Goal: Task Accomplishment & Management: Use online tool/utility

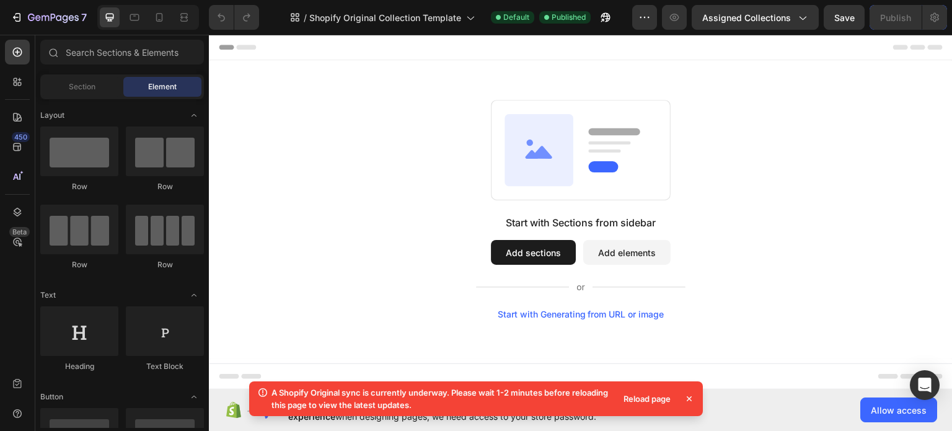
click at [692, 397] on icon at bounding box center [689, 398] width 12 height 12
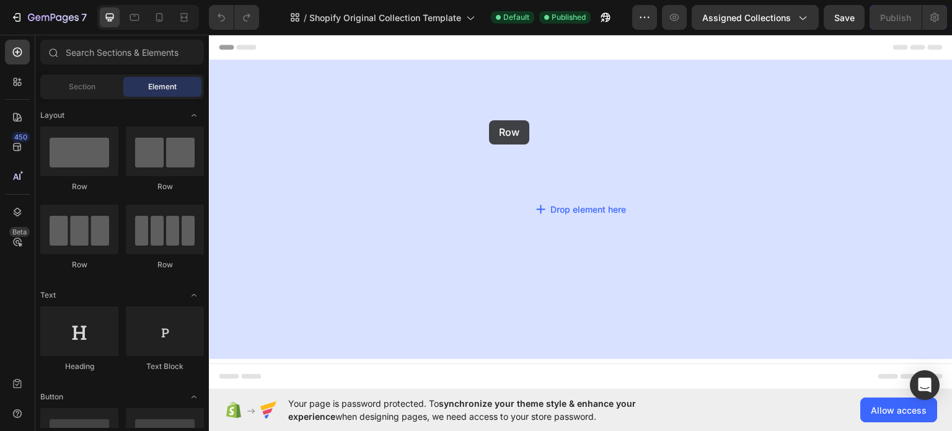
drag, startPoint x: 281, startPoint y: 195, endPoint x: 489, endPoint y: 120, distance: 221.6
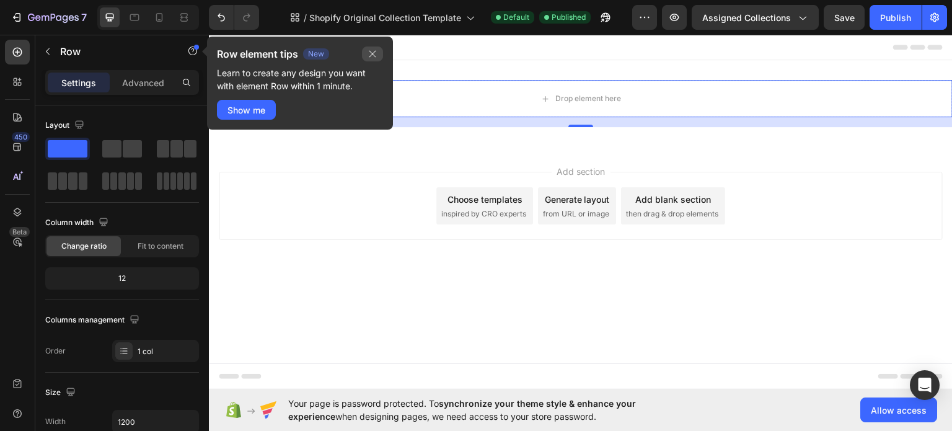
click at [374, 58] on icon "button" at bounding box center [373, 54] width 10 height 10
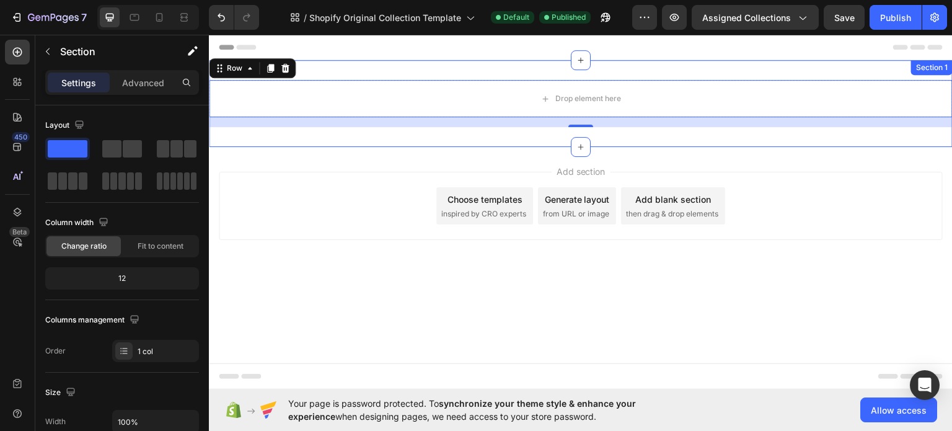
click at [509, 70] on div "Drop element here Row 16 Section 1" at bounding box center [581, 103] width 744 height 87
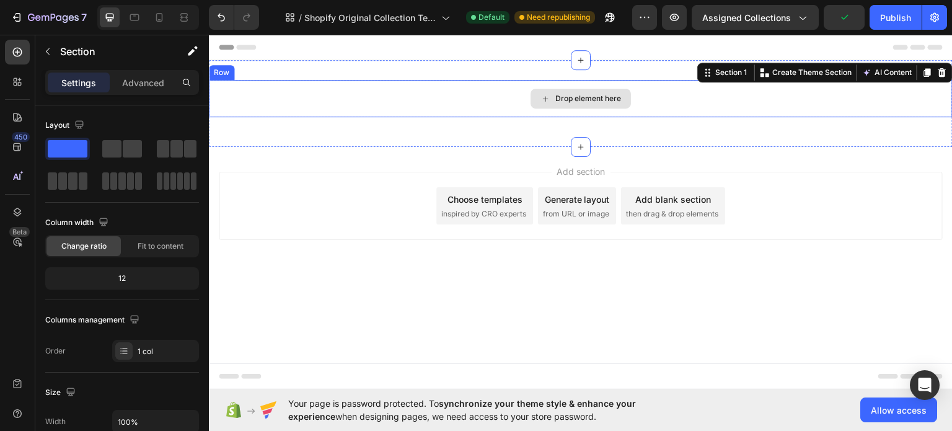
click at [587, 103] on div "Drop element here" at bounding box center [581, 98] width 100 height 20
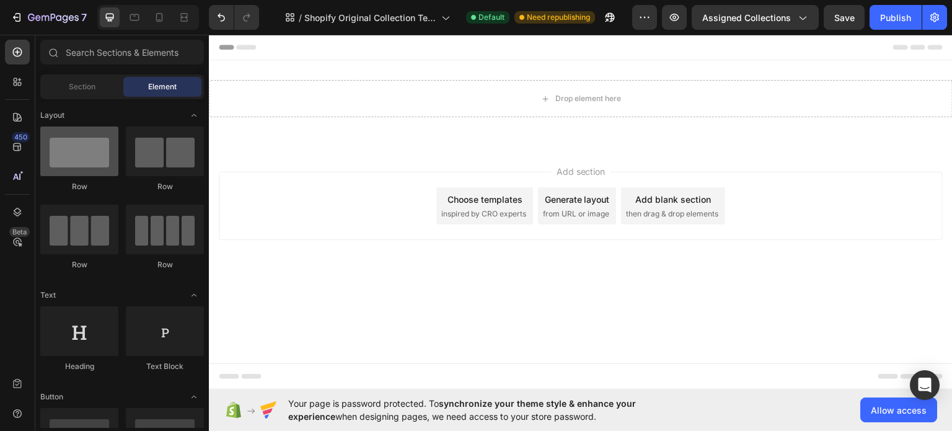
click at [81, 156] on div at bounding box center [79, 151] width 78 height 50
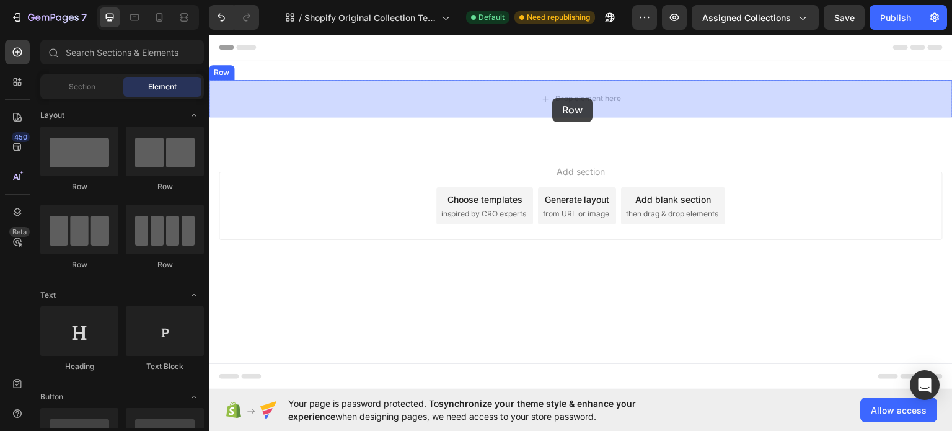
drag, startPoint x: 314, startPoint y: 120, endPoint x: 552, endPoint y: 97, distance: 239.1
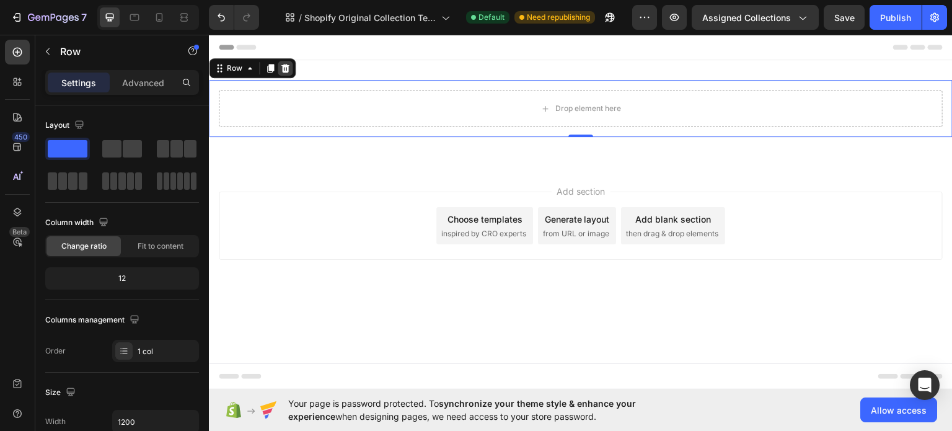
click at [290, 70] on icon at bounding box center [285, 68] width 10 height 10
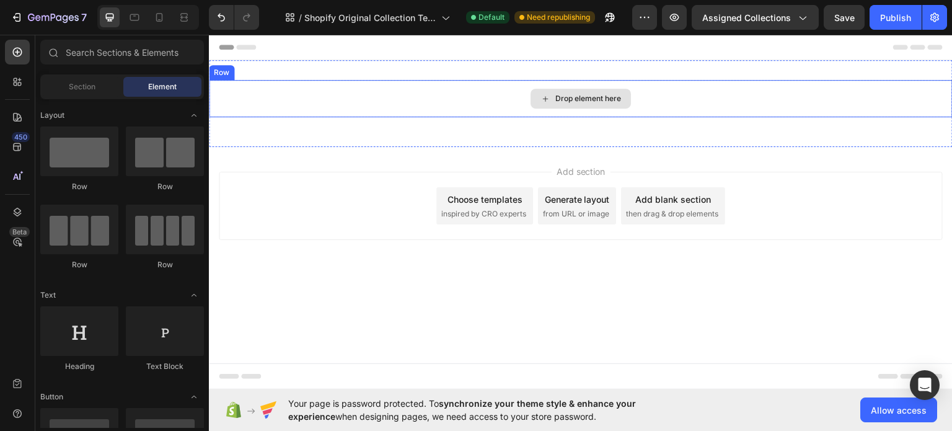
click at [283, 89] on div "Drop element here" at bounding box center [581, 97] width 744 height 37
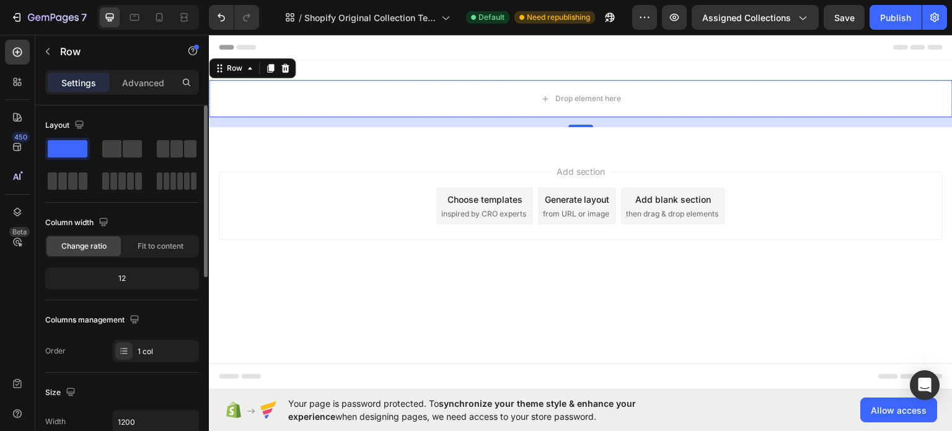
scroll to position [166, 0]
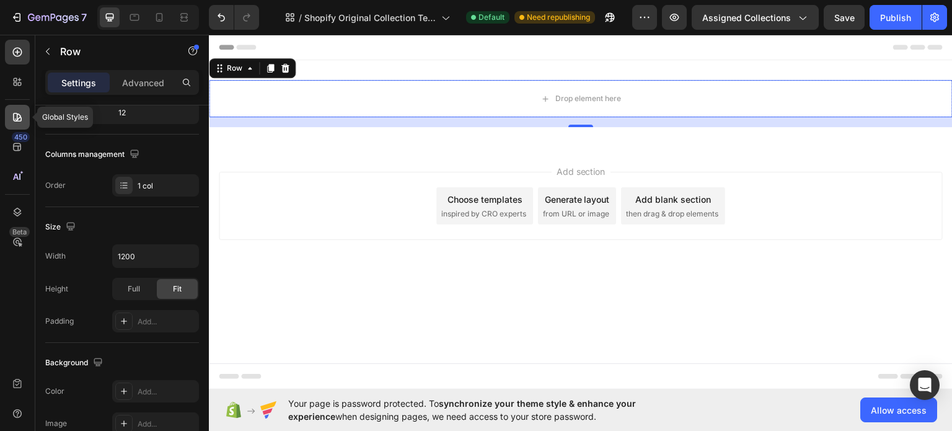
click at [6, 110] on div at bounding box center [17, 117] width 25 height 25
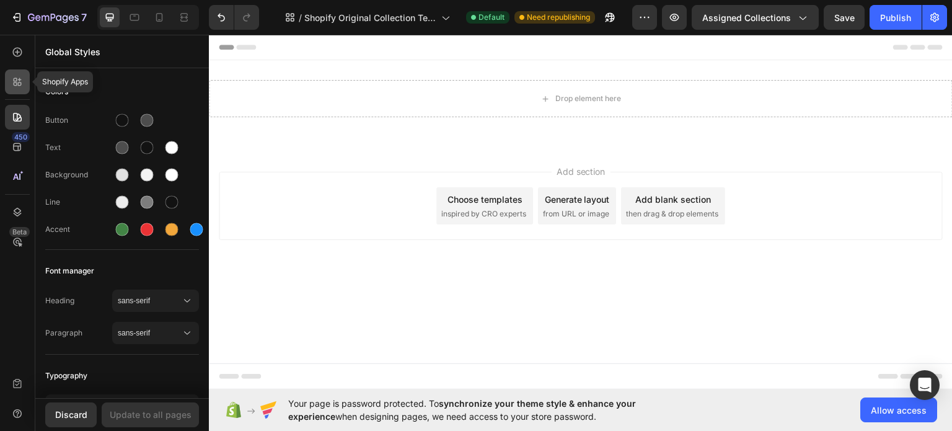
click at [20, 81] on icon at bounding box center [17, 82] width 12 height 12
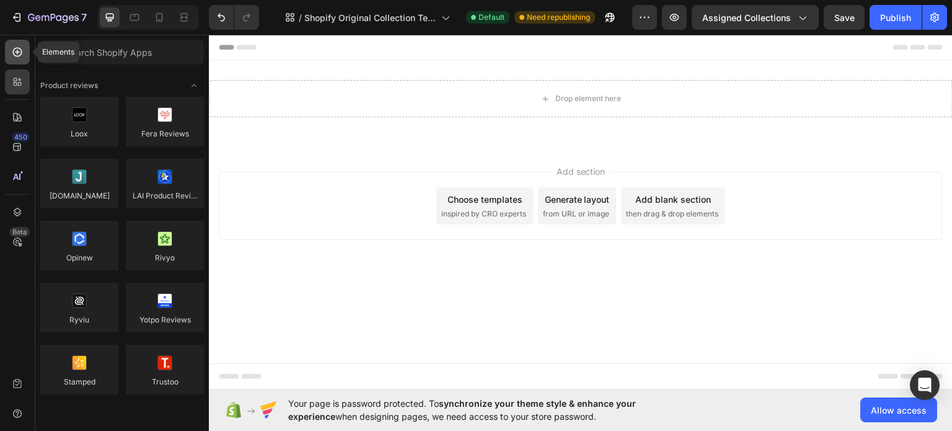
click at [19, 54] on icon at bounding box center [17, 52] width 12 height 12
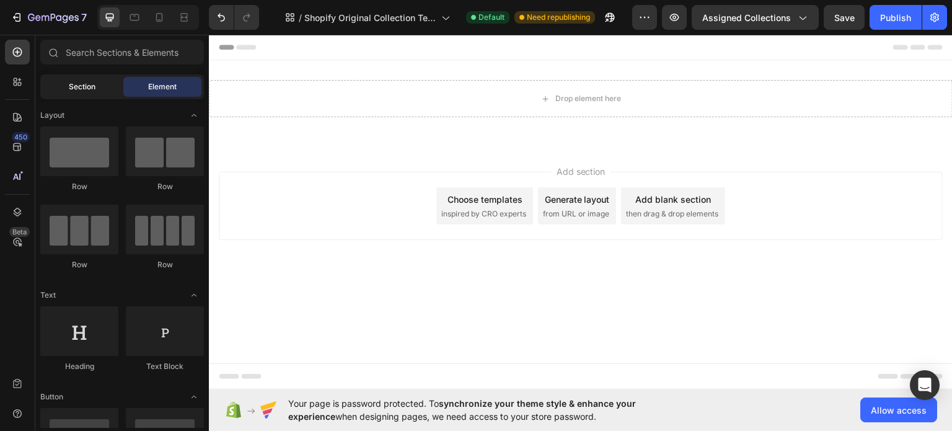
click at [84, 79] on div "Section" at bounding box center [82, 87] width 78 height 20
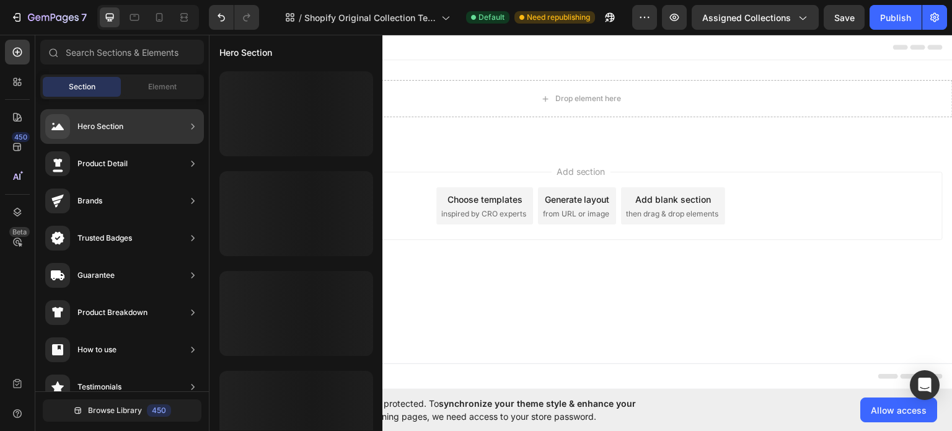
click at [99, 117] on div "Hero Section" at bounding box center [84, 126] width 78 height 25
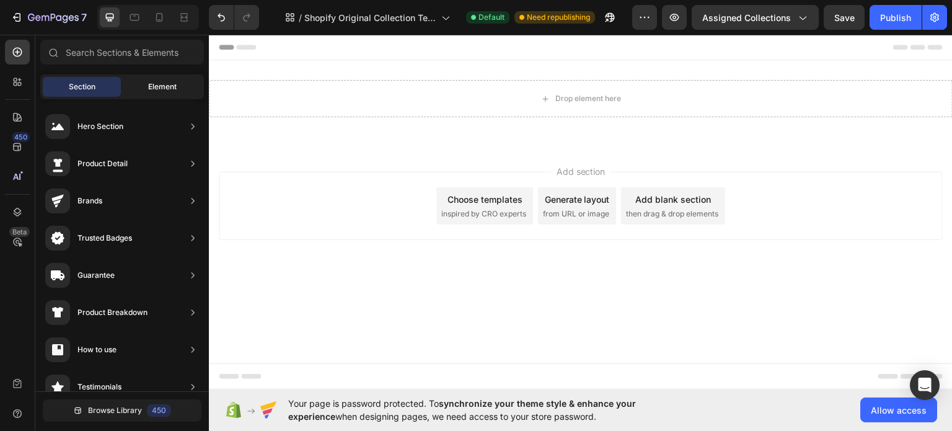
click at [179, 89] on div "Element" at bounding box center [162, 87] width 78 height 20
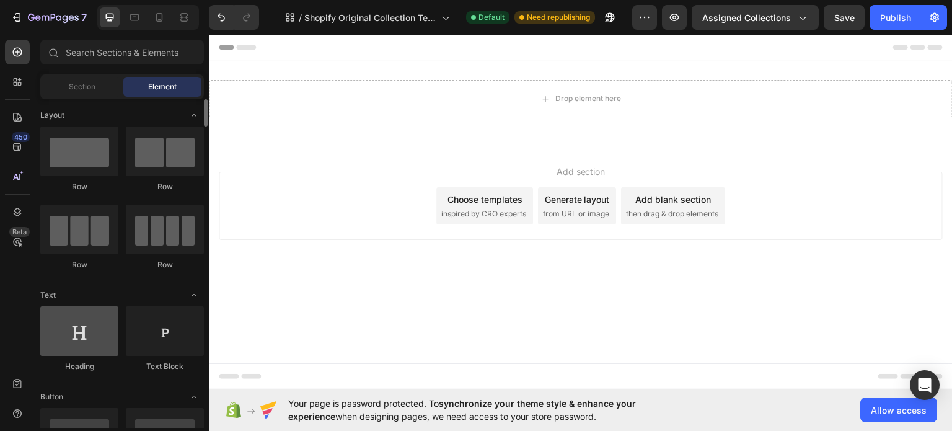
click at [83, 332] on div at bounding box center [79, 331] width 78 height 50
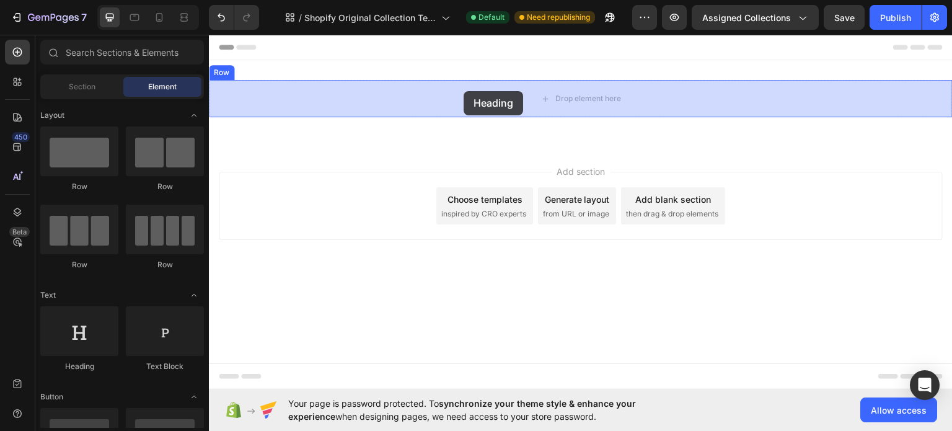
drag, startPoint x: 299, startPoint y: 371, endPoint x: 464, endPoint y: 91, distance: 325.2
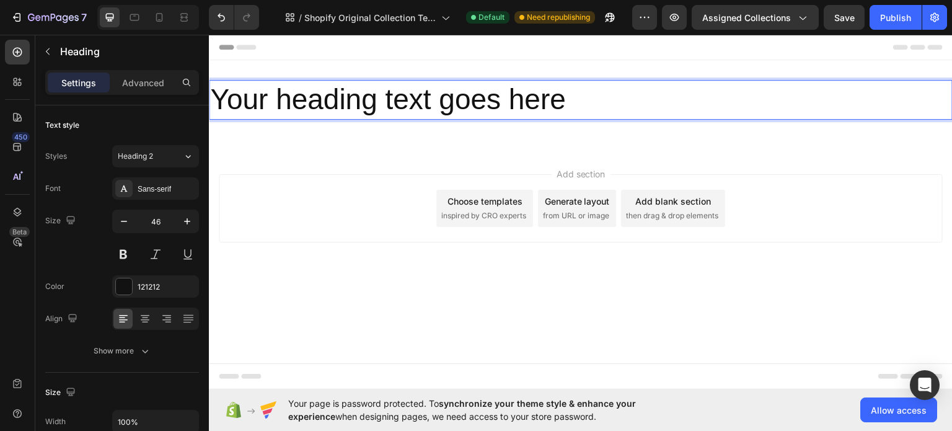
click at [456, 100] on h2 "Your heading text goes here" at bounding box center [581, 99] width 744 height 40
click at [456, 100] on p "Your heading text goes here" at bounding box center [580, 99] width 741 height 37
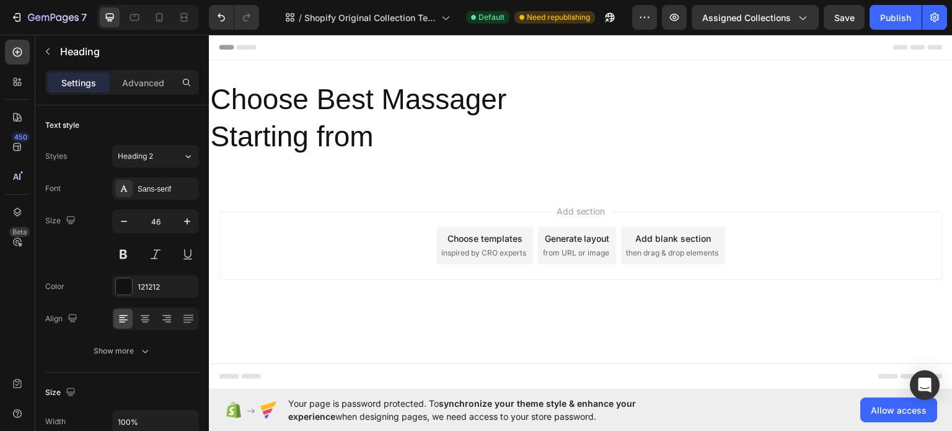
click at [394, 198] on div "Add section Choose templates inspired by CRO experts Generate layout from URL o…" at bounding box center [581, 247] width 744 height 123
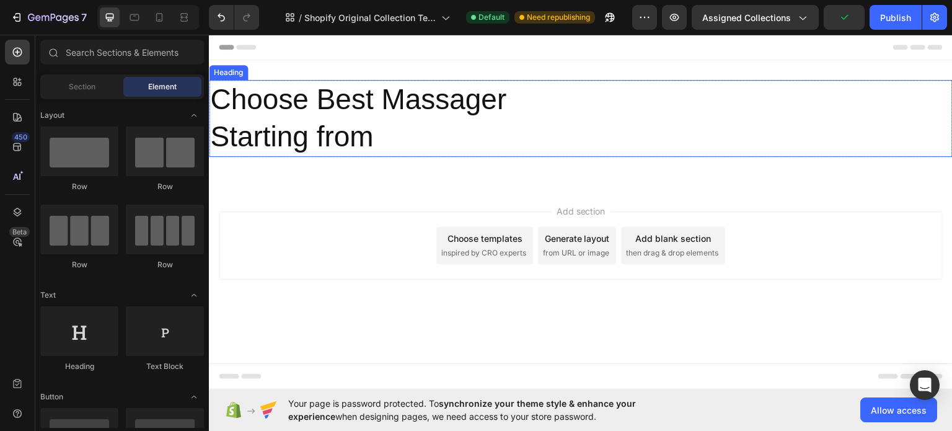
click at [364, 141] on p "Choose Best Massager Starting from" at bounding box center [580, 118] width 741 height 74
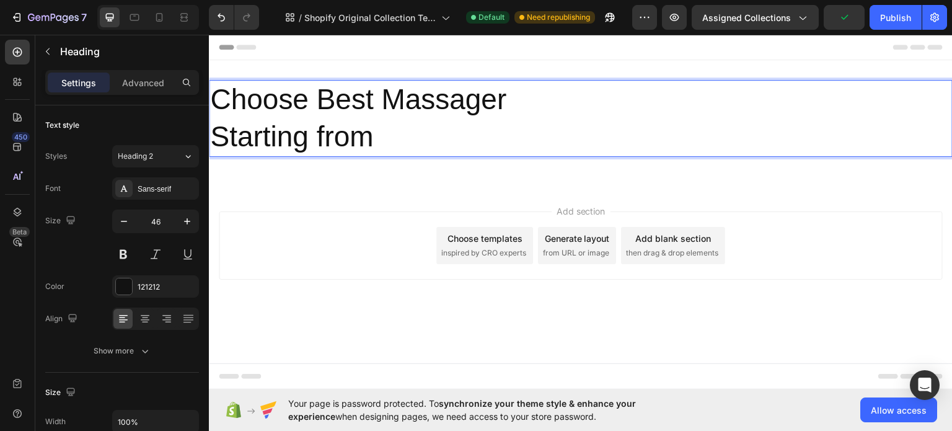
click at [285, 122] on p "Choose Best Massager Starting from" at bounding box center [580, 118] width 741 height 74
click at [221, 130] on p "Choose Best Massager Starting from" at bounding box center [580, 118] width 741 height 74
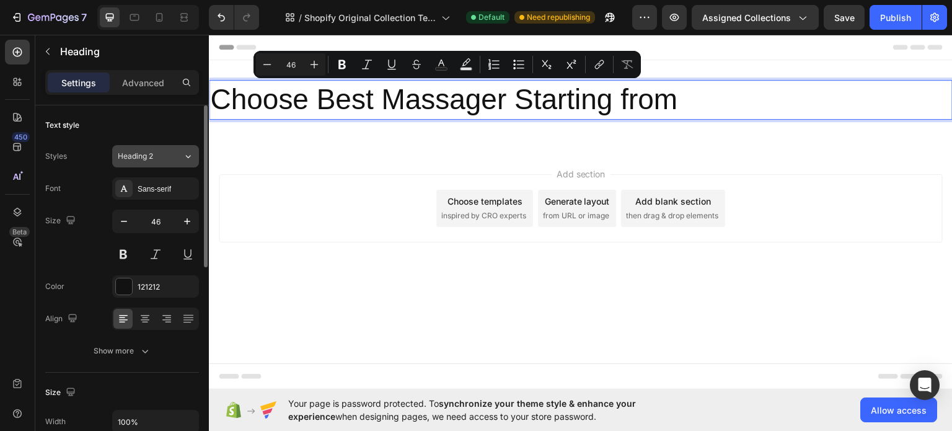
click at [181, 157] on div "Heading 2" at bounding box center [150, 156] width 65 height 11
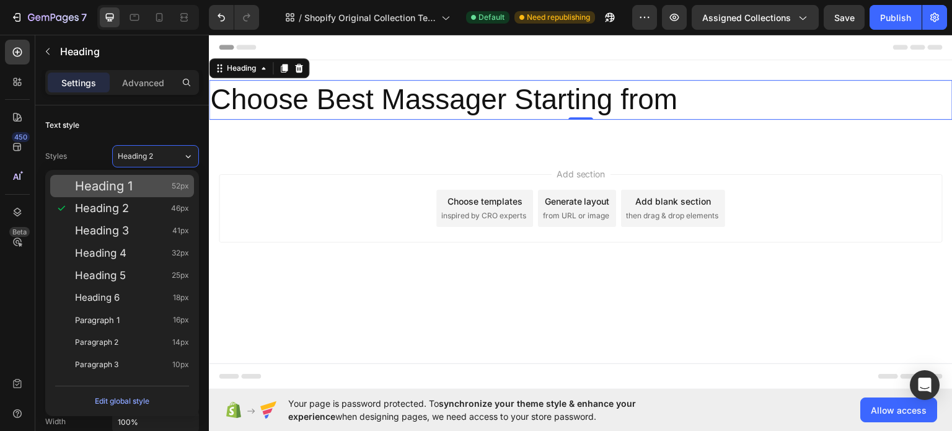
click at [157, 179] on div "Heading 1 52px" at bounding box center [122, 186] width 144 height 22
type input "52"
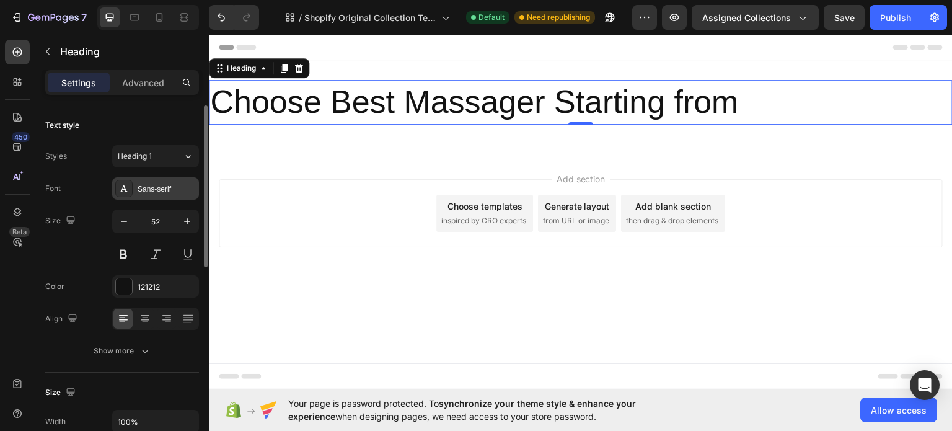
click at [164, 188] on div "Sans-serif" at bounding box center [167, 189] width 58 height 11
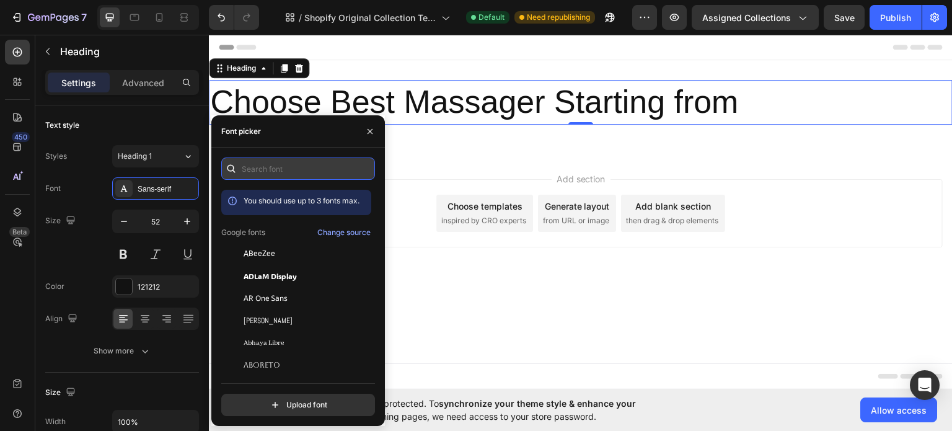
click at [279, 164] on input "text" at bounding box center [298, 168] width 154 height 22
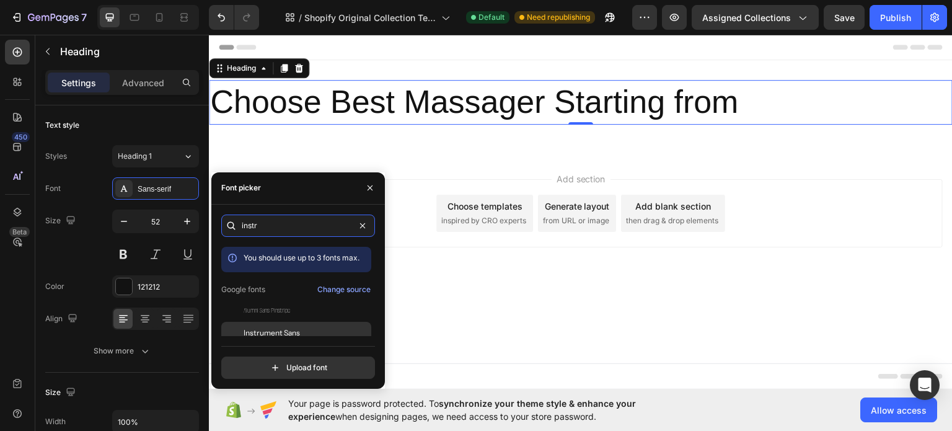
type input "instr"
click at [303, 334] on div "Instrument Sans" at bounding box center [306, 332] width 125 height 11
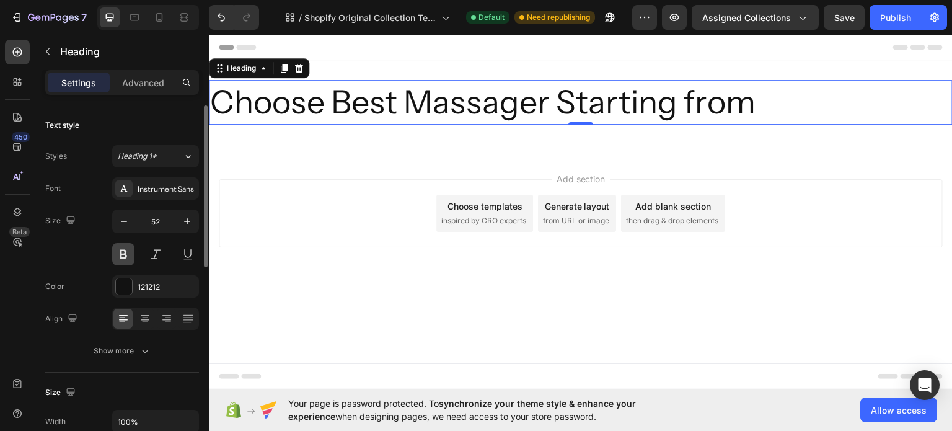
click at [124, 250] on button at bounding box center [123, 254] width 22 height 22
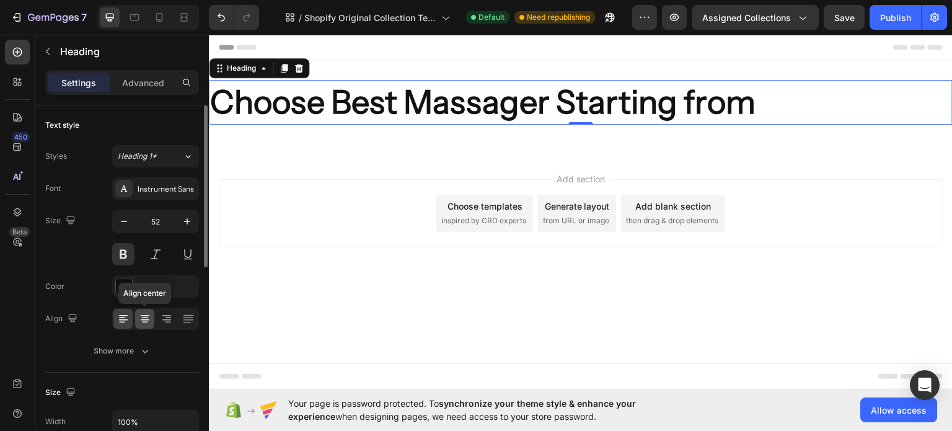
click at [143, 317] on icon at bounding box center [145, 317] width 6 height 1
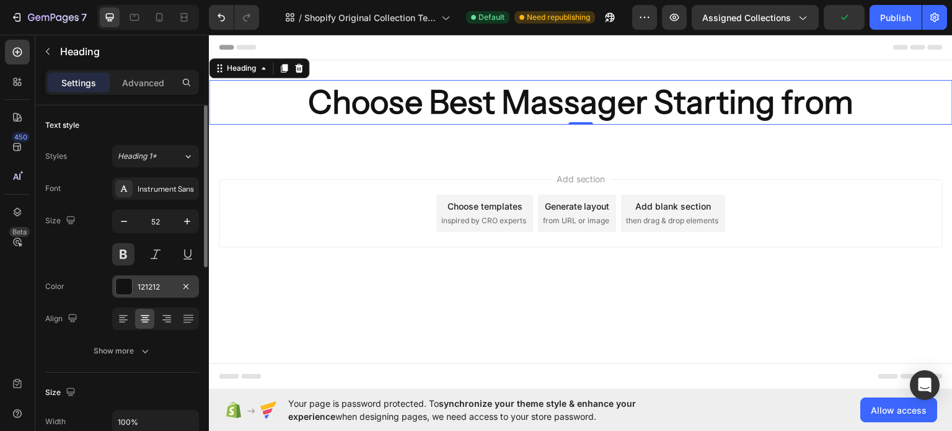
click at [142, 287] on div "121212" at bounding box center [156, 286] width 36 height 11
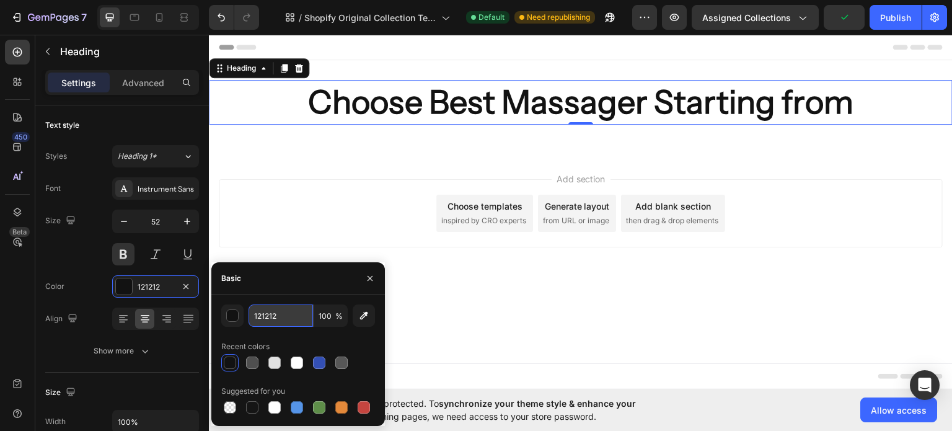
click at [294, 317] on input "121212" at bounding box center [281, 315] width 64 height 22
paste input "#303069"
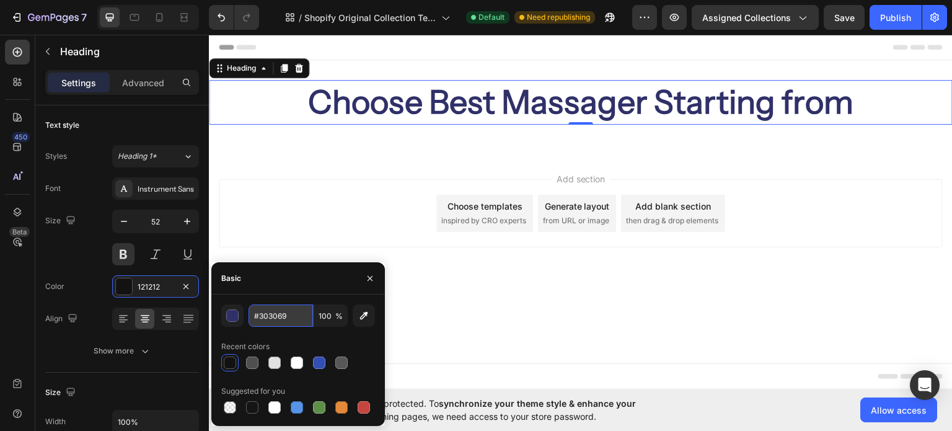
type input "303069"
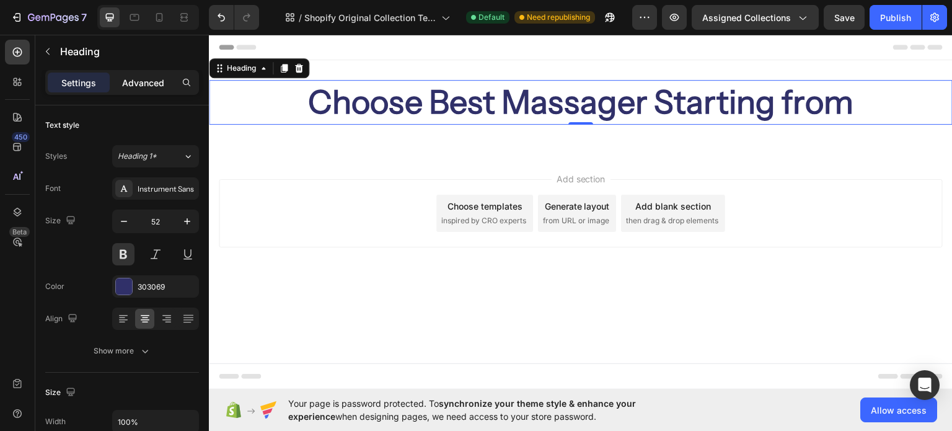
click at [143, 75] on div "Advanced" at bounding box center [143, 83] width 62 height 20
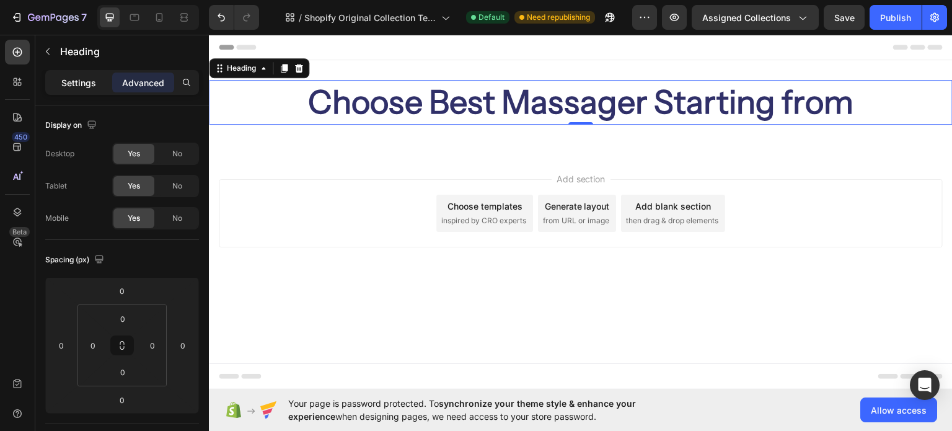
click at [74, 77] on p "Settings" at bounding box center [78, 82] width 35 height 13
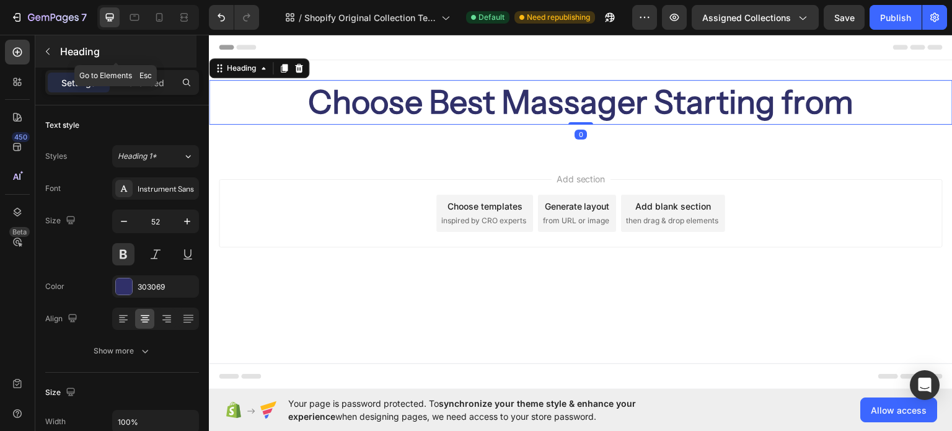
click at [58, 52] on div "Heading" at bounding box center [115, 51] width 161 height 32
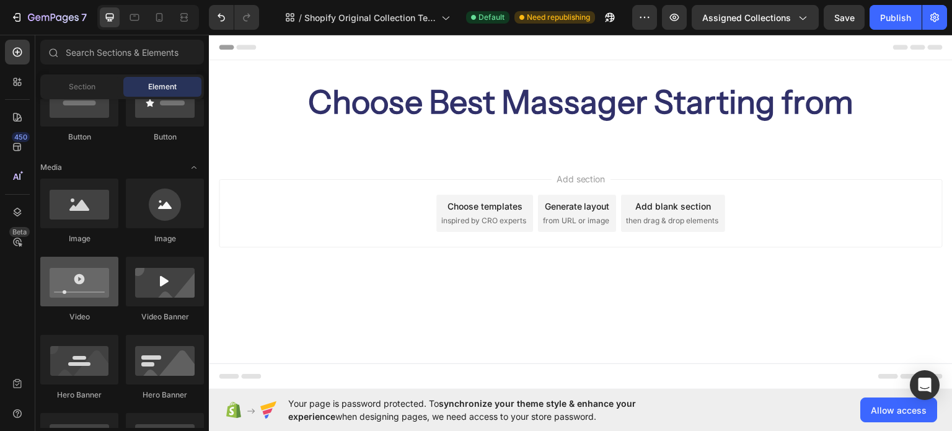
scroll to position [248, 0]
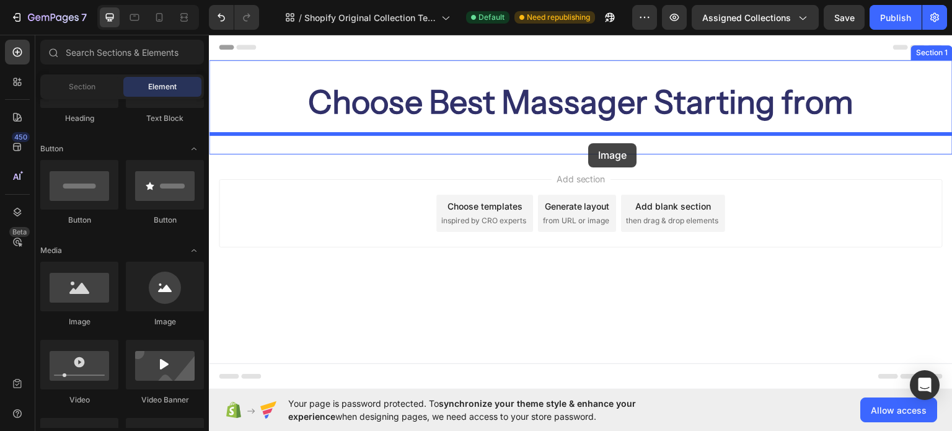
drag, startPoint x: 297, startPoint y: 339, endPoint x: 589, endPoint y: 143, distance: 352.0
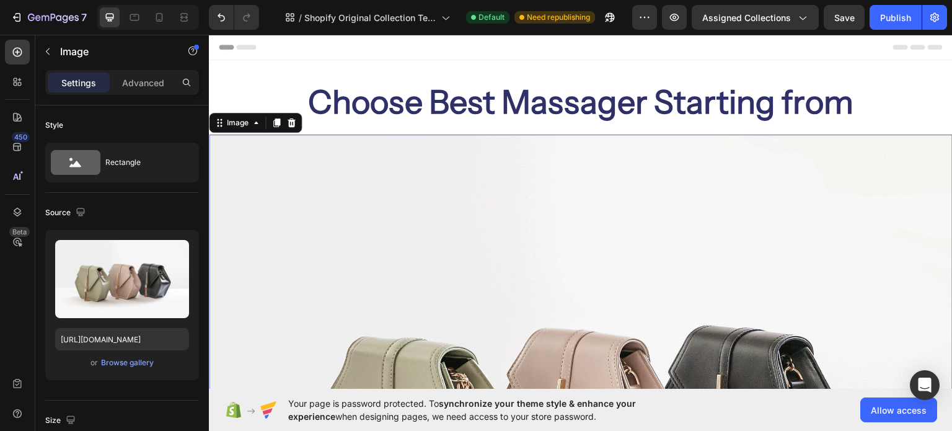
scroll to position [82, 0]
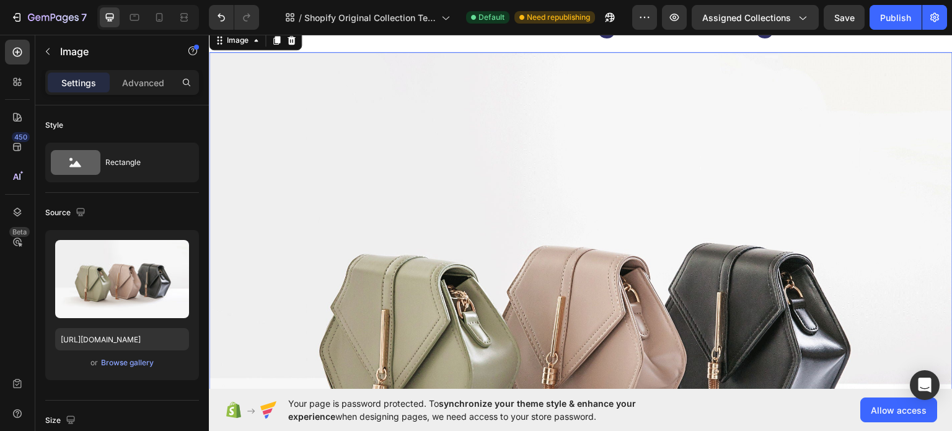
click at [440, 205] on img at bounding box center [581, 330] width 744 height 558
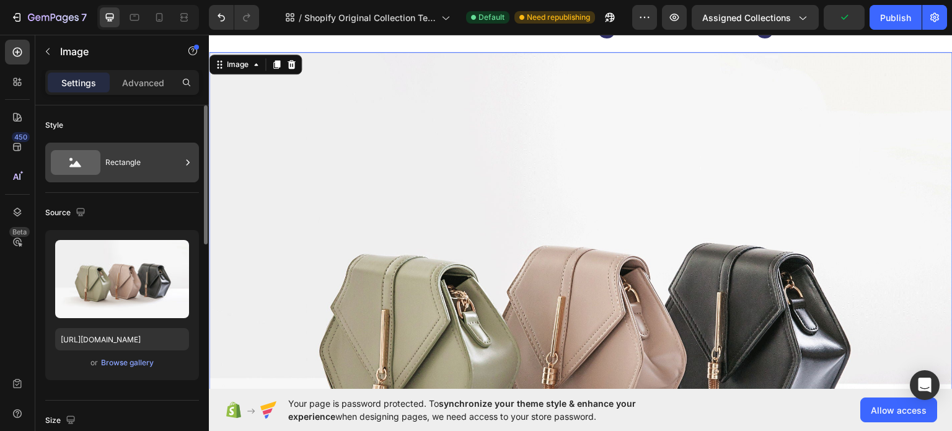
click at [133, 154] on div "Rectangle" at bounding box center [143, 162] width 76 height 29
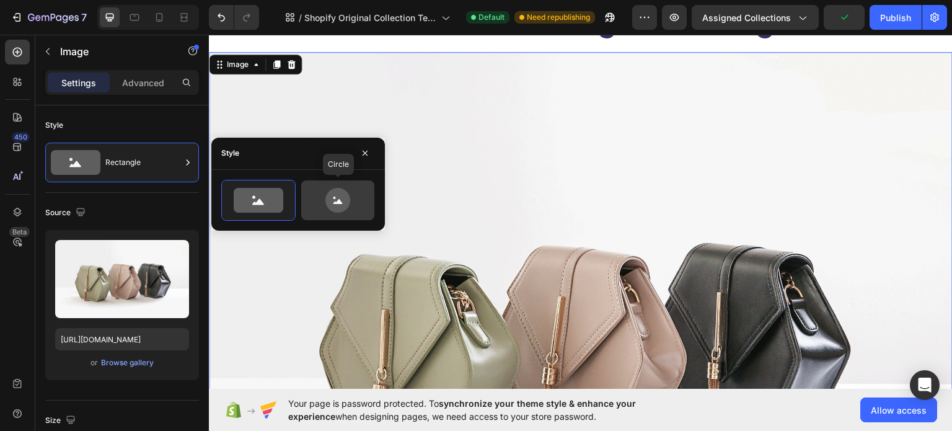
click at [370, 205] on div at bounding box center [337, 200] width 73 height 40
type input "80"
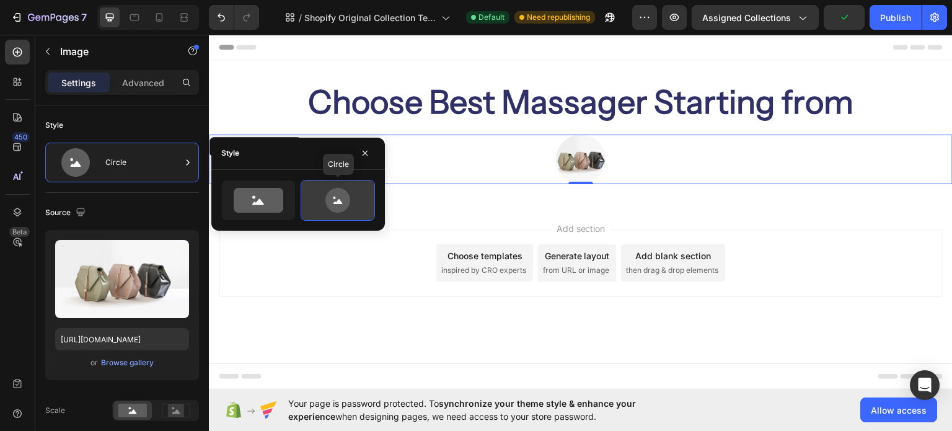
scroll to position [0, 0]
click at [582, 159] on img at bounding box center [581, 159] width 50 height 50
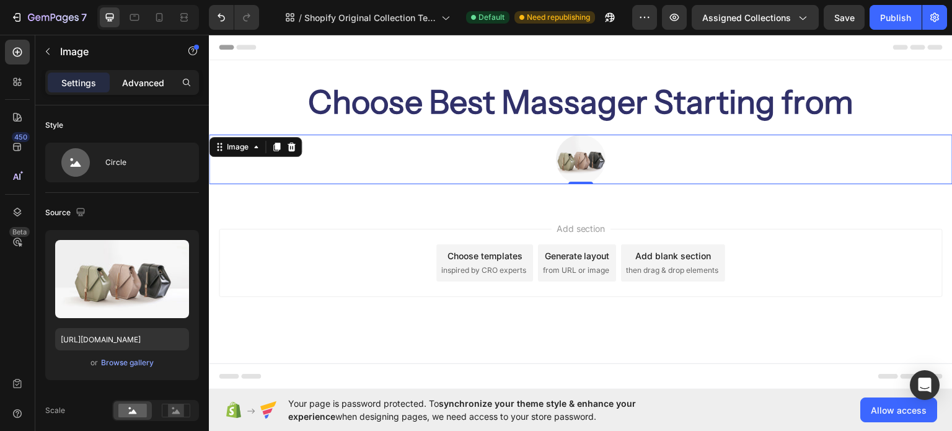
click at [142, 89] on div "Advanced" at bounding box center [143, 83] width 62 height 20
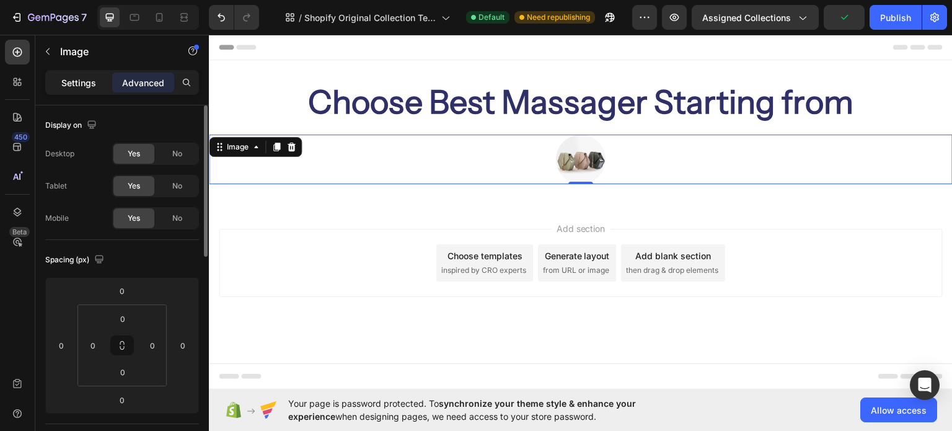
click at [80, 73] on div "Settings" at bounding box center [79, 83] width 62 height 20
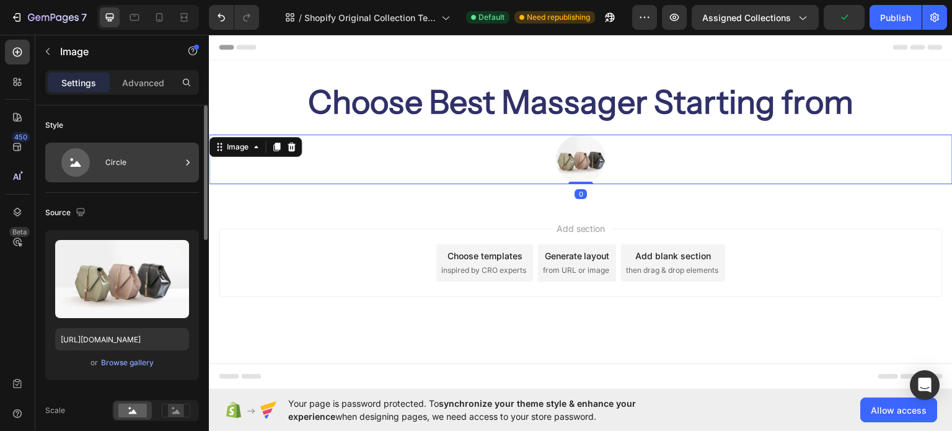
click at [117, 150] on div "Circle" at bounding box center [143, 162] width 76 height 29
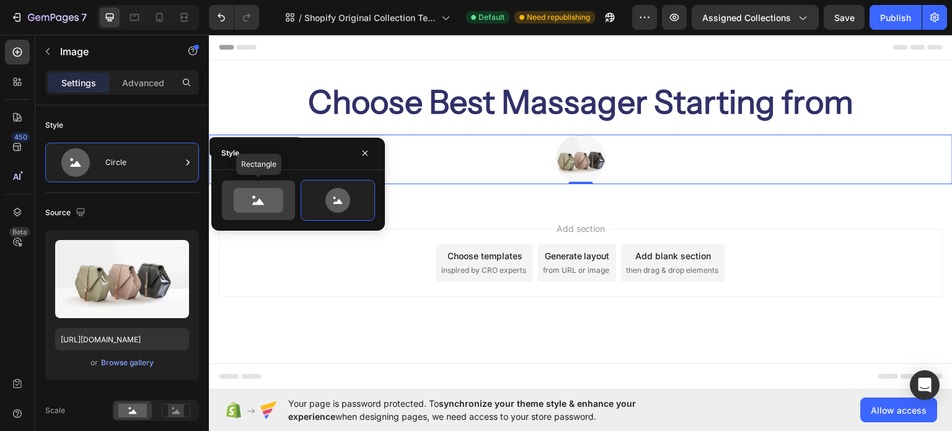
click at [249, 203] on icon at bounding box center [259, 200] width 50 height 25
type input "100"
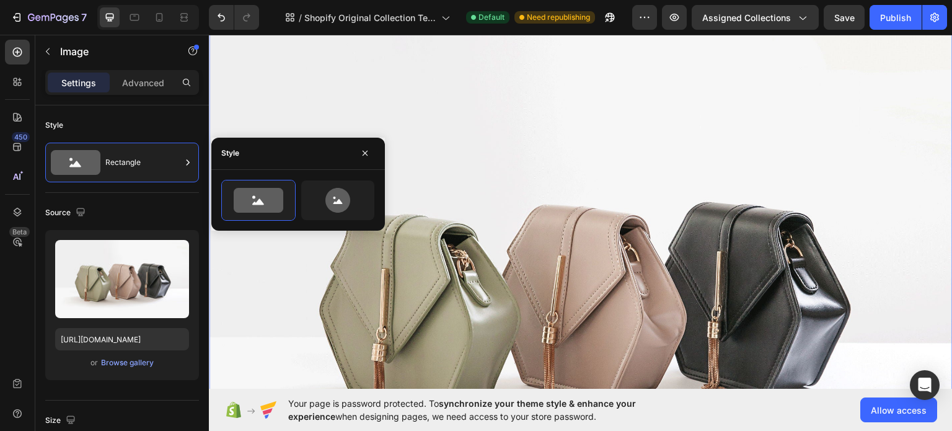
scroll to position [165, 0]
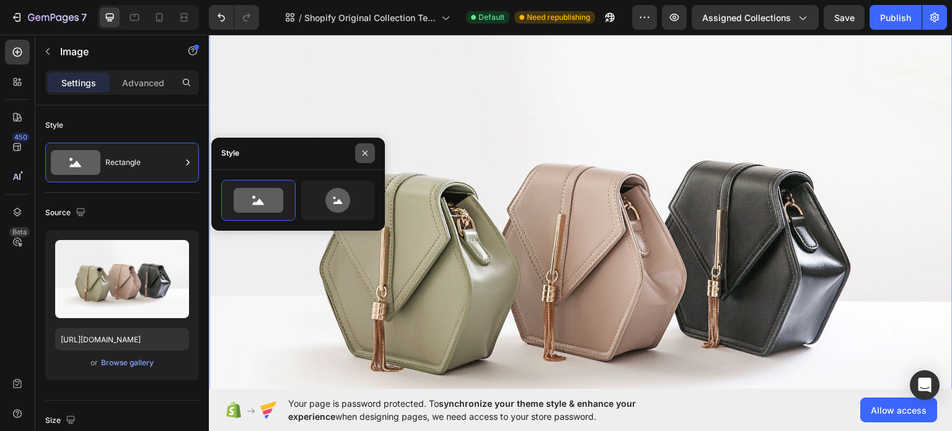
click at [371, 151] on button "button" at bounding box center [365, 153] width 20 height 20
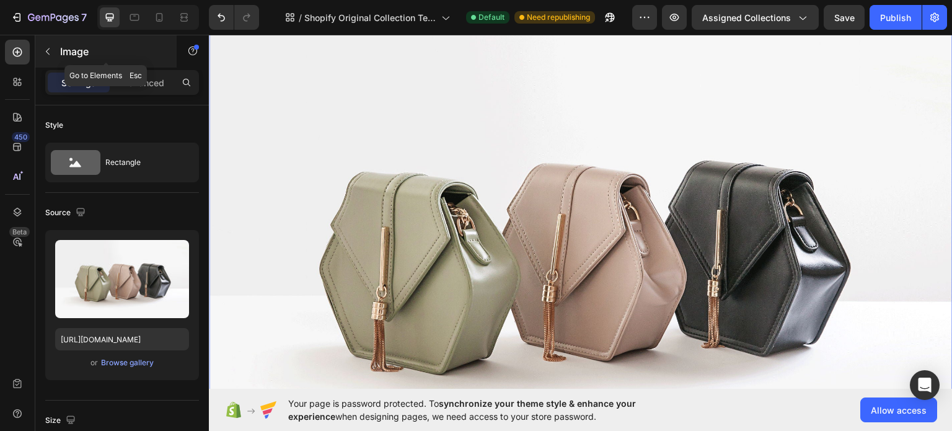
click at [64, 49] on p "Image" at bounding box center [112, 51] width 105 height 15
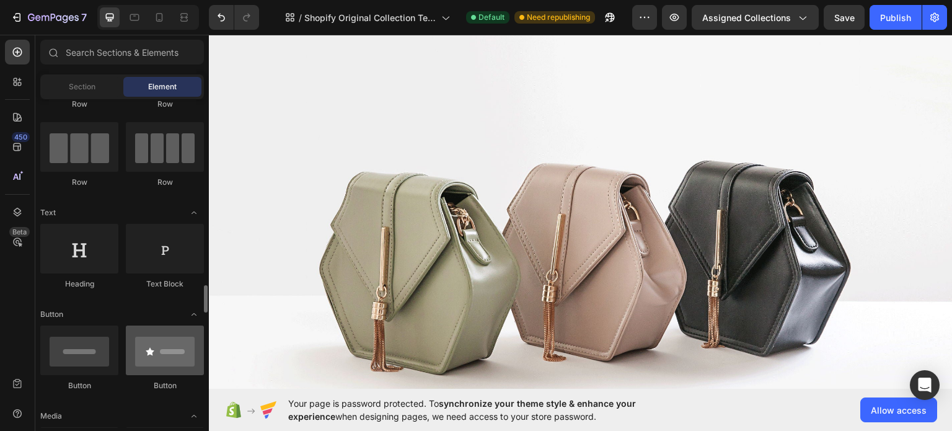
scroll to position [331, 0]
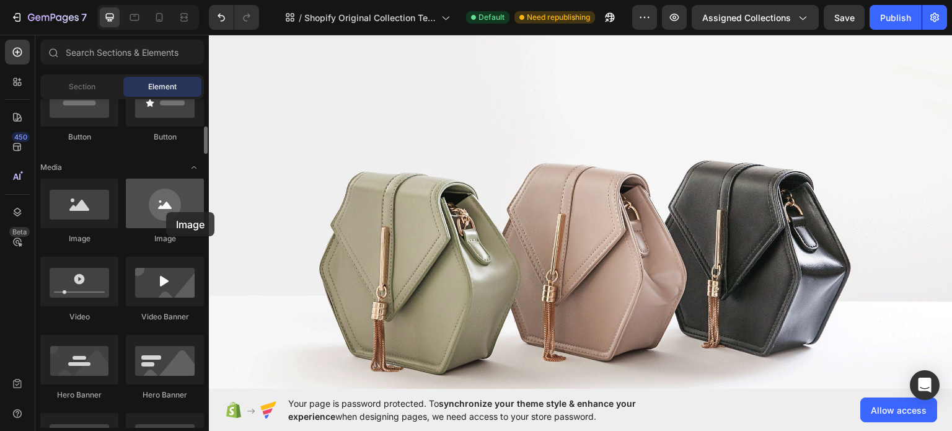
click at [166, 212] on div at bounding box center [165, 204] width 78 height 50
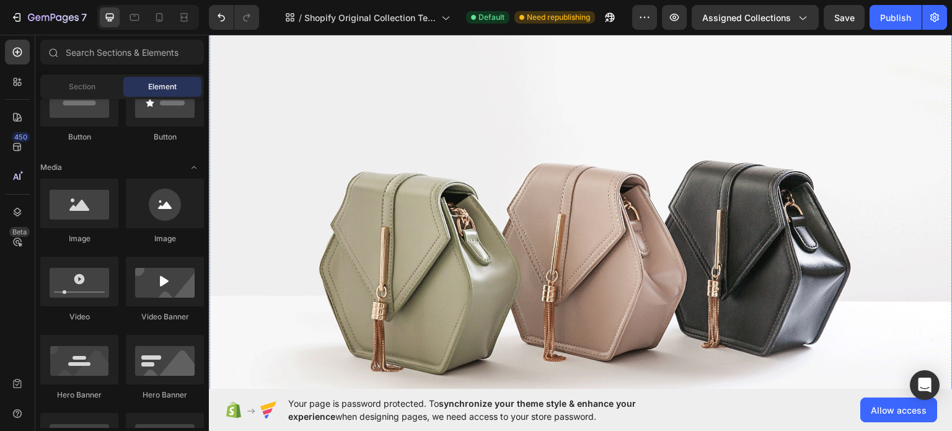
drag, startPoint x: 1141, startPoint y: 415, endPoint x: 913, endPoint y: 311, distance: 250.8
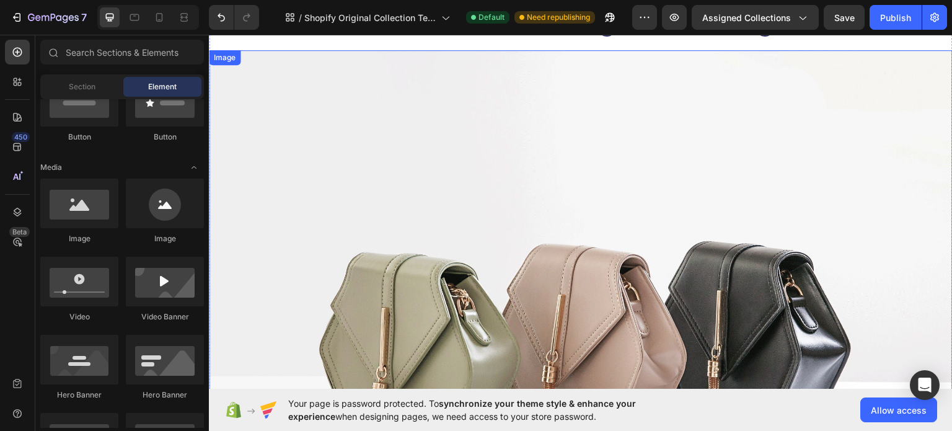
scroll to position [0, 0]
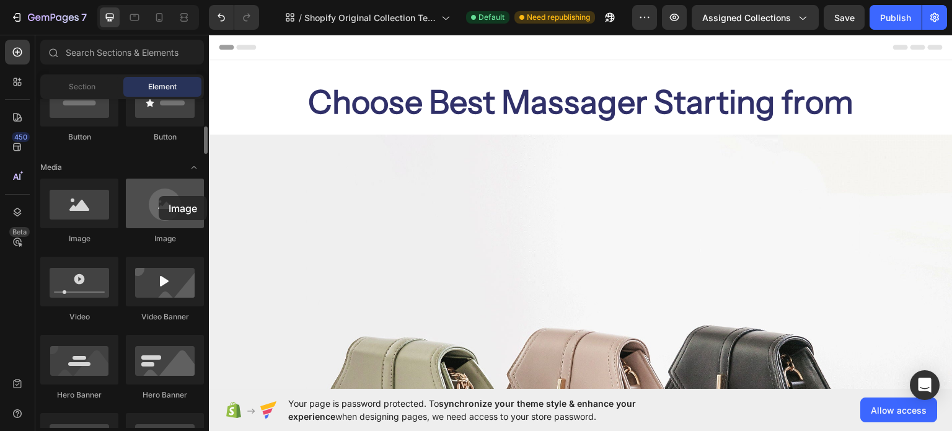
click at [159, 196] on div at bounding box center [165, 204] width 78 height 50
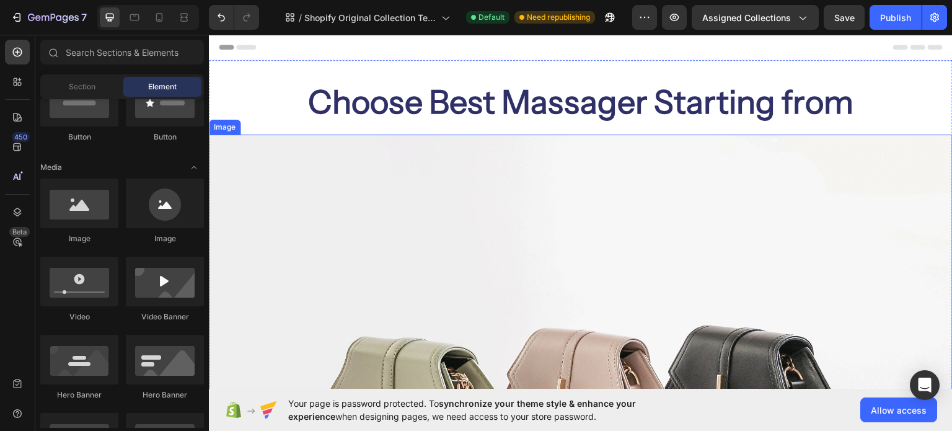
click at [502, 220] on img at bounding box center [581, 413] width 744 height 558
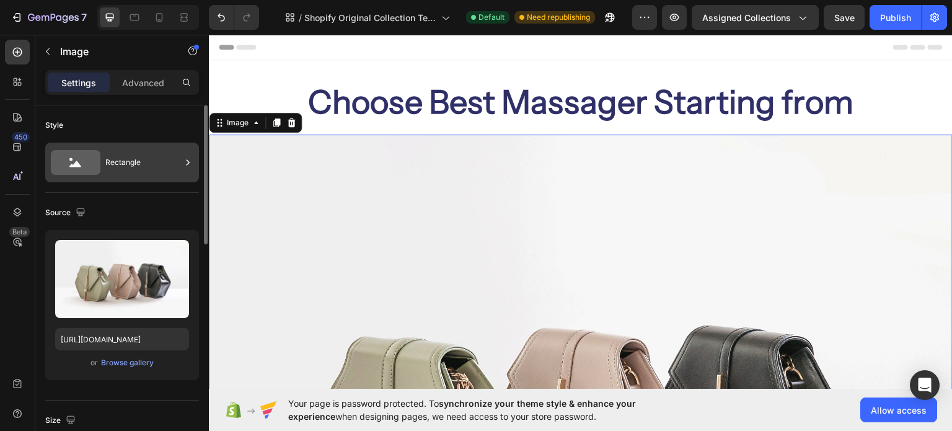
click at [136, 149] on div "Rectangle" at bounding box center [143, 162] width 76 height 29
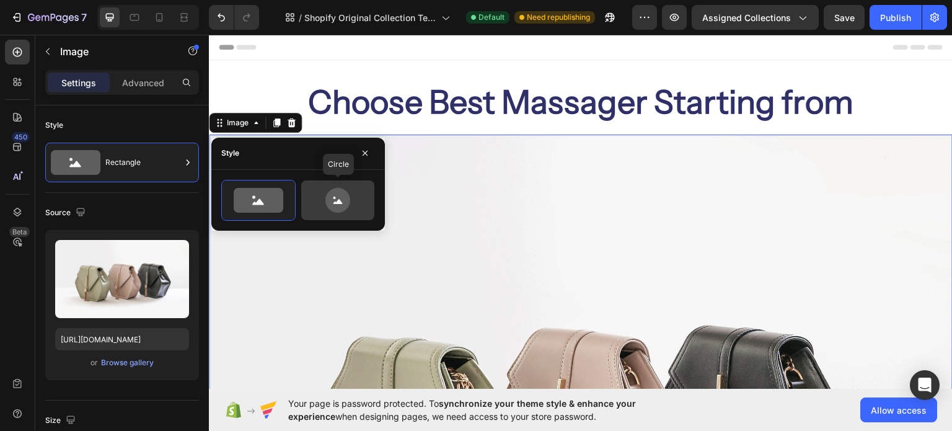
drag, startPoint x: 345, startPoint y: 190, endPoint x: 34, endPoint y: 345, distance: 347.1
click at [345, 190] on icon at bounding box center [338, 200] width 58 height 25
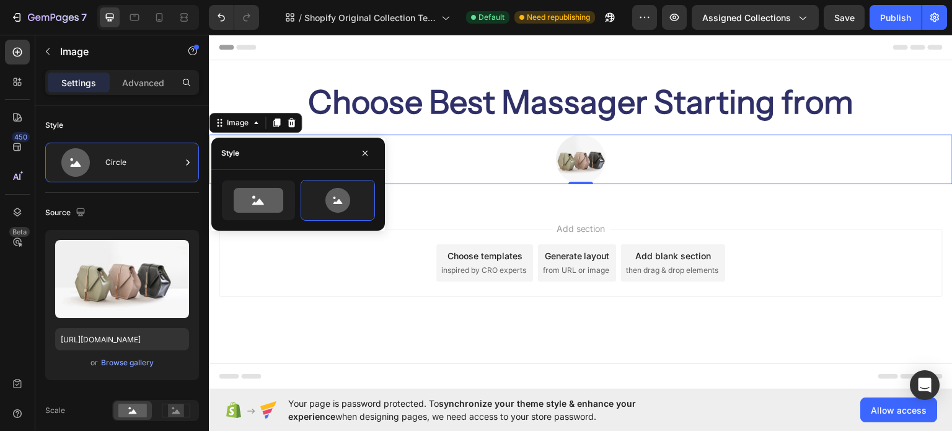
click at [588, 166] on img at bounding box center [581, 159] width 50 height 50
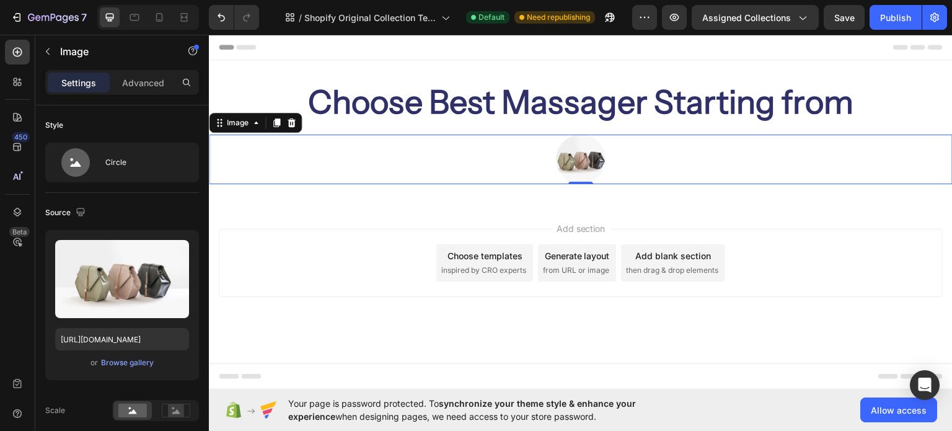
click at [588, 166] on img at bounding box center [581, 159] width 50 height 50
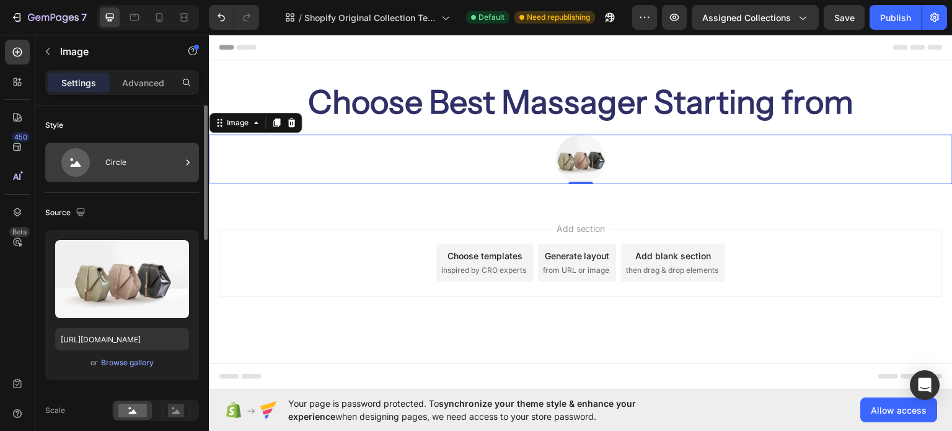
click at [176, 158] on div "Circle" at bounding box center [143, 162] width 76 height 29
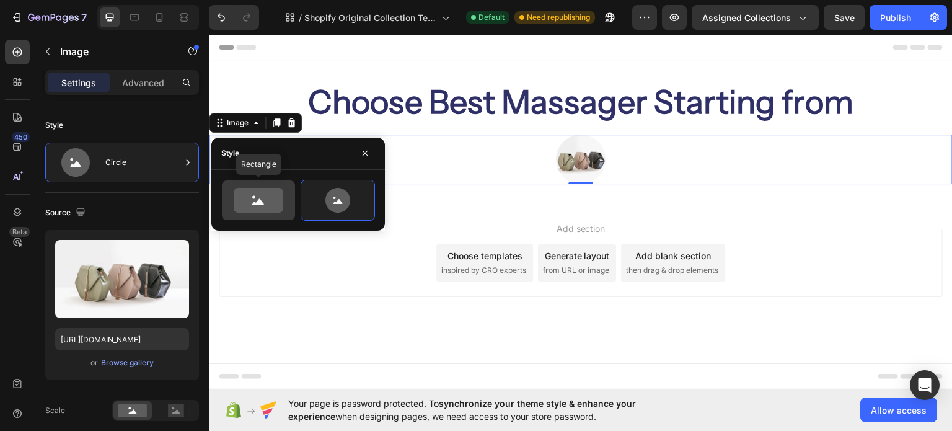
click at [247, 195] on icon at bounding box center [259, 200] width 50 height 25
type input "100"
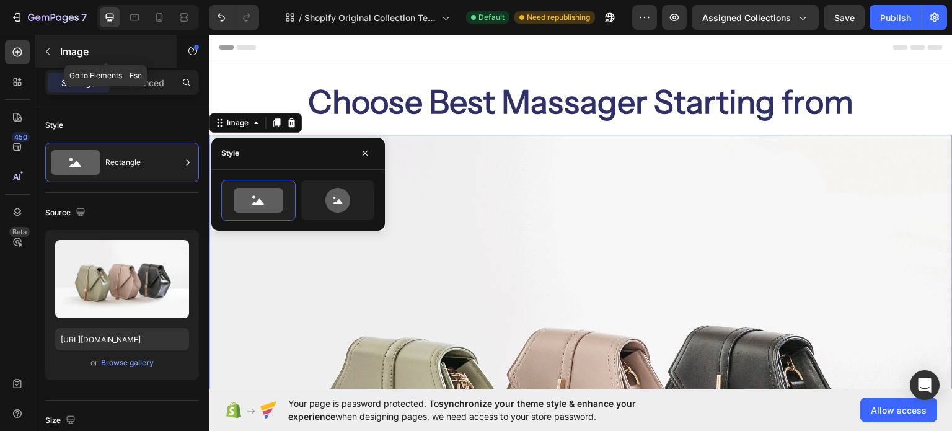
click at [52, 61] on div "Image" at bounding box center [105, 51] width 141 height 32
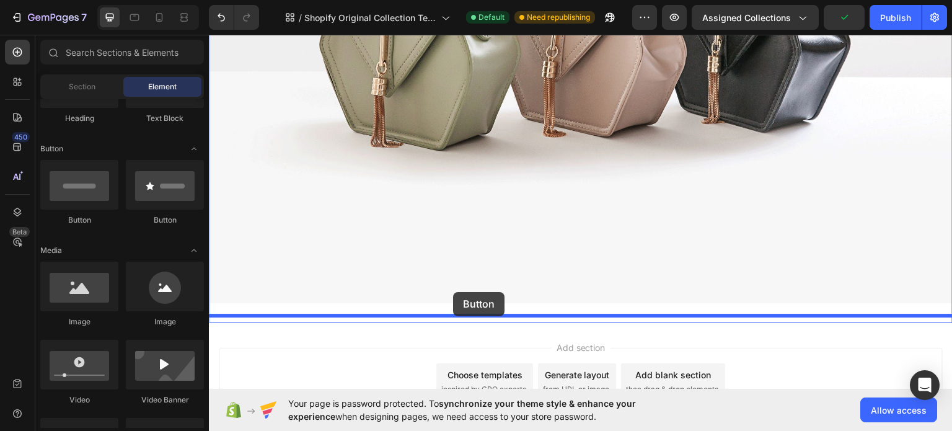
scroll to position [413, 0]
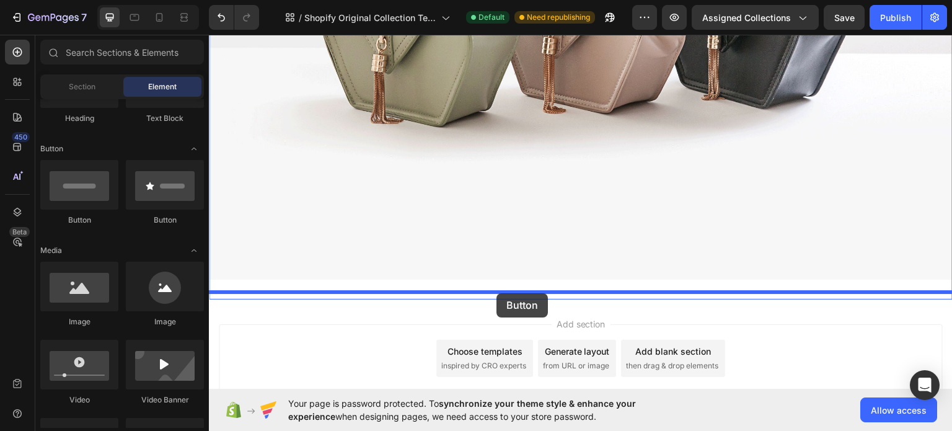
drag, startPoint x: 291, startPoint y: 228, endPoint x: 497, endPoint y: 293, distance: 215.3
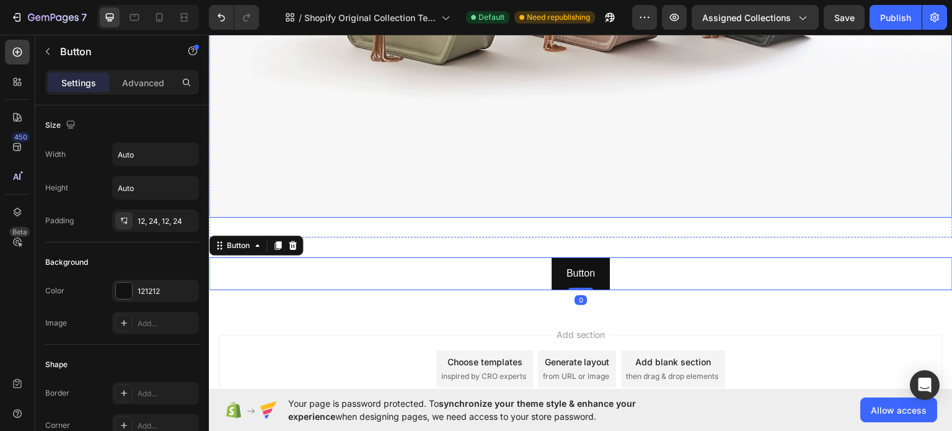
scroll to position [496, 0]
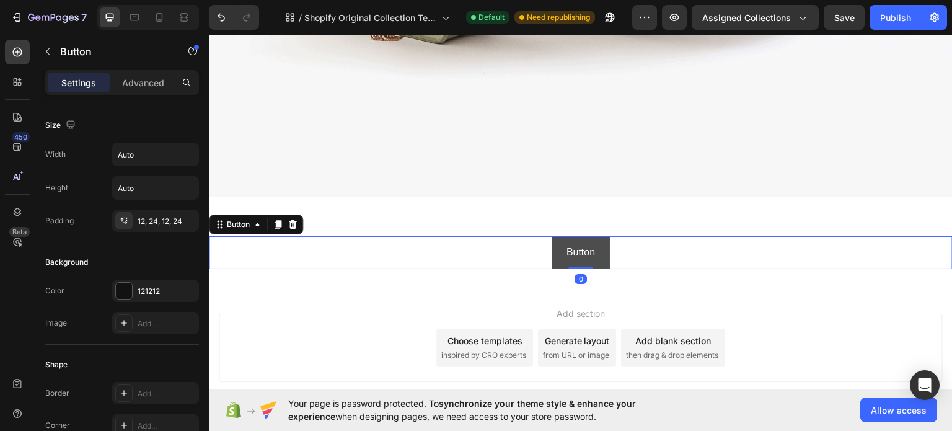
click at [593, 237] on button "Button" at bounding box center [581, 252] width 58 height 33
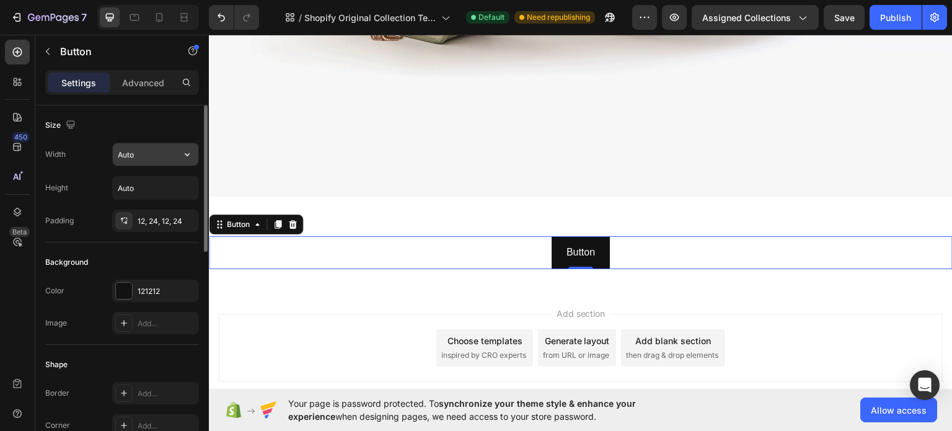
click at [131, 158] on input "Auto" at bounding box center [156, 154] width 86 height 22
click at [160, 157] on input "Auto" at bounding box center [156, 154] width 86 height 22
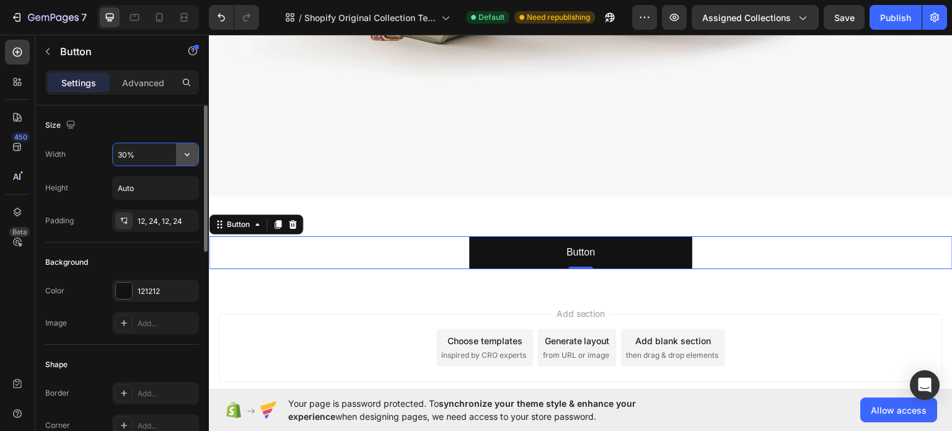
type input "30%"
click at [144, 195] on input "Auto" at bounding box center [156, 188] width 86 height 22
click at [136, 216] on div "12, 24, 12, 24" at bounding box center [155, 221] width 87 height 22
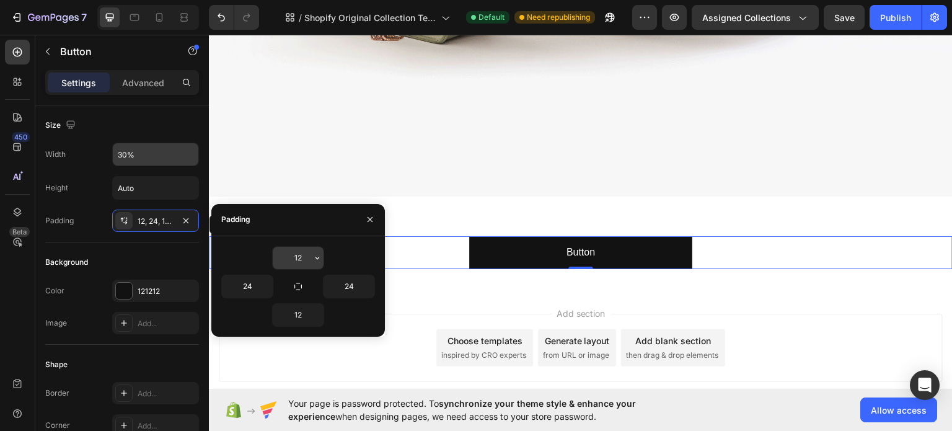
click at [306, 263] on input "12" at bounding box center [298, 258] width 51 height 22
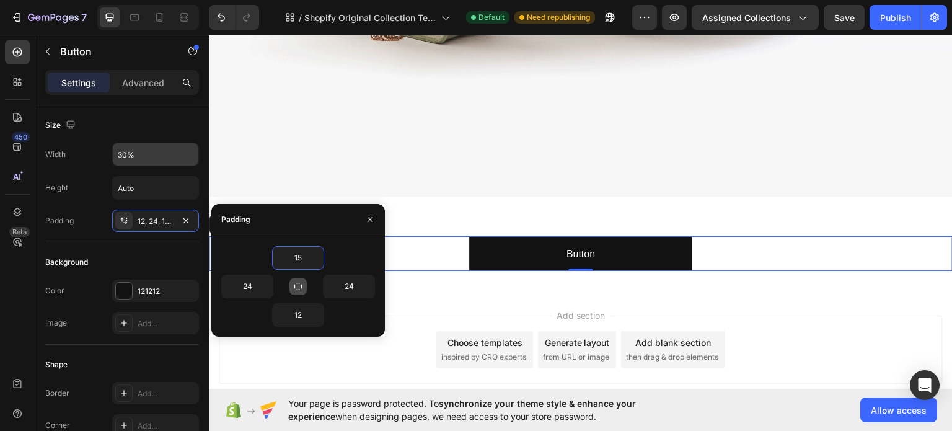
type input "14"
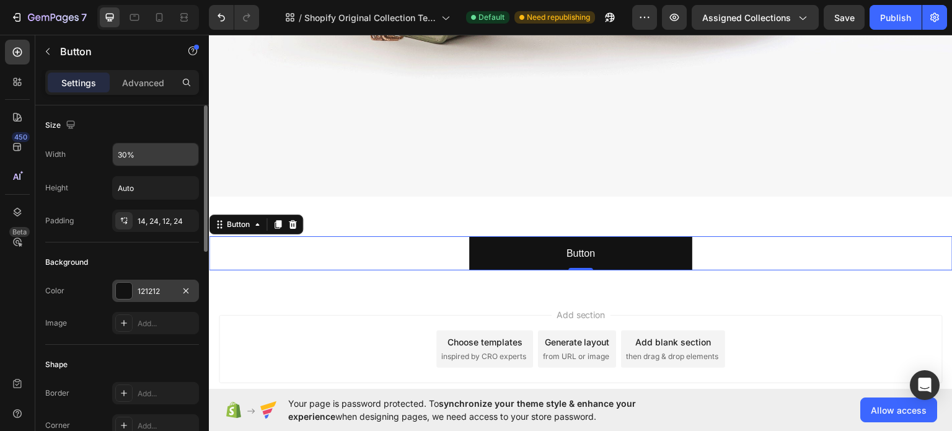
click at [135, 290] on div "121212" at bounding box center [155, 291] width 87 height 22
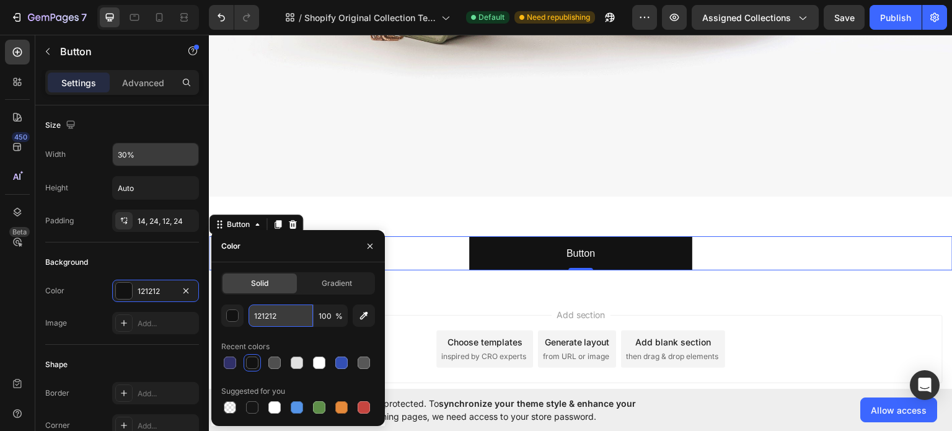
click at [264, 306] on input "121212" at bounding box center [281, 315] width 64 height 22
paste input "#303069"
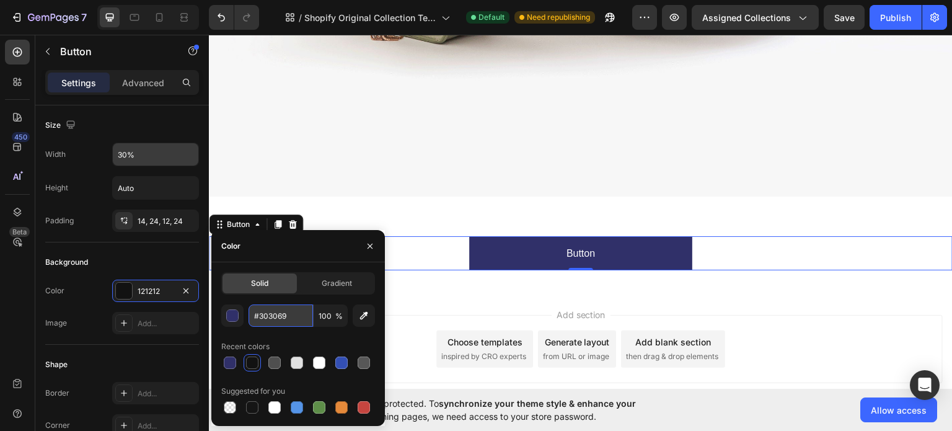
type input "303069"
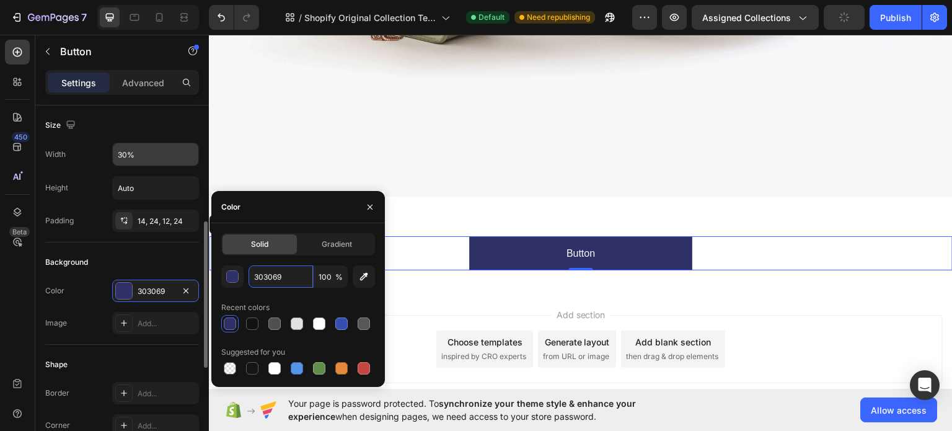
scroll to position [166, 0]
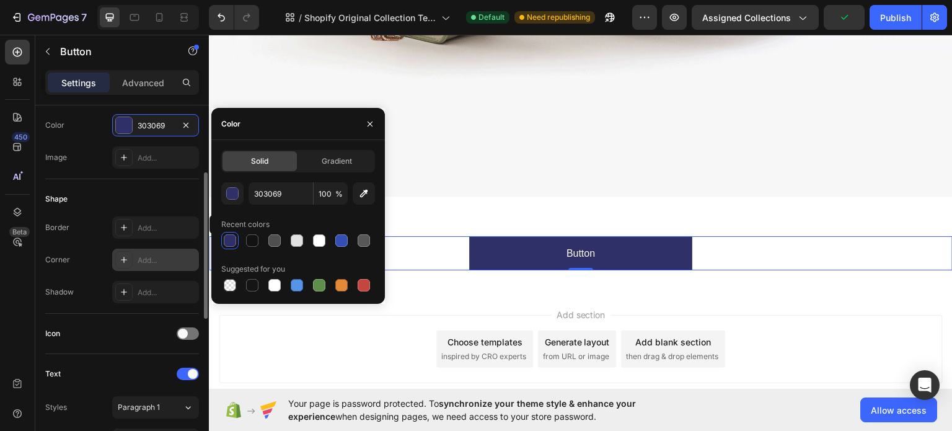
click at [127, 265] on div at bounding box center [123, 259] width 17 height 17
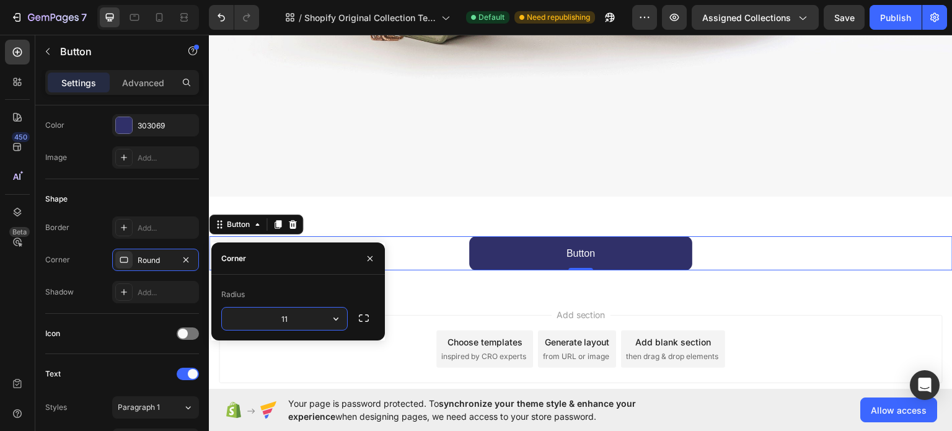
type input "12"
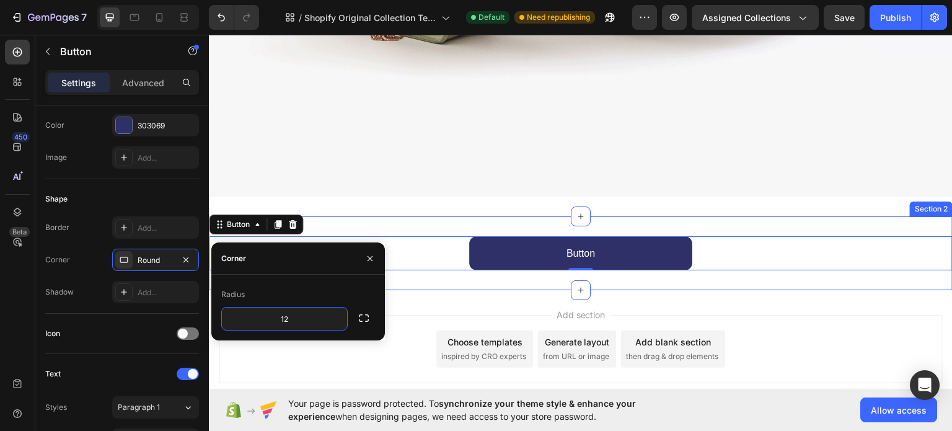
click at [499, 217] on div "Button Button 0 Section 2" at bounding box center [581, 253] width 744 height 74
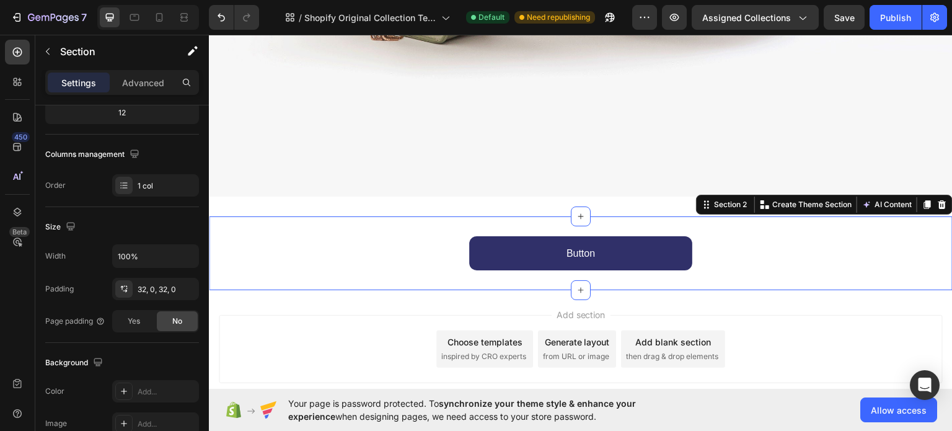
scroll to position [0, 0]
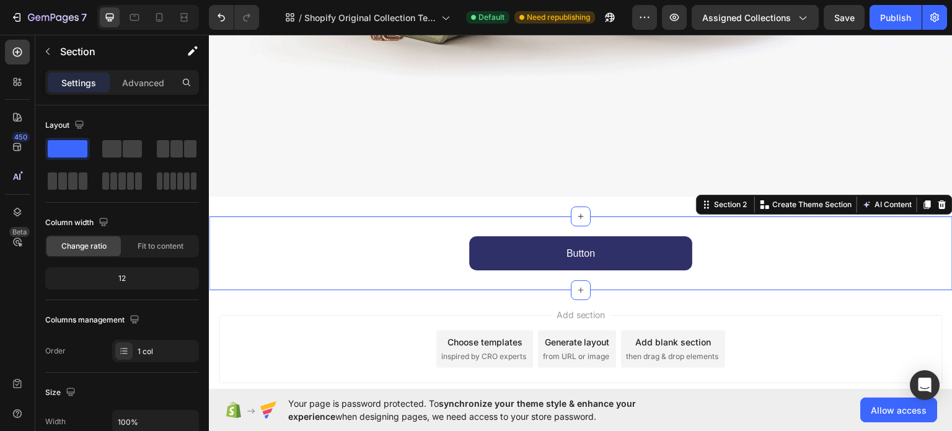
click at [117, 270] on div "12" at bounding box center [122, 278] width 149 height 17
click at [123, 273] on div "12" at bounding box center [122, 278] width 149 height 17
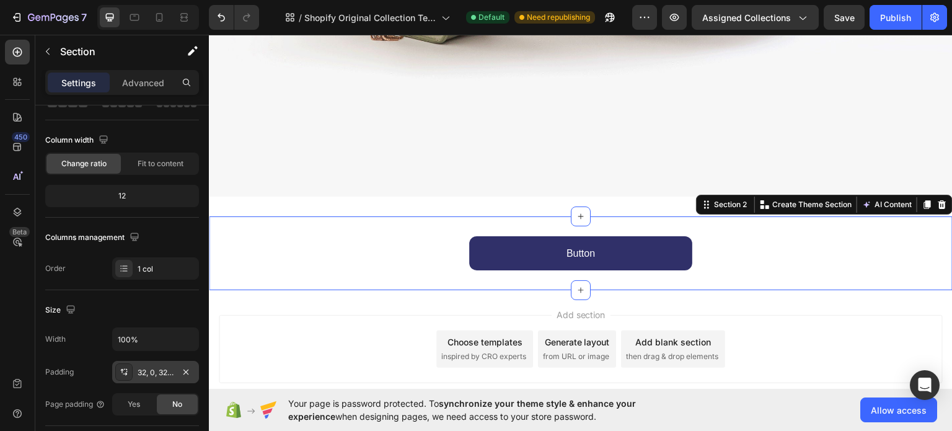
click at [143, 367] on div "32, 0, 32, 0" at bounding box center [156, 372] width 36 height 11
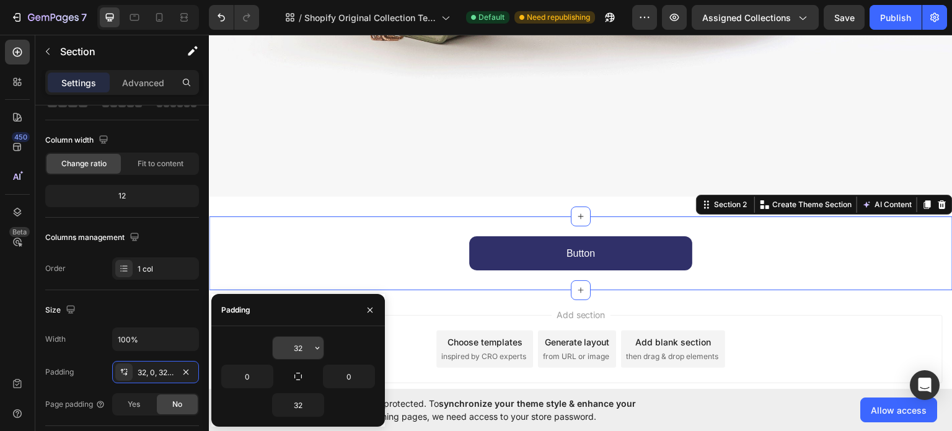
click at [294, 345] on input "32" at bounding box center [298, 348] width 51 height 22
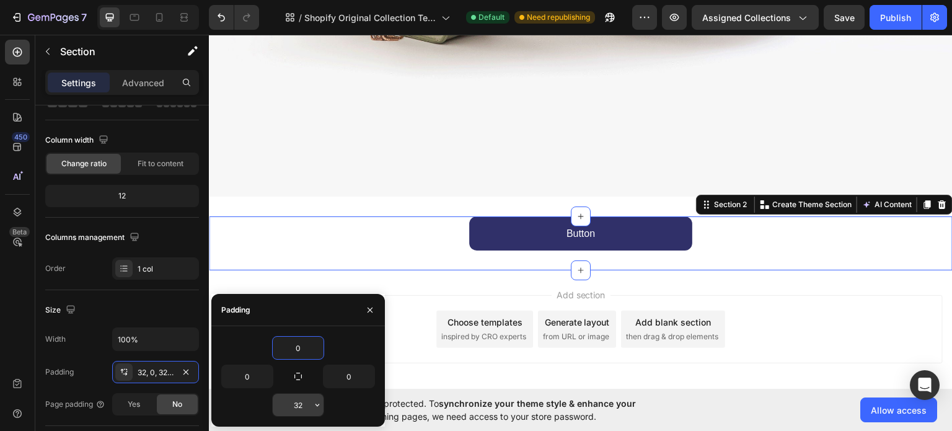
type input "0"
click at [298, 401] on input "32" at bounding box center [298, 405] width 51 height 22
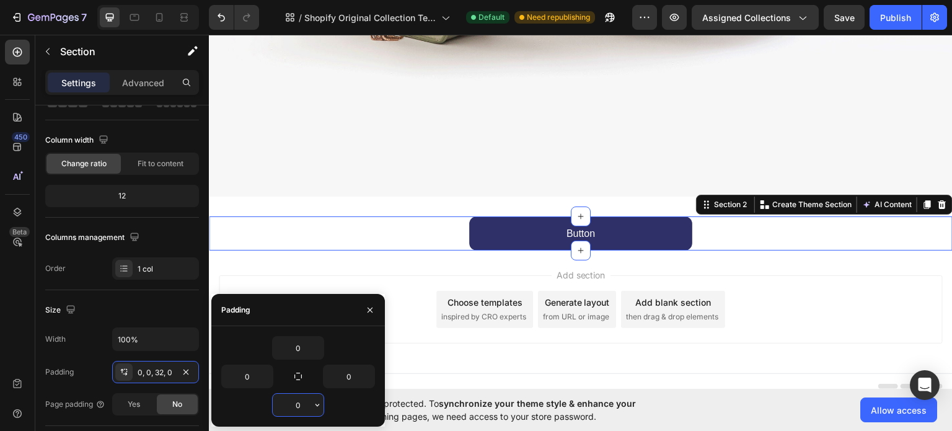
type input "0"
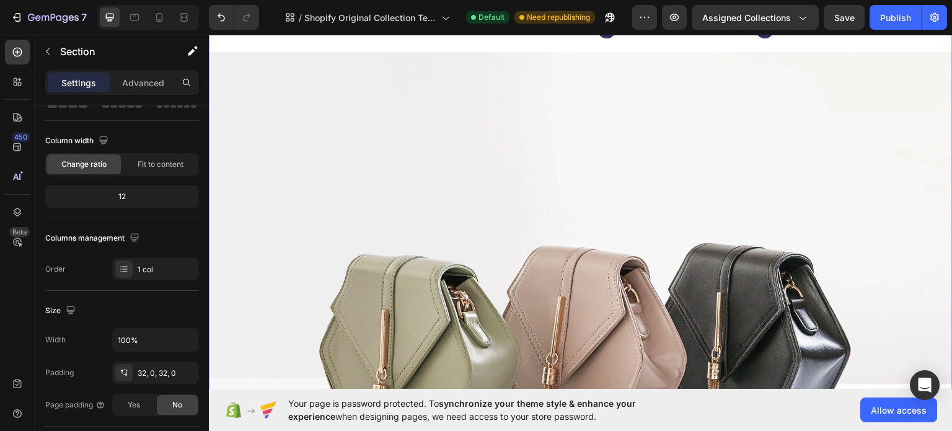
scroll to position [0, 0]
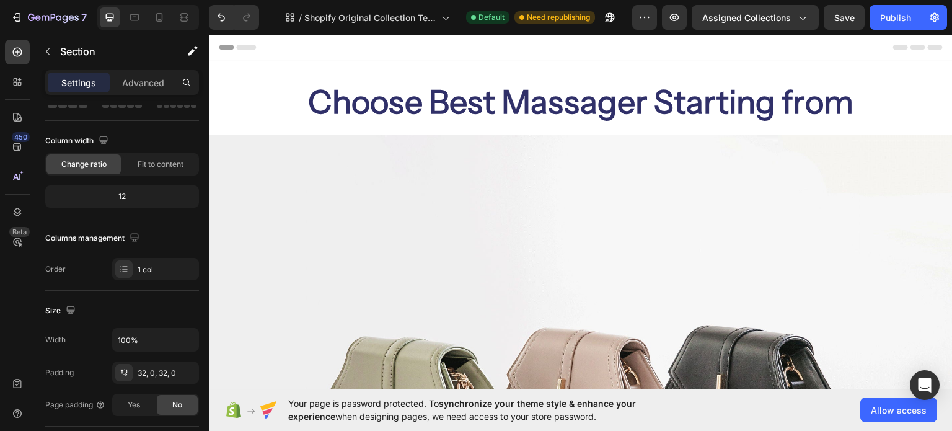
click at [361, 43] on div at bounding box center [581, 46] width 724 height 25
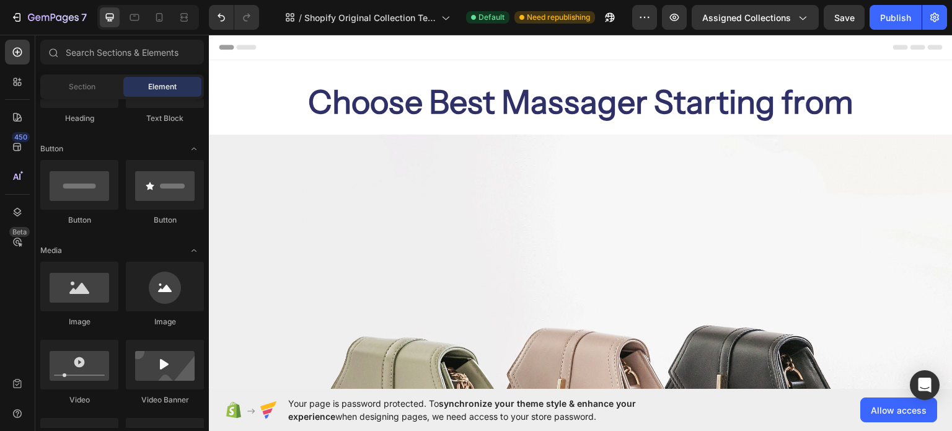
click at [356, 53] on div at bounding box center [581, 46] width 724 height 25
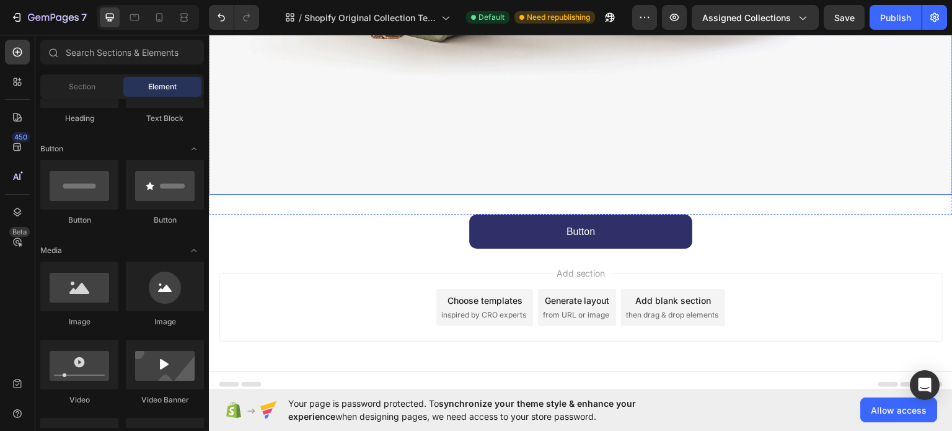
scroll to position [498, 0]
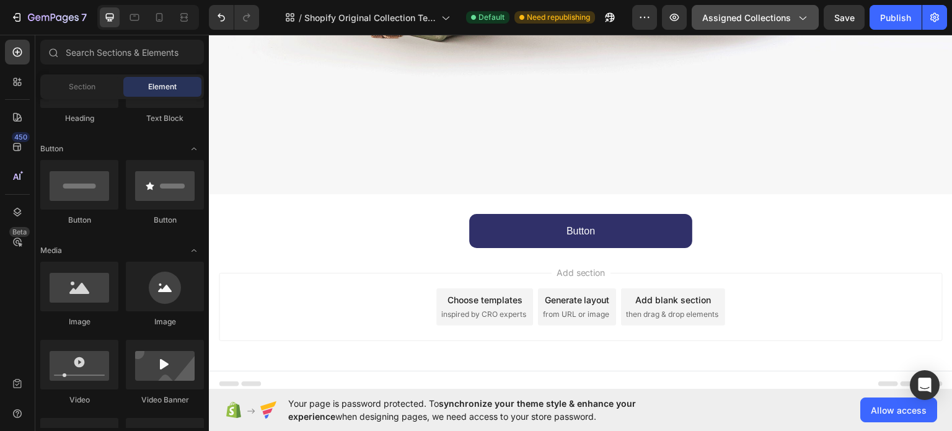
click at [813, 15] on button "Assigned Collections" at bounding box center [755, 17] width 127 height 25
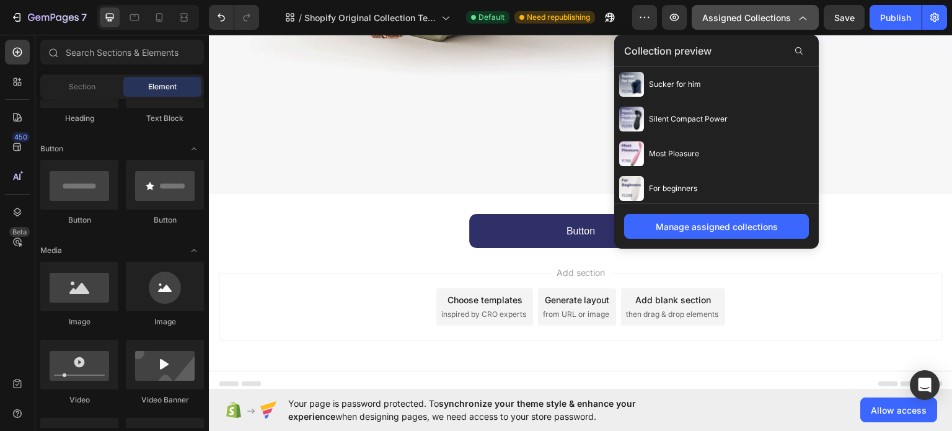
click at [813, 15] on button "Assigned Collections" at bounding box center [755, 17] width 127 height 25
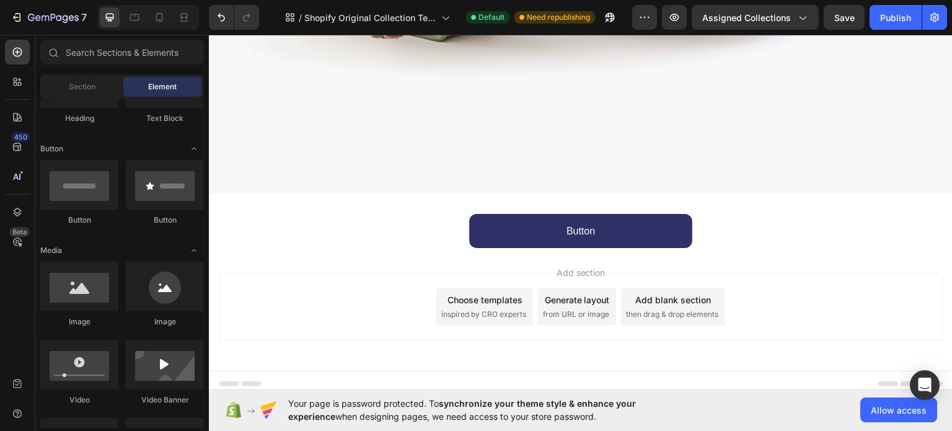
scroll to position [0, 0]
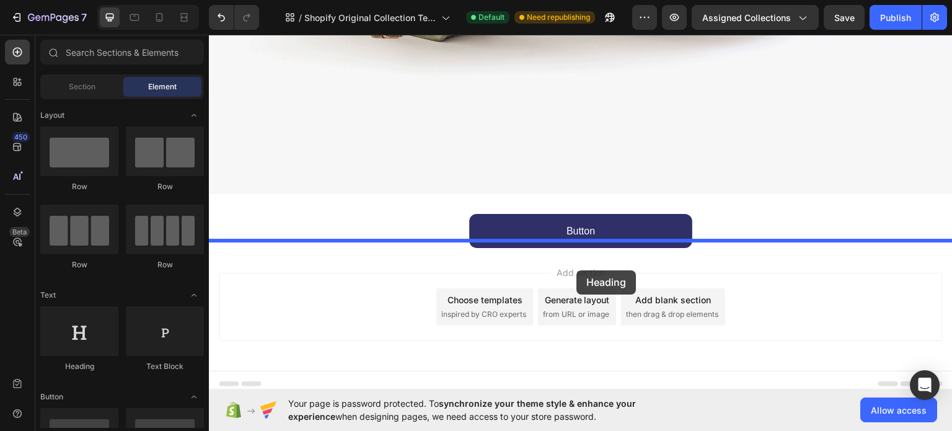
drag, startPoint x: 294, startPoint y: 353, endPoint x: 577, endPoint y: 270, distance: 294.8
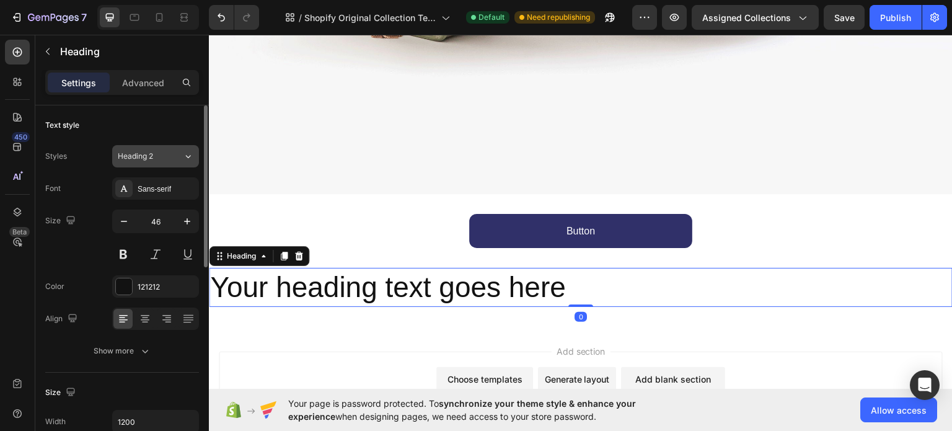
click at [176, 162] on button "Heading 2" at bounding box center [155, 156] width 87 height 22
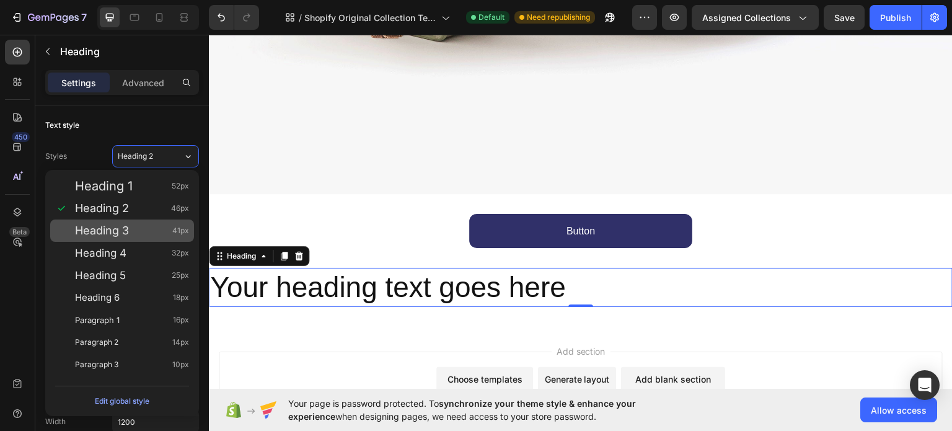
click at [127, 239] on div "Heading 3 41px" at bounding box center [122, 230] width 144 height 22
type input "41"
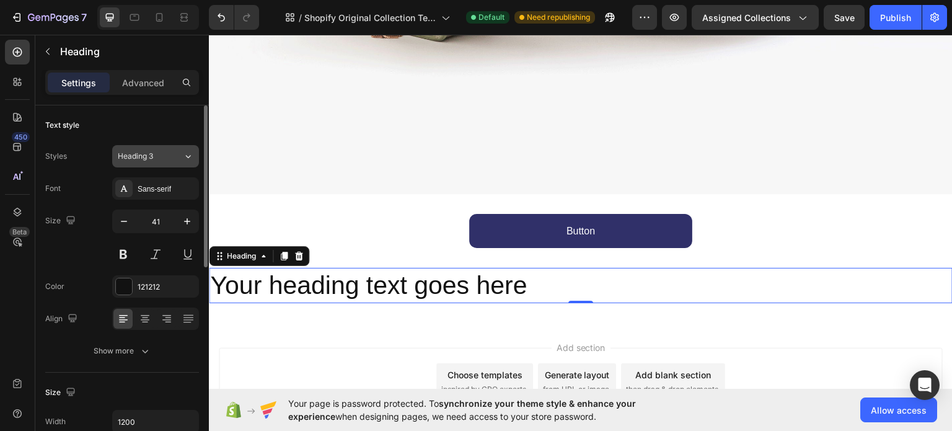
drag, startPoint x: 182, startPoint y: 155, endPoint x: 176, endPoint y: 158, distance: 6.4
click at [178, 156] on div "Heading 3" at bounding box center [150, 156] width 65 height 11
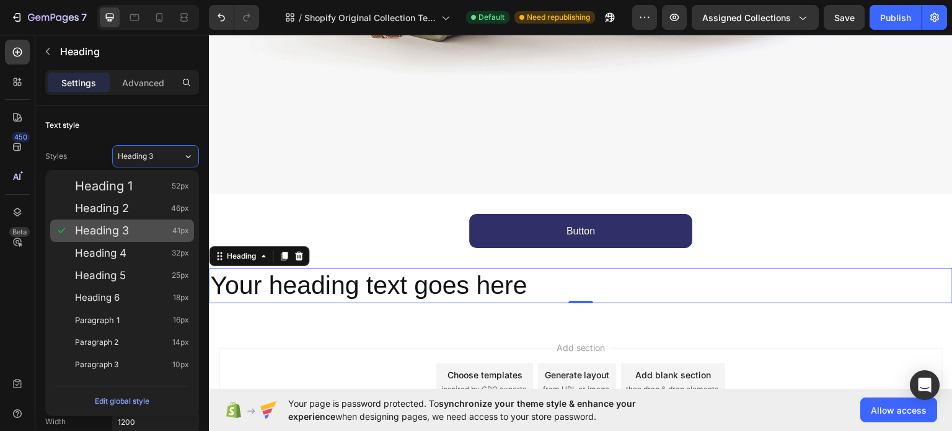
click at [112, 232] on span "Heading 3" at bounding box center [102, 230] width 54 height 12
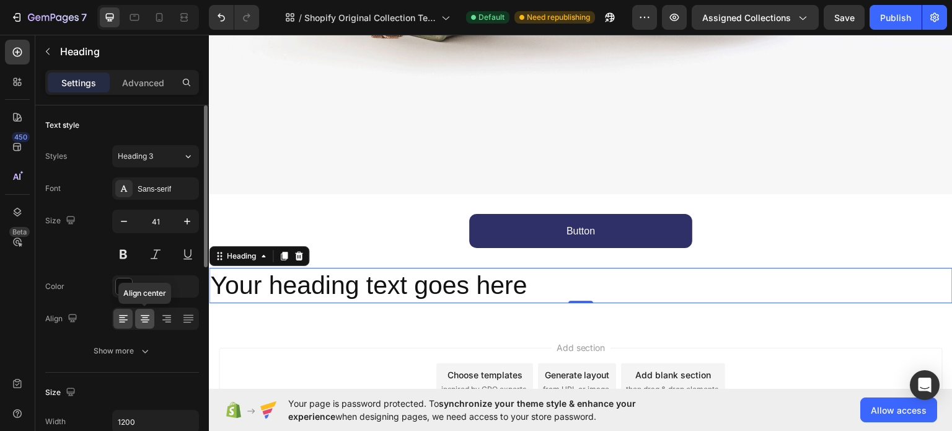
click at [144, 317] on icon at bounding box center [145, 318] width 12 height 12
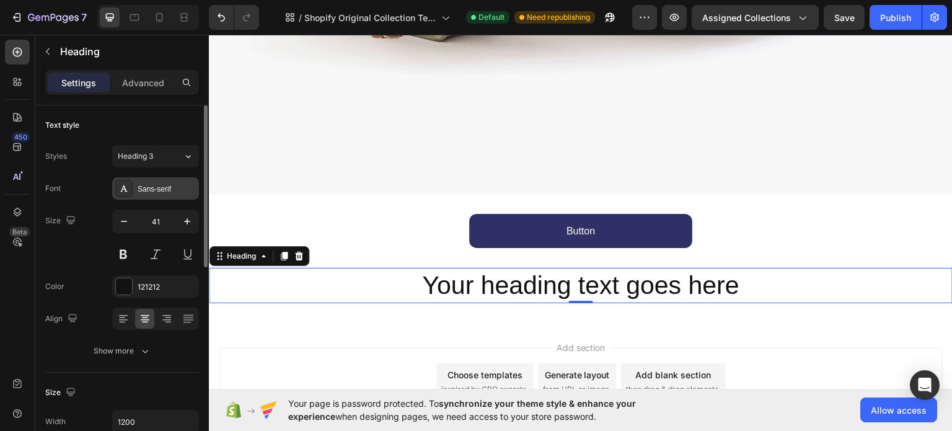
click at [169, 189] on div "Sans-serif" at bounding box center [167, 189] width 58 height 11
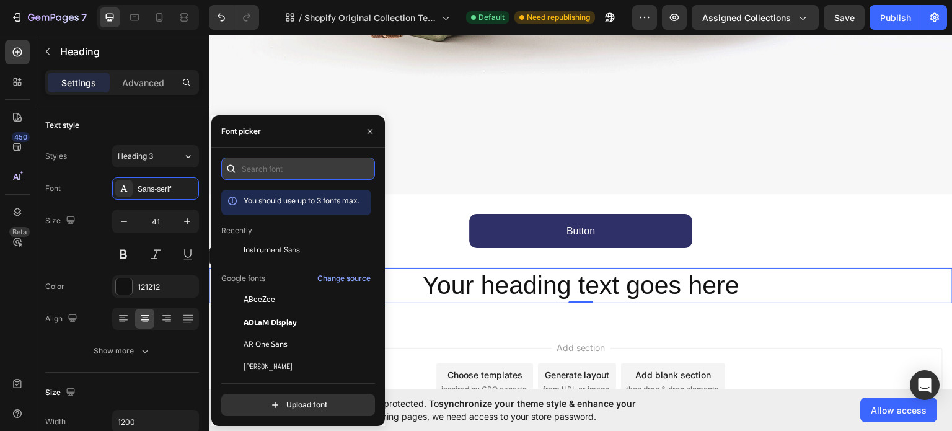
click at [305, 172] on input "text" at bounding box center [298, 168] width 154 height 22
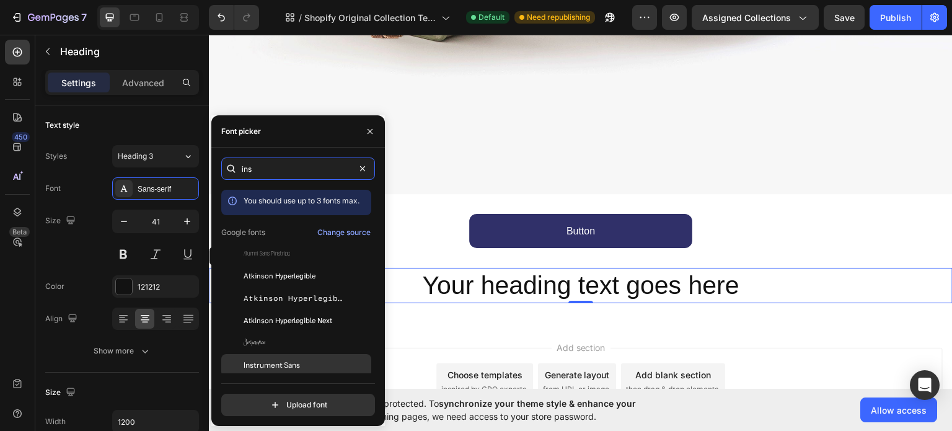
type input "ins"
click at [311, 367] on div "Instrument Sans" at bounding box center [306, 365] width 125 height 11
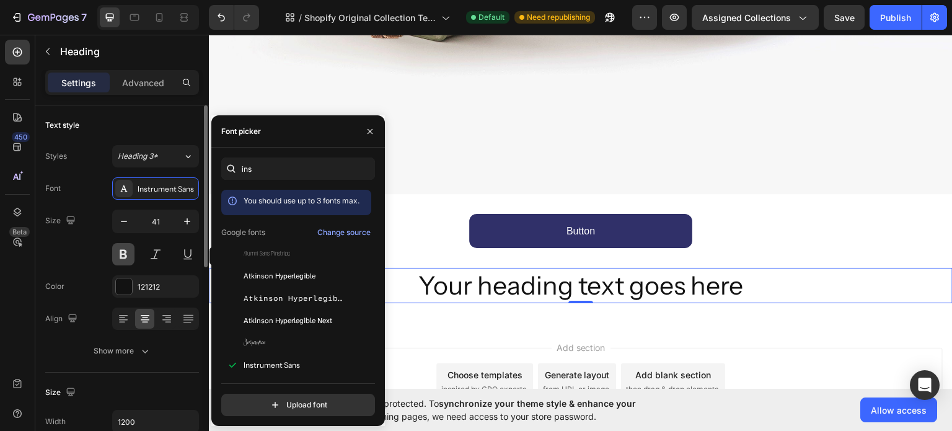
click at [122, 251] on button at bounding box center [123, 254] width 22 height 22
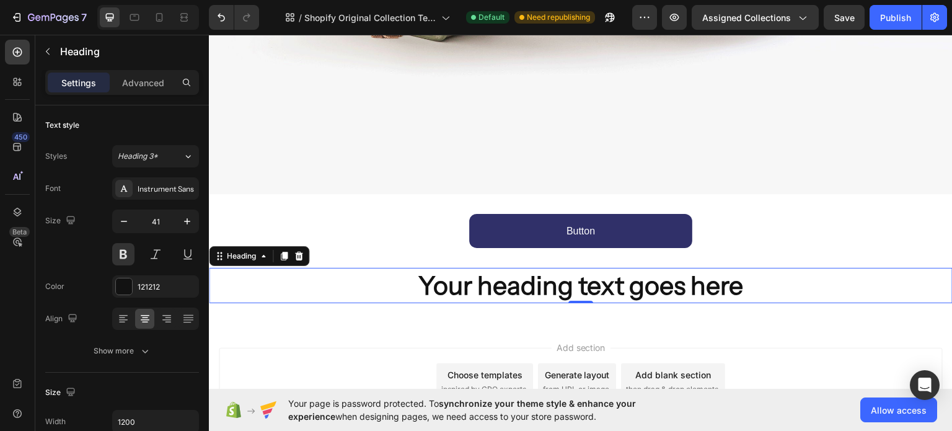
click at [478, 286] on h2 "Your heading text goes here" at bounding box center [581, 284] width 744 height 35
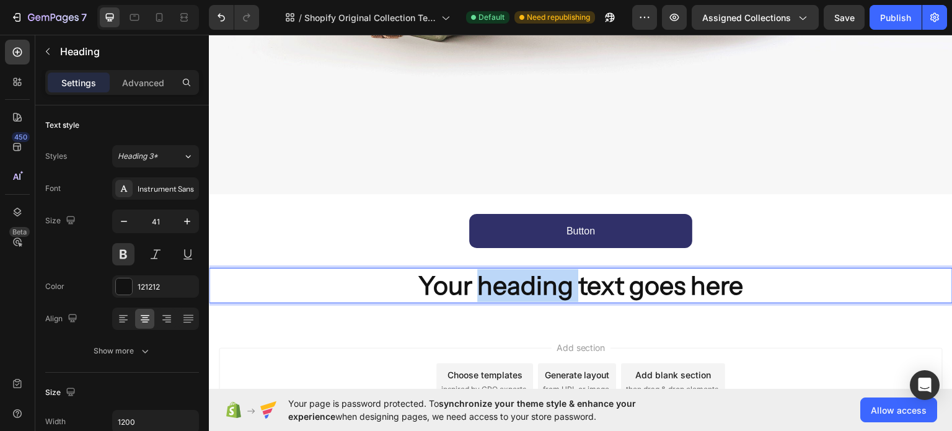
click at [478, 286] on p "Your heading text goes here" at bounding box center [580, 284] width 741 height 33
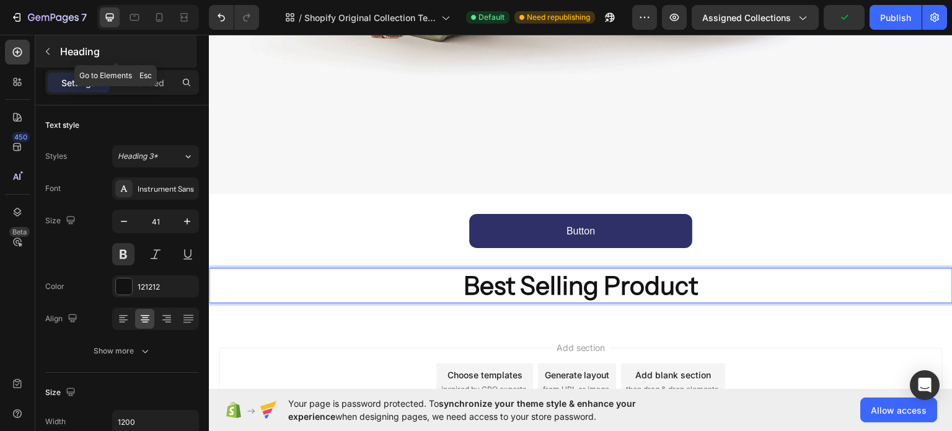
click at [41, 43] on button "button" at bounding box center [48, 52] width 20 height 20
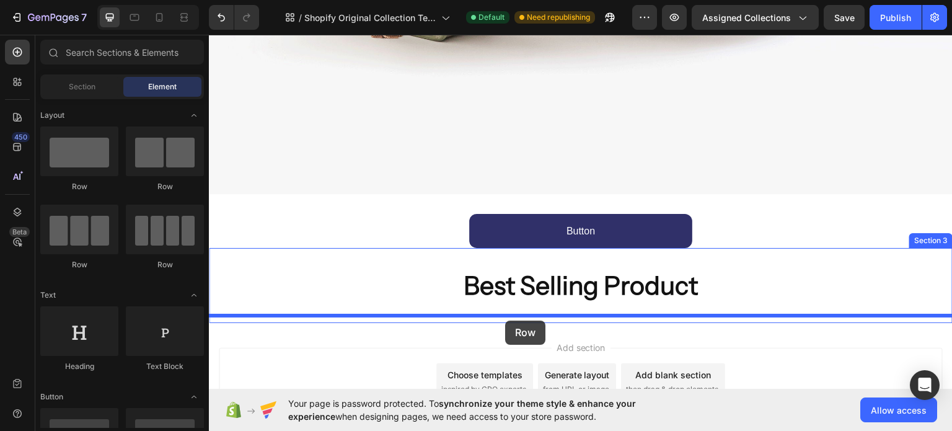
drag, startPoint x: 236, startPoint y: 169, endPoint x: 505, endPoint y: 320, distance: 308.7
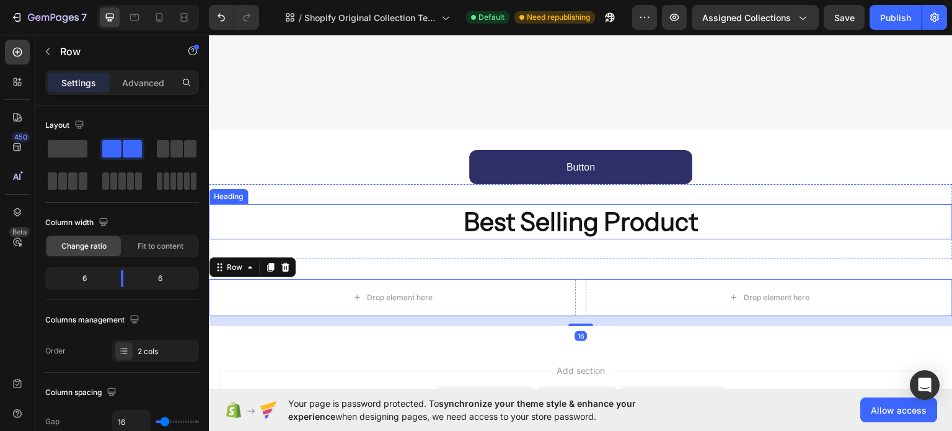
scroll to position [660, 0]
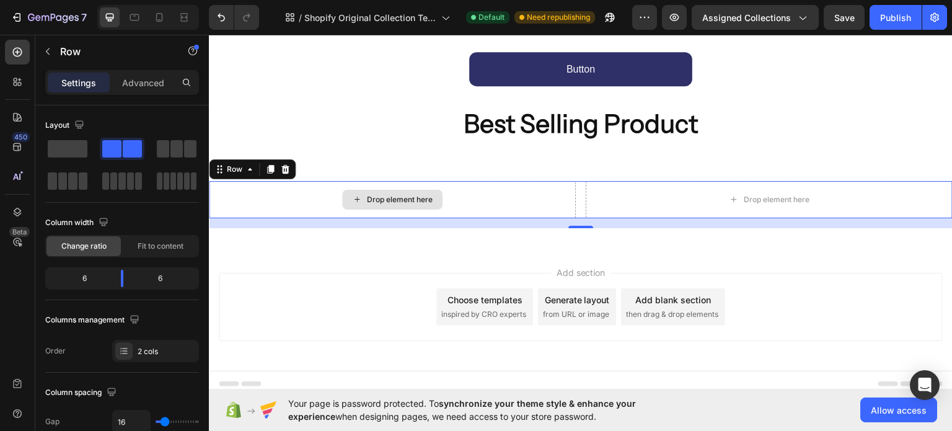
click at [336, 195] on div "Drop element here" at bounding box center [392, 198] width 367 height 37
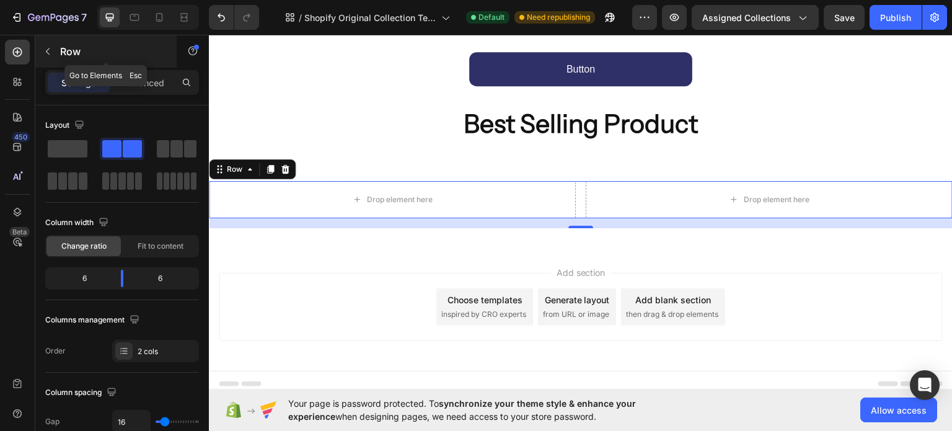
click at [64, 53] on p "Row" at bounding box center [112, 51] width 105 height 15
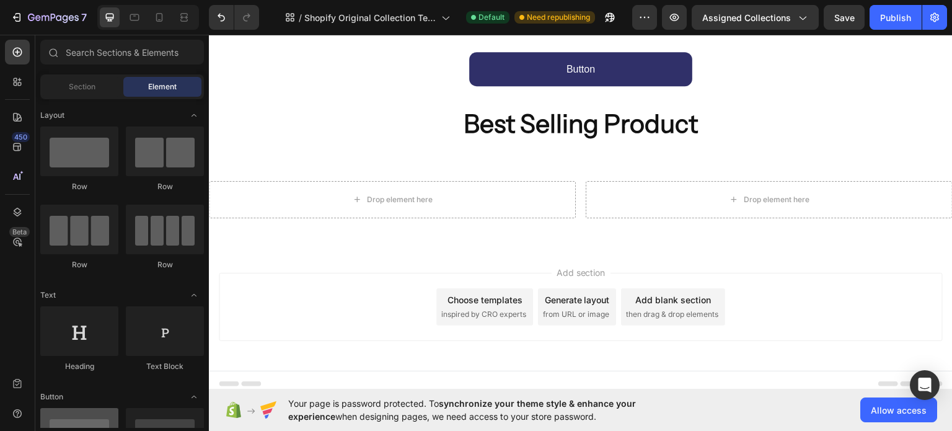
scroll to position [166, 0]
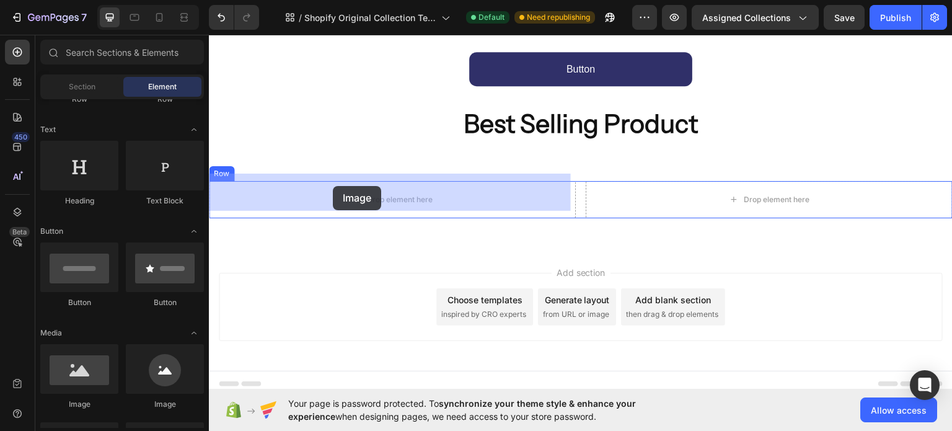
drag, startPoint x: 287, startPoint y: 385, endPoint x: 333, endPoint y: 185, distance: 204.8
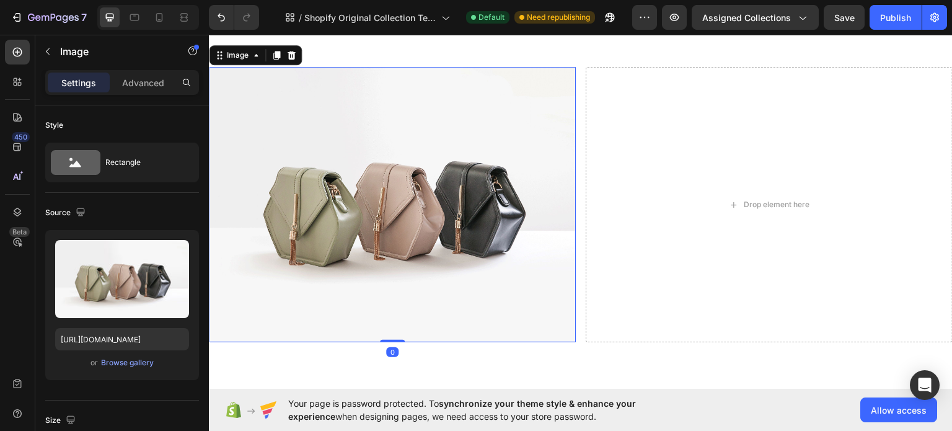
scroll to position [743, 0]
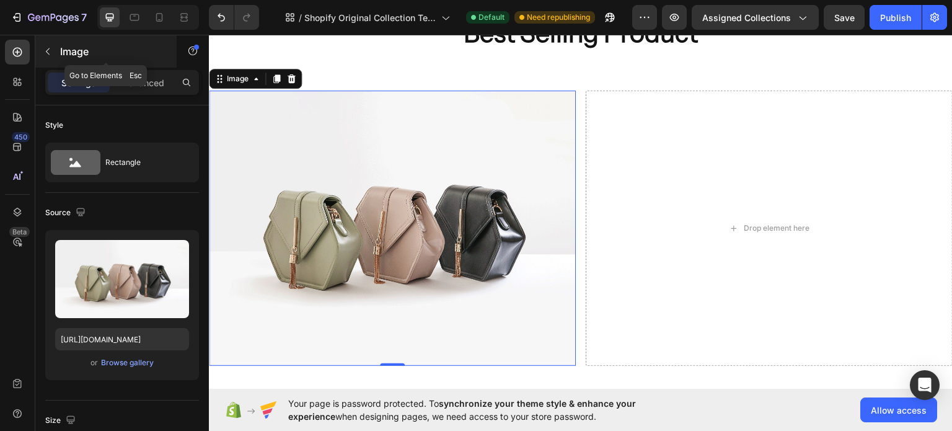
click at [55, 46] on button "button" at bounding box center [48, 52] width 20 height 20
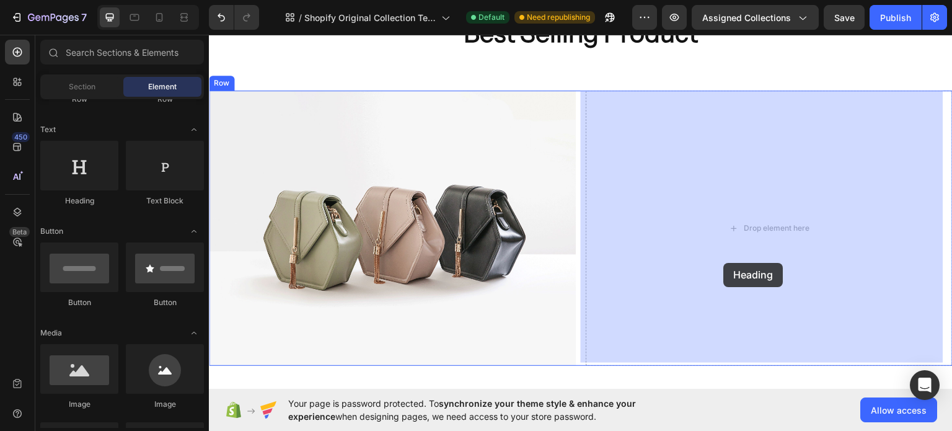
drag, startPoint x: 631, startPoint y: 282, endPoint x: 724, endPoint y: 262, distance: 95.1
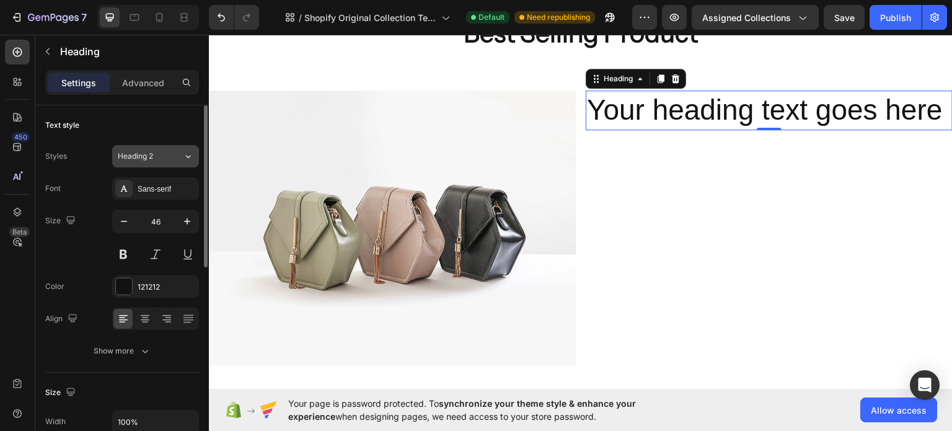
click at [143, 153] on span "Heading 2" at bounding box center [135, 156] width 35 height 11
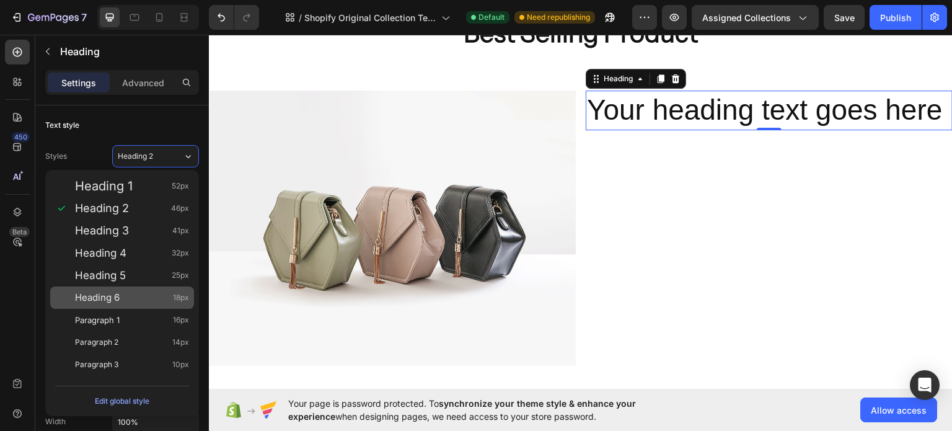
click at [99, 289] on div "Heading 6 18px" at bounding box center [122, 297] width 144 height 22
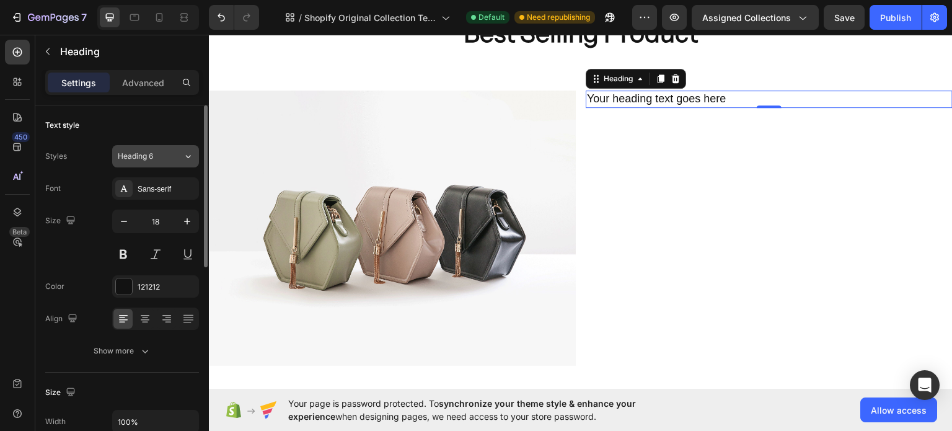
click at [173, 151] on div "Heading 6" at bounding box center [150, 156] width 65 height 11
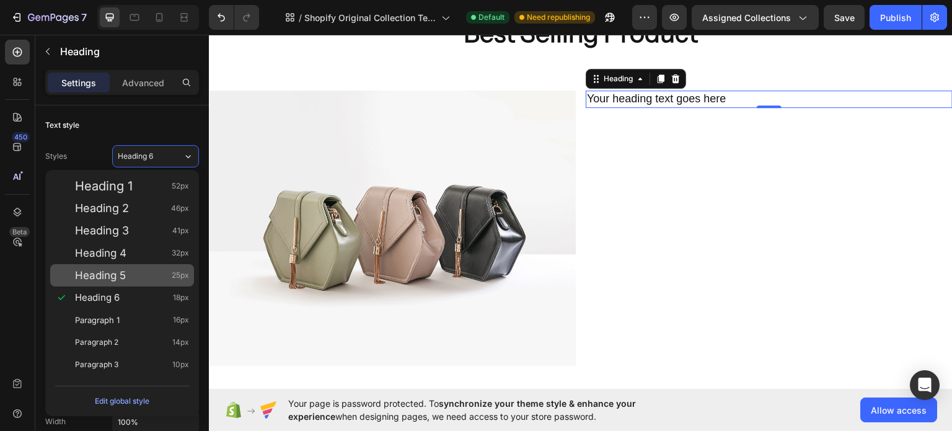
click at [112, 271] on span "Heading 5" at bounding box center [100, 275] width 51 height 12
type input "25"
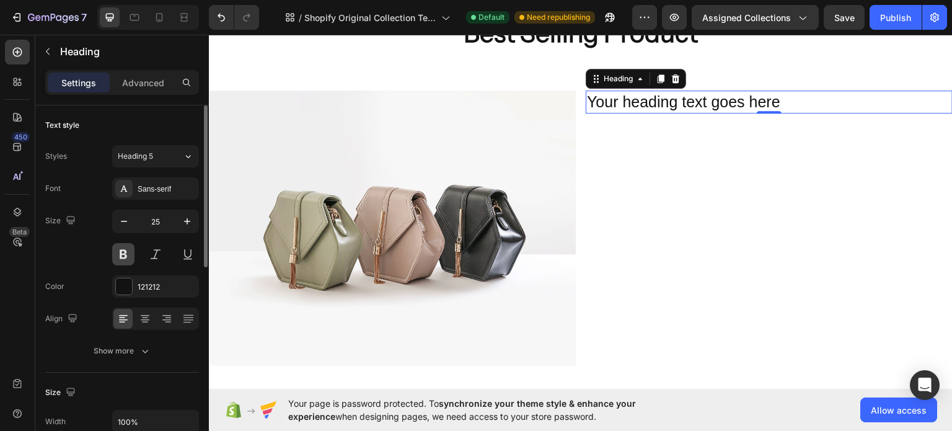
click at [122, 254] on button at bounding box center [123, 254] width 22 height 22
click at [155, 187] on div "Sans-serif" at bounding box center [167, 189] width 58 height 11
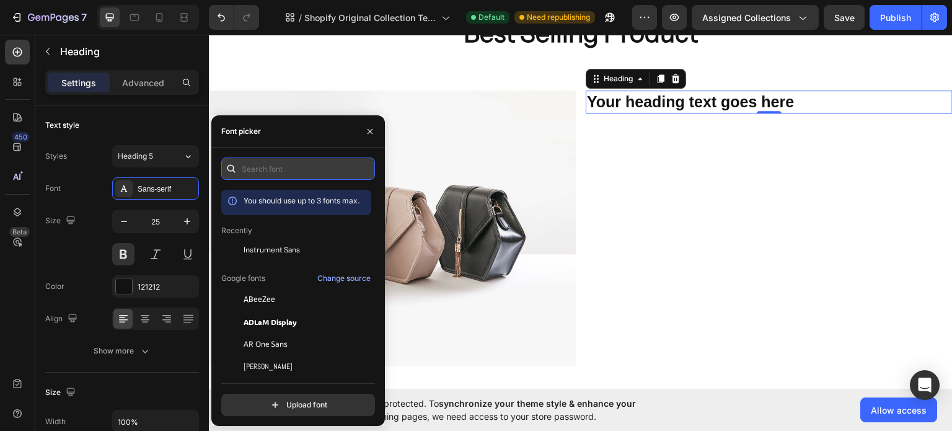
click at [272, 169] on input "text" at bounding box center [298, 168] width 154 height 22
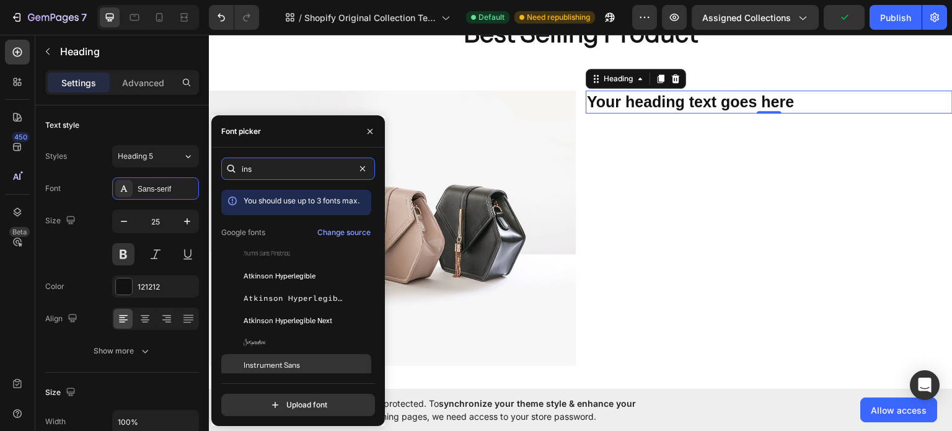
type input "ins"
click at [309, 359] on div "Instrument Sans" at bounding box center [296, 365] width 150 height 22
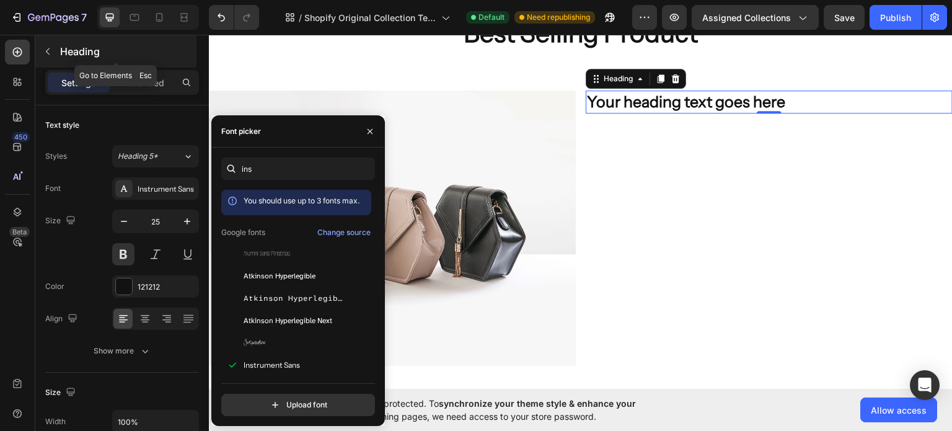
click at [53, 53] on button "button" at bounding box center [48, 52] width 20 height 20
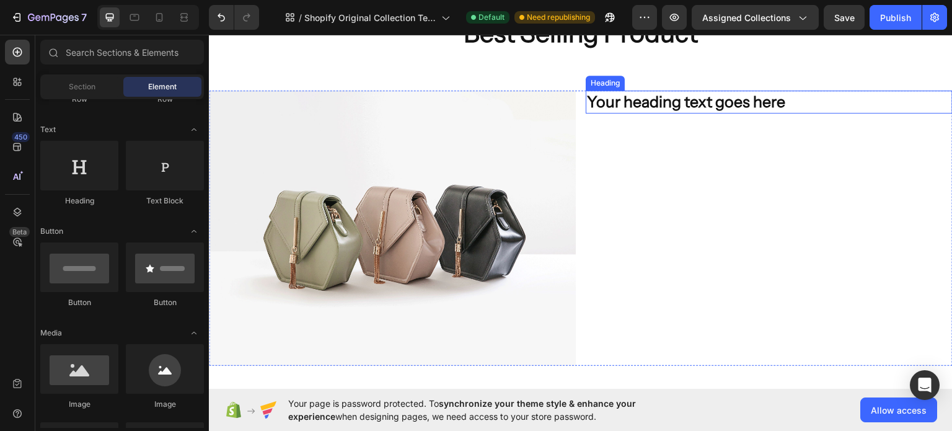
click at [779, 87] on div "Image Your heading text goes here Heading Row Section 4" at bounding box center [581, 232] width 744 height 325
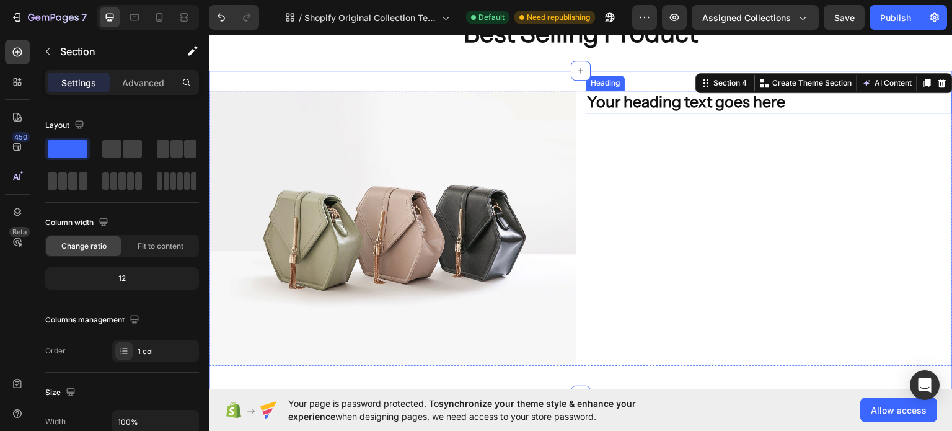
click at [764, 96] on h2 "Your heading text goes here" at bounding box center [769, 101] width 367 height 23
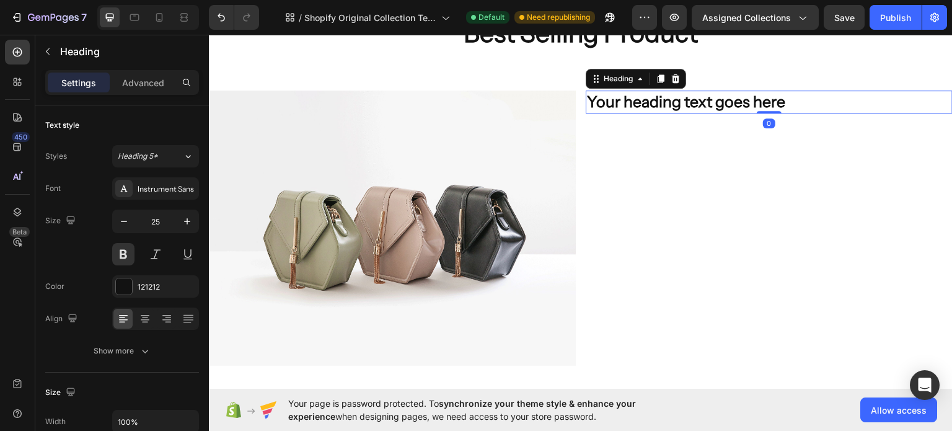
click at [766, 96] on h2 "Your heading text goes here" at bounding box center [769, 101] width 367 height 23
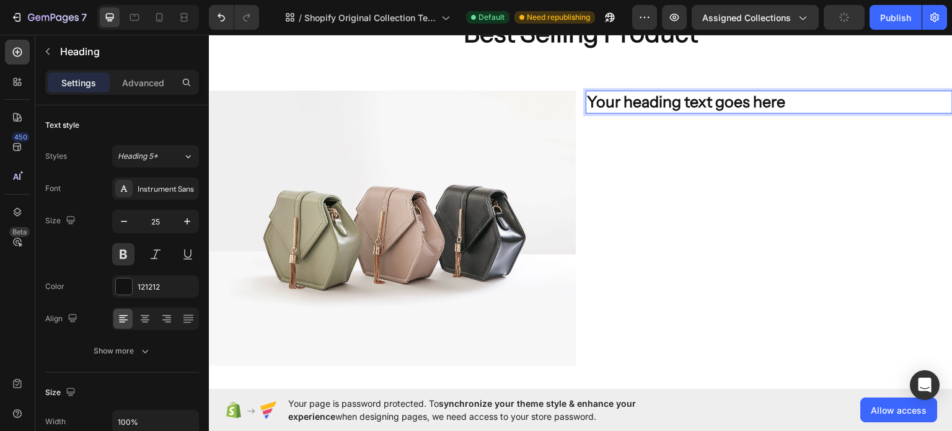
click at [802, 129] on div "Your heading text goes here Heading 0" at bounding box center [769, 227] width 367 height 275
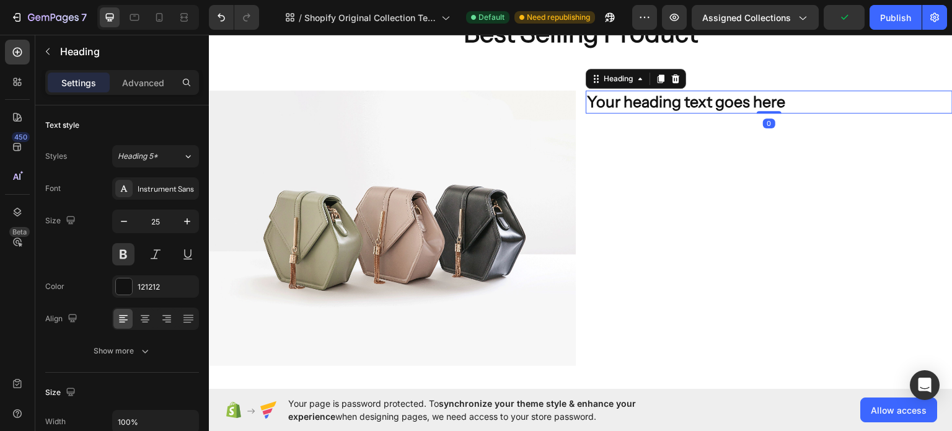
click at [790, 92] on p "Your heading text goes here" at bounding box center [769, 101] width 365 height 20
click at [675, 77] on icon at bounding box center [676, 78] width 10 height 10
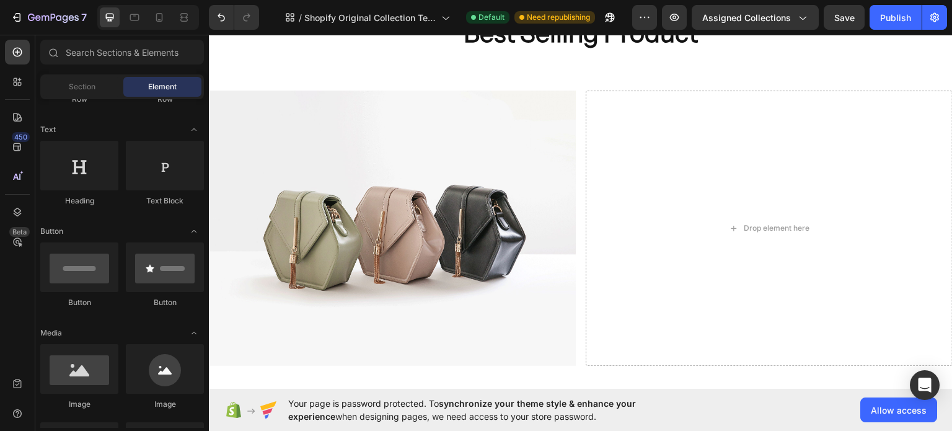
scroll to position [0, 0]
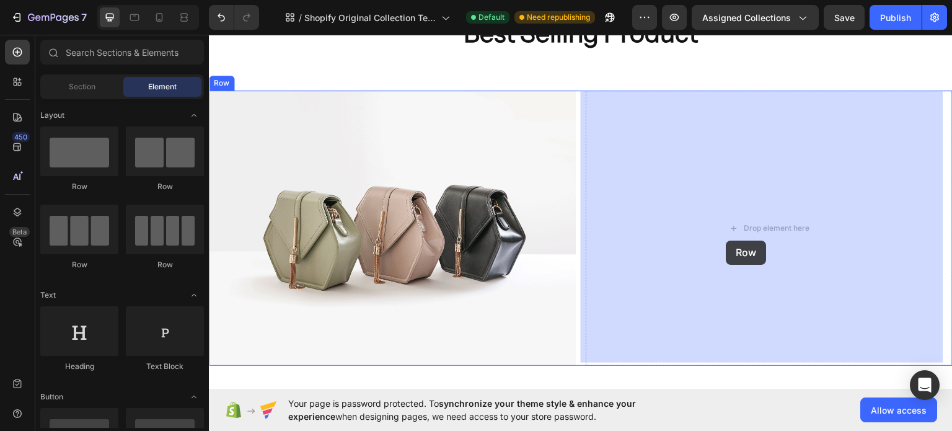
drag, startPoint x: 594, startPoint y: 229, endPoint x: 727, endPoint y: 240, distance: 133.1
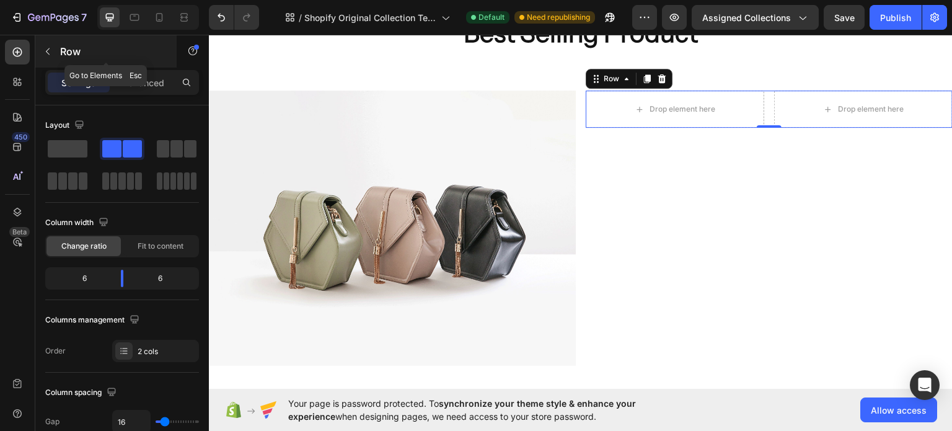
click at [50, 48] on icon "button" at bounding box center [48, 51] width 10 height 10
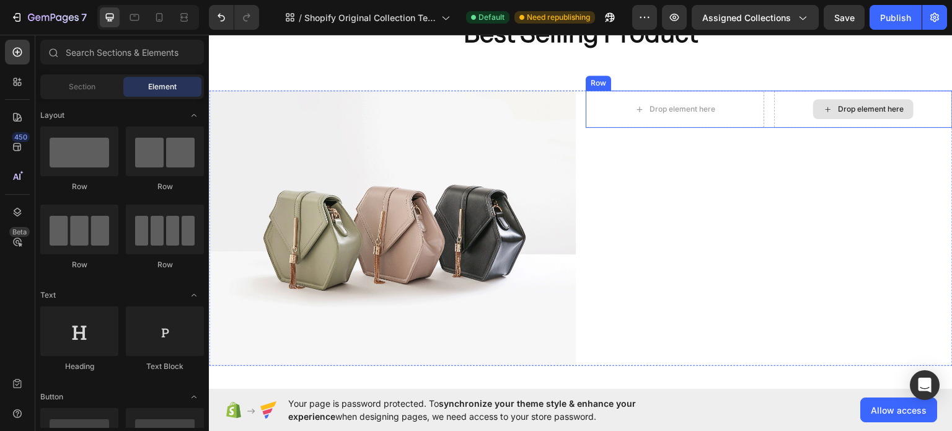
click at [774, 120] on div "Drop element here" at bounding box center [863, 108] width 179 height 37
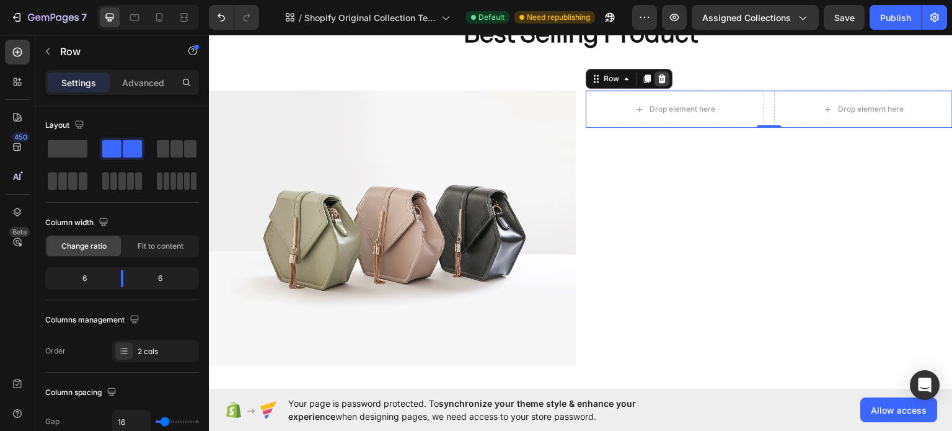
click at [660, 74] on icon at bounding box center [662, 78] width 10 height 10
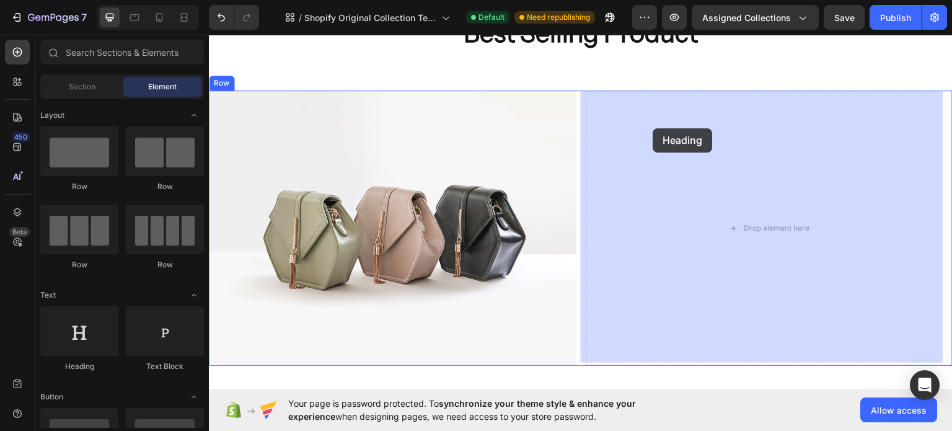
drag, startPoint x: 292, startPoint y: 367, endPoint x: 673, endPoint y: 120, distance: 454.0
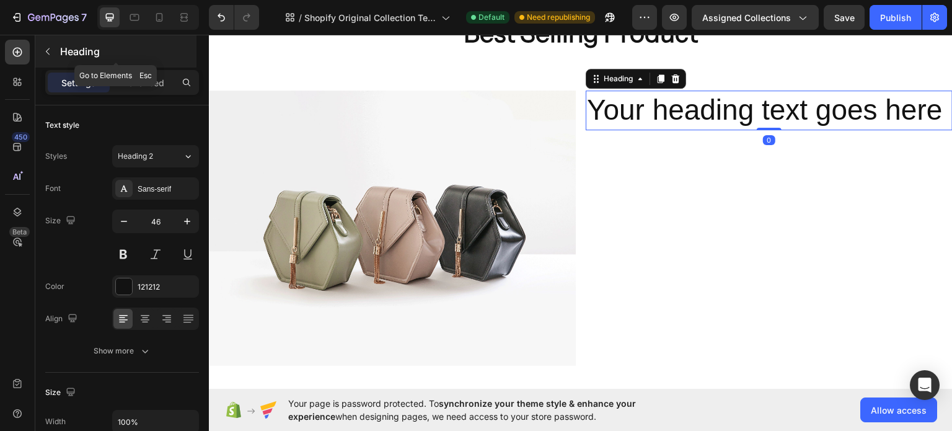
click at [56, 48] on button "button" at bounding box center [48, 52] width 20 height 20
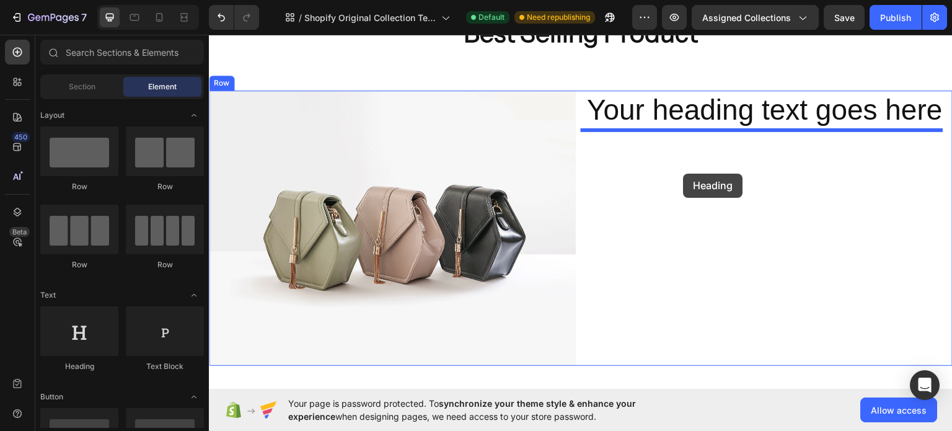
drag, startPoint x: 306, startPoint y: 364, endPoint x: 694, endPoint y: 169, distance: 433.9
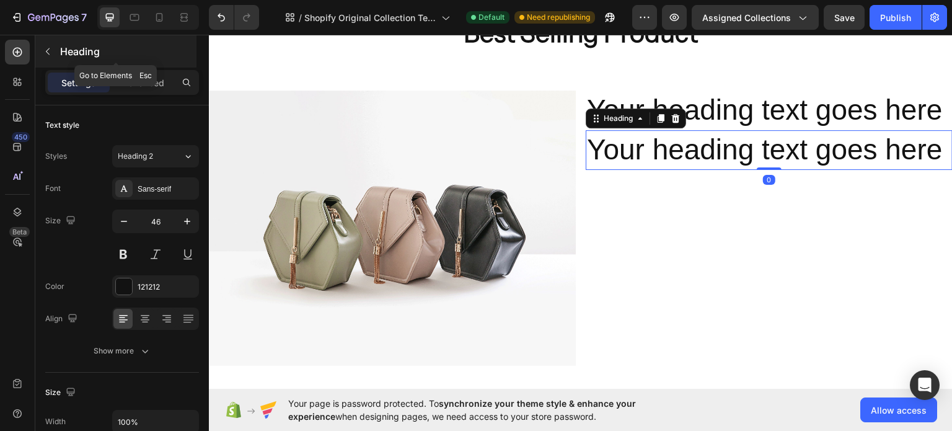
click at [53, 54] on button "button" at bounding box center [48, 52] width 20 height 20
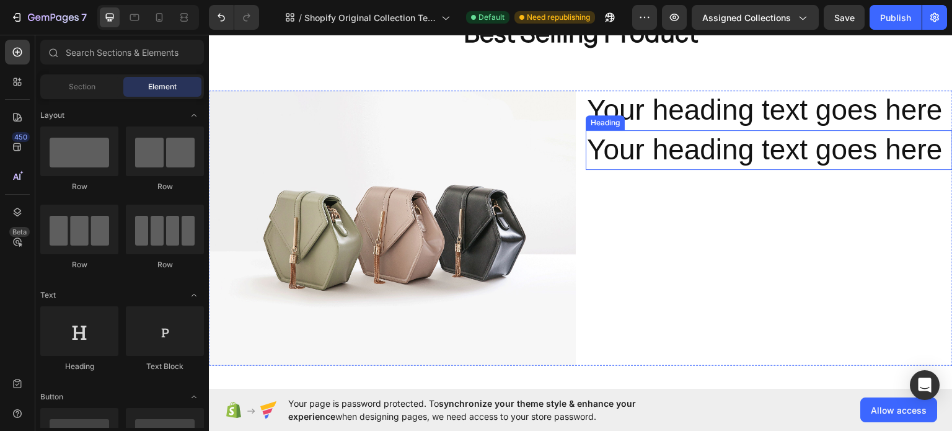
click at [618, 153] on h2 "Your heading text goes here" at bounding box center [769, 150] width 367 height 40
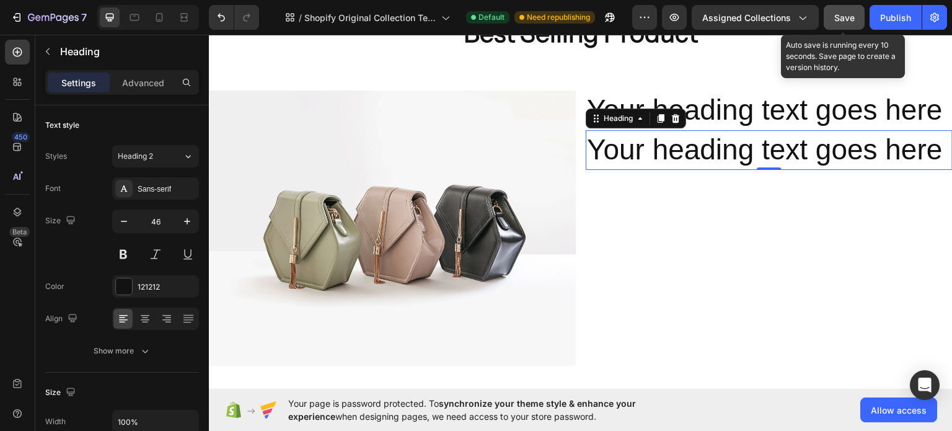
click at [833, 24] on button "Save" at bounding box center [844, 17] width 41 height 25
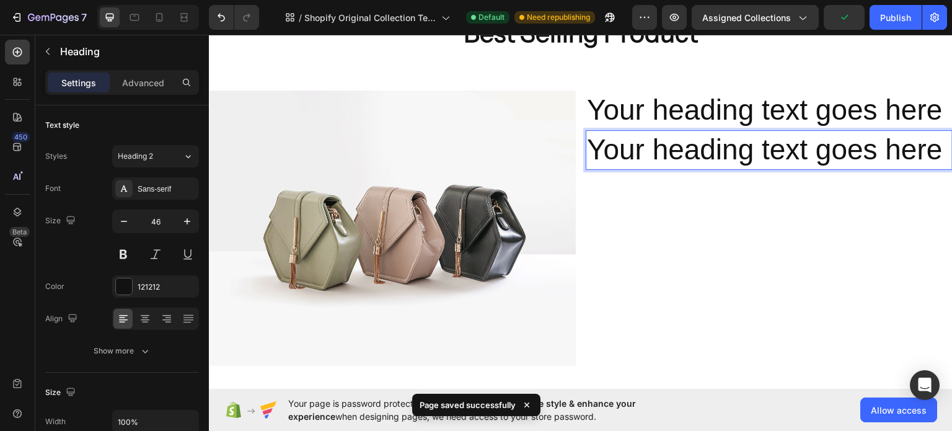
click at [766, 144] on h2 "Your heading text goes here" at bounding box center [769, 150] width 367 height 40
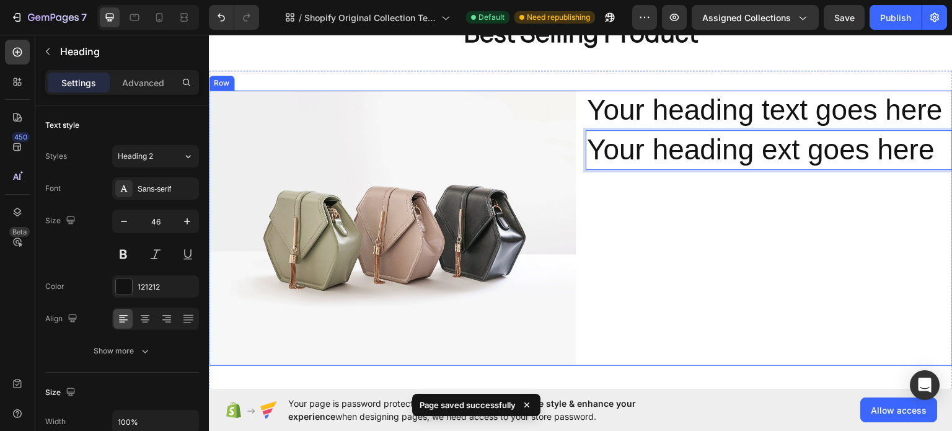
click at [741, 223] on div "Your heading text goes here Heading Your heading ext goes here Heading 0" at bounding box center [769, 227] width 367 height 275
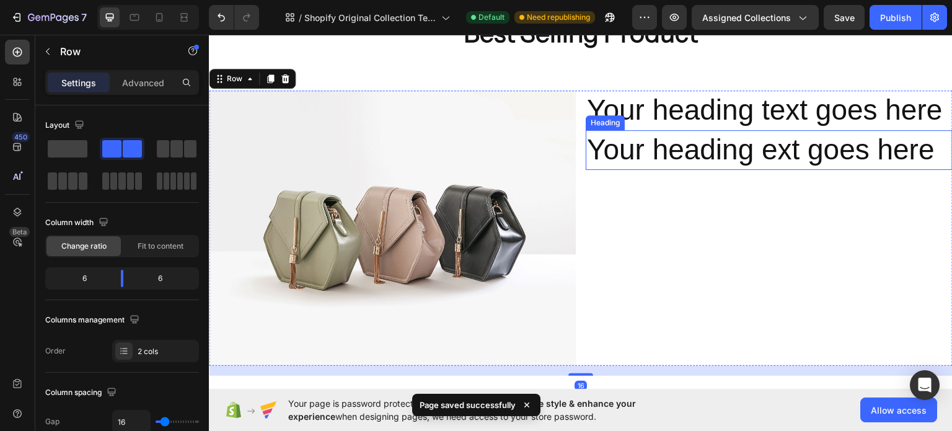
click at [766, 155] on p "Your heading ext goes here" at bounding box center [769, 149] width 365 height 37
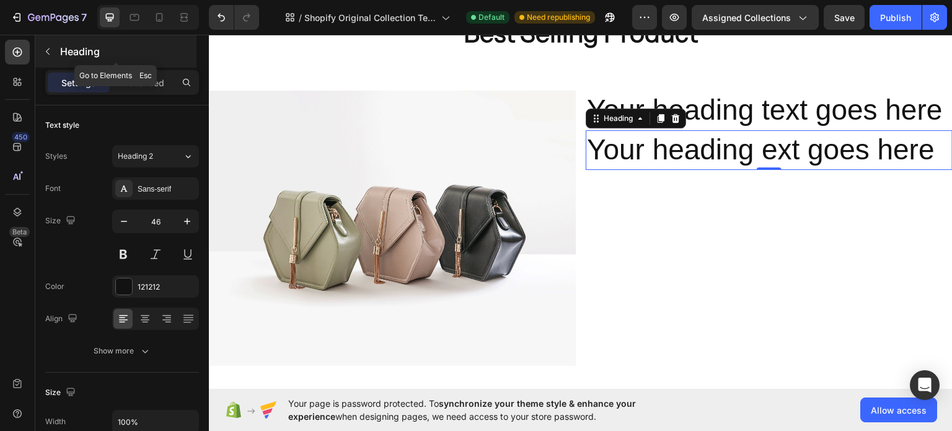
click at [49, 56] on icon "button" at bounding box center [48, 51] width 10 height 10
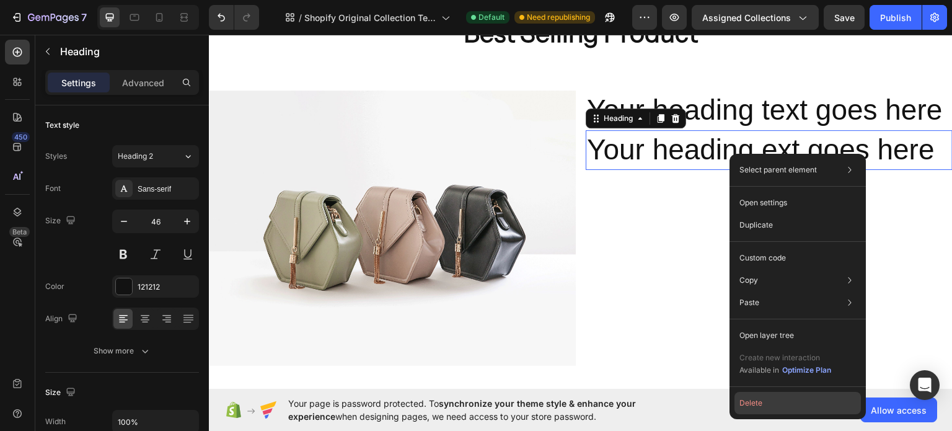
click at [764, 398] on button "Delete" at bounding box center [798, 403] width 126 height 22
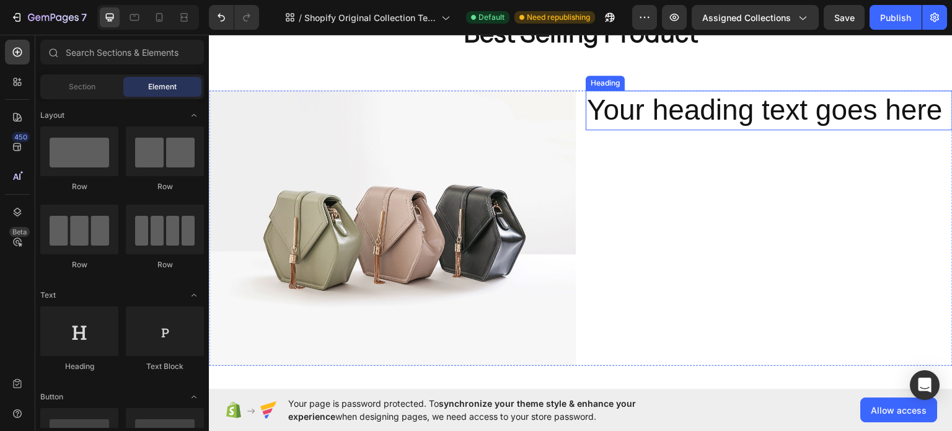
click at [731, 110] on h2 "Your heading text goes here" at bounding box center [769, 110] width 367 height 40
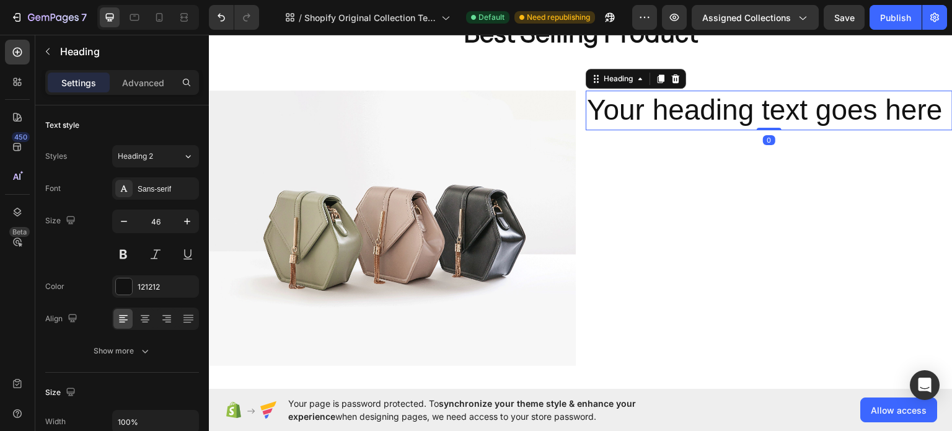
click at [731, 110] on h2 "Your heading text goes here" at bounding box center [769, 110] width 367 height 40
click at [731, 110] on p "Your heading text goes here" at bounding box center [769, 109] width 365 height 37
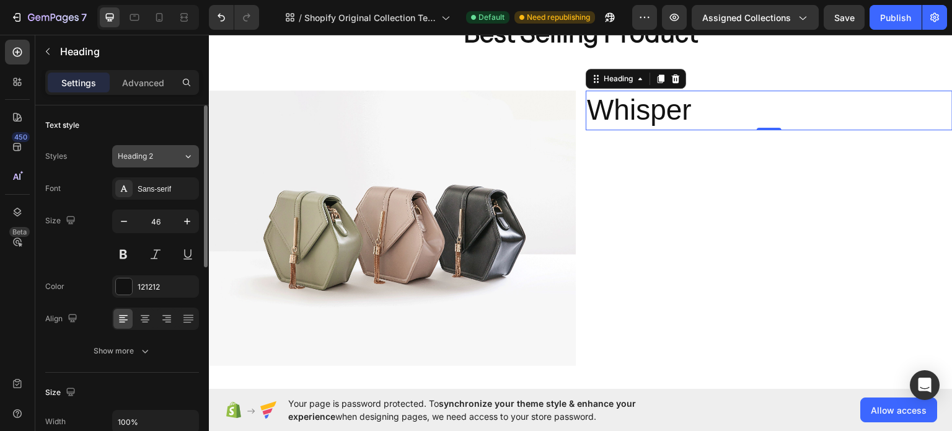
click at [149, 151] on span "Heading 2" at bounding box center [135, 156] width 35 height 11
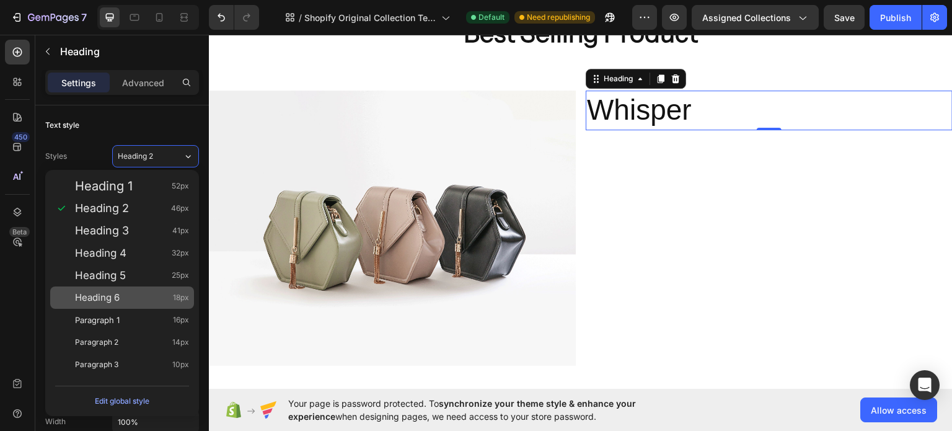
click at [131, 289] on div "Heading 6 18px" at bounding box center [122, 297] width 144 height 22
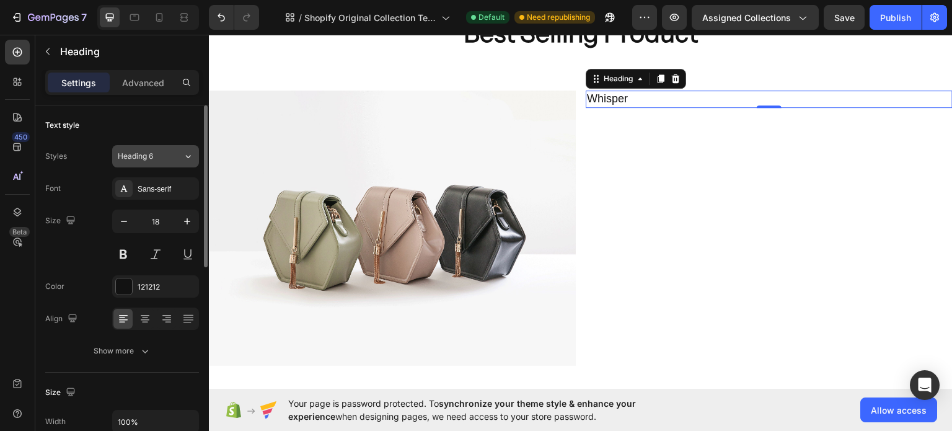
click at [190, 153] on icon at bounding box center [188, 156] width 11 height 12
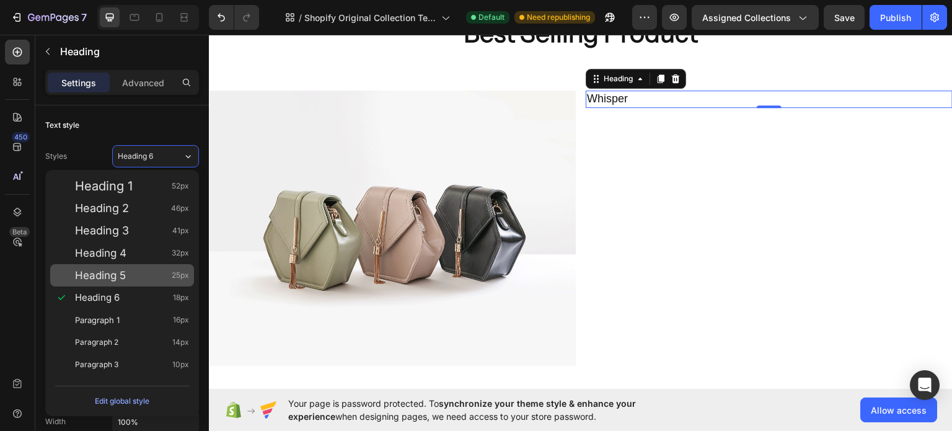
click at [114, 265] on div "Heading 5 25px" at bounding box center [122, 275] width 144 height 22
type input "25"
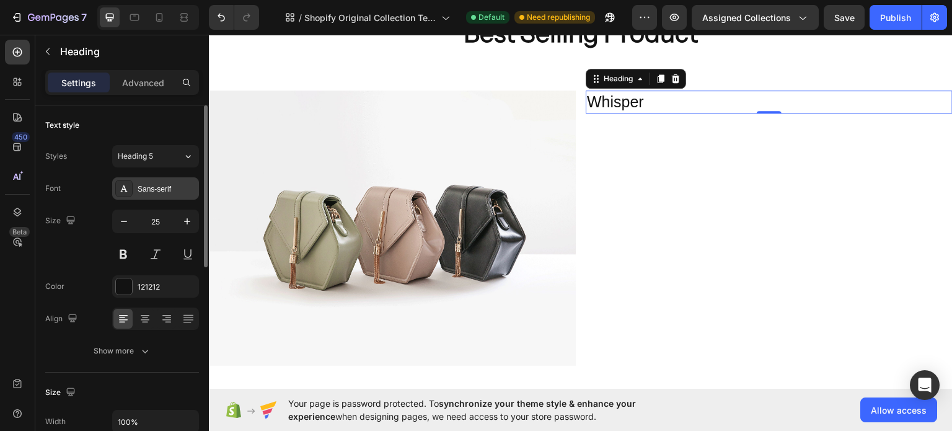
click at [159, 179] on div "Sans-serif" at bounding box center [155, 188] width 87 height 22
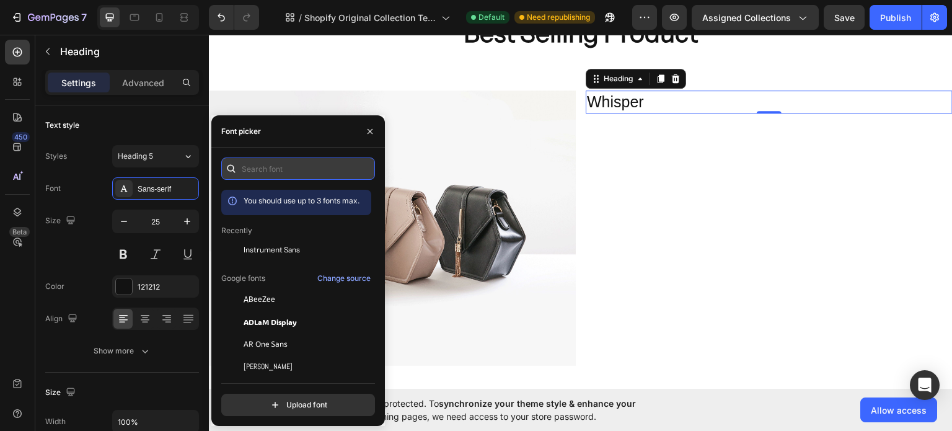
click at [249, 170] on input "text" at bounding box center [298, 168] width 154 height 22
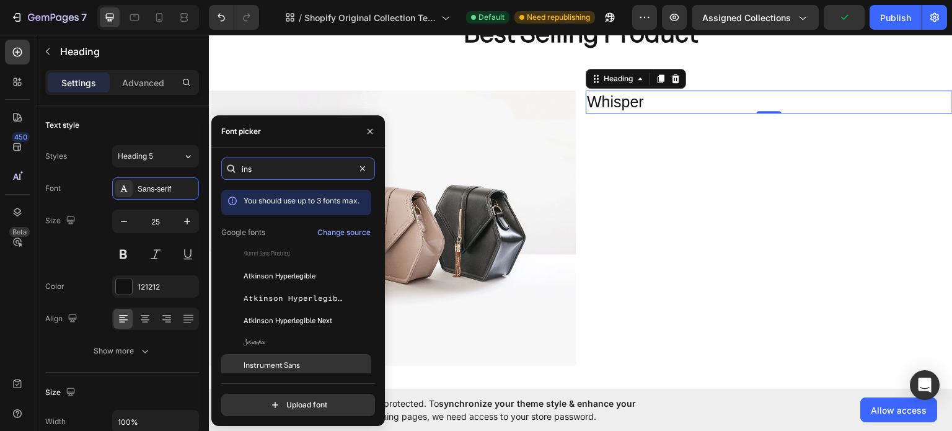
type input "ins"
click at [318, 358] on div "Instrument Sans" at bounding box center [296, 365] width 150 height 22
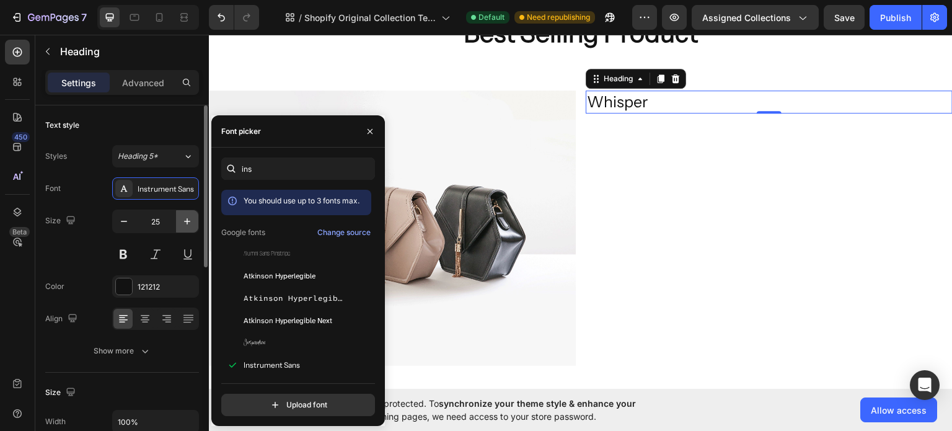
click at [192, 227] on icon "button" at bounding box center [187, 221] width 12 height 12
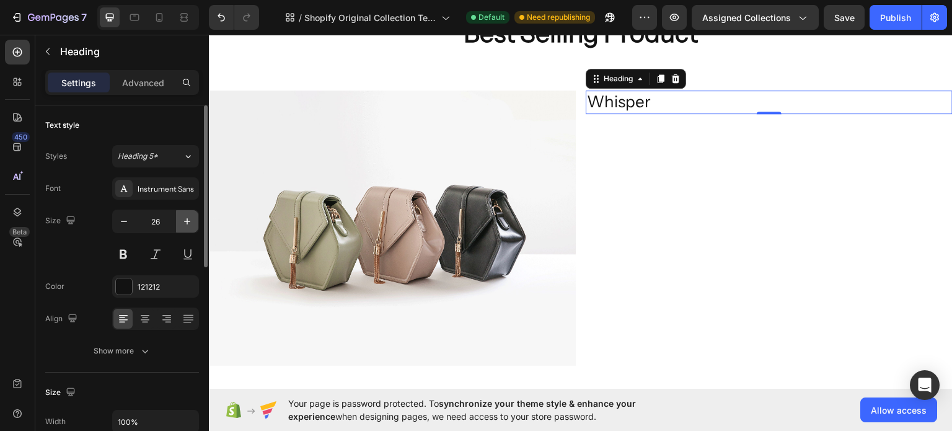
click at [183, 228] on button "button" at bounding box center [187, 221] width 22 height 22
type input "27"
click at [116, 252] on button at bounding box center [123, 254] width 22 height 22
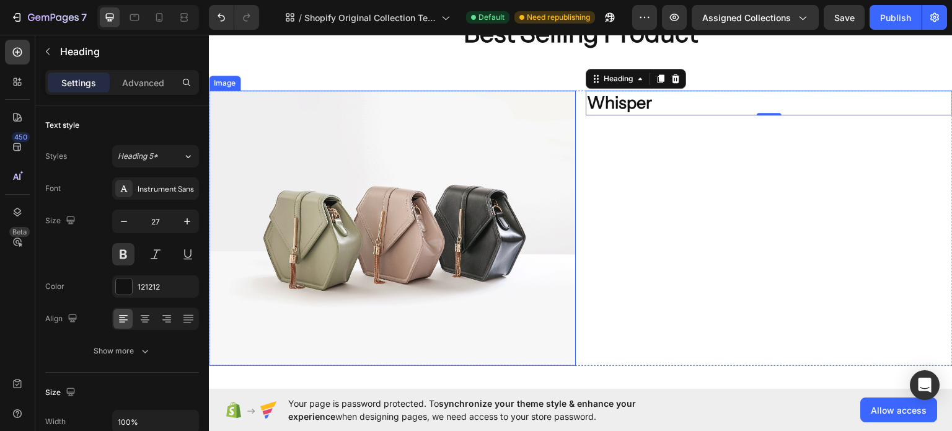
click at [457, 190] on img at bounding box center [392, 227] width 367 height 275
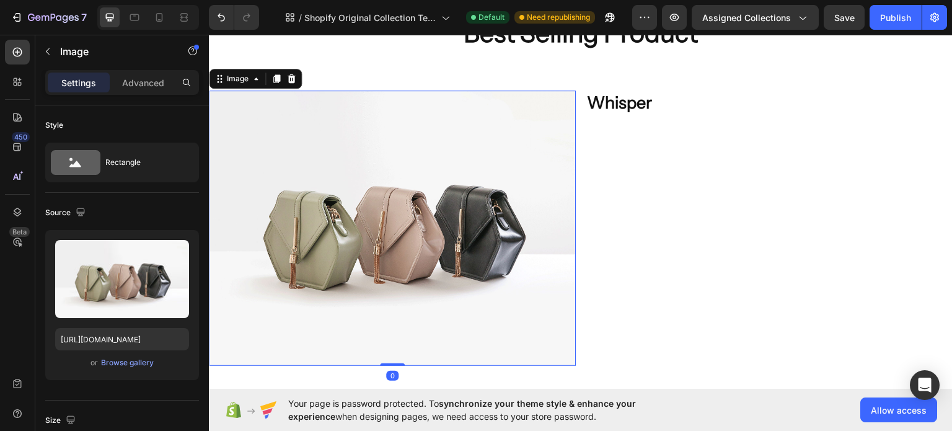
click at [801, 3] on div "7 / Shopify Original Collection Template Default Need republishing Preview Assi…" at bounding box center [476, 17] width 952 height 35
click at [796, 9] on button "Assigned Collections" at bounding box center [755, 17] width 127 height 25
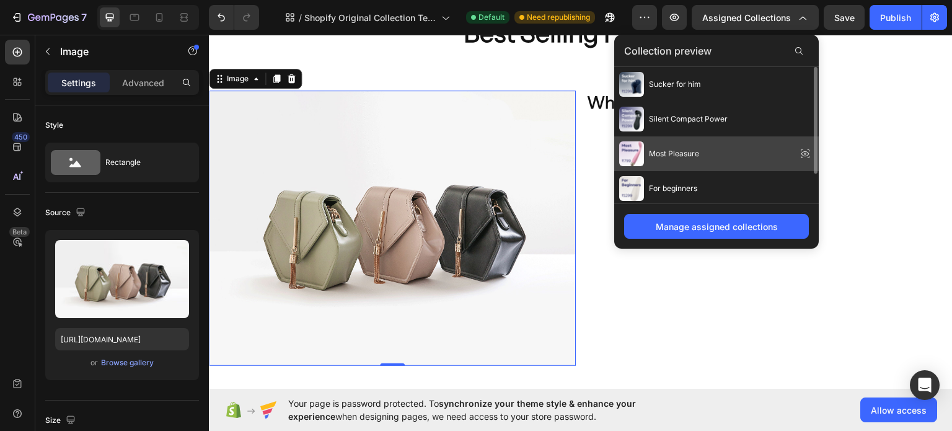
click at [712, 160] on div "Most Pleasure" at bounding box center [716, 153] width 205 height 35
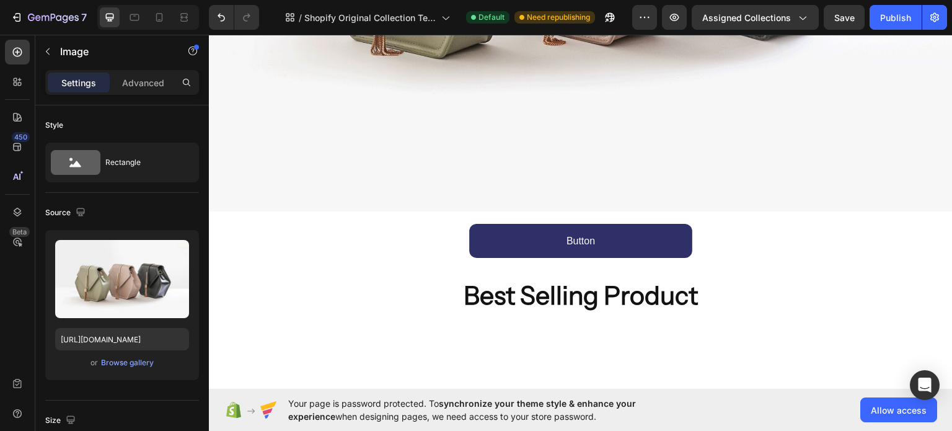
scroll to position [233, 0]
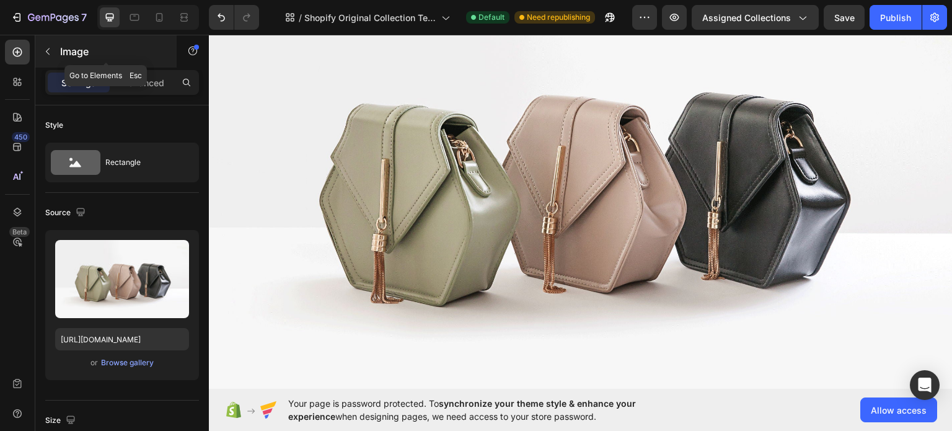
click at [57, 54] on button "button" at bounding box center [48, 52] width 20 height 20
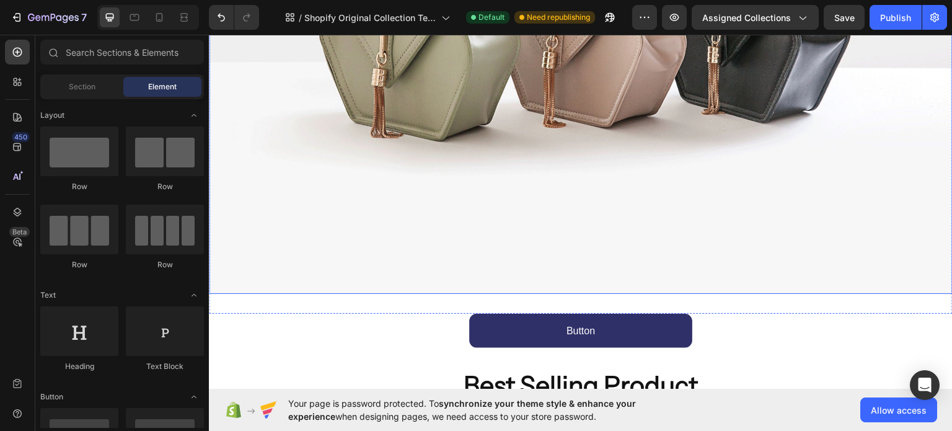
scroll to position [647, 0]
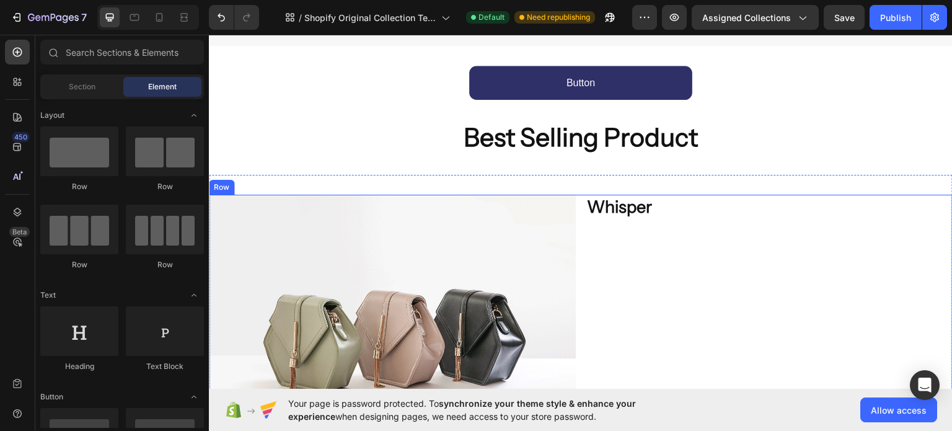
click at [686, 255] on div "Whisper Heading" at bounding box center [769, 331] width 367 height 275
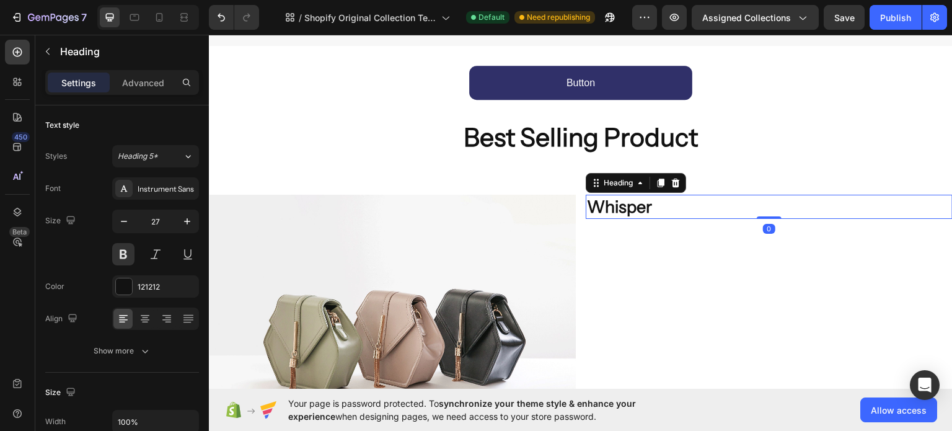
click at [625, 205] on h2 "Whisper" at bounding box center [769, 206] width 367 height 24
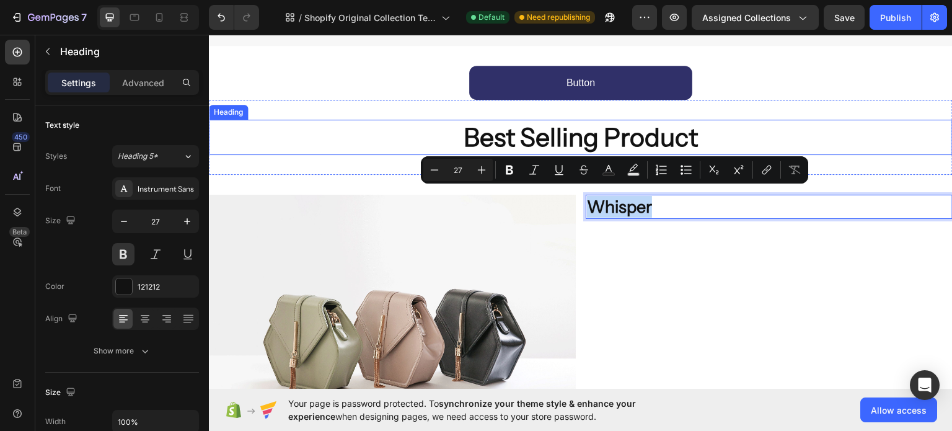
scroll to position [481, 0]
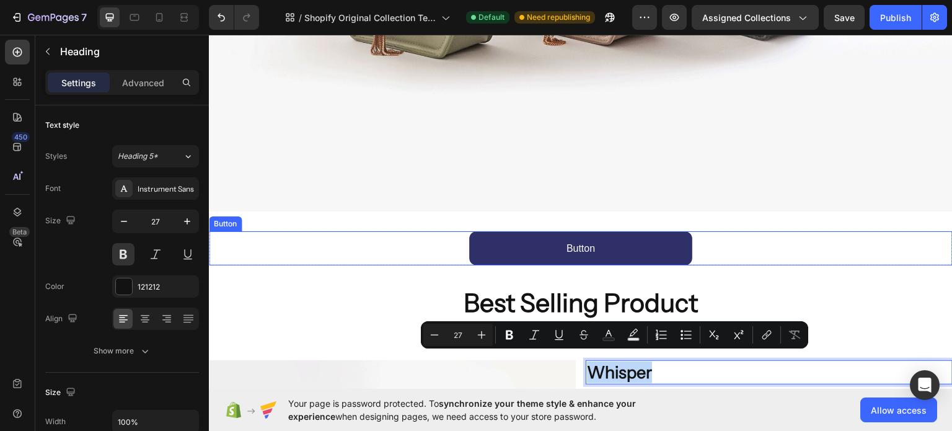
click at [393, 231] on div "Button Button" at bounding box center [581, 248] width 744 height 34
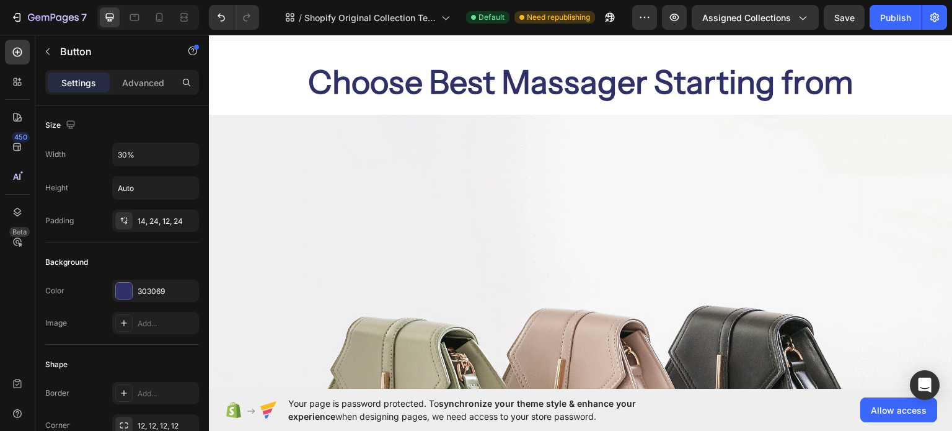
scroll to position [0, 0]
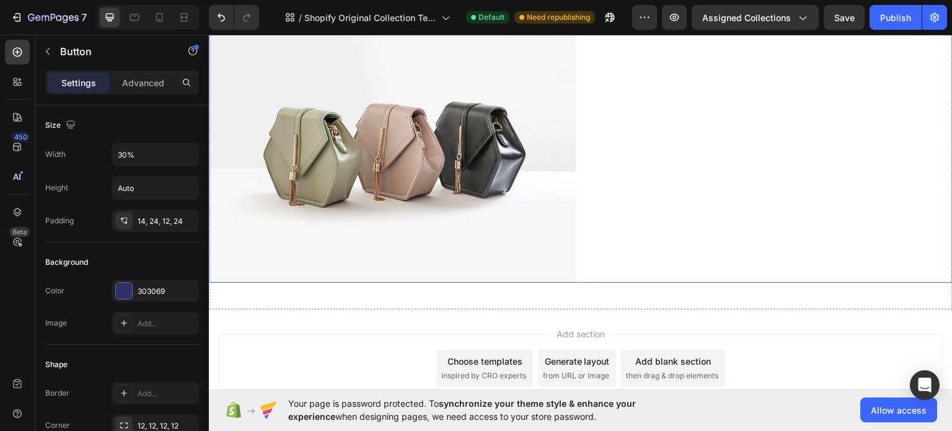
click at [600, 146] on div "Whisper Heading" at bounding box center [769, 144] width 367 height 275
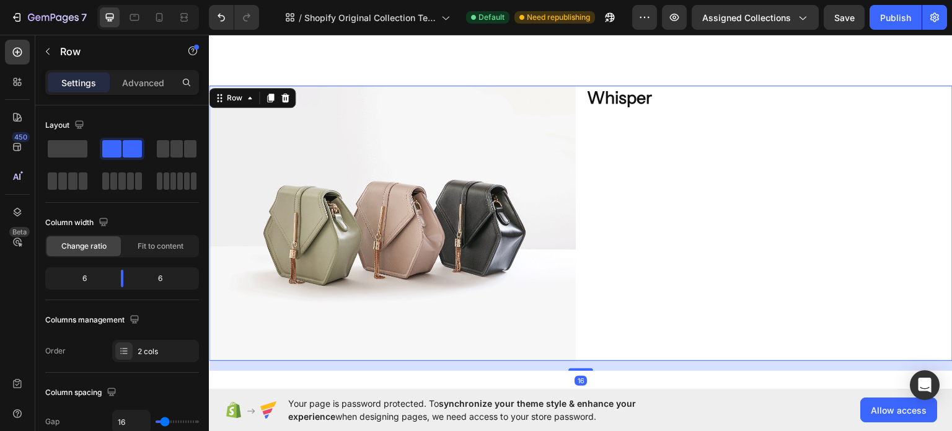
scroll to position [661, 0]
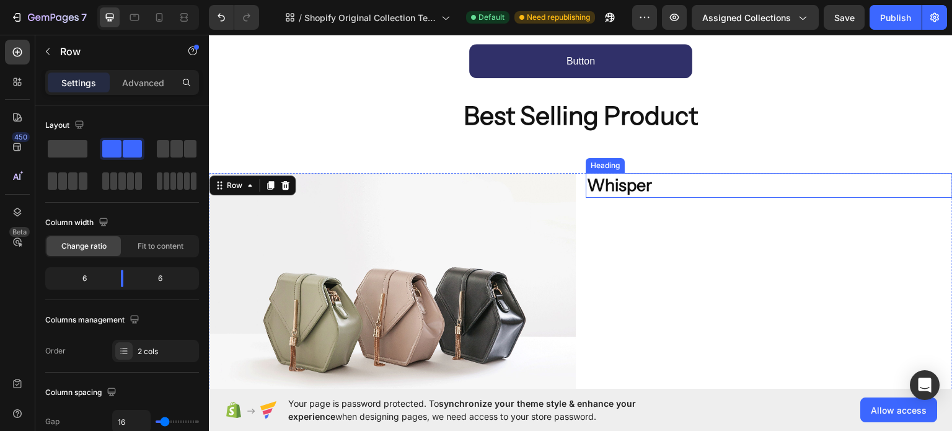
click at [612, 187] on h2 "Whisper" at bounding box center [769, 184] width 367 height 24
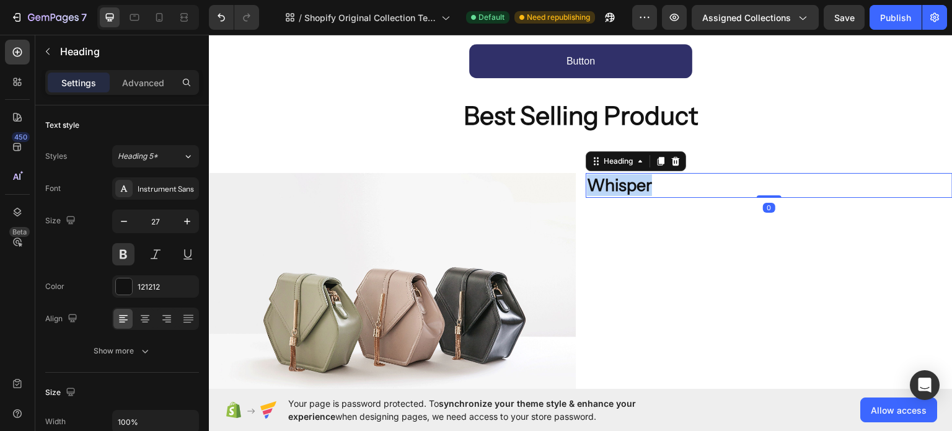
click at [612, 187] on h2 "Whisper" at bounding box center [769, 184] width 367 height 24
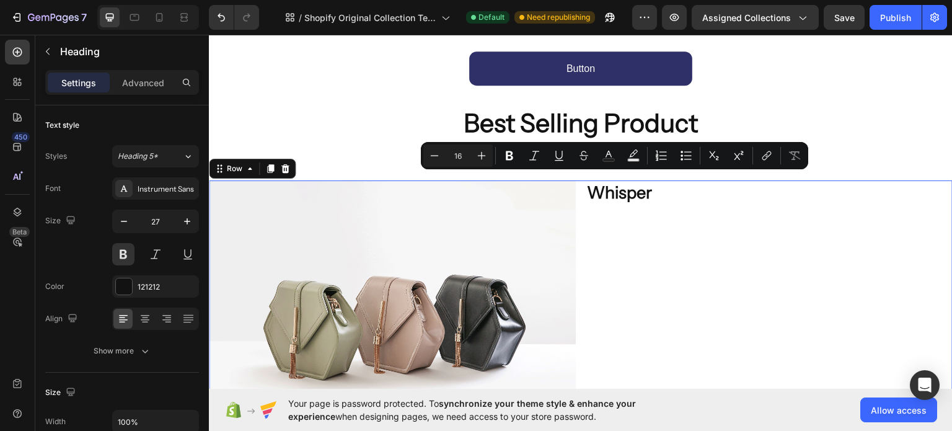
click at [612, 229] on div "Whisper Heading" at bounding box center [769, 317] width 367 height 275
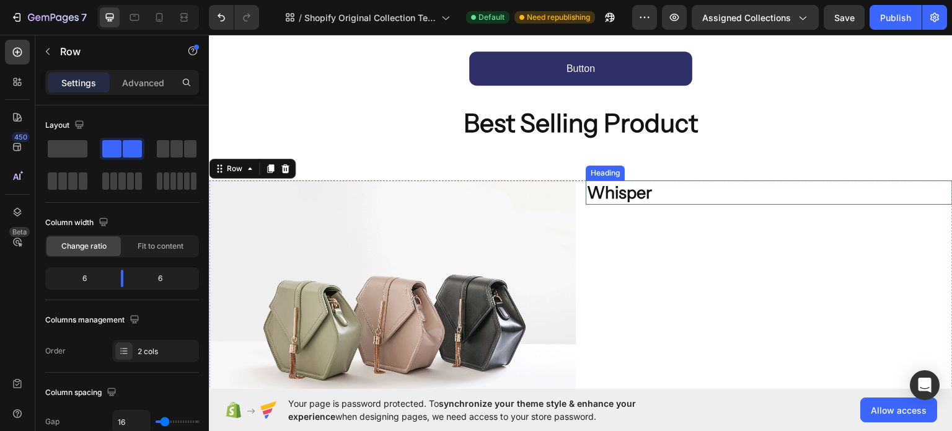
click at [612, 190] on p "Whisper" at bounding box center [769, 192] width 365 height 22
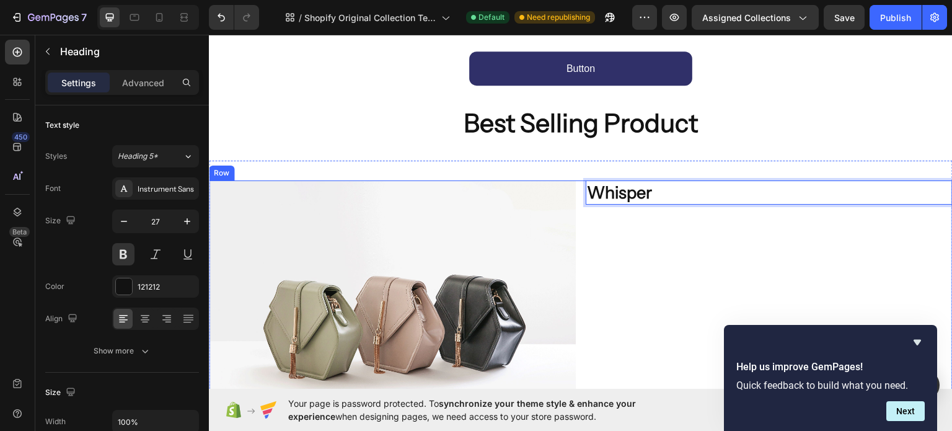
click at [711, 250] on div "Whisper Heading 0" at bounding box center [769, 317] width 367 height 275
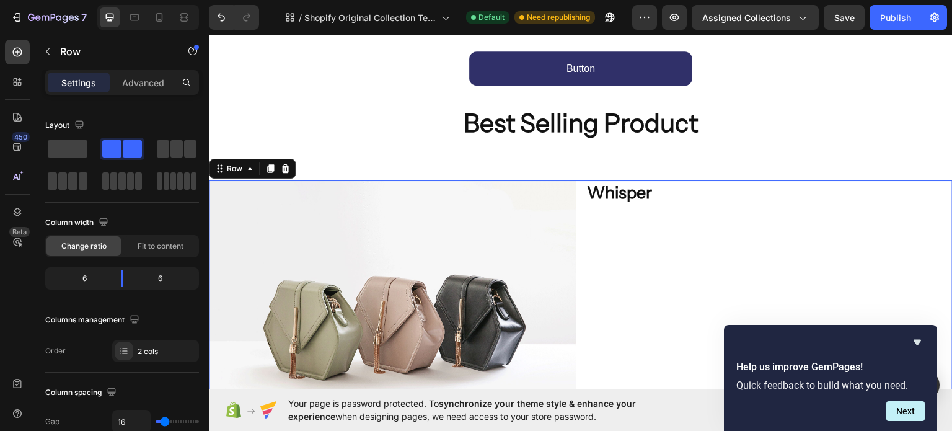
click at [621, 201] on div "Whisper Heading" at bounding box center [769, 317] width 367 height 275
click at [55, 47] on button "button" at bounding box center [48, 52] width 20 height 20
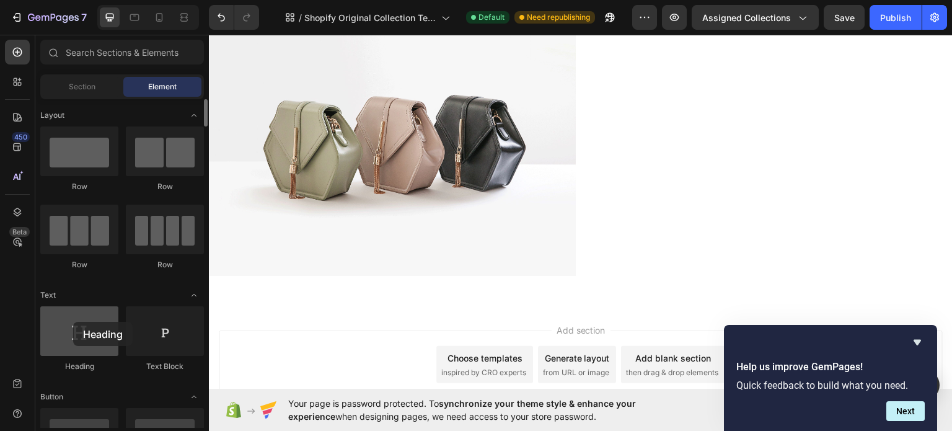
scroll to position [858, 0]
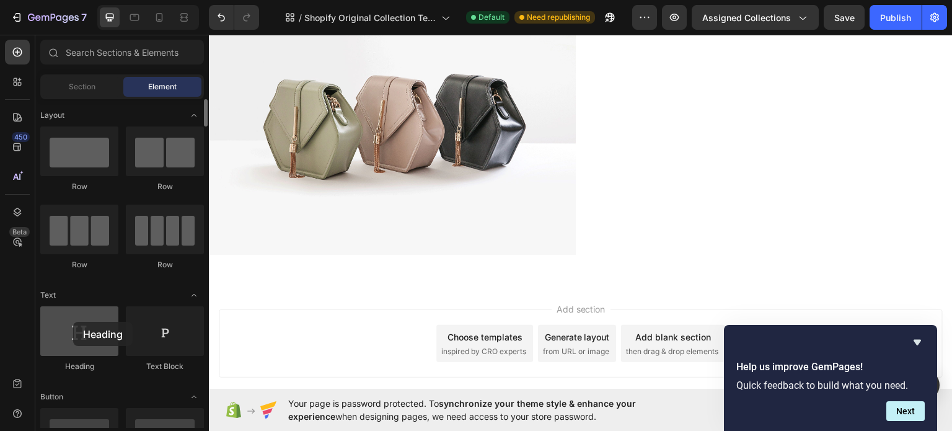
drag, startPoint x: 82, startPoint y: 325, endPoint x: 73, endPoint y: 322, distance: 9.2
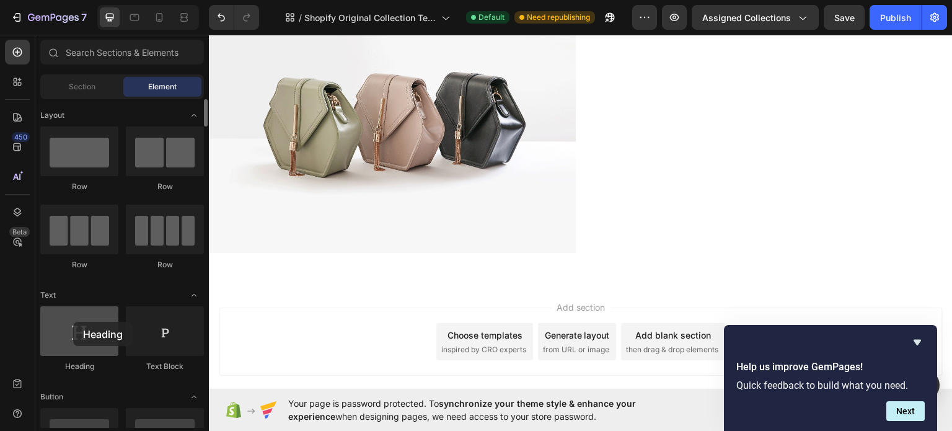
click at [73, 322] on div at bounding box center [79, 331] width 78 height 50
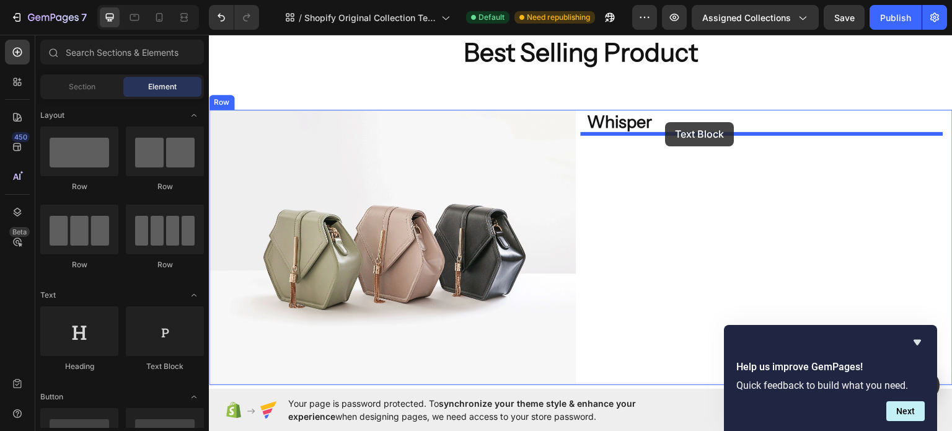
scroll to position [693, 0]
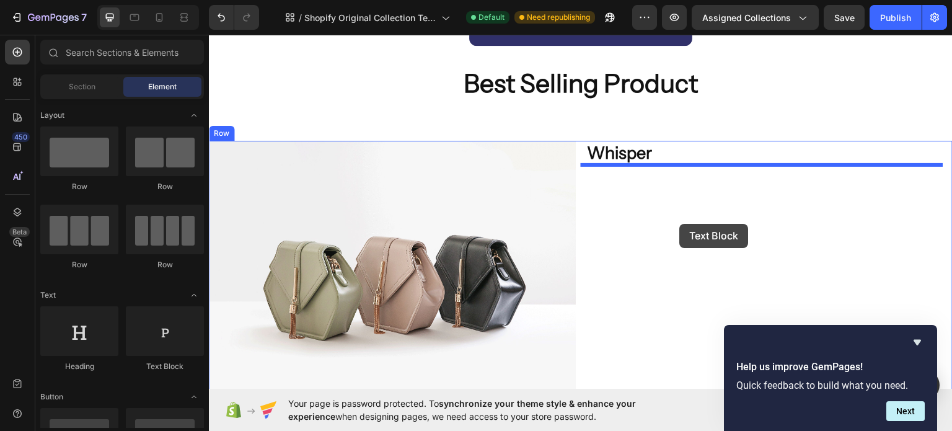
drag, startPoint x: 345, startPoint y: 378, endPoint x: 680, endPoint y: 223, distance: 368.9
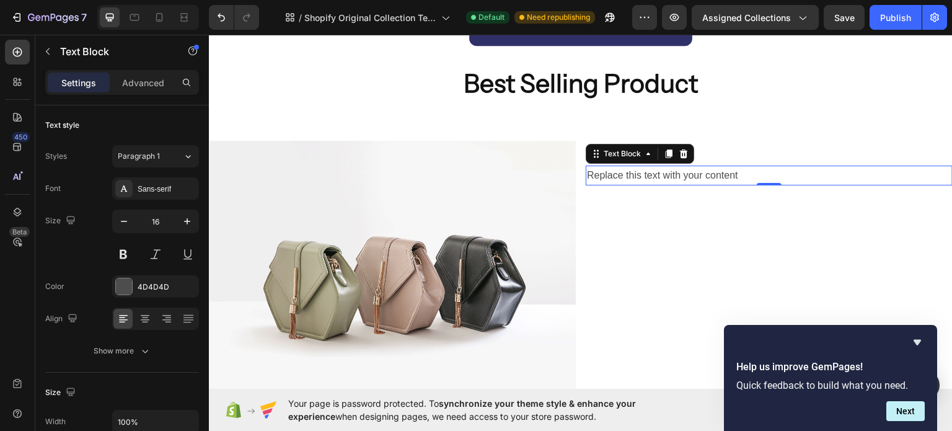
click at [593, 170] on div "Replace this text with your content" at bounding box center [769, 175] width 367 height 20
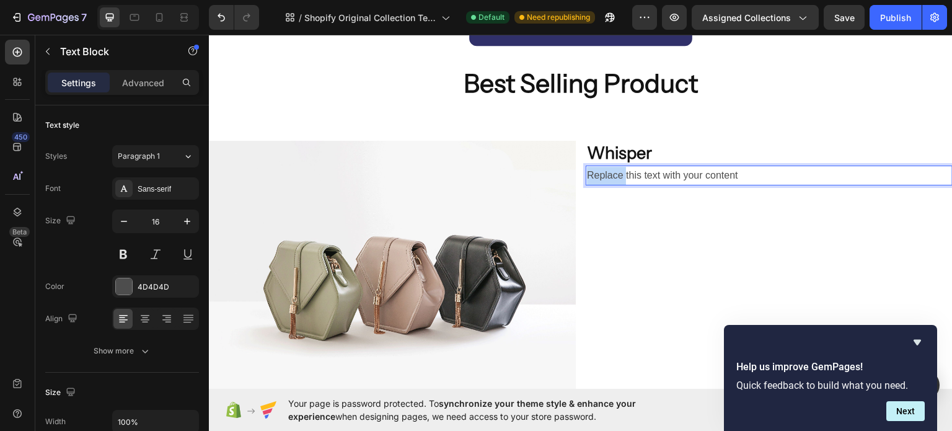
click at [593, 170] on p "Replace this text with your content" at bounding box center [769, 175] width 365 height 18
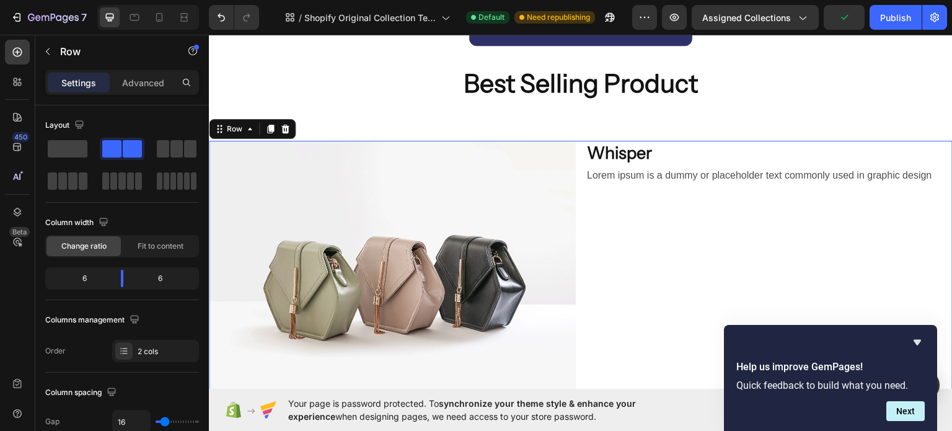
click at [639, 210] on div "Whisper Heading Lorem ipsum is a dummy or placeholder text commonly used in gra…" at bounding box center [769, 277] width 367 height 275
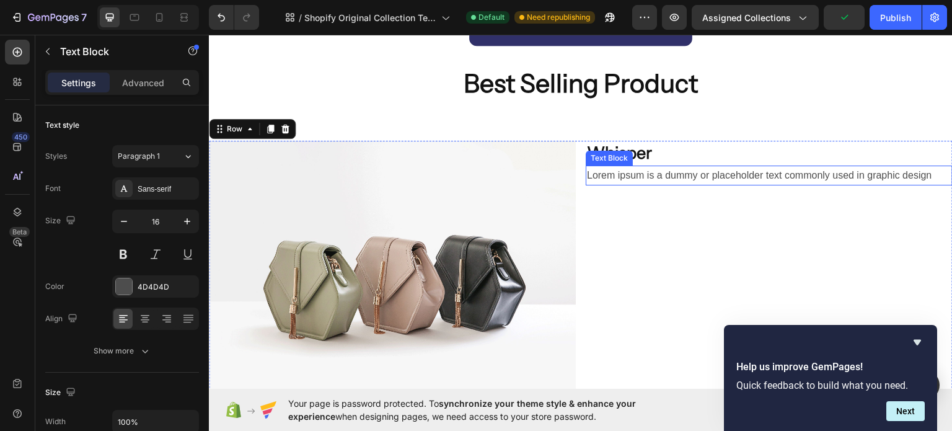
click at [635, 167] on p "Lorem ipsum is a dummy or placeholder text commonly used in graphic design" at bounding box center [769, 175] width 365 height 18
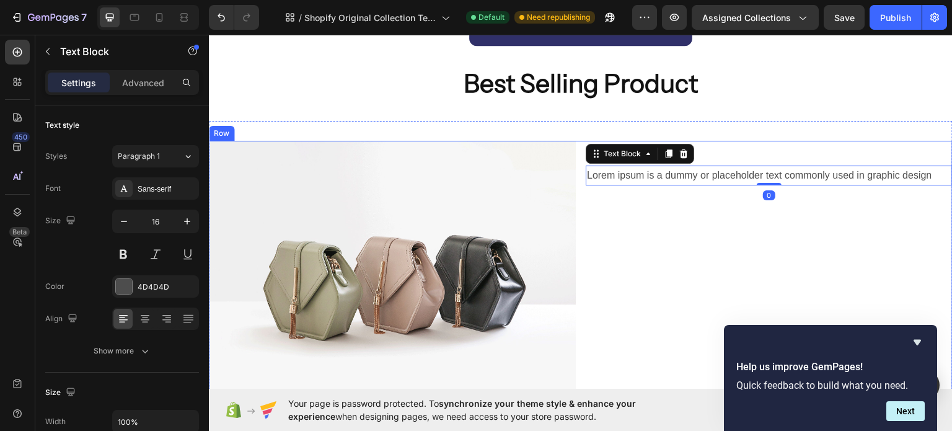
click at [657, 203] on div "Whisper Heading Lorem ipsum is a dummy or placeholder text commonly used in gra…" at bounding box center [769, 277] width 367 height 275
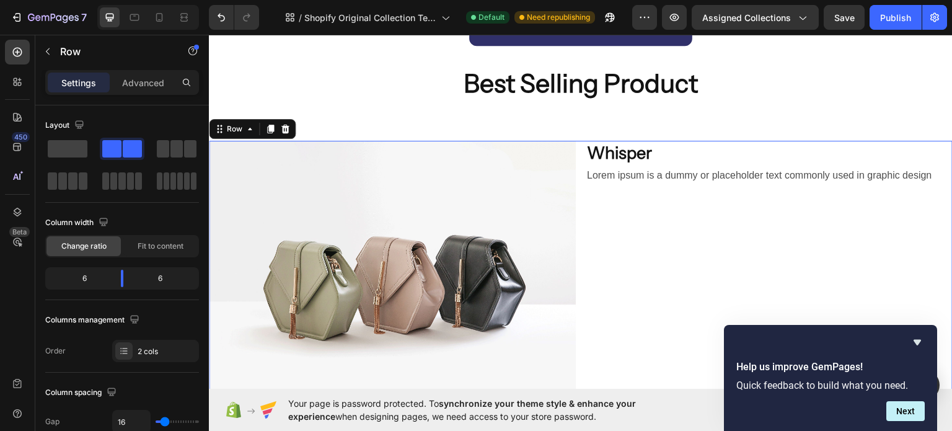
click at [588, 247] on div "Whisper Heading Lorem ipsum is a dummy or placeholder text commonly used in gra…" at bounding box center [769, 277] width 367 height 275
click at [608, 237] on div "Whisper Heading Lorem ipsum is a dummy or placeholder text commonly used in gra…" at bounding box center [769, 277] width 367 height 275
click at [141, 347] on div "2 cols" at bounding box center [167, 351] width 58 height 11
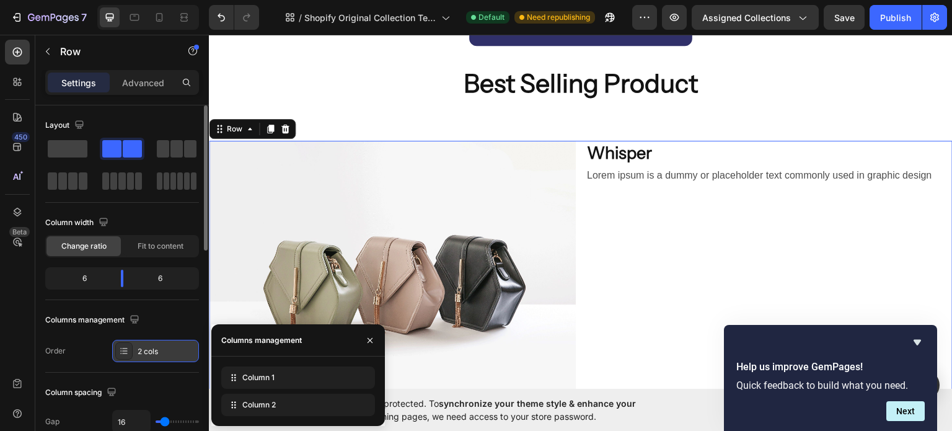
click at [141, 347] on div "2 cols" at bounding box center [167, 351] width 58 height 11
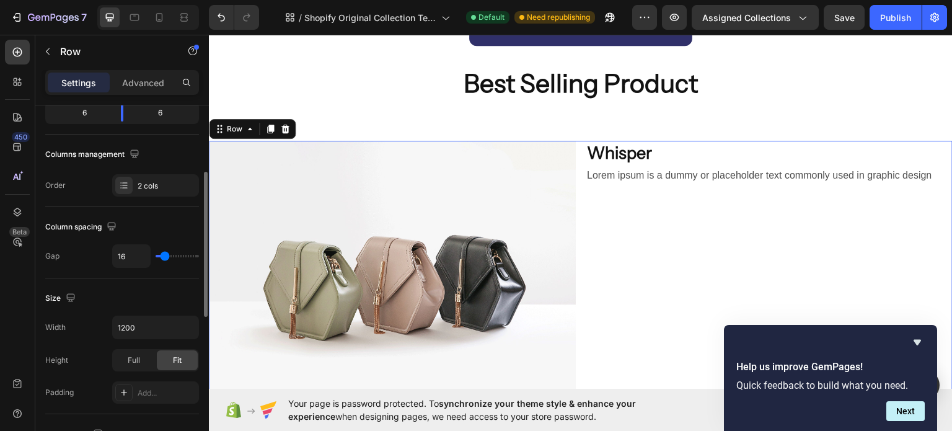
scroll to position [331, 0]
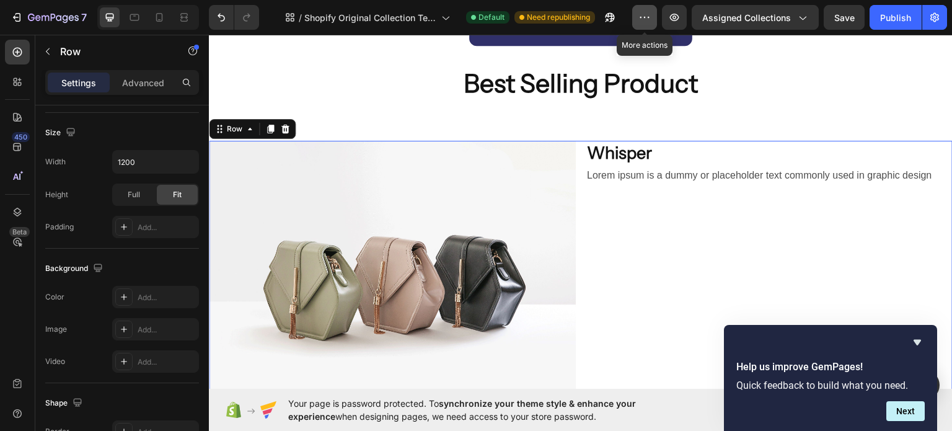
click at [651, 15] on icon "button" at bounding box center [645, 17] width 12 height 12
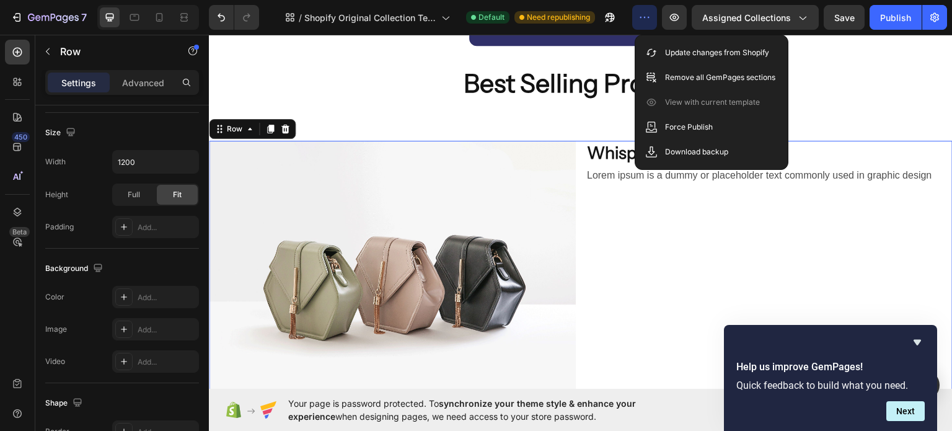
click at [651, 15] on icon "button" at bounding box center [645, 17] width 12 height 12
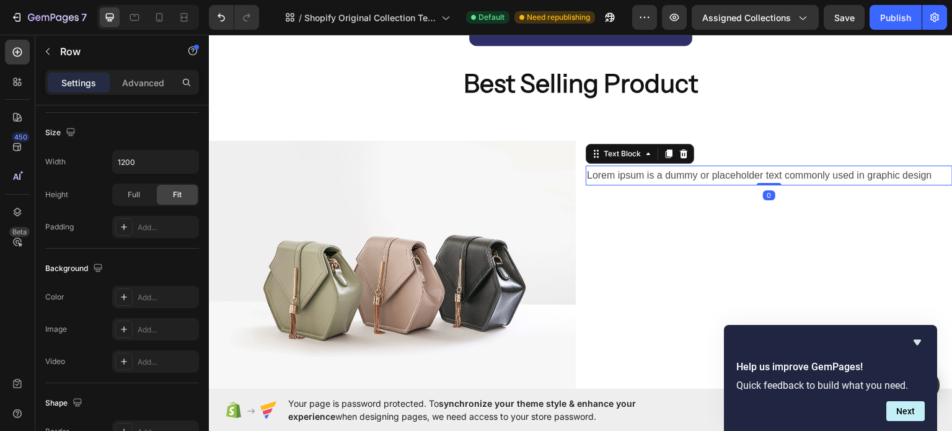
click at [650, 174] on p "Lorem ipsum is a dummy or placeholder text commonly used in graphic design" at bounding box center [769, 175] width 365 height 18
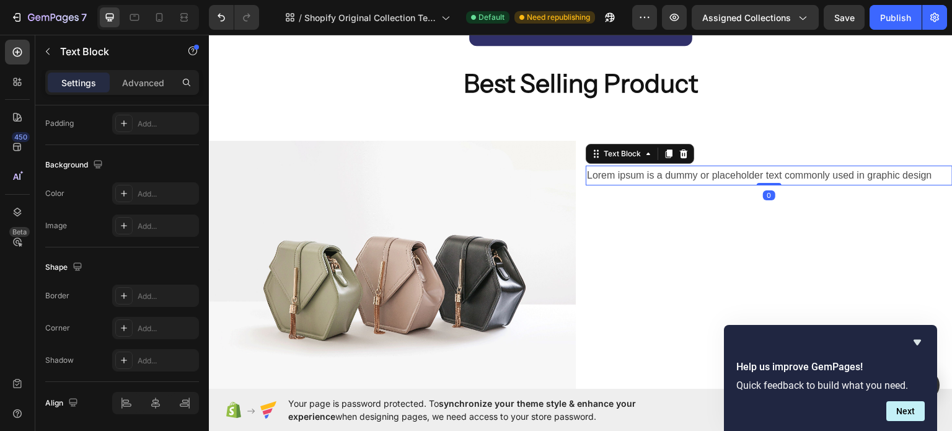
scroll to position [0, 0]
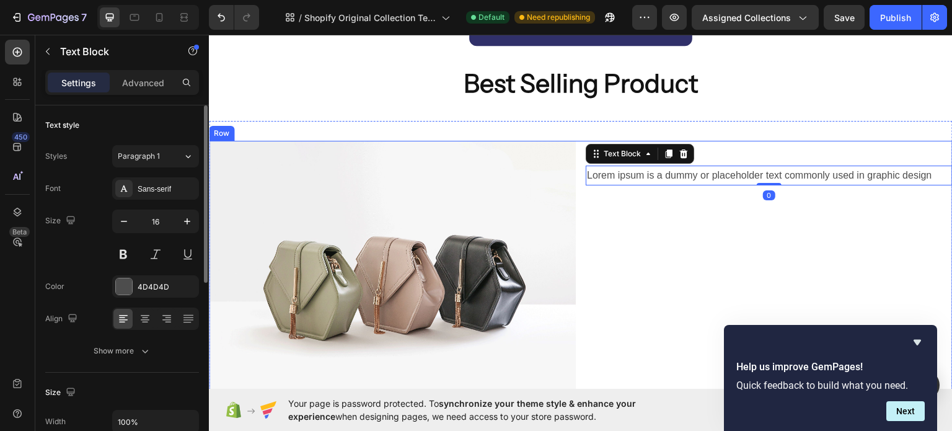
click at [650, 211] on div "Whisper Heading Lorem ipsum is a dummy or placeholder text commonly used in gra…" at bounding box center [769, 277] width 367 height 275
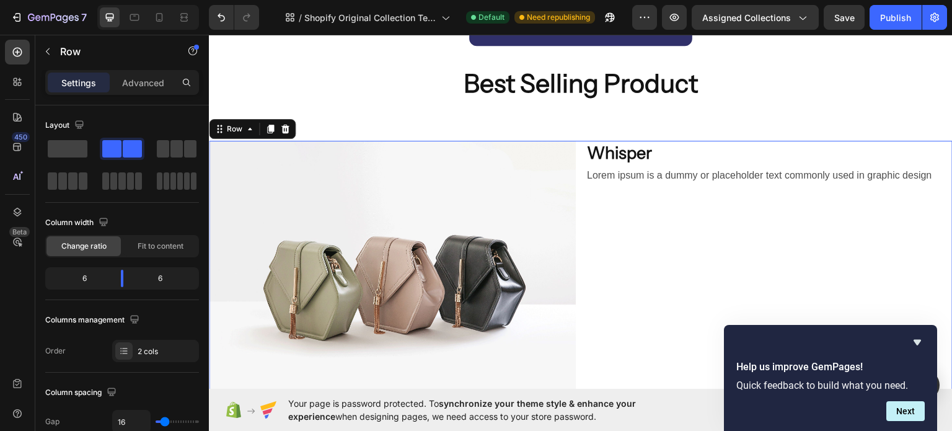
click at [650, 211] on div "Whisper Heading Lorem ipsum is a dummy or placeholder text commonly used in gra…" at bounding box center [769, 277] width 367 height 275
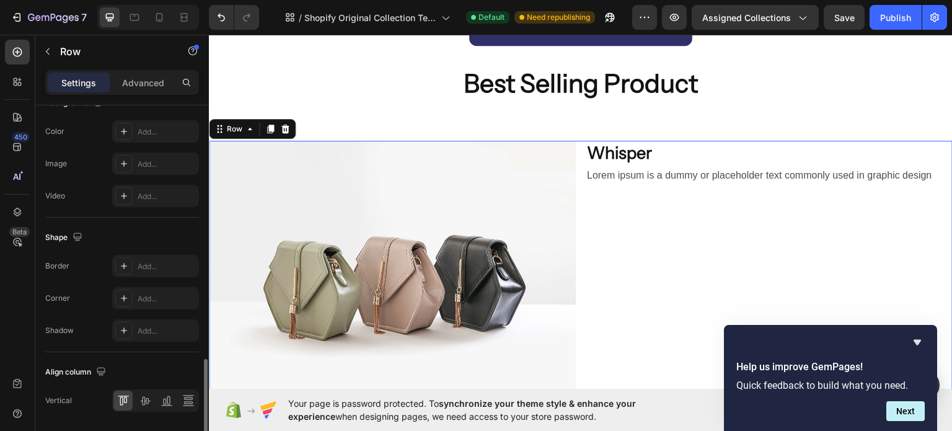
scroll to position [535, 0]
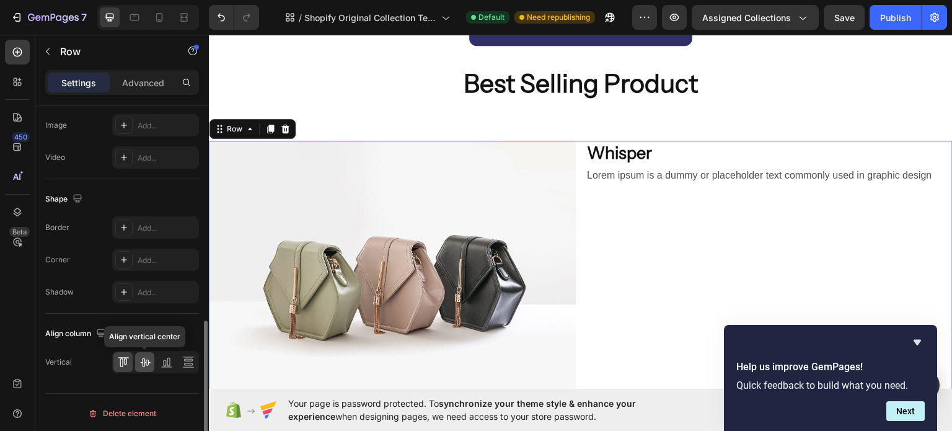
click at [142, 358] on icon at bounding box center [145, 362] width 10 height 9
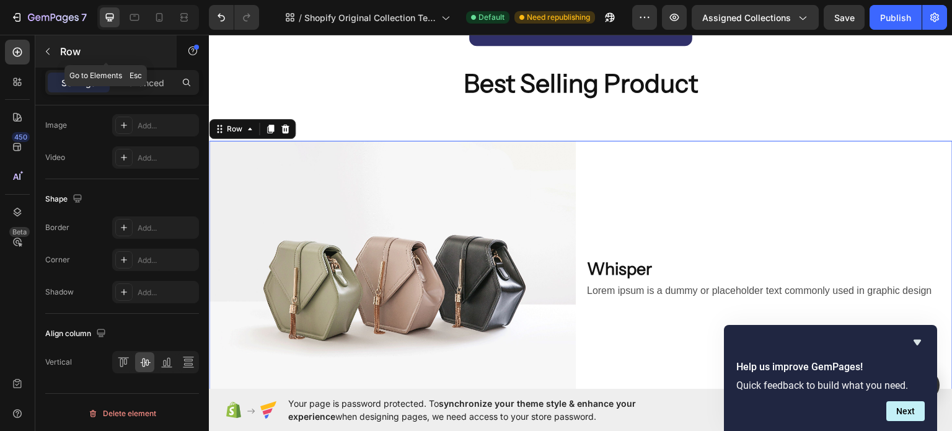
click at [55, 48] on button "button" at bounding box center [48, 52] width 20 height 20
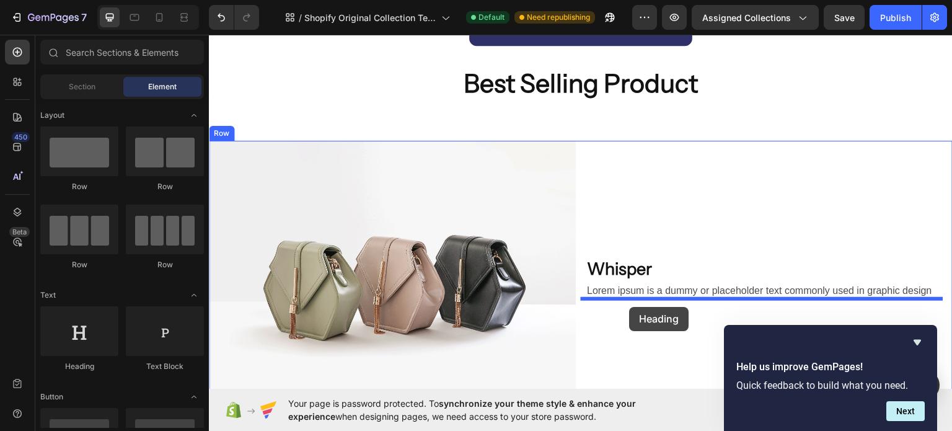
drag, startPoint x: 295, startPoint y: 355, endPoint x: 630, endPoint y: 306, distance: 338.4
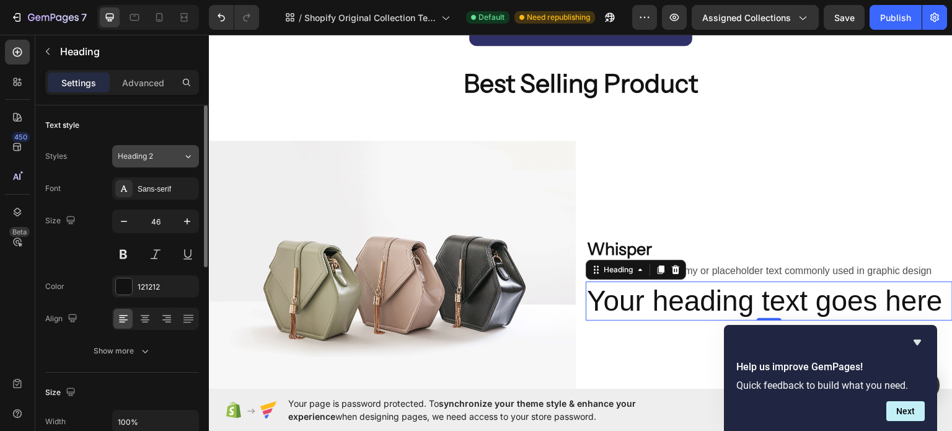
click at [152, 153] on span "Heading 2" at bounding box center [135, 156] width 35 height 11
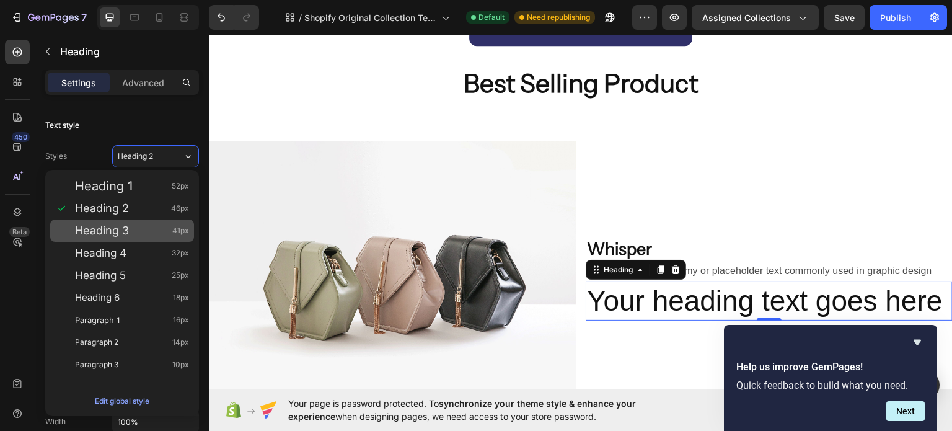
click at [144, 237] on div "Heading 3 41px" at bounding box center [122, 230] width 144 height 22
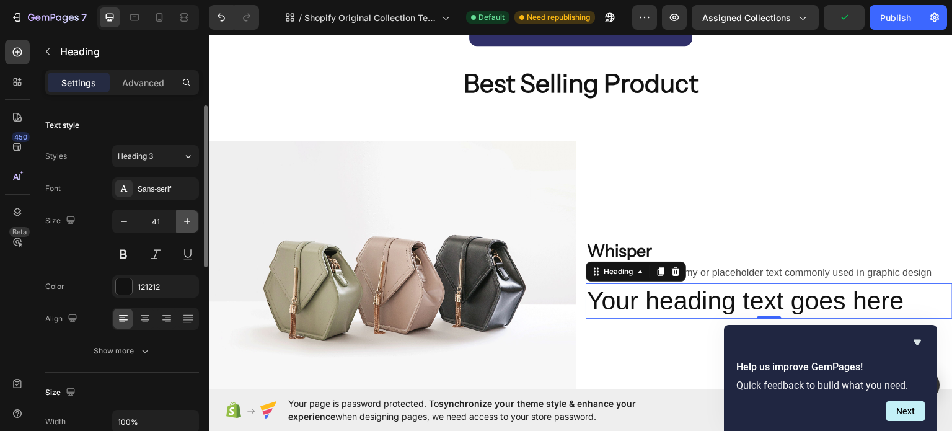
click at [184, 219] on icon "button" at bounding box center [187, 221] width 12 height 12
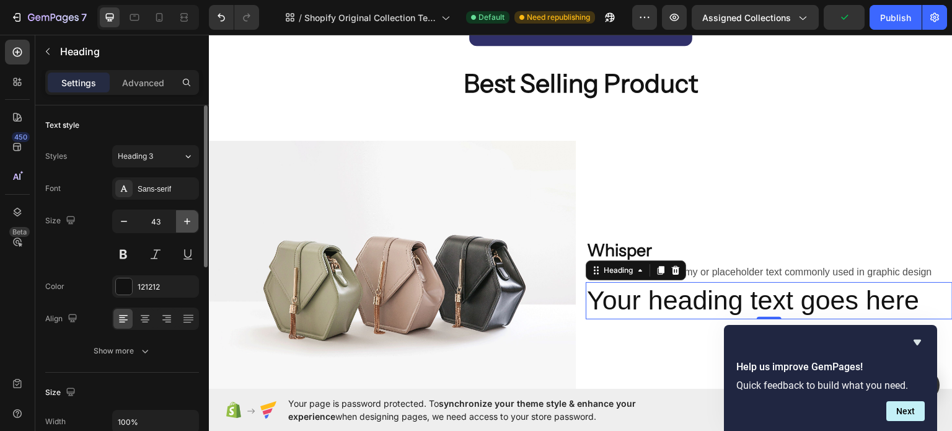
click at [184, 219] on icon "button" at bounding box center [187, 221] width 12 height 12
type input "45"
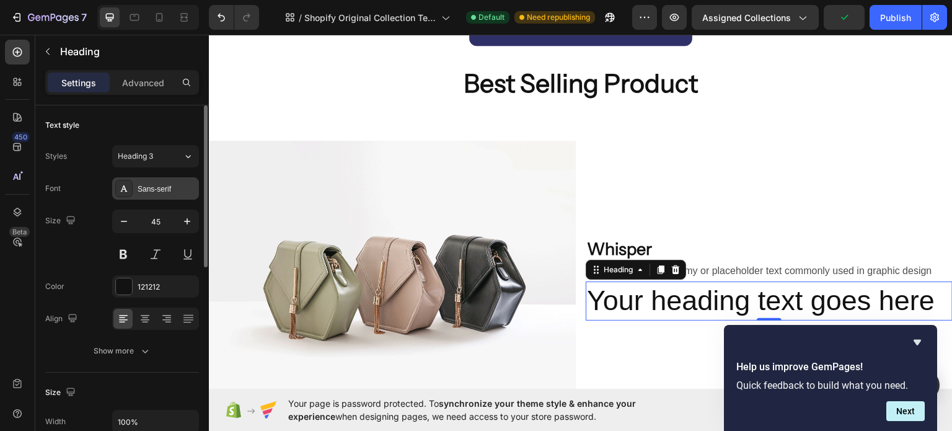
click at [175, 178] on div "Sans-serif" at bounding box center [155, 188] width 87 height 22
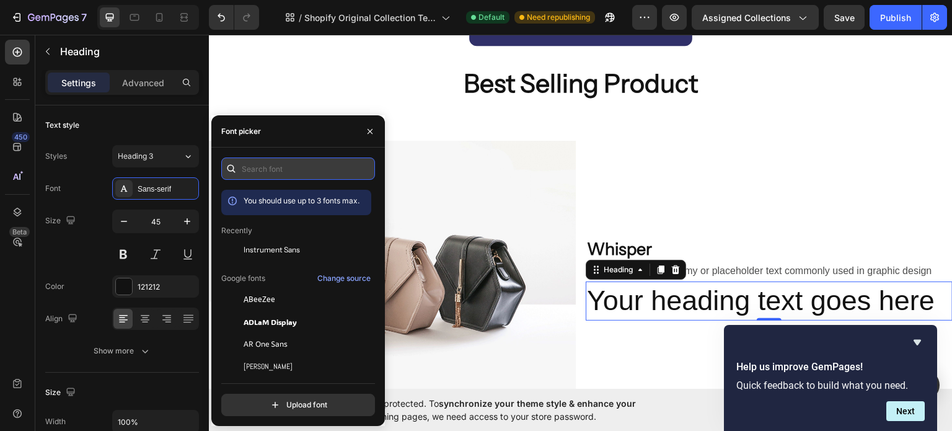
click at [281, 173] on input "text" at bounding box center [298, 168] width 154 height 22
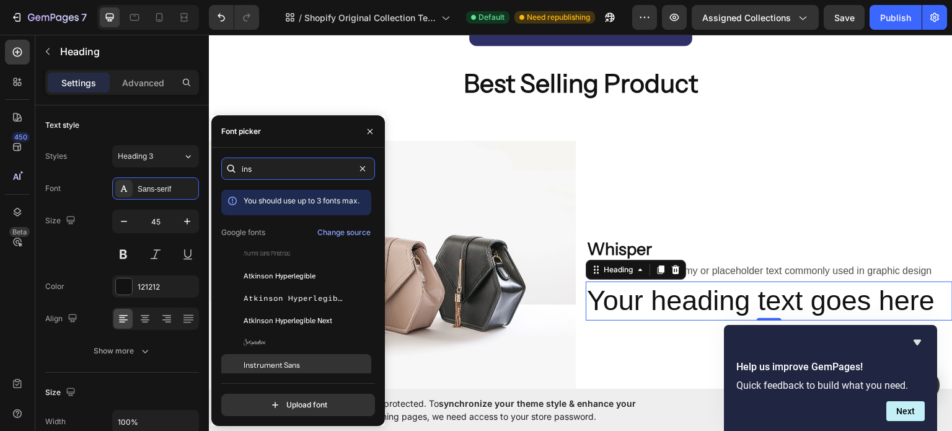
type input "ins"
click at [294, 364] on span "Instrument Sans" at bounding box center [272, 365] width 56 height 11
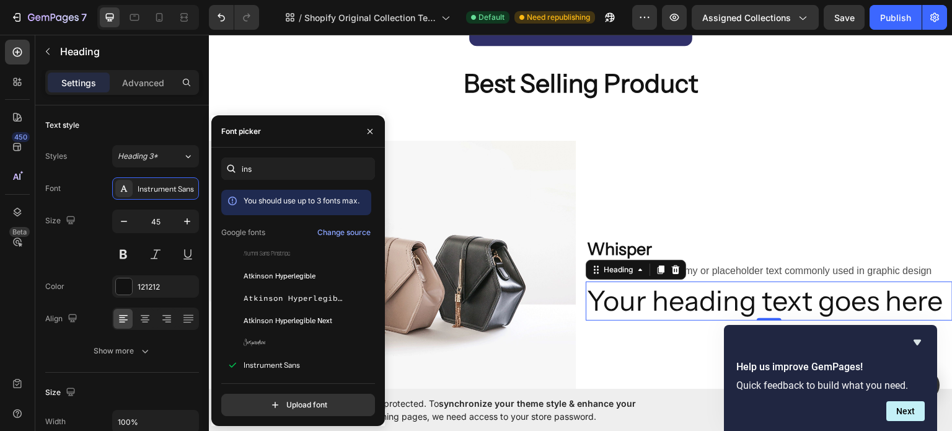
click at [680, 299] on h2 "Your heading text goes here" at bounding box center [769, 300] width 367 height 39
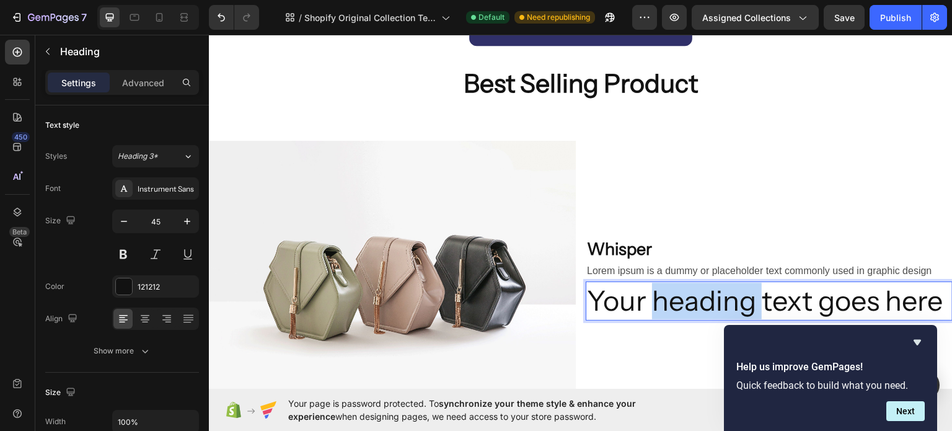
click at [680, 299] on p "Your heading text goes here" at bounding box center [769, 300] width 365 height 37
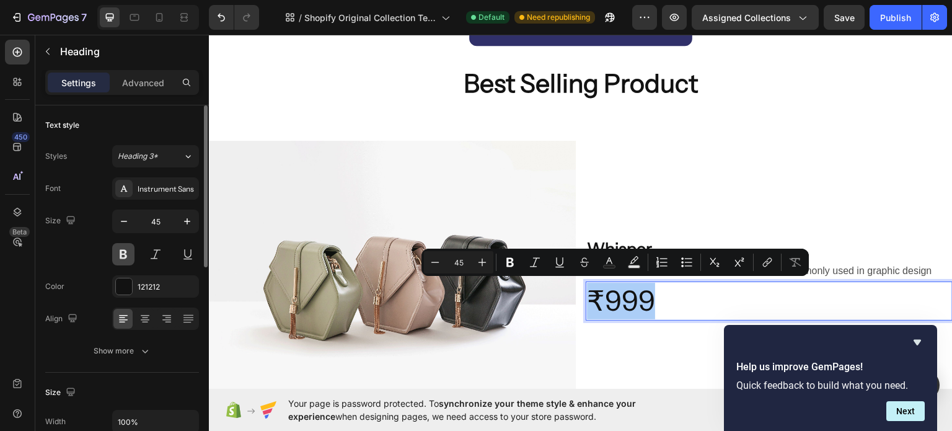
click at [122, 255] on button at bounding box center [123, 254] width 22 height 22
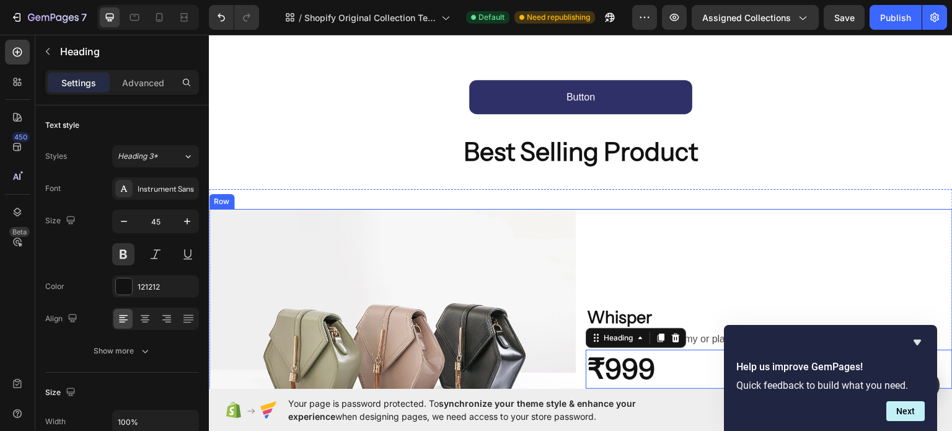
scroll to position [528, 0]
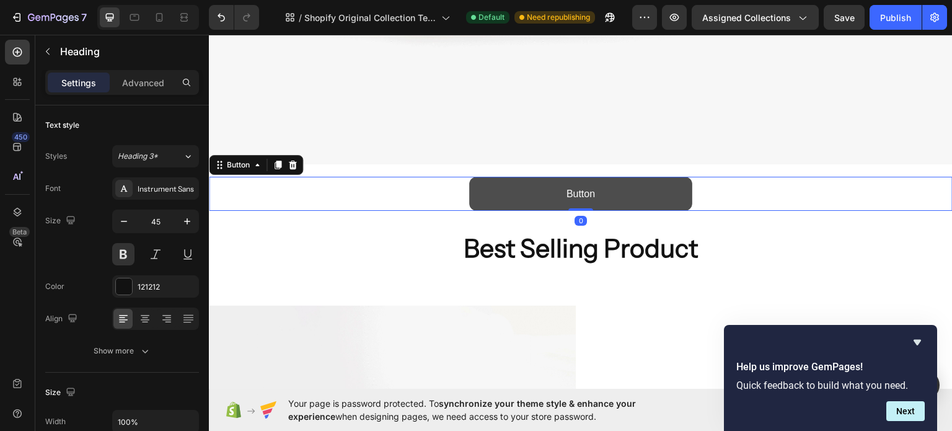
click at [629, 193] on button "Button" at bounding box center [580, 193] width 223 height 34
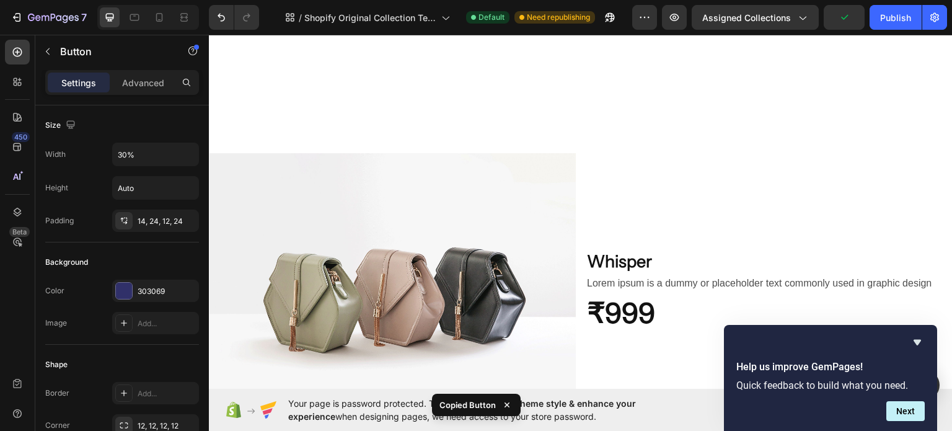
scroll to position [858, 0]
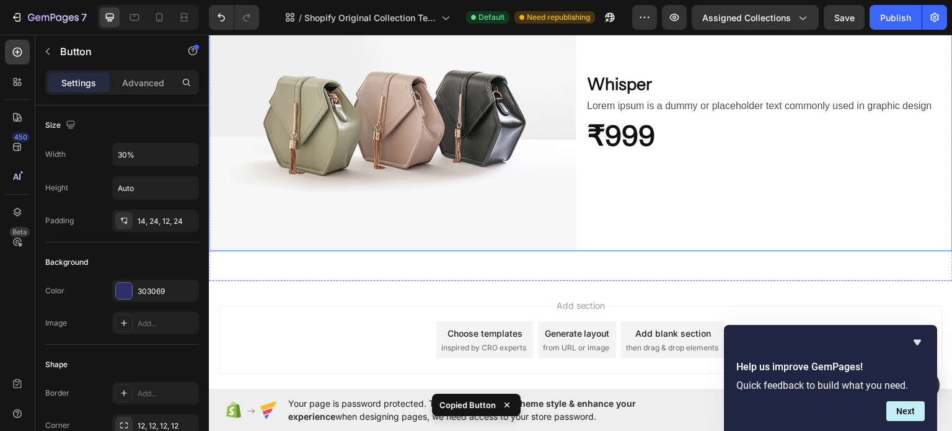
click at [653, 201] on div "Whisper Heading Lorem ipsum is a dummy or placeholder text commonly used in gra…" at bounding box center [769, 112] width 367 height 275
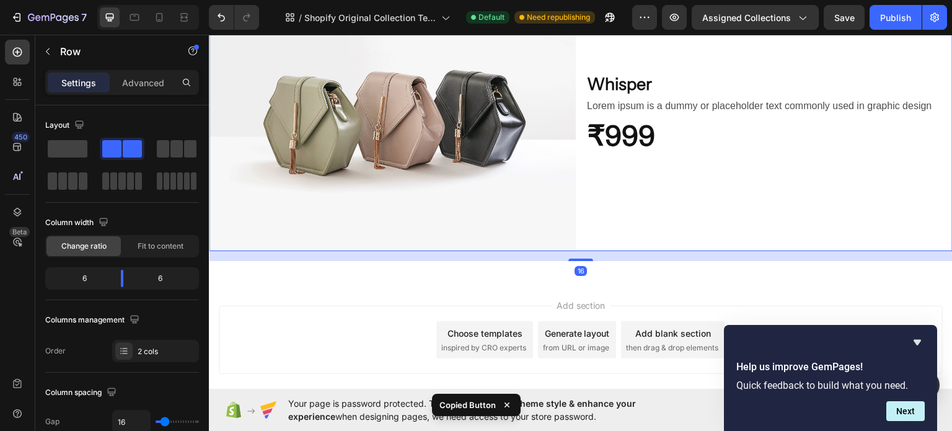
click at [658, 175] on div "Whisper Heading Lorem ipsum is a dummy or placeholder text commonly used in gra…" at bounding box center [769, 112] width 367 height 275
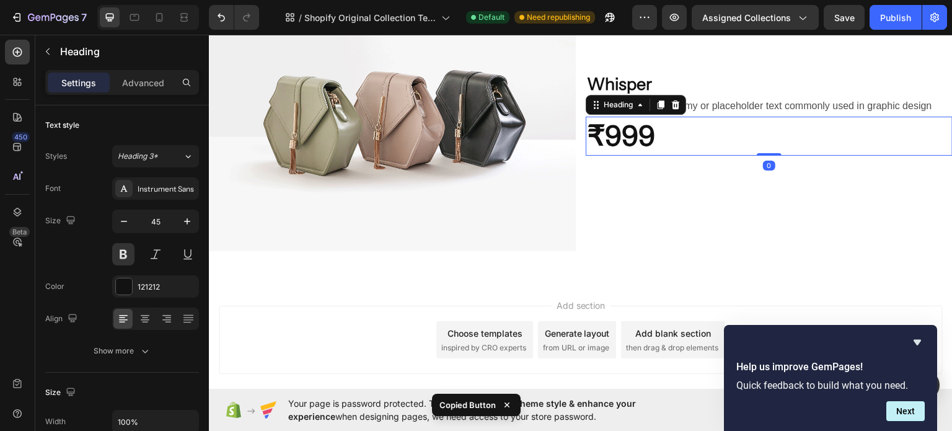
click at [647, 138] on p "₹999" at bounding box center [769, 135] width 365 height 37
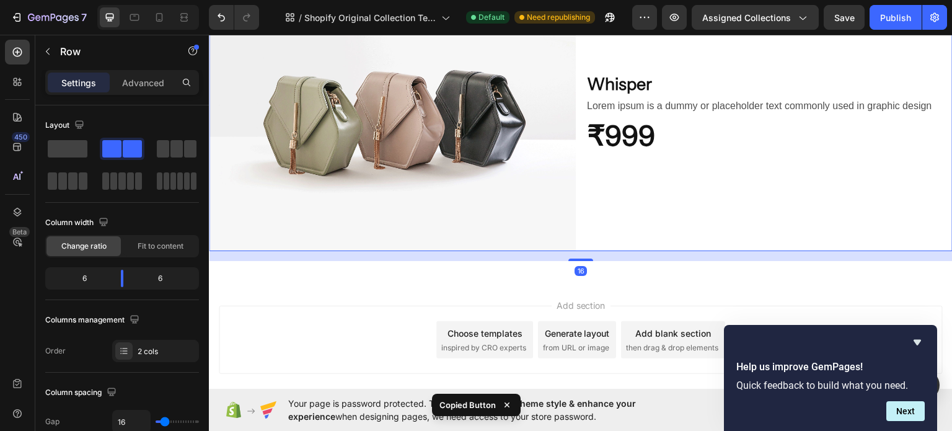
click at [657, 175] on div "Whisper Heading Lorem ipsum is a dummy or placeholder text commonly used in gra…" at bounding box center [769, 112] width 367 height 275
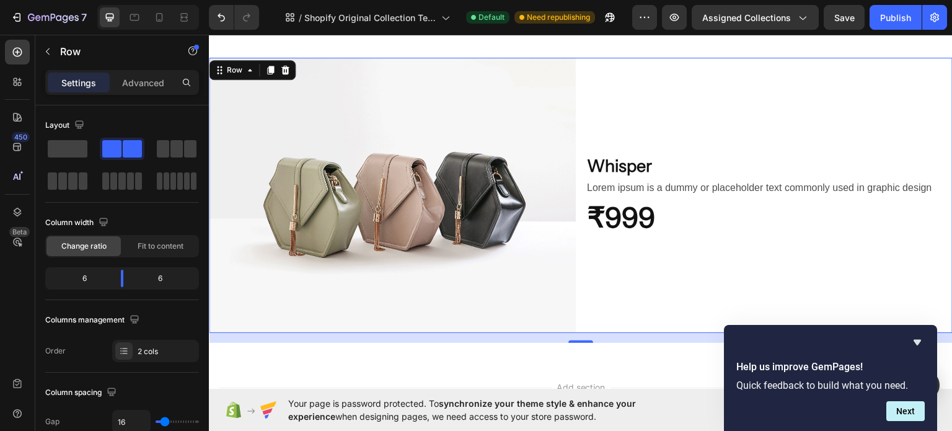
click at [674, 135] on div "Whisper Heading Lorem ipsum is a dummy or placeholder text commonly used in gra…" at bounding box center [769, 194] width 367 height 275
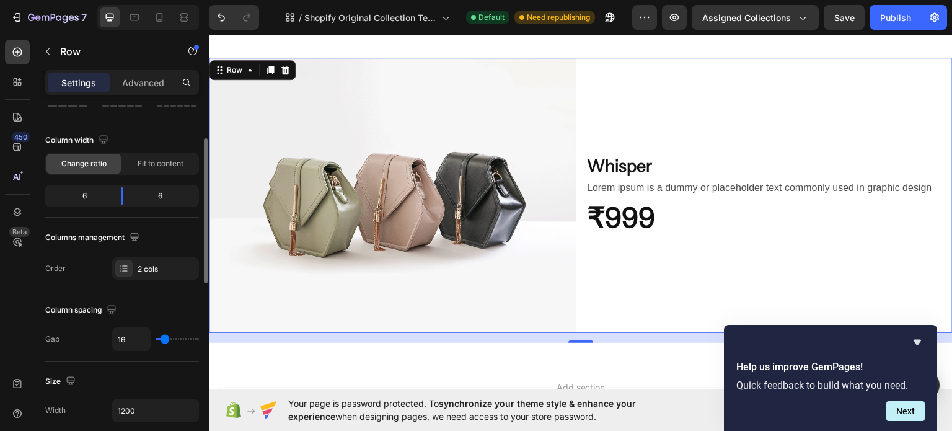
type input "22"
type input "24"
type input "25"
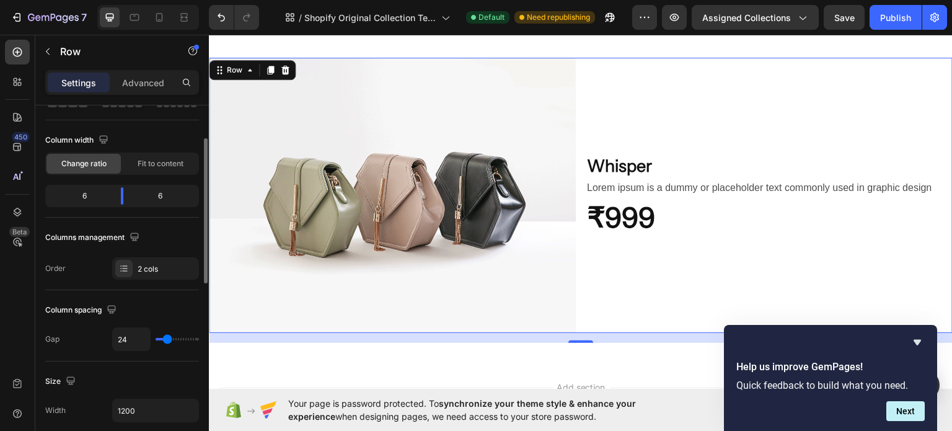
type input "25"
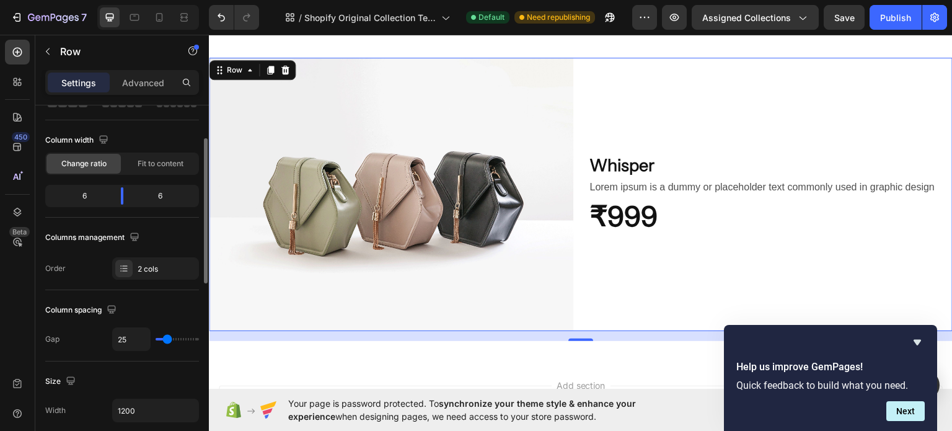
type input "29"
type input "32"
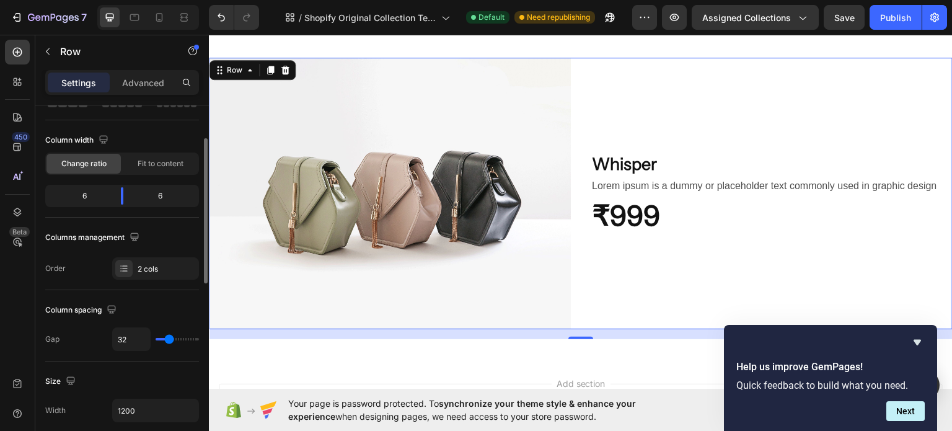
type input "34"
type input "38"
type input "36"
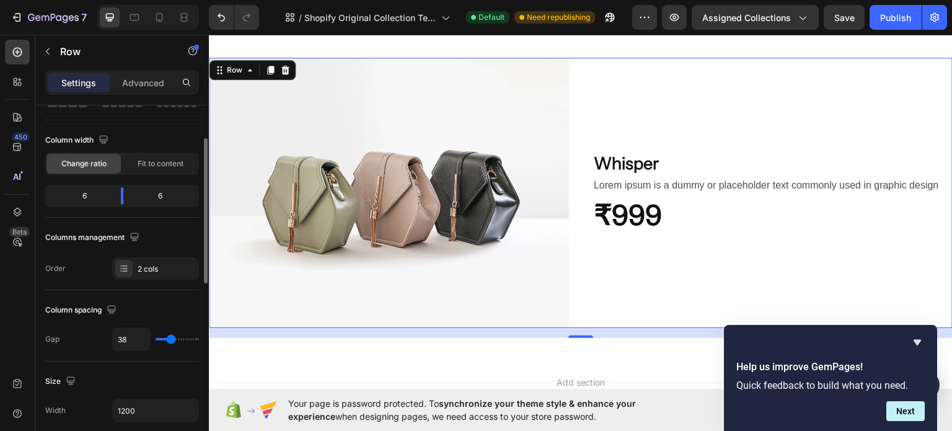
type input "36"
type input "32"
type input "31"
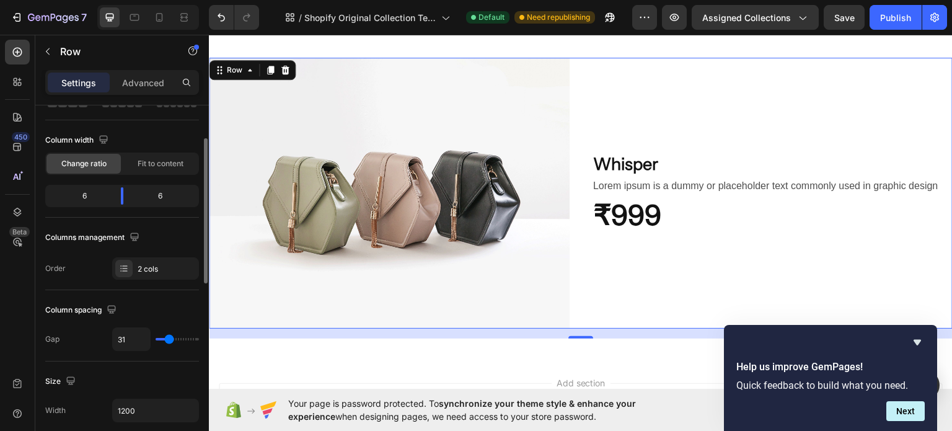
type input "29"
type input "25"
type input "24"
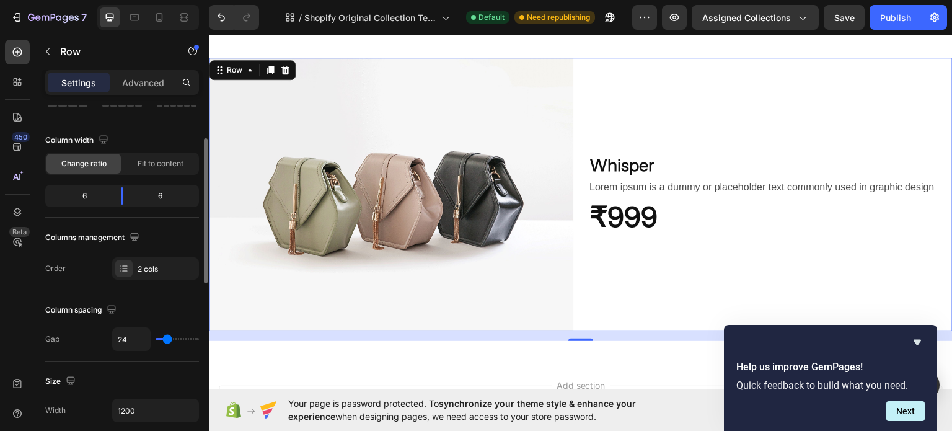
type input "24"
click at [167, 340] on input "range" at bounding box center [177, 339] width 43 height 2
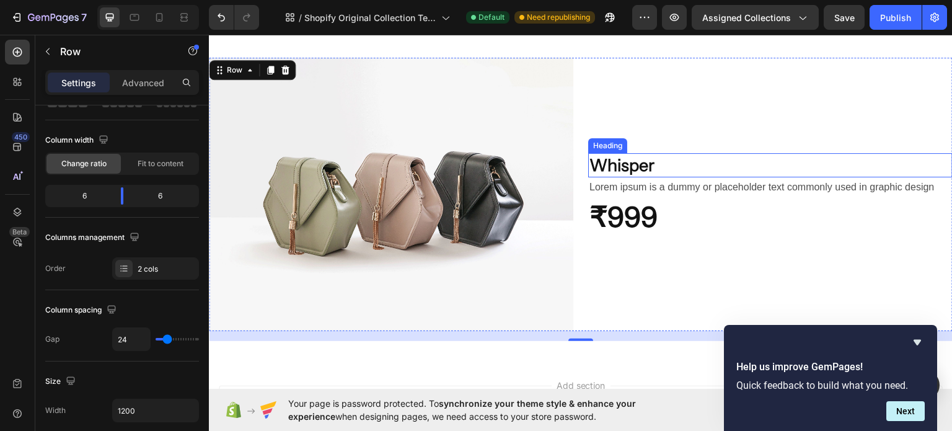
click at [692, 153] on h2 "Whisper" at bounding box center [770, 165] width 365 height 24
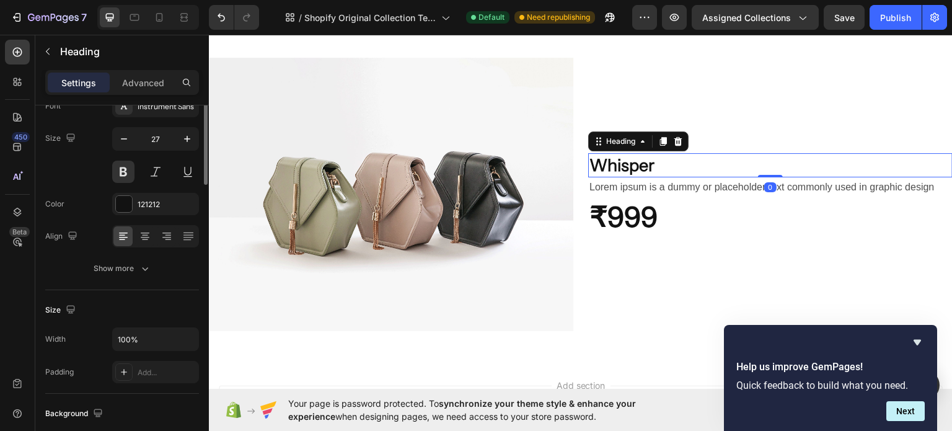
scroll to position [0, 0]
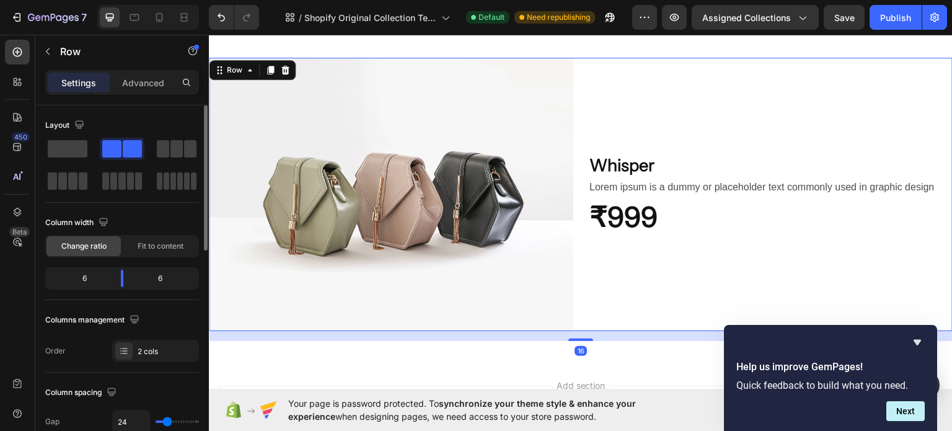
click at [755, 99] on div "Whisper Heading Lorem ipsum is a dummy or placeholder text commonly used in gra…" at bounding box center [770, 193] width 365 height 273
click at [915, 346] on icon "Hide survey" at bounding box center [917, 342] width 15 height 15
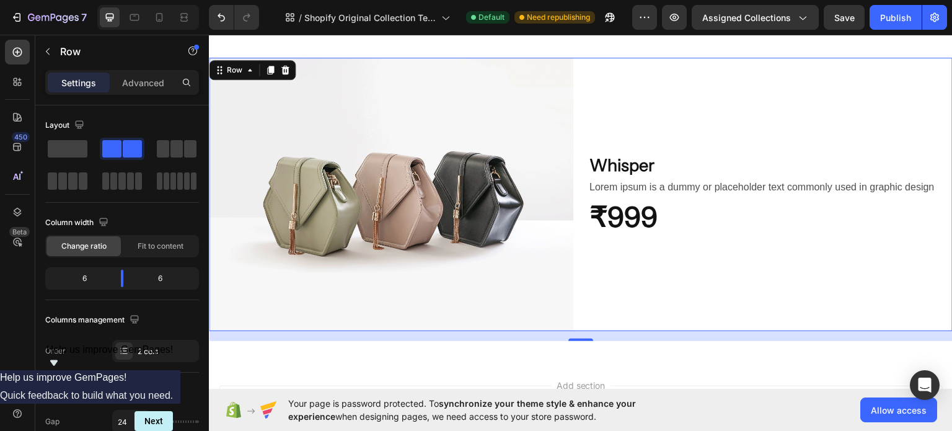
click at [61, 370] on icon "Show survey - Help us improve GemPages!" at bounding box center [53, 362] width 15 height 15
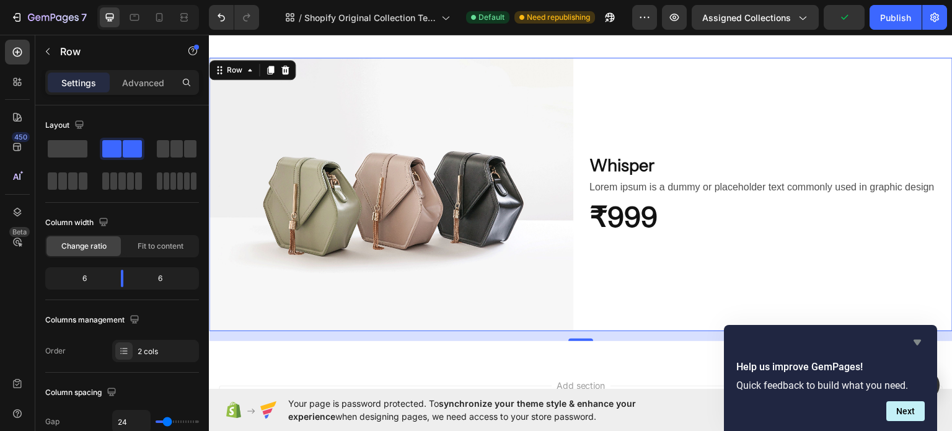
click at [921, 346] on icon "Hide survey" at bounding box center [917, 342] width 15 height 15
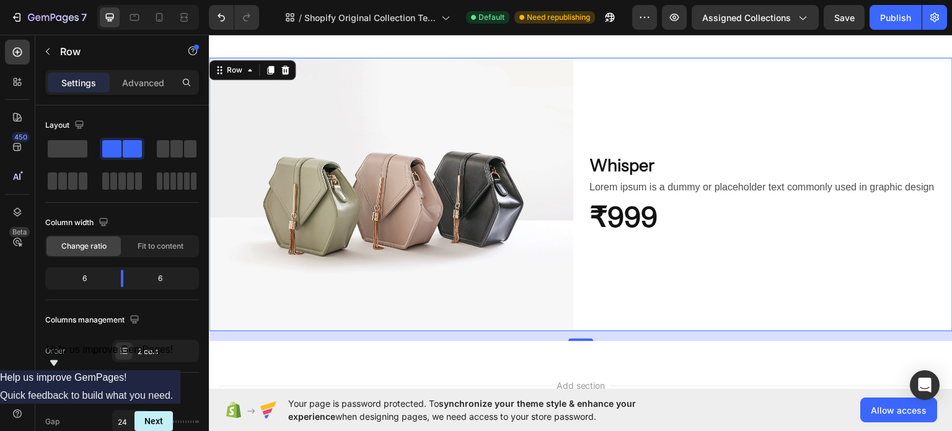
click at [61, 370] on icon "Show survey - Help us improve GemPages!" at bounding box center [53, 362] width 15 height 15
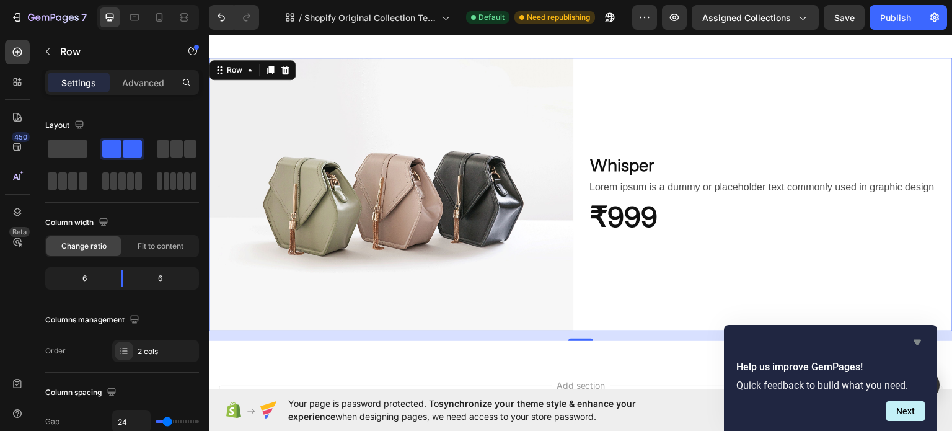
click at [920, 344] on icon "Hide survey" at bounding box center [917, 342] width 15 height 15
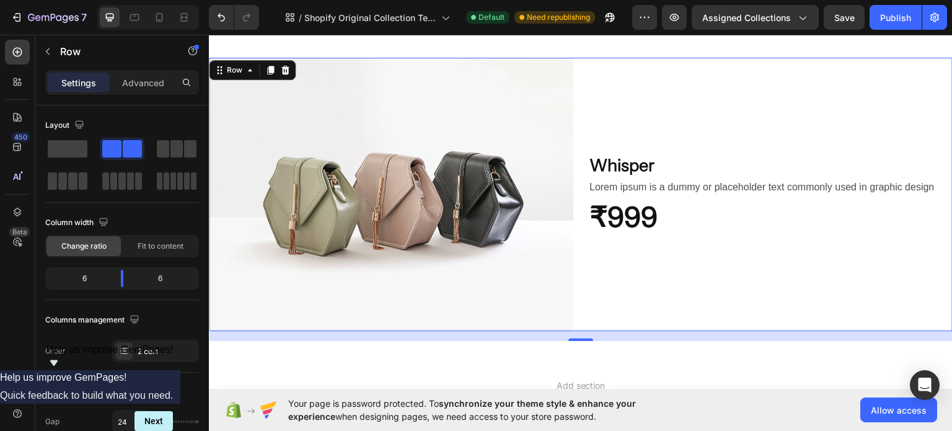
click at [61, 370] on icon "Show survey - Help us improve GemPages!" at bounding box center [53, 362] width 15 height 15
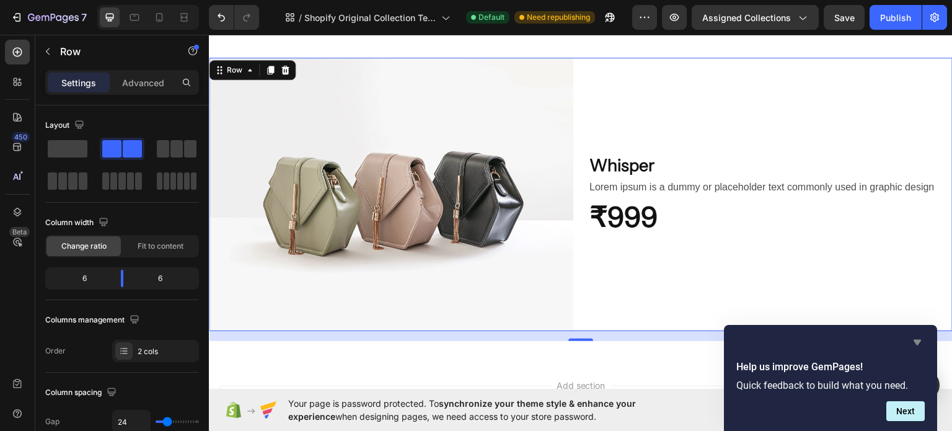
click at [910, 337] on icon "Hide survey" at bounding box center [917, 342] width 15 height 15
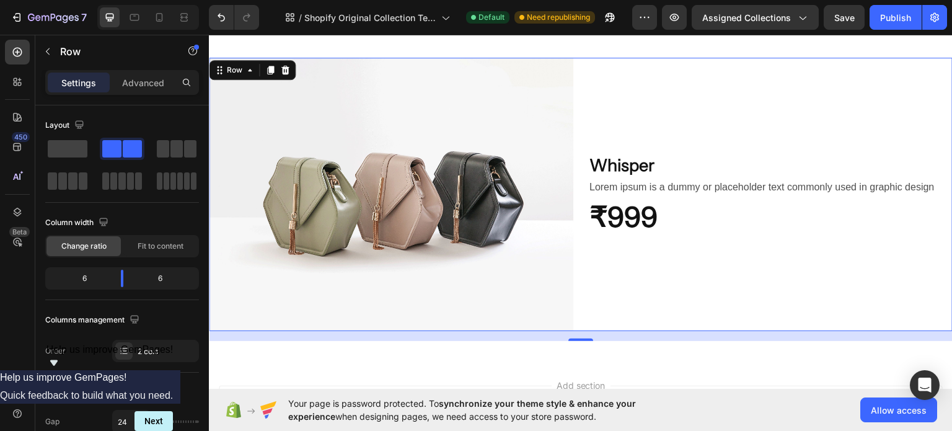
click at [58, 366] on icon "Show survey - Help us improve GemPages!" at bounding box center [53, 363] width 7 height 6
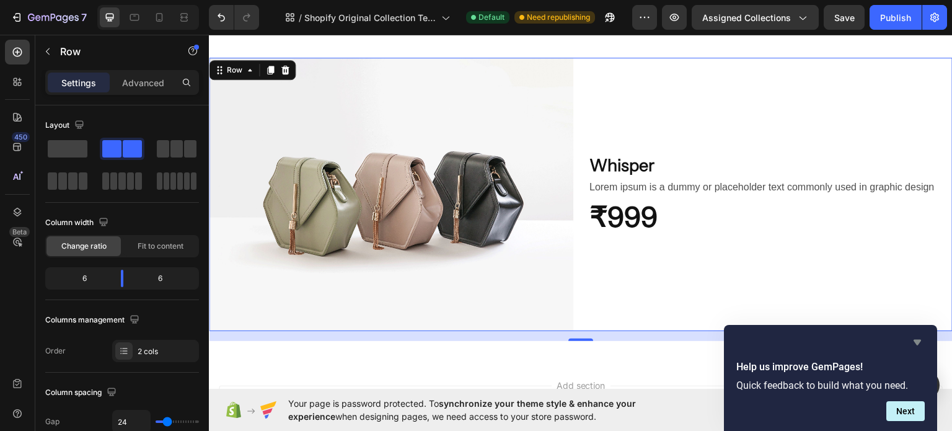
drag, startPoint x: 916, startPoint y: 342, endPoint x: 708, endPoint y: 308, distance: 211.1
click at [916, 342] on icon "Hide survey" at bounding box center [917, 343] width 7 height 6
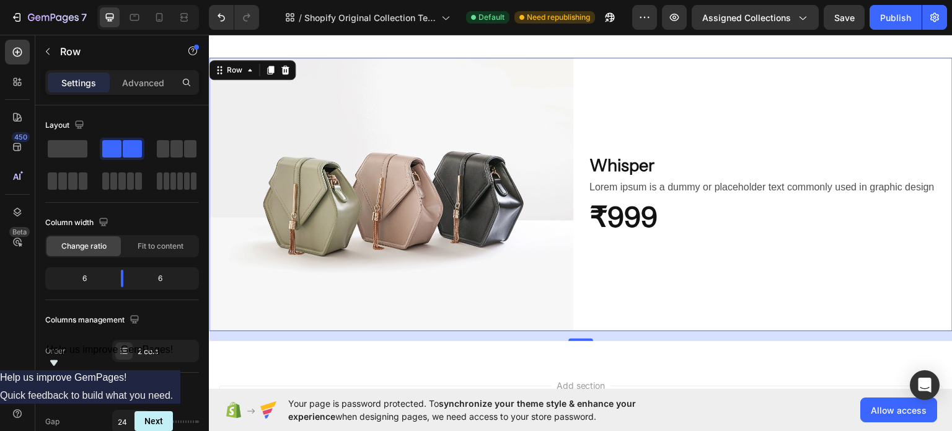
click at [58, 366] on icon "Show survey - Help us improve GemPages!" at bounding box center [53, 363] width 7 height 6
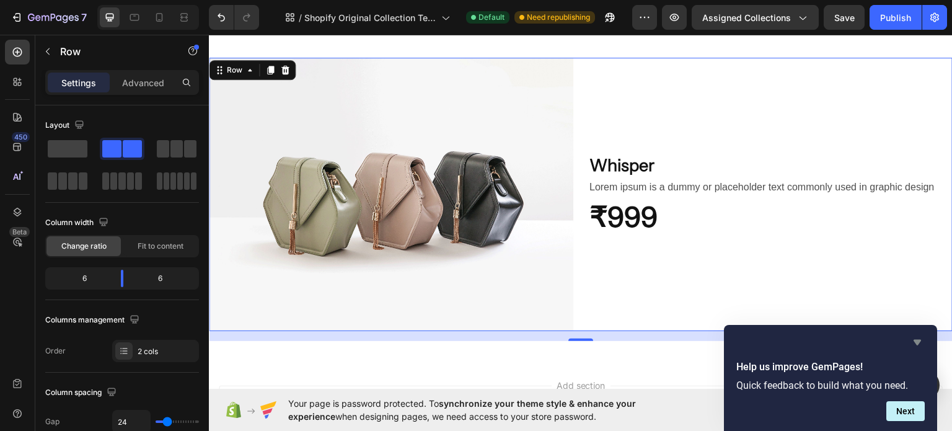
click at [916, 344] on icon "Hide survey" at bounding box center [917, 342] width 15 height 15
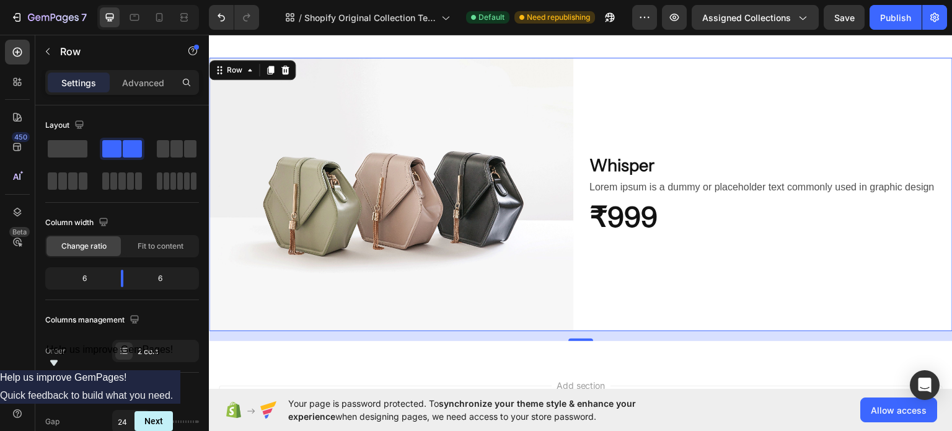
click at [61, 370] on icon "Show survey - Help us improve GemPages!" at bounding box center [53, 362] width 15 height 15
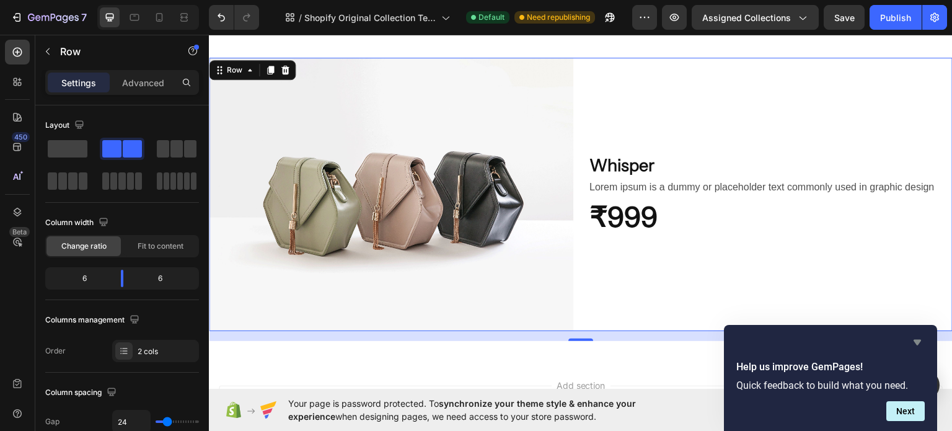
click at [917, 347] on icon "Hide survey" at bounding box center [917, 342] width 15 height 15
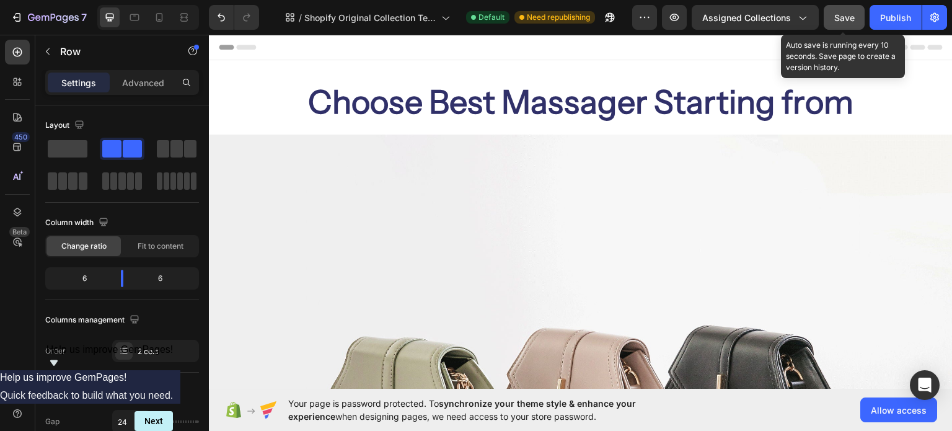
click at [833, 26] on button "Save" at bounding box center [844, 17] width 41 height 25
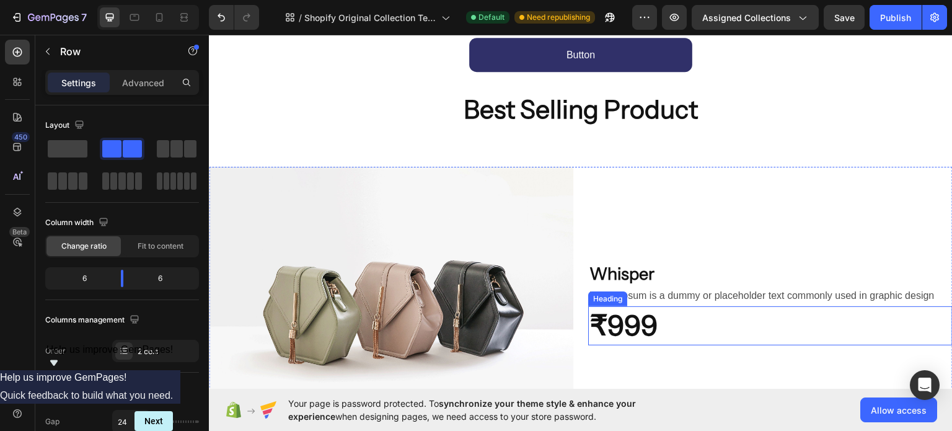
scroll to position [826, 0]
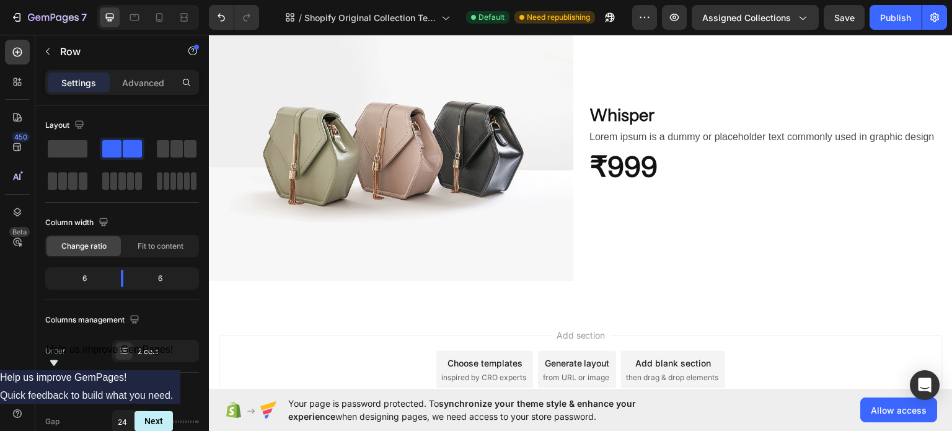
drag, startPoint x: 311, startPoint y: 172, endPoint x: 572, endPoint y: 189, distance: 261.6
click at [47, 48] on icon "button" at bounding box center [48, 51] width 10 height 10
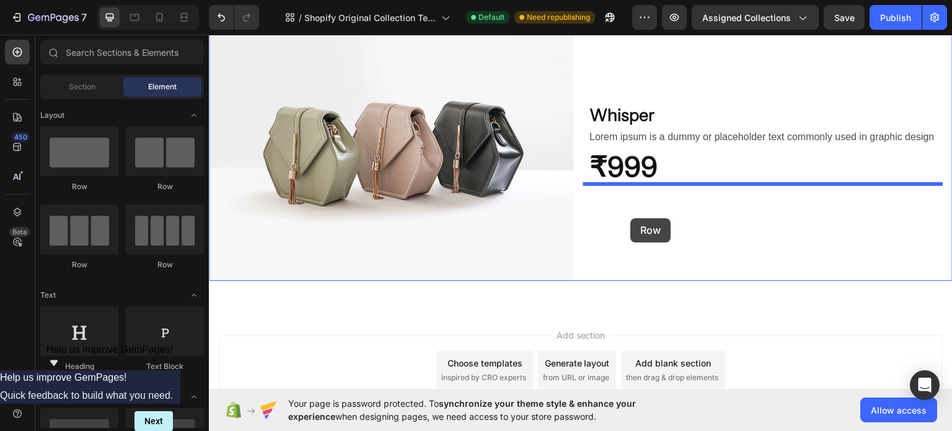
drag, startPoint x: 363, startPoint y: 203, endPoint x: 631, endPoint y: 218, distance: 268.9
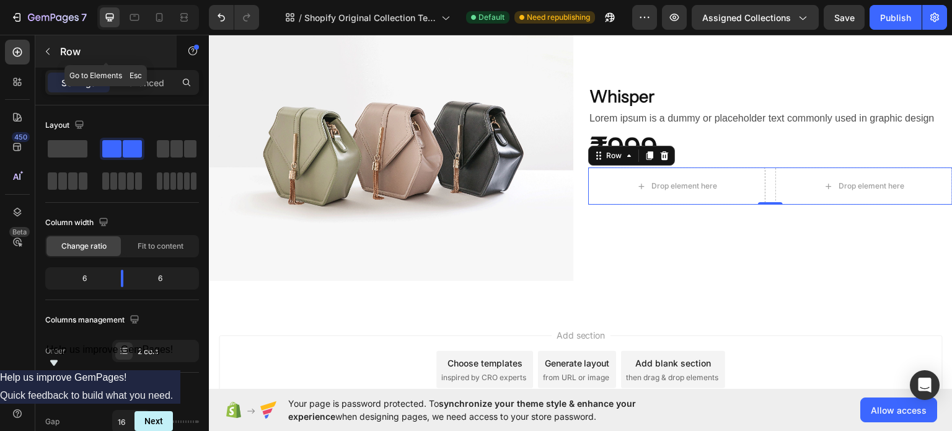
click at [49, 56] on button "button" at bounding box center [48, 52] width 20 height 20
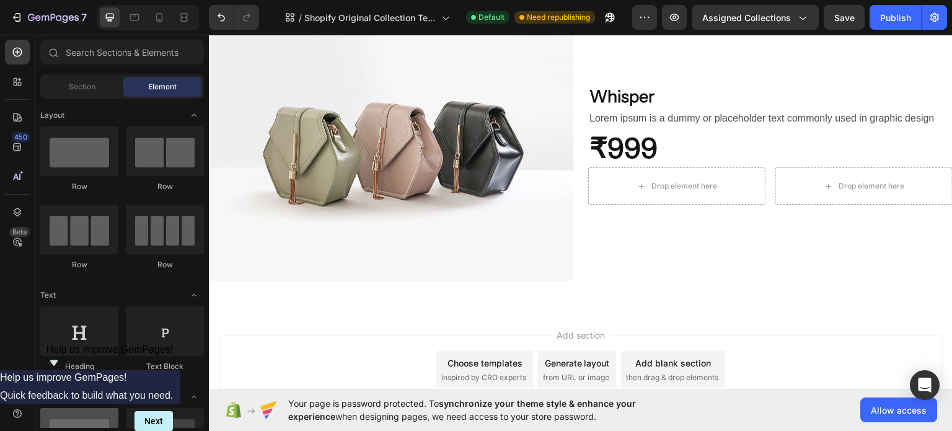
scroll to position [248, 0]
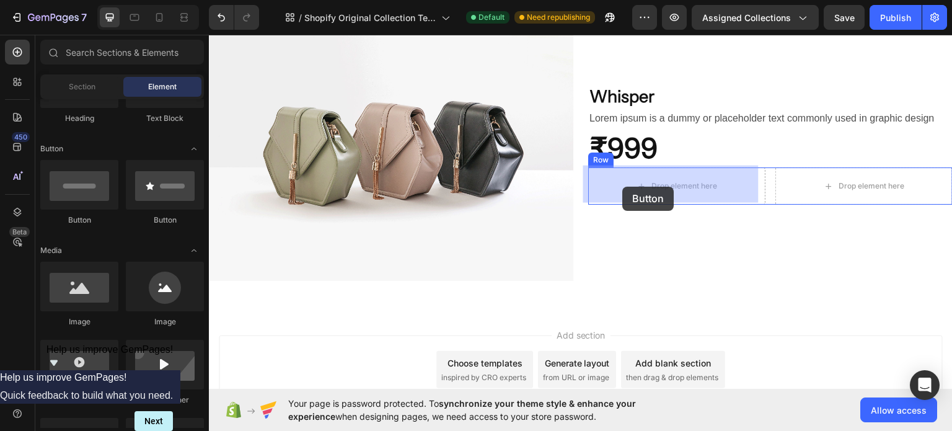
drag, startPoint x: 280, startPoint y: 232, endPoint x: 623, endPoint y: 186, distance: 345.9
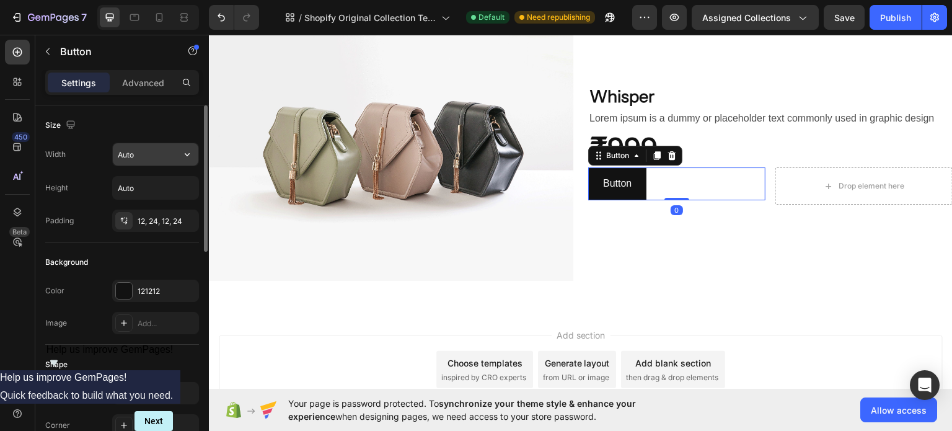
click at [143, 161] on input "Auto" at bounding box center [156, 154] width 86 height 22
click at [184, 155] on icon "button" at bounding box center [187, 154] width 12 height 12
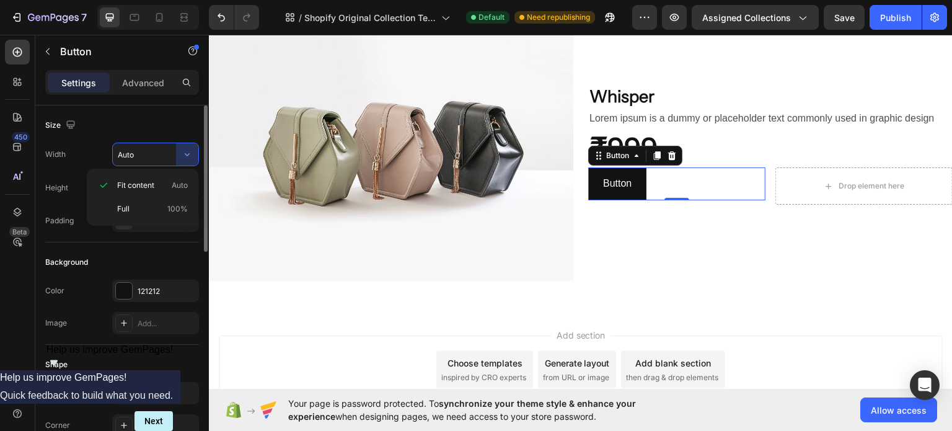
click at [156, 157] on input "Auto" at bounding box center [156, 154] width 86 height 22
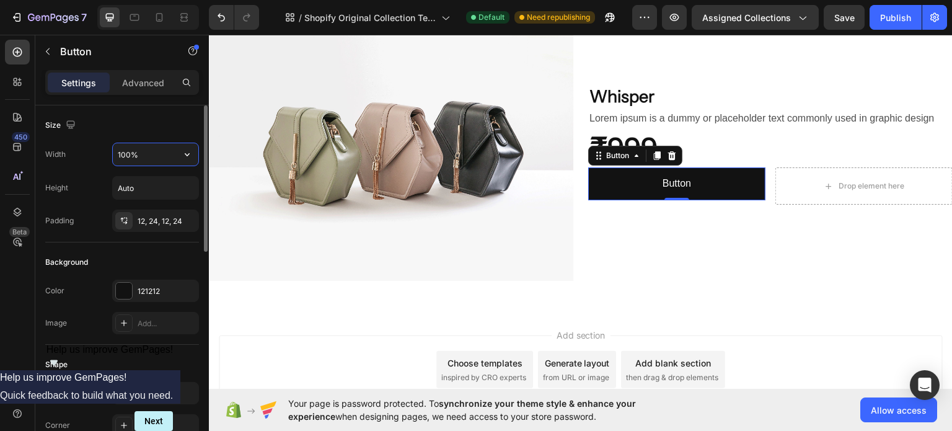
type input "100%"
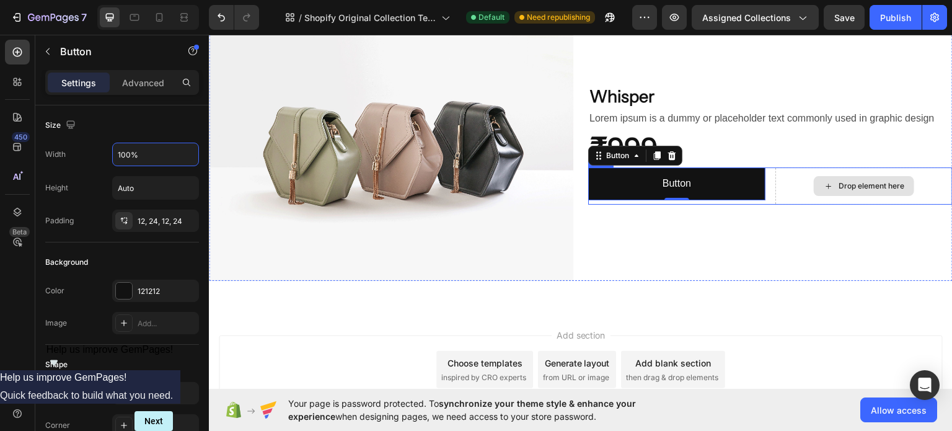
click at [859, 191] on div "Drop element here" at bounding box center [864, 185] width 100 height 20
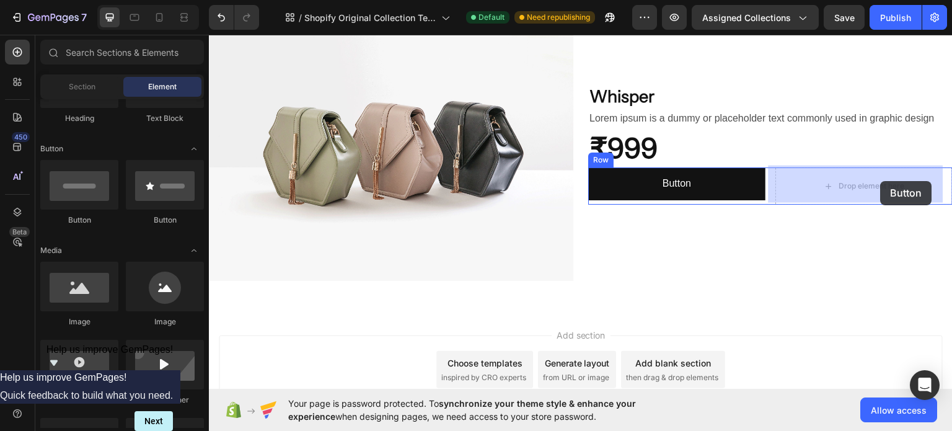
drag, startPoint x: 304, startPoint y: 234, endPoint x: 881, endPoint y: 180, distance: 579.7
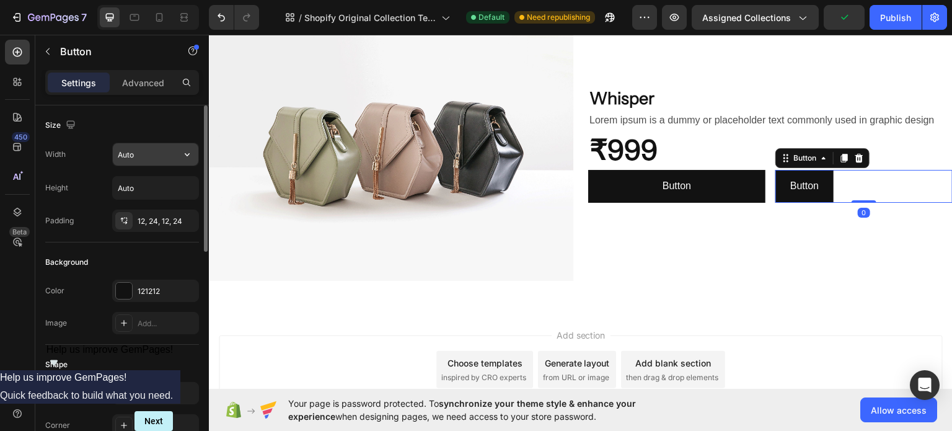
click at [134, 161] on input "Auto" at bounding box center [156, 154] width 86 height 22
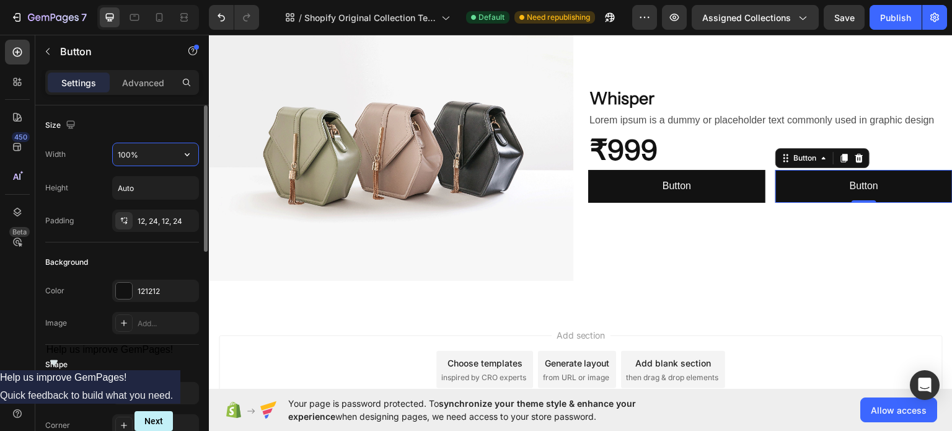
type input "100%"
click at [161, 128] on div "Size" at bounding box center [122, 125] width 154 height 20
click at [678, 225] on div "Whisper Heading Lorem ipsum is a dummy or placeholder text commonly used in gra…" at bounding box center [770, 143] width 365 height 273
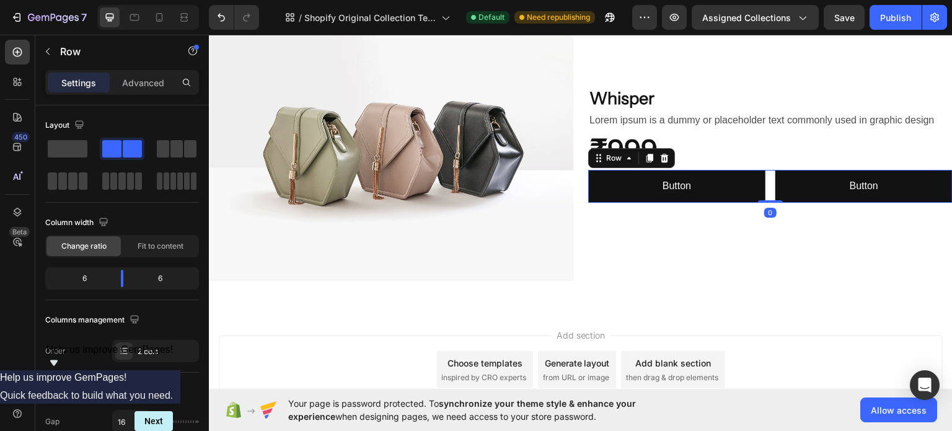
click at [761, 172] on div "Button Button Button Button Row 0" at bounding box center [770, 185] width 365 height 33
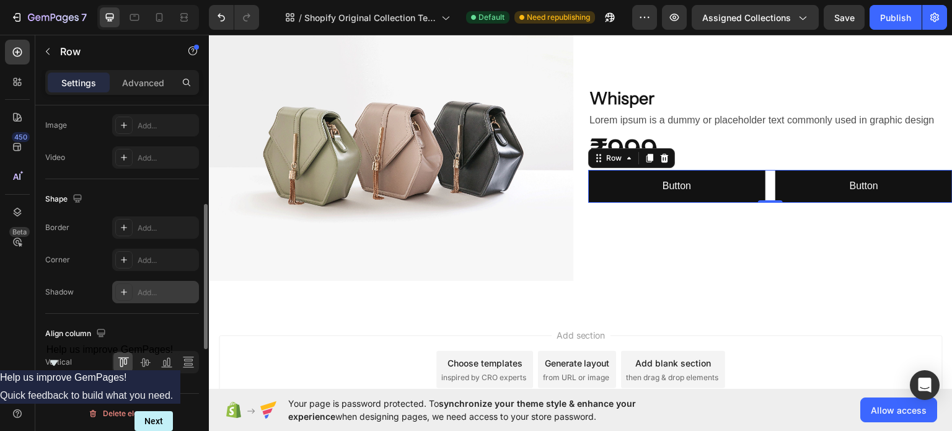
scroll to position [452, 0]
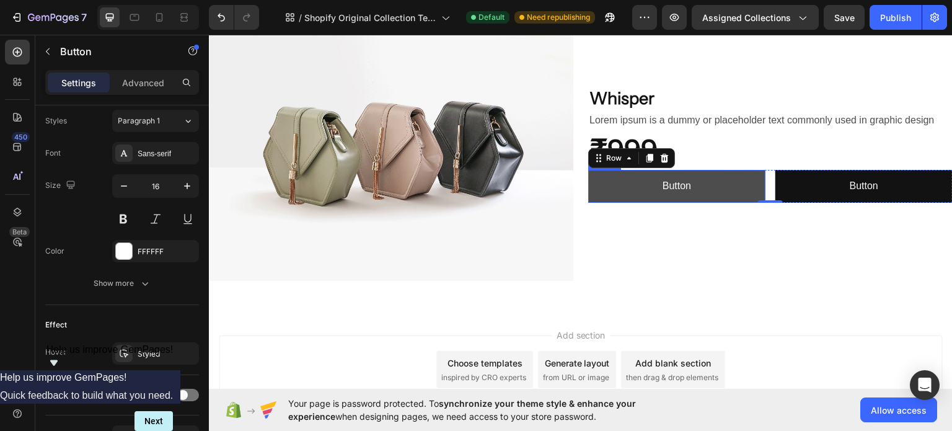
click at [641, 177] on button "Button" at bounding box center [676, 185] width 177 height 33
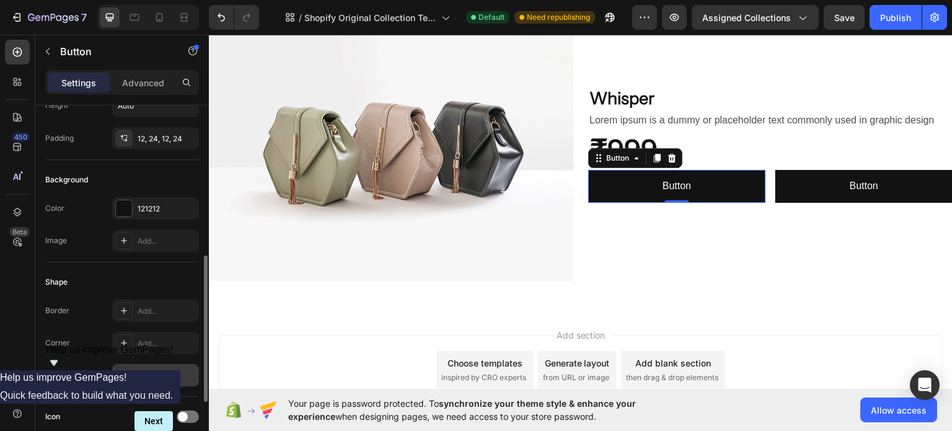
scroll to position [248, 0]
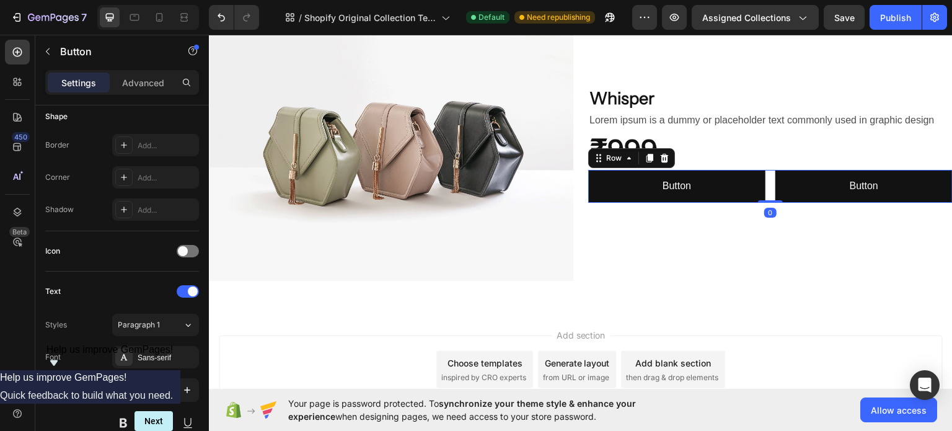
click at [766, 177] on div "Button Button Button Button Row 0" at bounding box center [770, 185] width 365 height 33
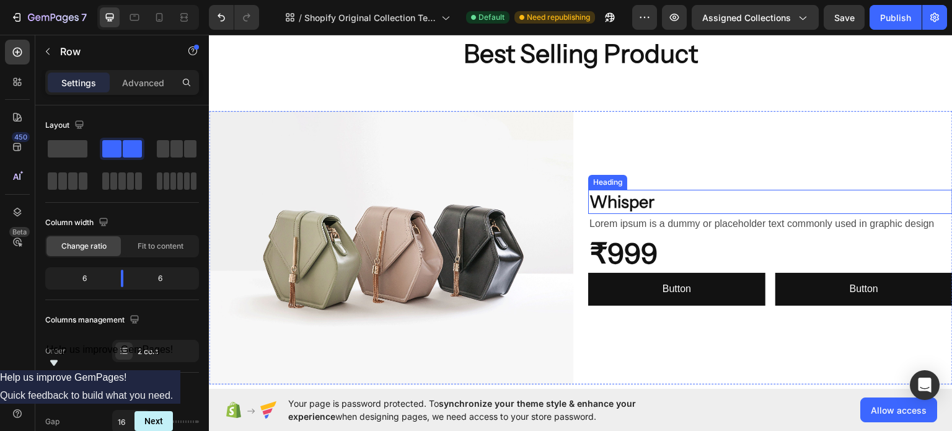
scroll to position [810, 0]
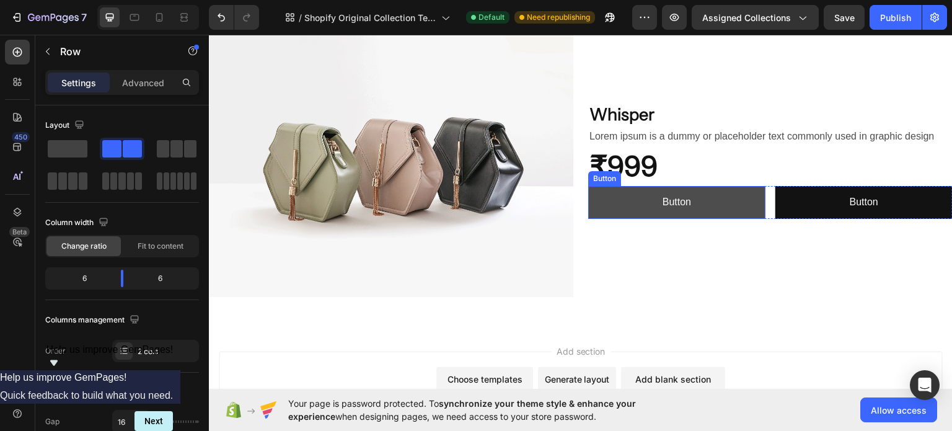
click at [699, 206] on button "Button" at bounding box center [676, 201] width 177 height 33
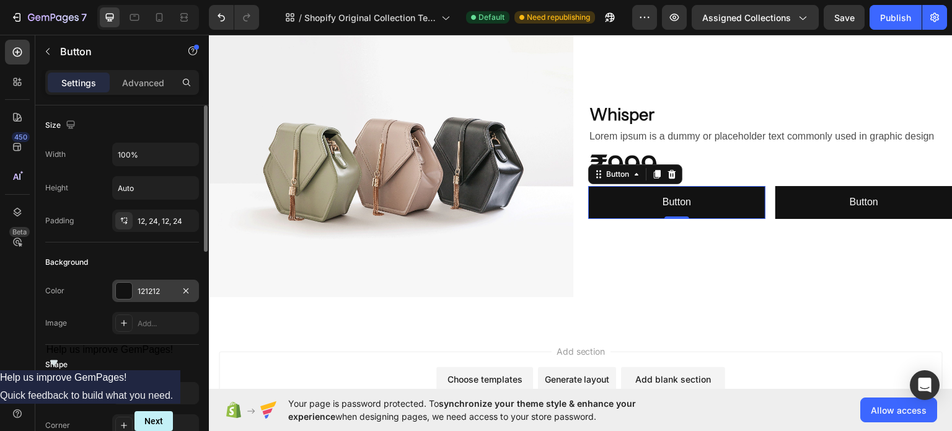
click at [146, 294] on div "121212" at bounding box center [156, 291] width 36 height 11
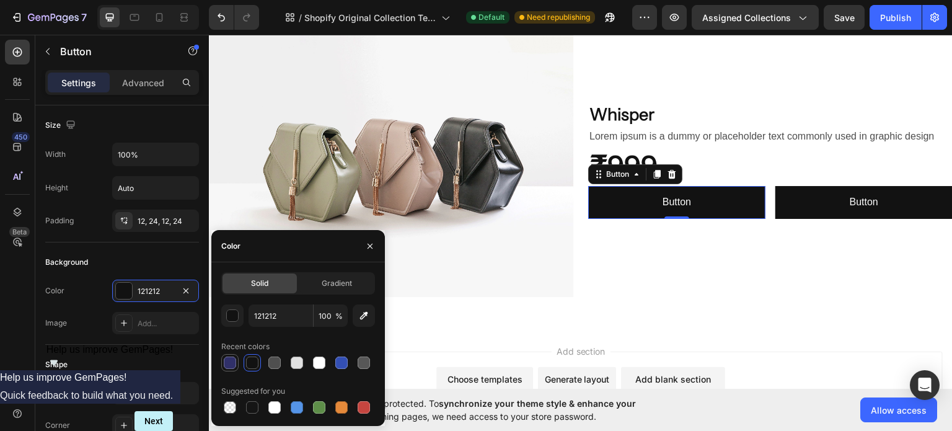
click at [221, 364] on div at bounding box center [229, 362] width 17 height 17
type input "303069"
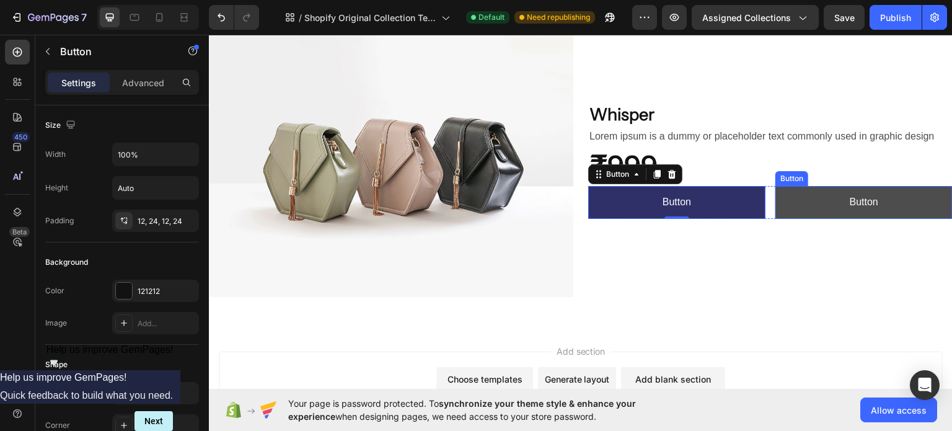
click at [821, 202] on button "Button" at bounding box center [864, 201] width 177 height 33
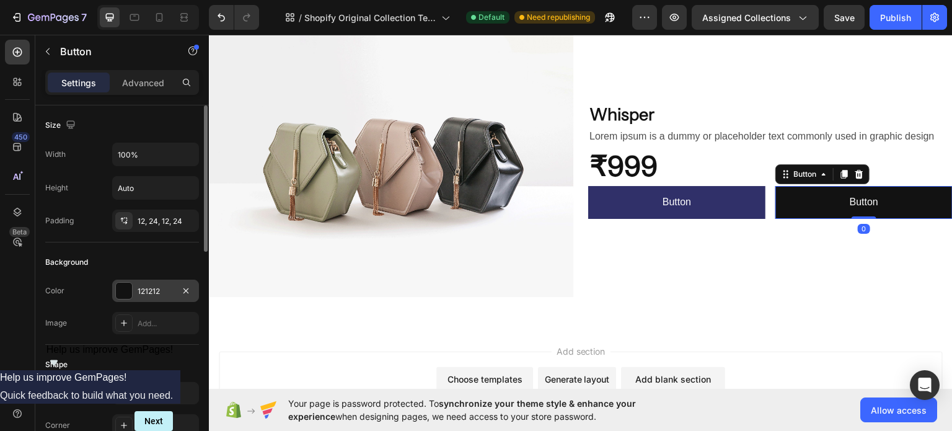
click at [123, 290] on div at bounding box center [124, 291] width 16 height 16
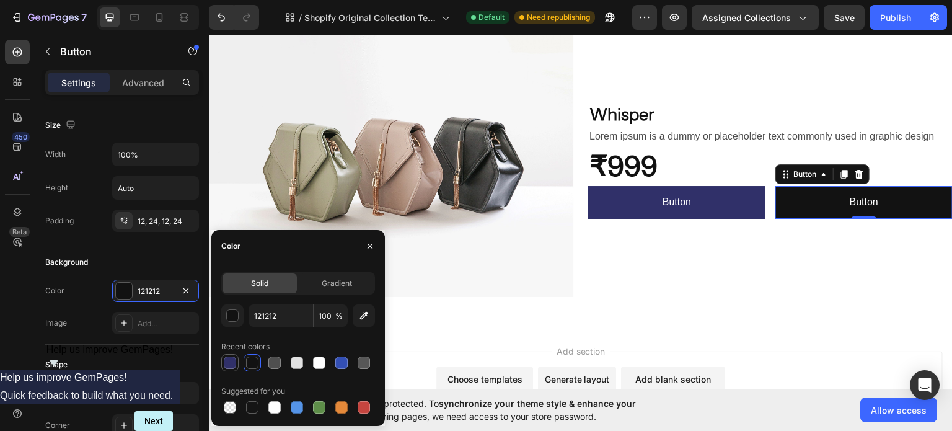
click at [236, 370] on div at bounding box center [229, 362] width 17 height 17
type input "303069"
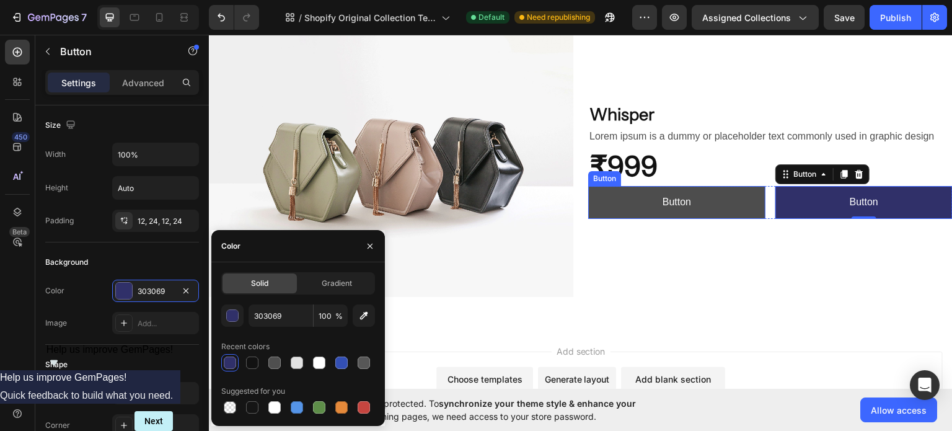
click at [593, 201] on button "Button" at bounding box center [676, 201] width 177 height 33
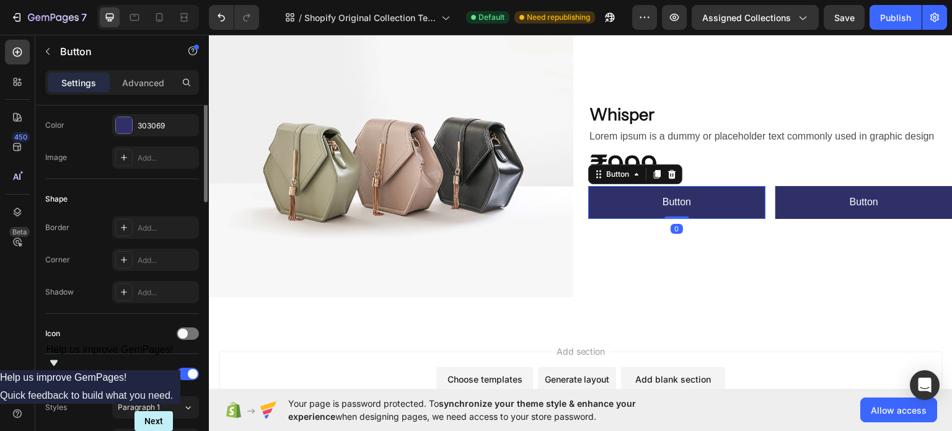
scroll to position [248, 0]
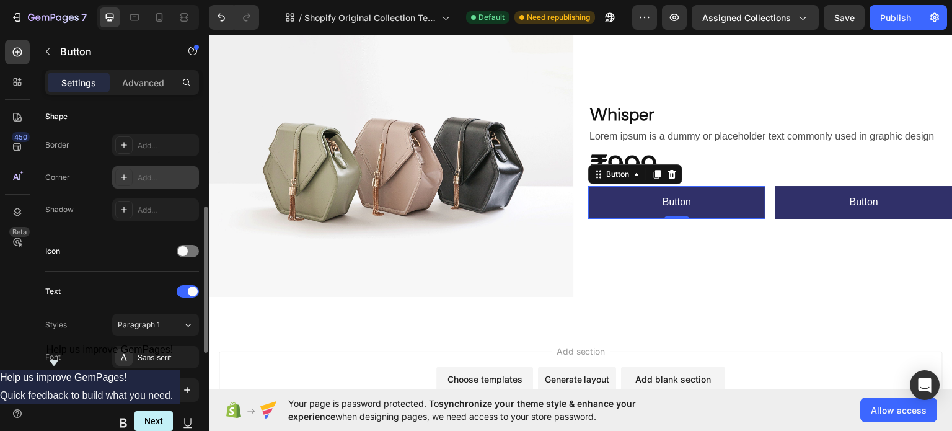
click at [138, 182] on div "Add..." at bounding box center [155, 177] width 87 height 22
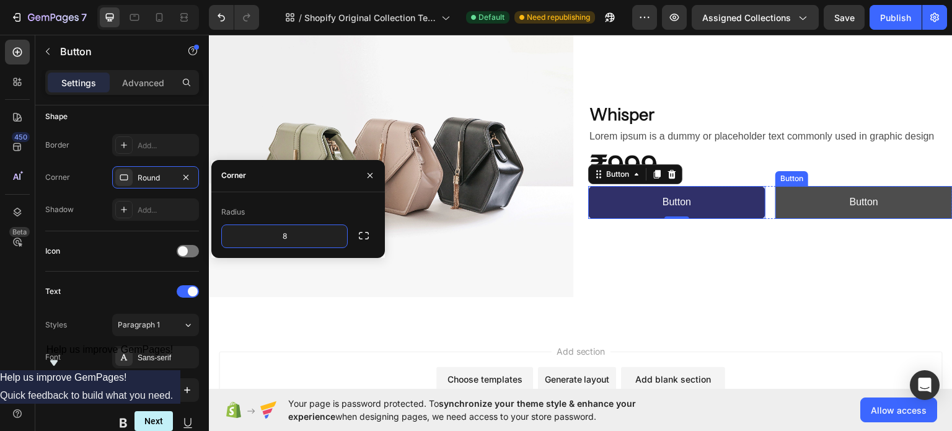
click at [777, 195] on button "Button" at bounding box center [864, 201] width 177 height 33
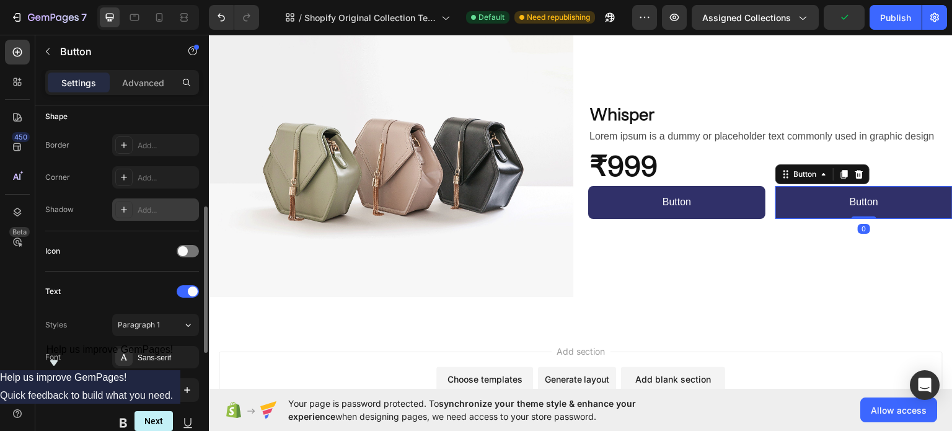
click at [136, 209] on div "Add..." at bounding box center [155, 209] width 87 height 22
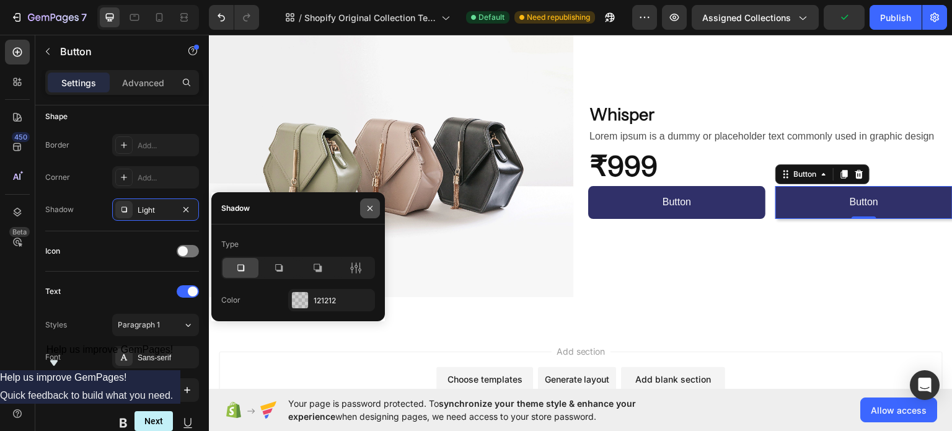
click at [372, 207] on icon "button" at bounding box center [370, 208] width 10 height 10
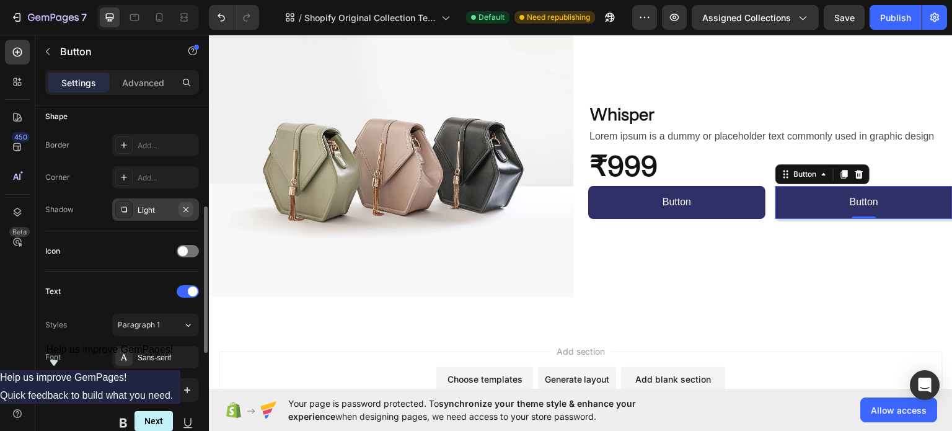
click at [188, 210] on icon "button" at bounding box center [186, 210] width 10 height 10
click at [144, 176] on div "Add..." at bounding box center [167, 177] width 58 height 11
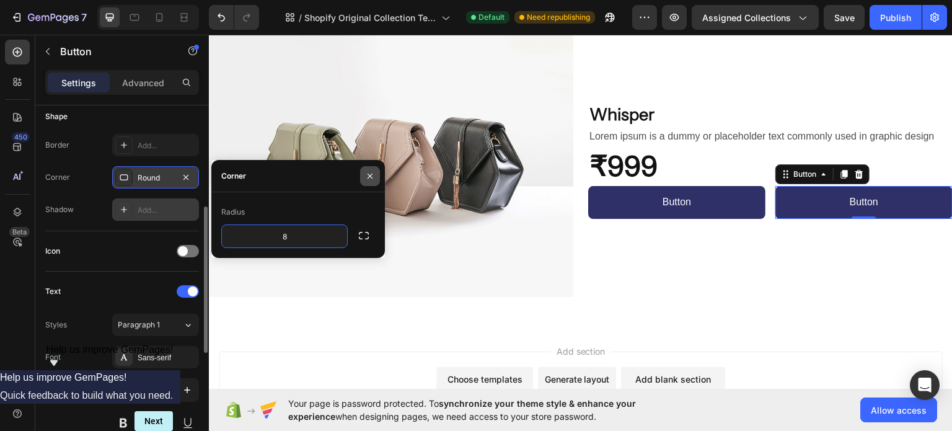
click at [372, 171] on icon "button" at bounding box center [370, 176] width 10 height 10
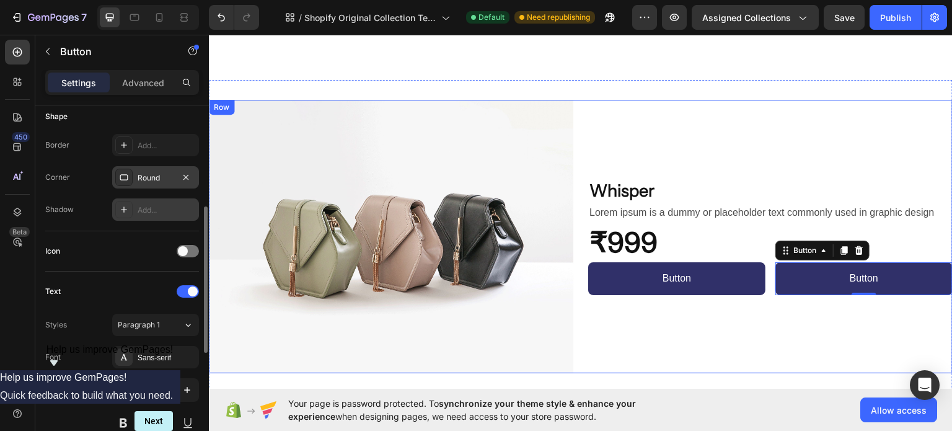
scroll to position [645, 0]
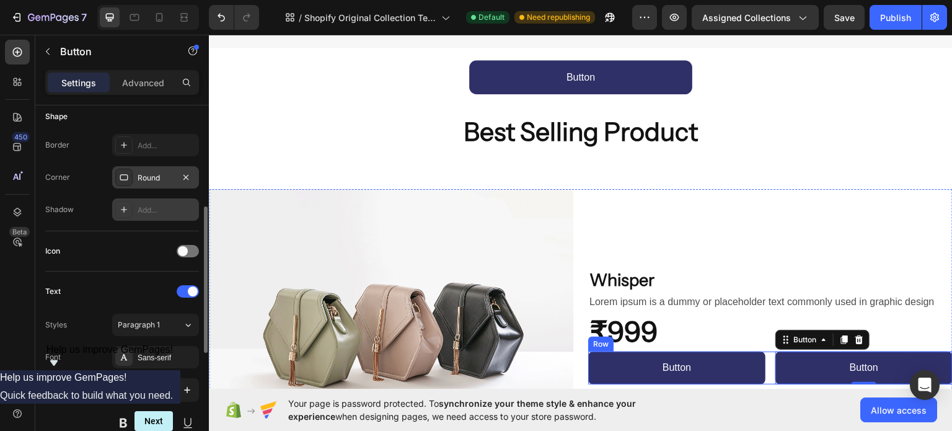
click at [766, 359] on div "Button Button Button Button 0 Row" at bounding box center [770, 367] width 365 height 33
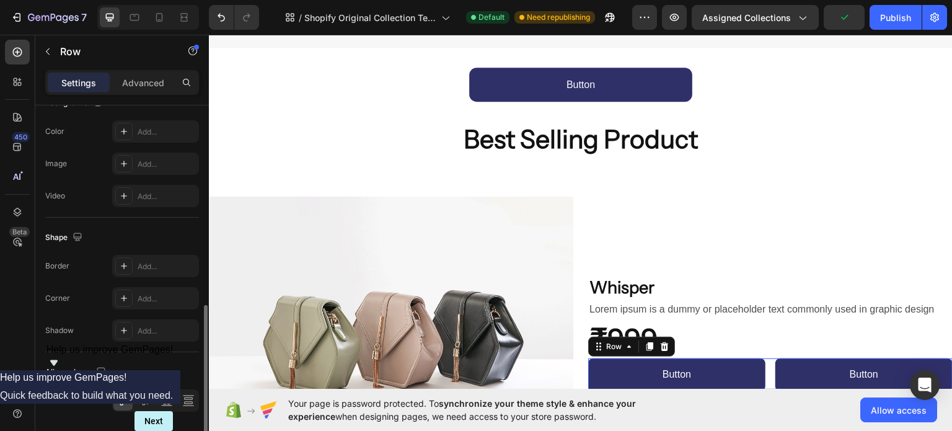
scroll to position [535, 0]
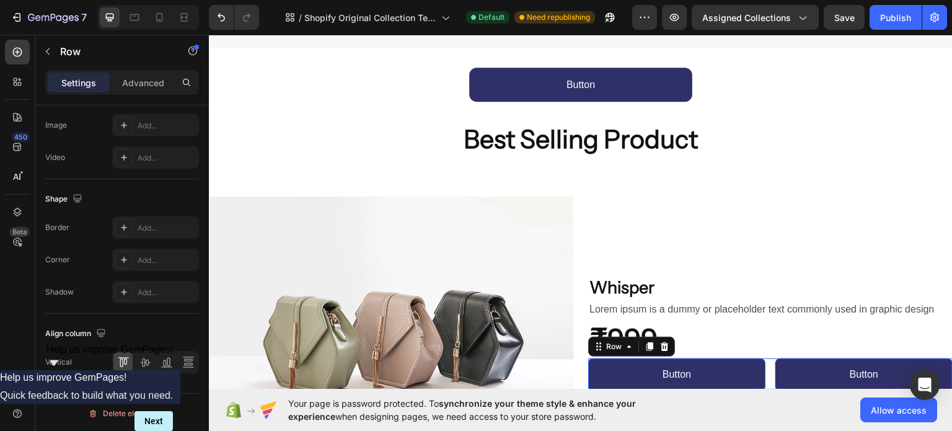
click at [763, 358] on div "Button Button Button Button Row 0" at bounding box center [770, 374] width 365 height 33
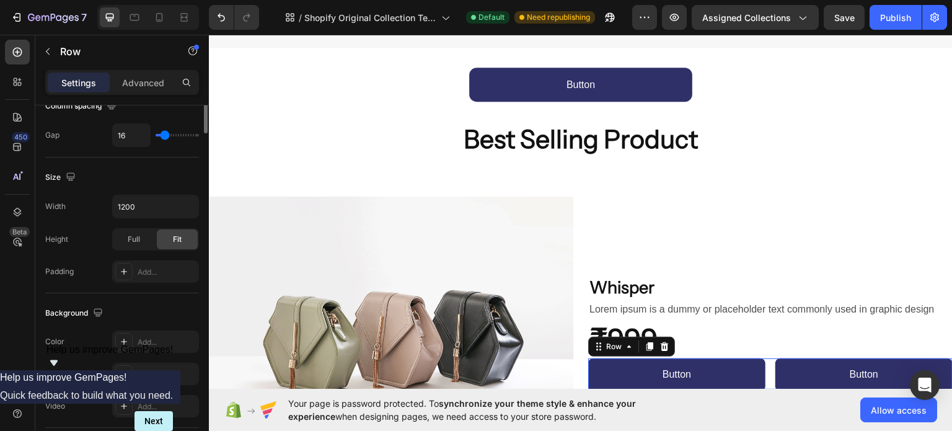
scroll to position [38, 0]
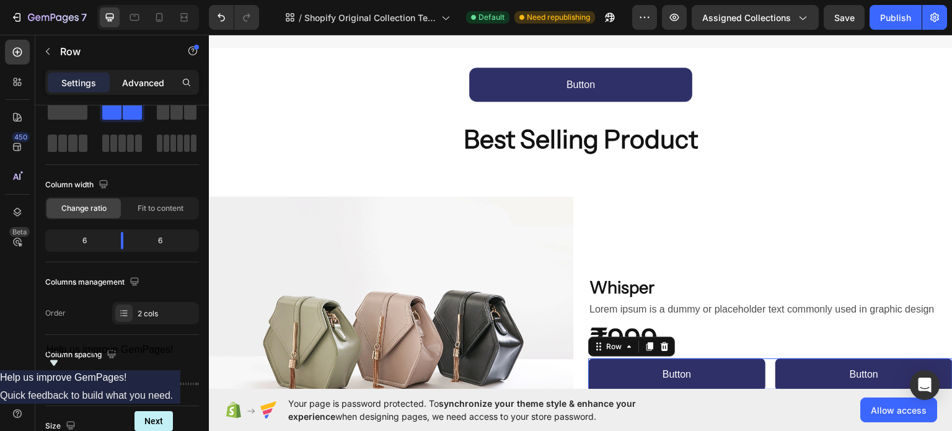
click at [149, 81] on p "Advanced" at bounding box center [143, 82] width 42 height 13
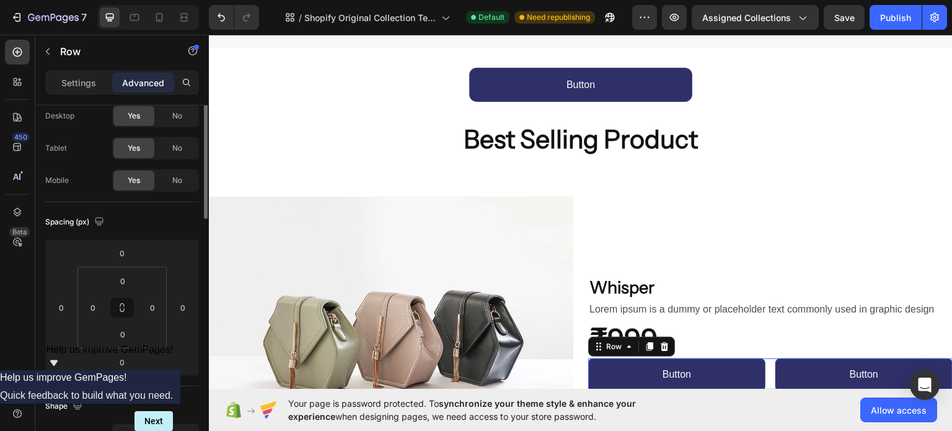
scroll to position [0, 0]
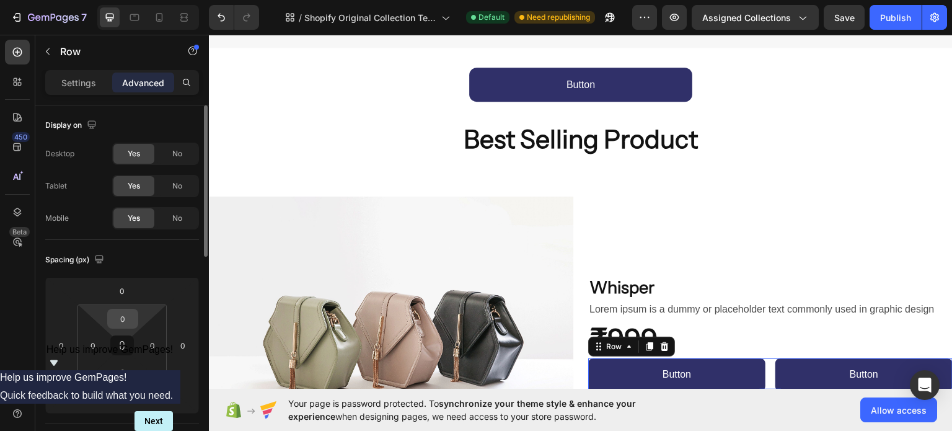
click at [122, 319] on input "0" at bounding box center [122, 318] width 25 height 19
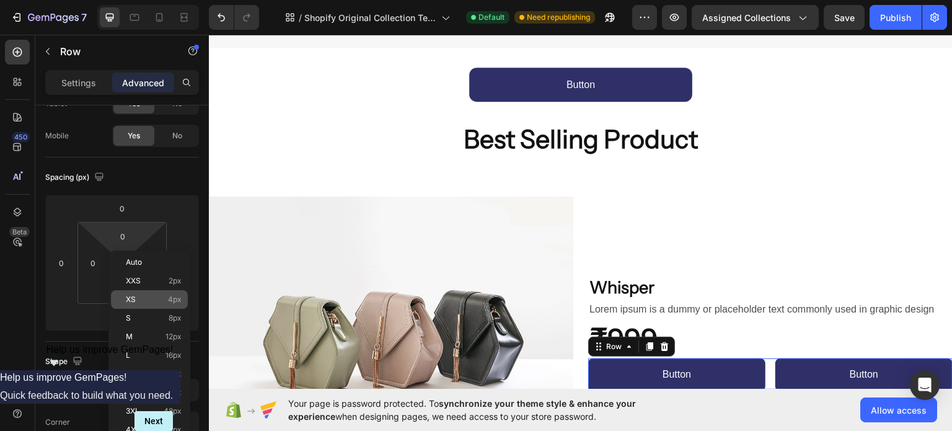
click at [141, 298] on p "XS 4px" at bounding box center [154, 299] width 56 height 9
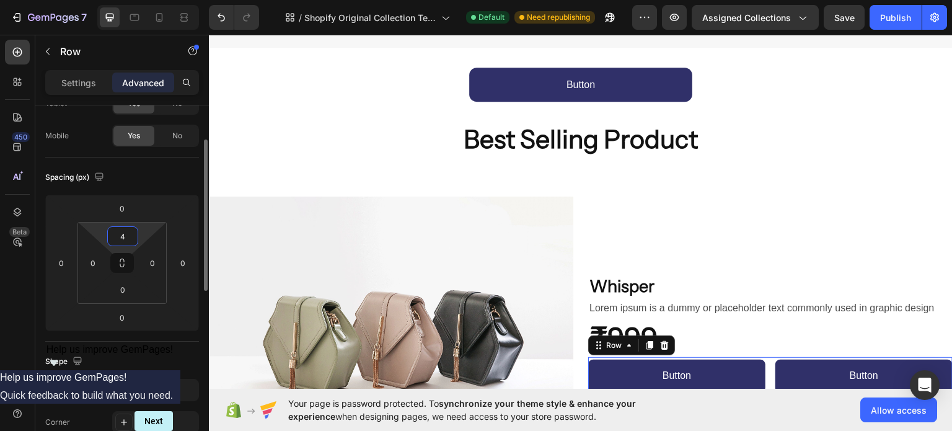
click at [125, 239] on input "4" at bounding box center [122, 236] width 25 height 19
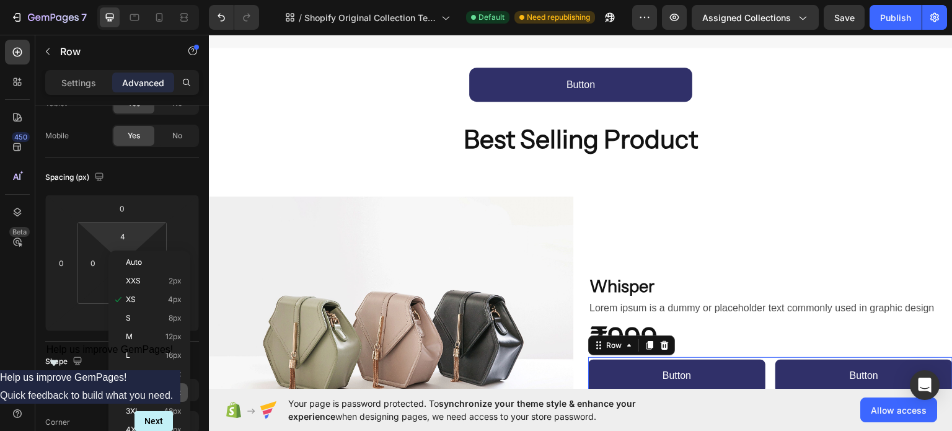
click at [143, 385] on div "2XL 32px" at bounding box center [149, 392] width 77 height 19
type input "32"
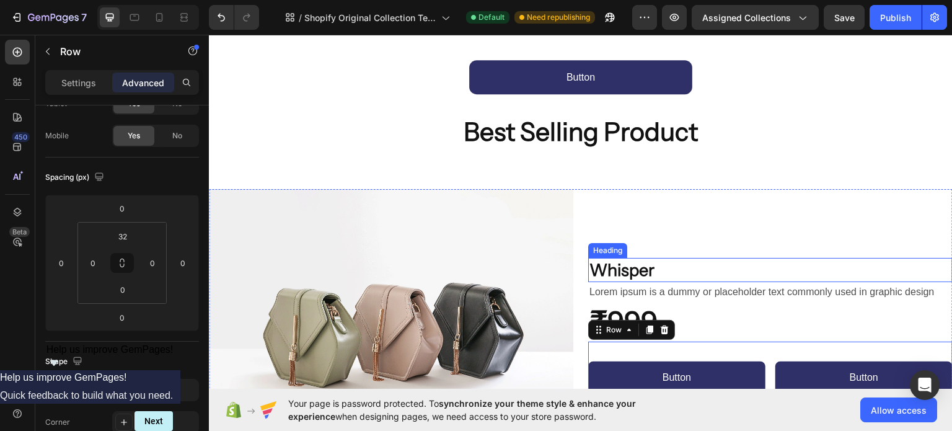
scroll to position [810, 0]
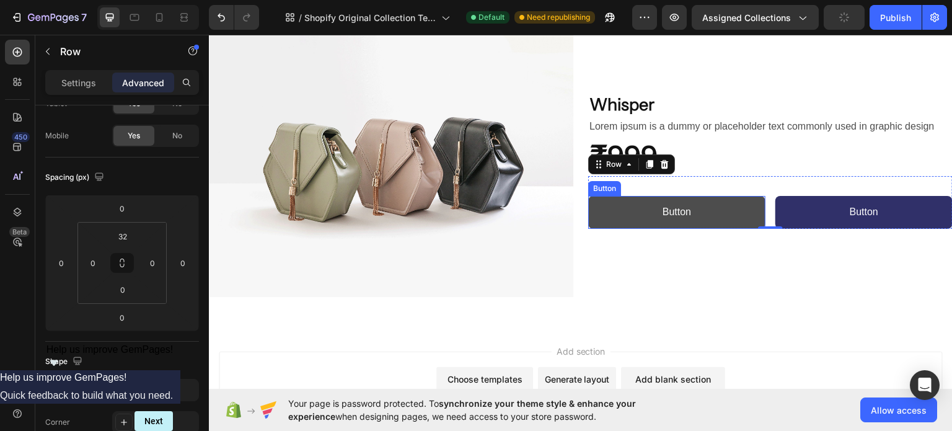
click at [624, 214] on button "Button" at bounding box center [676, 211] width 177 height 33
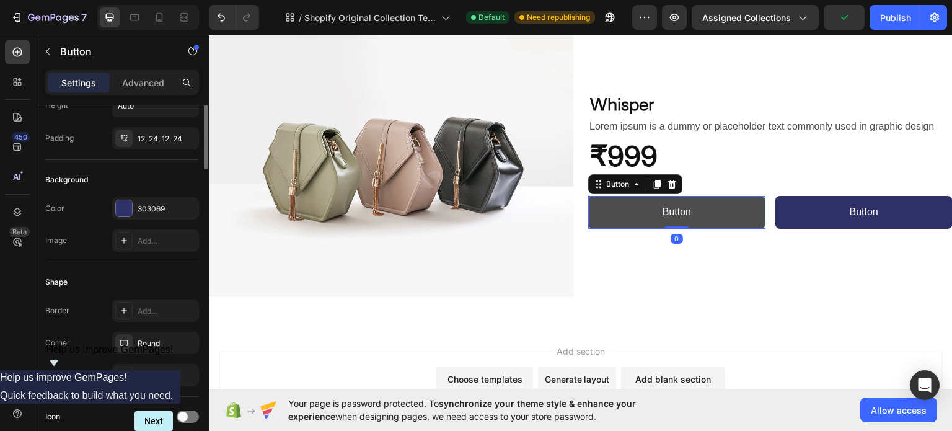
scroll to position [0, 0]
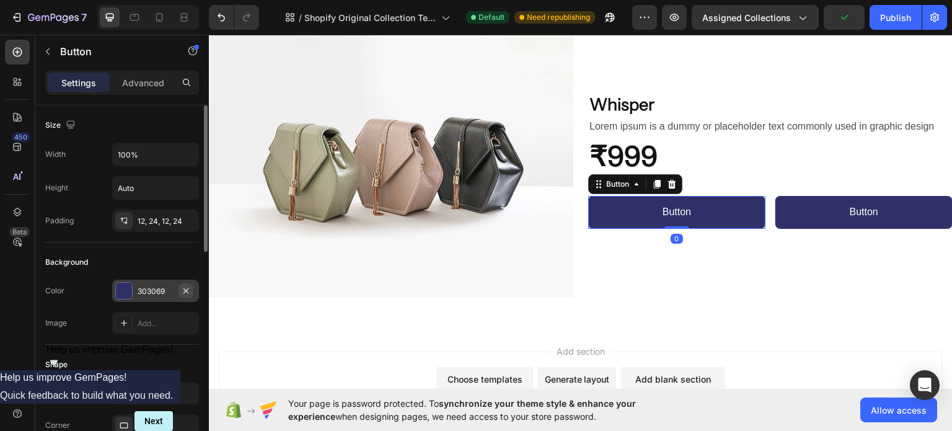
click at [182, 290] on icon "button" at bounding box center [186, 291] width 10 height 10
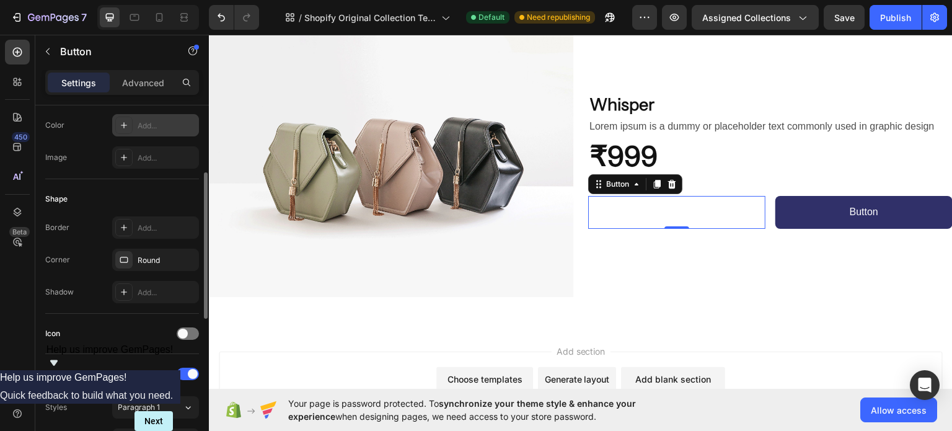
scroll to position [414, 0]
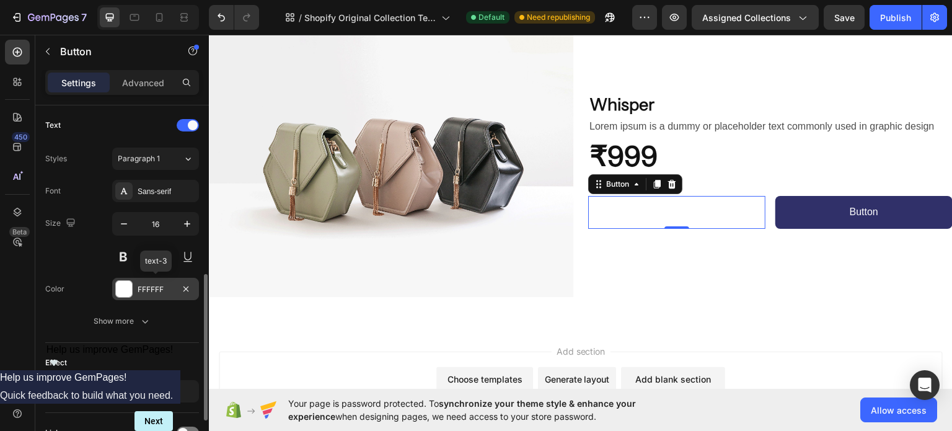
click at [126, 293] on div at bounding box center [124, 289] width 16 height 16
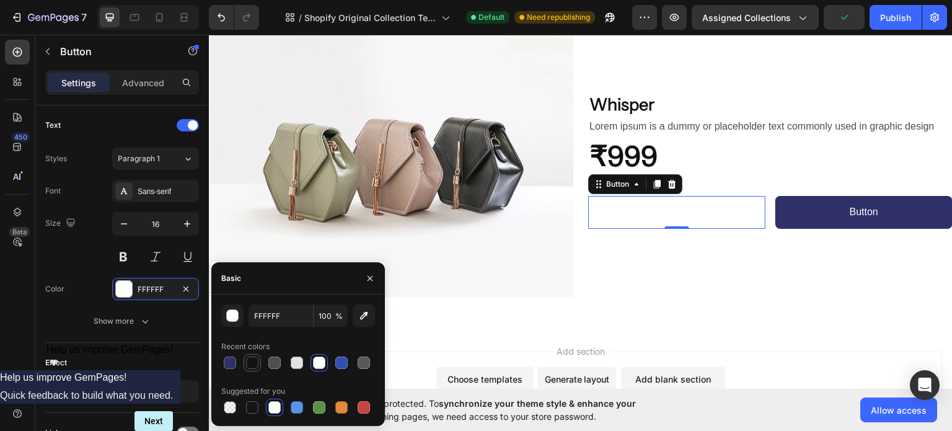
click at [247, 359] on div at bounding box center [252, 362] width 12 height 12
type input "121212"
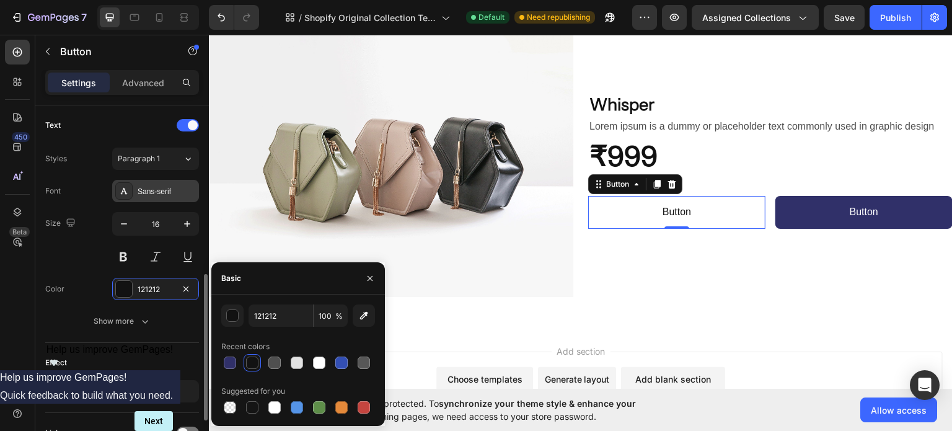
click at [153, 186] on div "Sans-serif" at bounding box center [167, 191] width 58 height 11
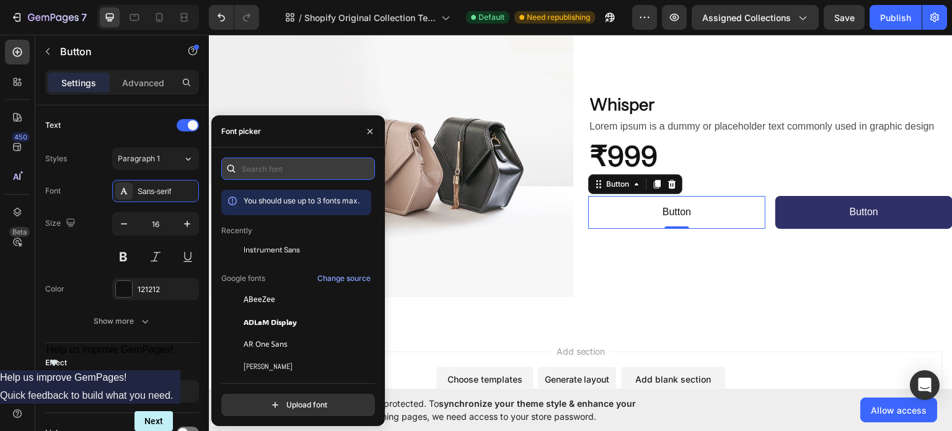
click at [288, 166] on input "text" at bounding box center [298, 168] width 154 height 22
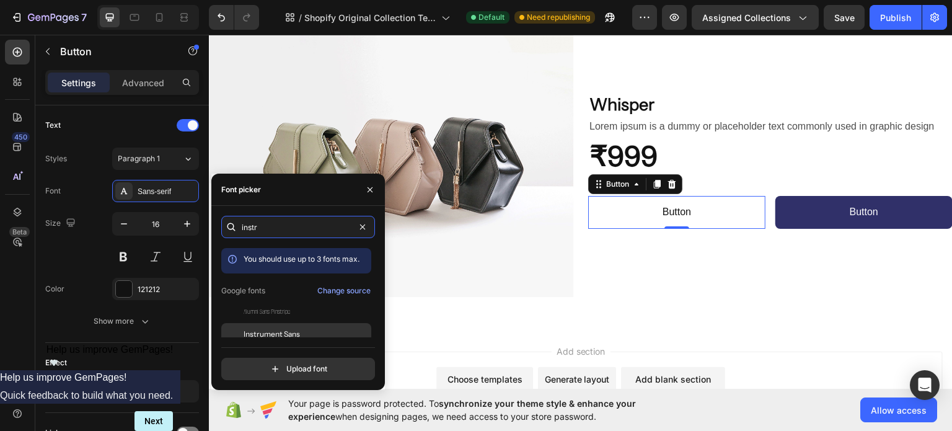
type input "instr"
click at [289, 334] on span "Instrument Sans" at bounding box center [272, 334] width 56 height 11
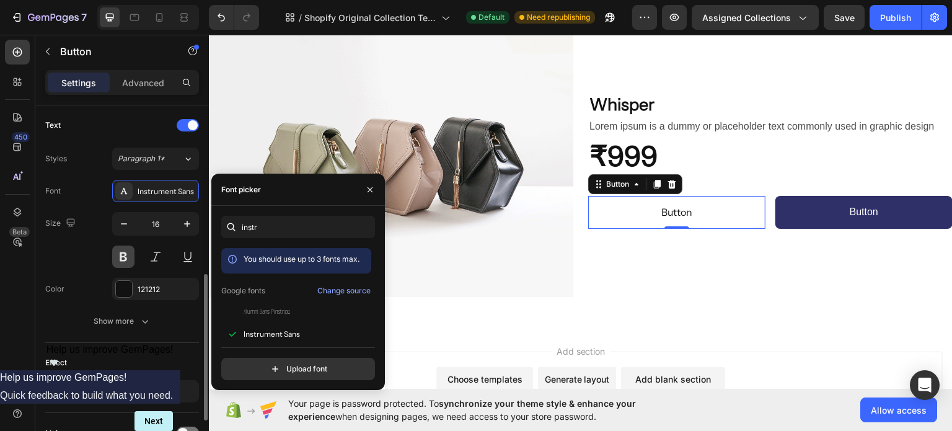
click at [128, 248] on button at bounding box center [123, 257] width 22 height 22
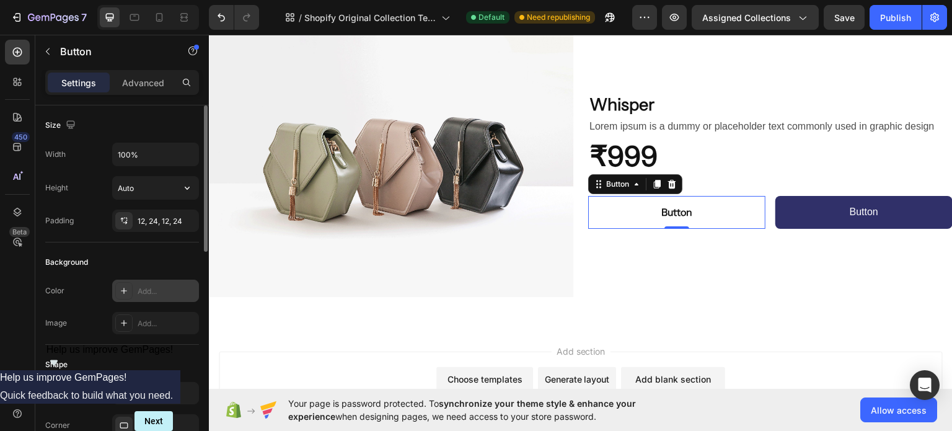
scroll to position [248, 0]
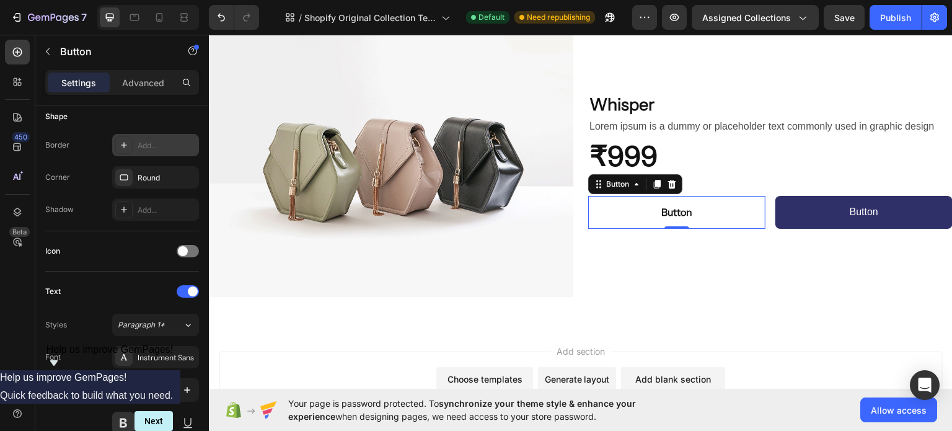
click at [128, 136] on div at bounding box center [123, 144] width 17 height 17
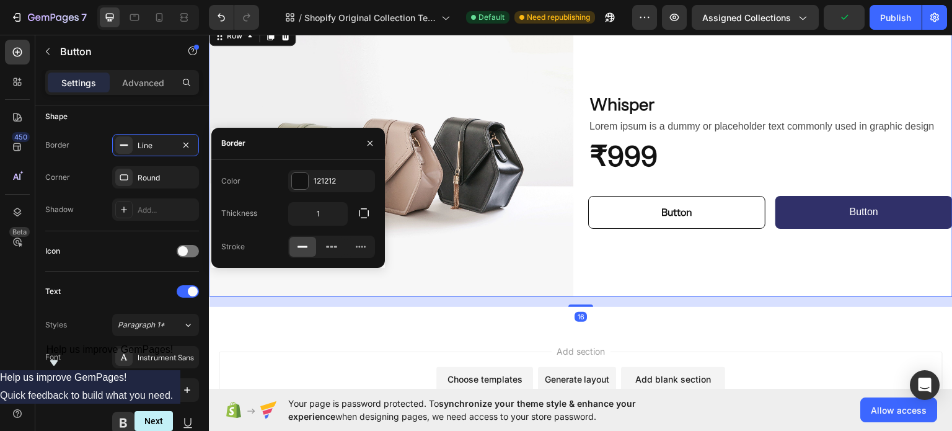
click at [623, 259] on div "Whisper Heading Lorem ipsum is a dummy or placeholder text commonly used in gra…" at bounding box center [770, 159] width 365 height 273
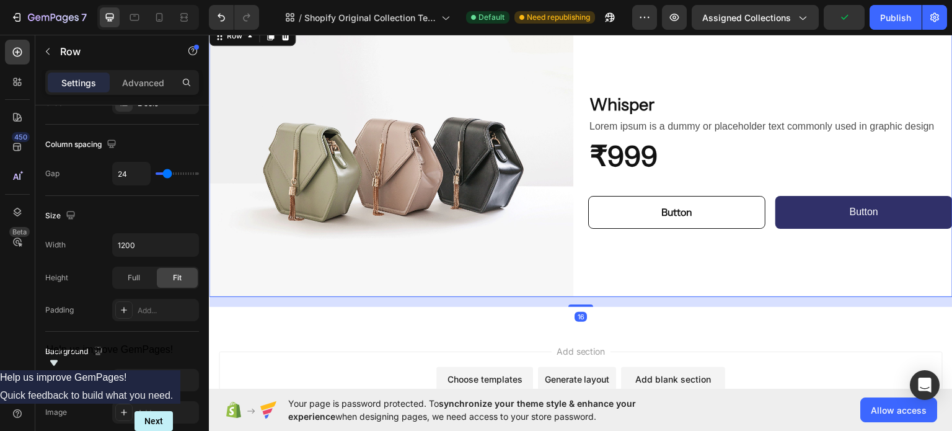
scroll to position [0, 0]
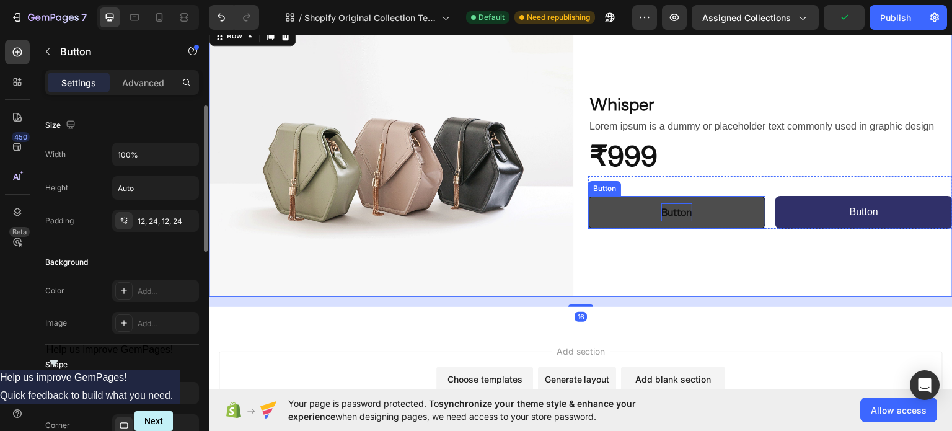
click at [681, 213] on p "Button" at bounding box center [677, 212] width 31 height 18
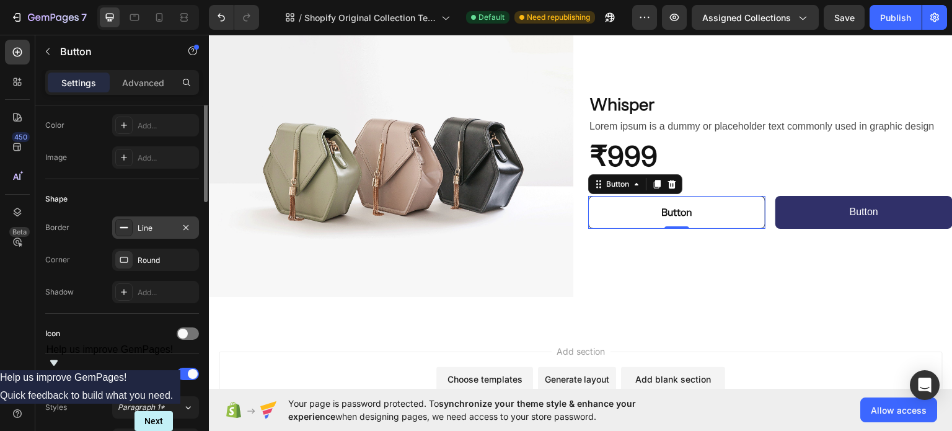
scroll to position [82, 0]
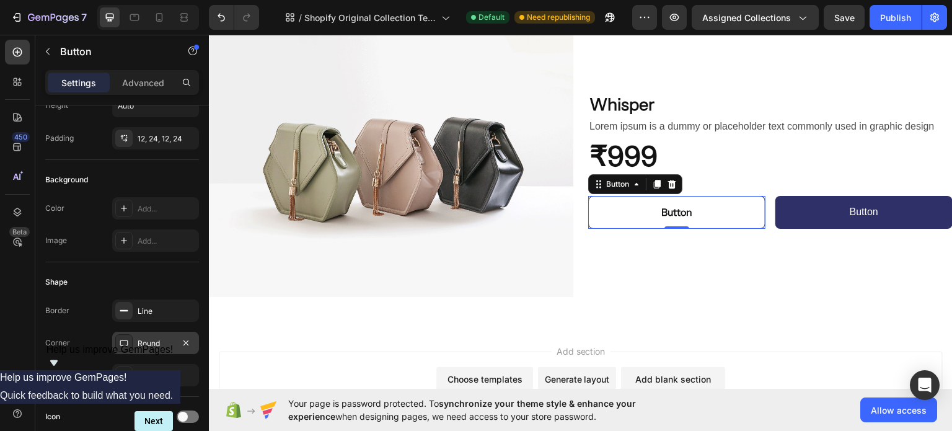
click at [146, 350] on div "Round" at bounding box center [155, 343] width 87 height 22
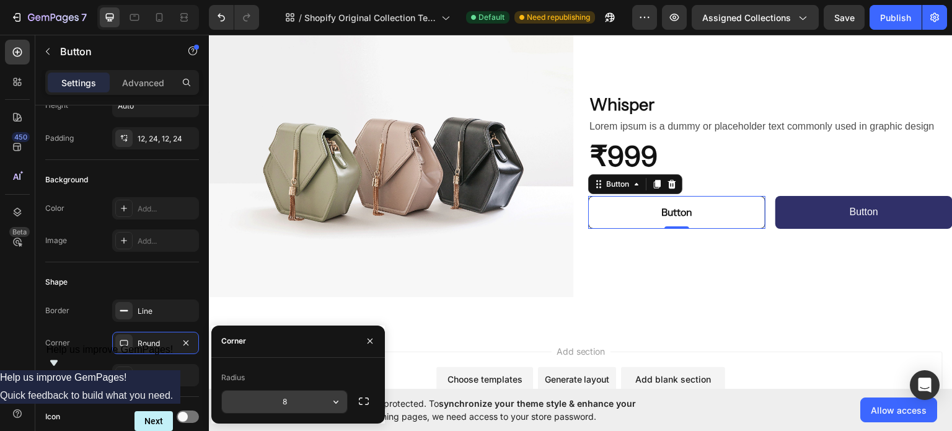
click at [294, 392] on input "8" at bounding box center [284, 402] width 125 height 22
type input "45"
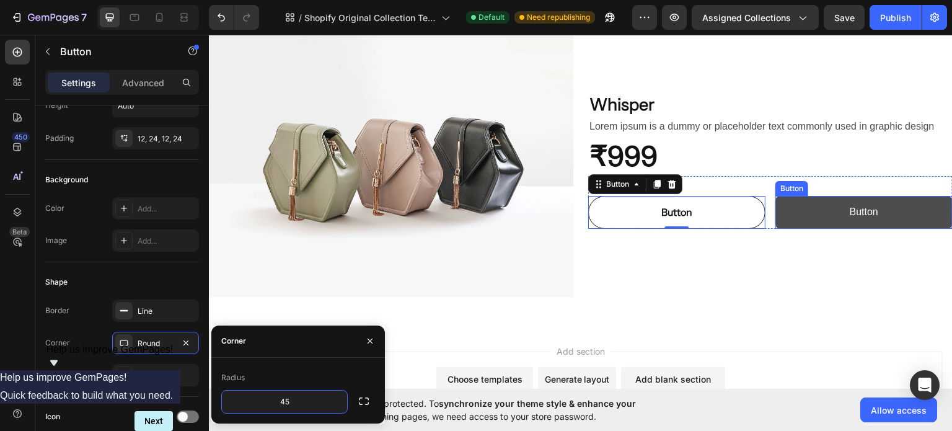
click at [790, 203] on button "Button" at bounding box center [864, 211] width 177 height 33
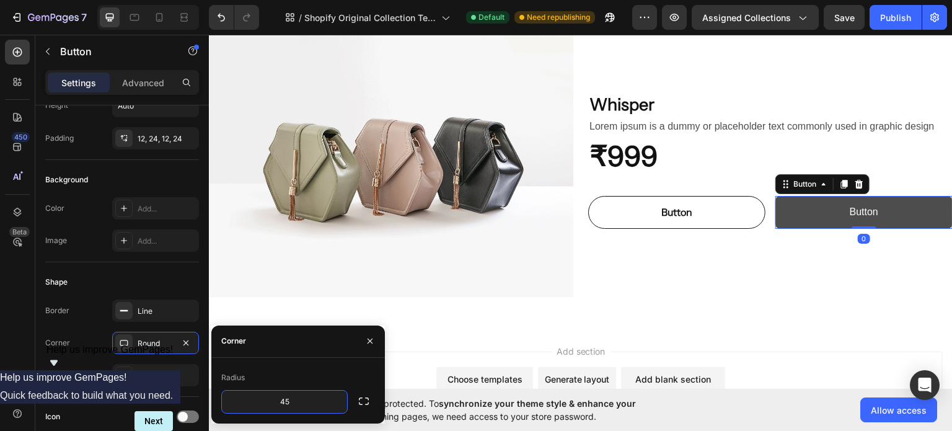
scroll to position [82, 0]
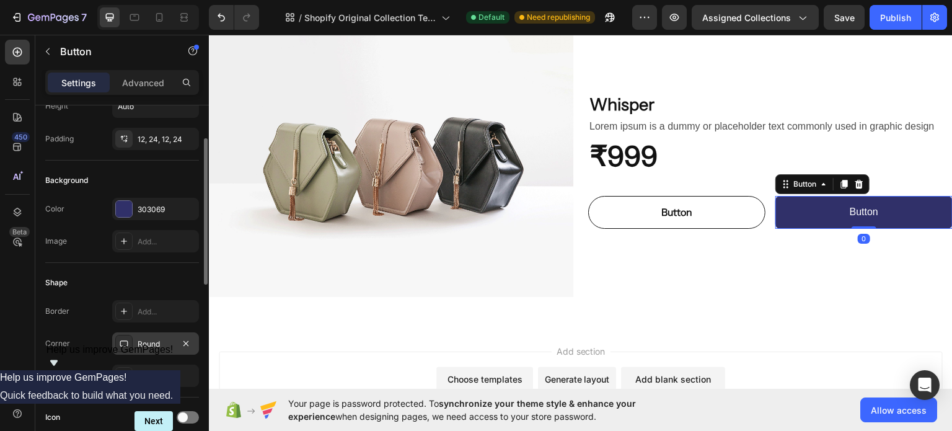
click at [148, 339] on div "Round" at bounding box center [156, 344] width 36 height 11
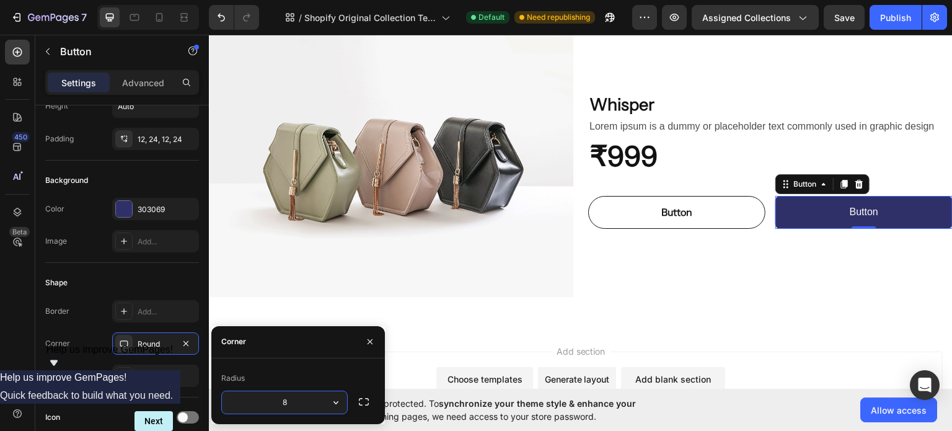
click at [298, 397] on input "8" at bounding box center [284, 402] width 125 height 22
type input "56"
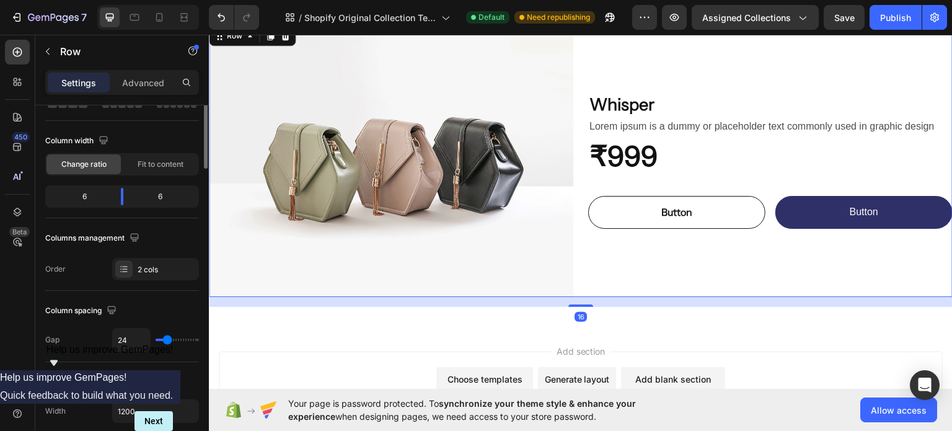
click at [704, 261] on div "Whisper Heading Lorem ipsum is a dummy or placeholder text commonly used in gra…" at bounding box center [770, 159] width 365 height 273
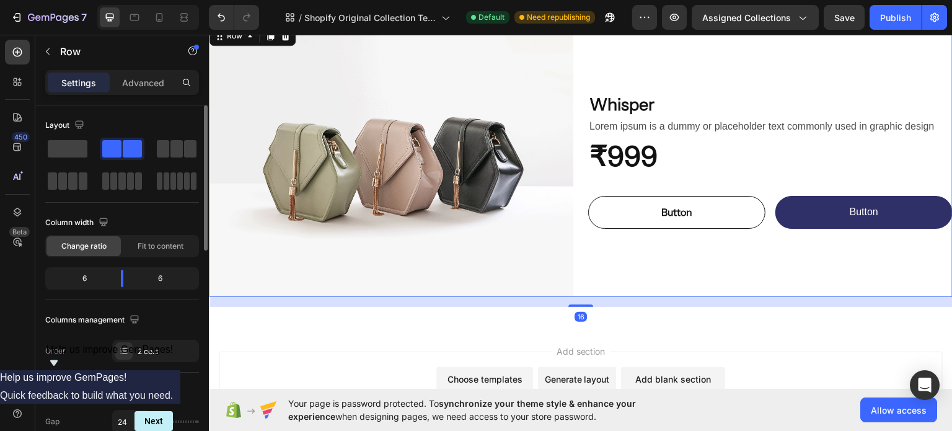
click at [704, 261] on div "Whisper Heading Lorem ipsum is a dummy or placeholder text commonly used in gra…" at bounding box center [770, 159] width 365 height 273
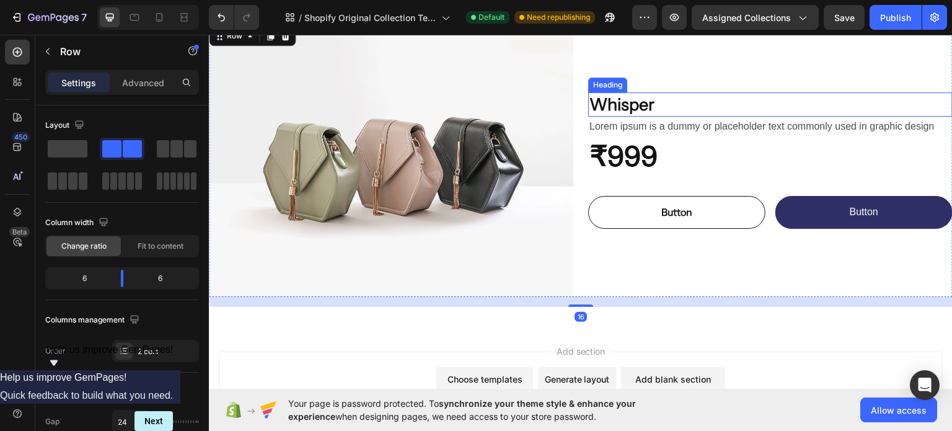
click at [769, 107] on h2 "Whisper" at bounding box center [770, 104] width 365 height 24
click at [770, 56] on div "Whisper Heading Lorem ipsum is a dummy or placeholder text commonly used in gra…" at bounding box center [770, 159] width 365 height 273
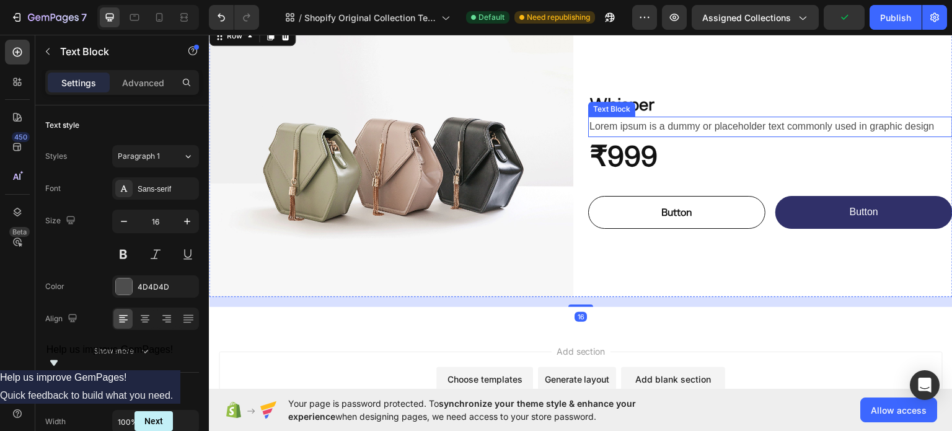
click at [751, 117] on p "Lorem ipsum is a dummy or placeholder text commonly used in graphic design" at bounding box center [771, 126] width 362 height 18
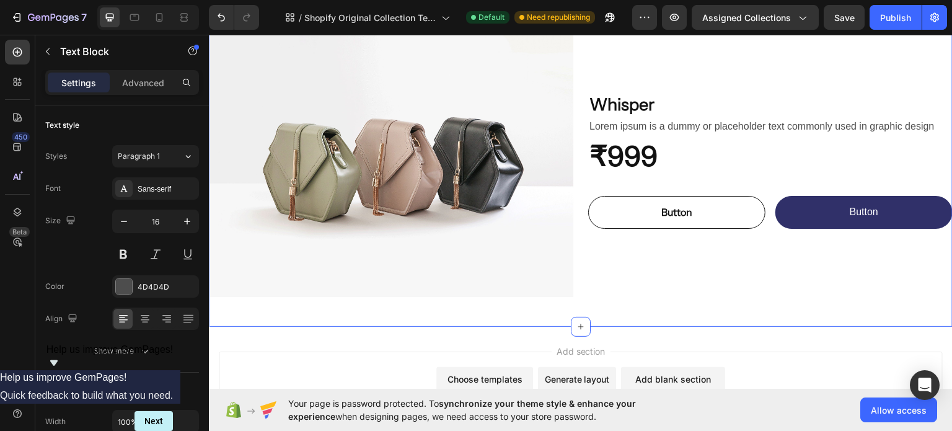
click at [716, 299] on div "Image Whisper Heading Lorem ipsum is a dummy or placeholder text commonly used …" at bounding box center [581, 164] width 744 height 283
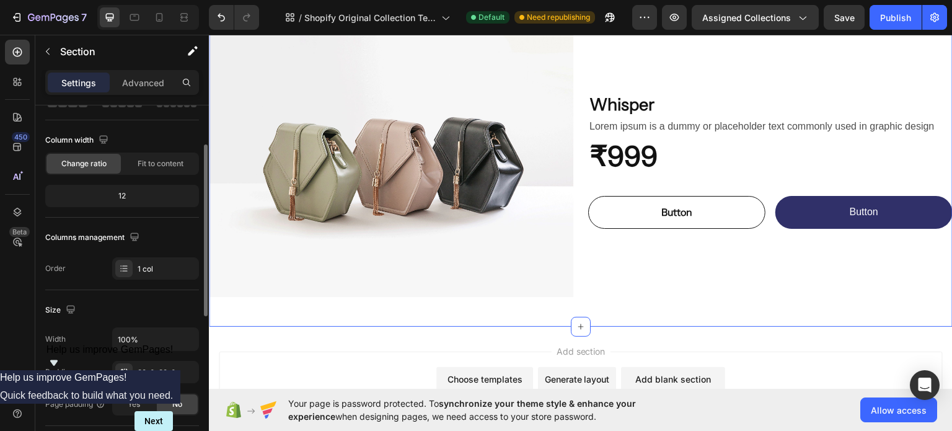
scroll to position [248, 0]
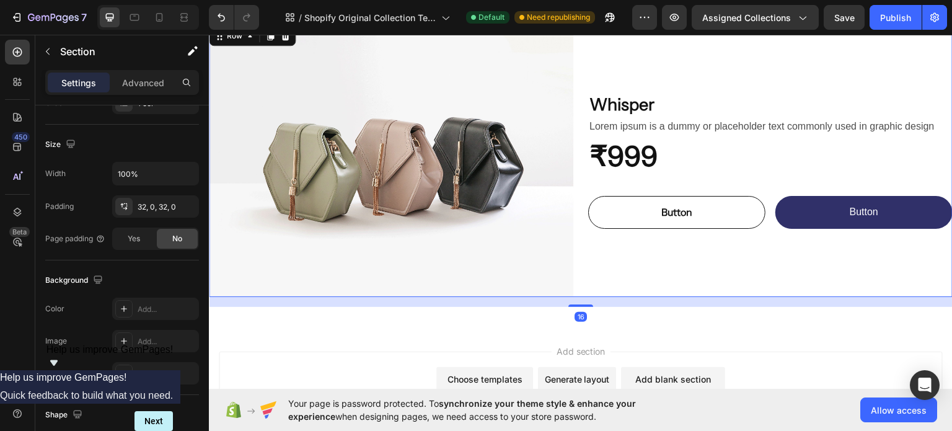
click at [606, 248] on div "Whisper Heading Lorem ipsum is a dummy or placeholder text commonly used in gra…" at bounding box center [770, 159] width 365 height 273
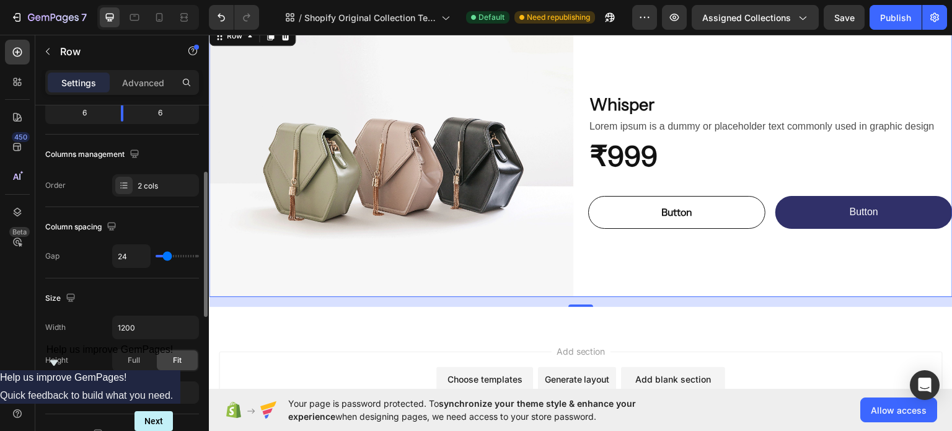
scroll to position [331, 0]
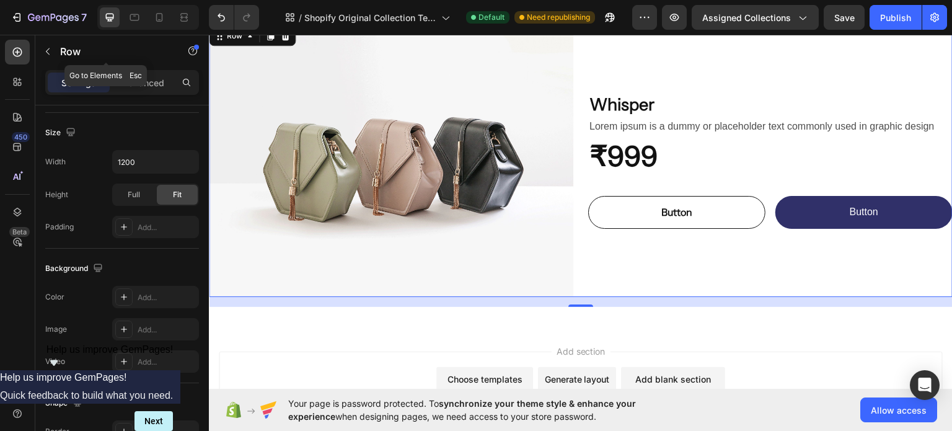
click at [144, 69] on div "Row" at bounding box center [105, 52] width 141 height 35
click at [143, 77] on p "Advanced" at bounding box center [143, 82] width 42 height 13
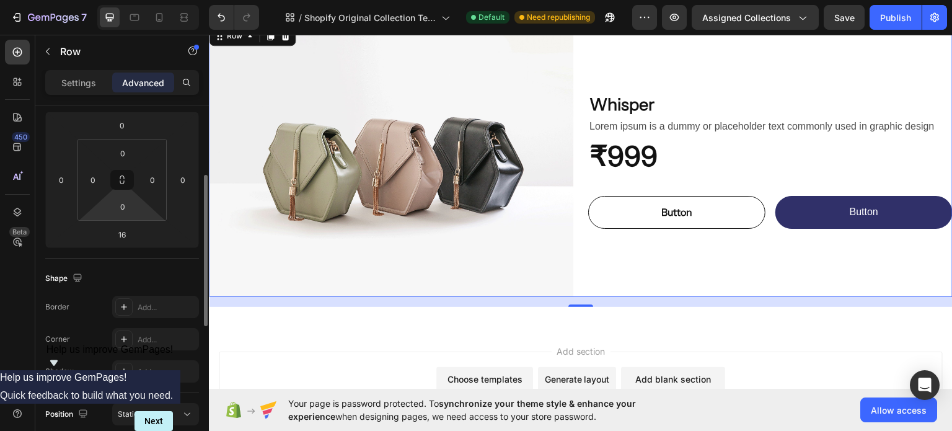
scroll to position [0, 0]
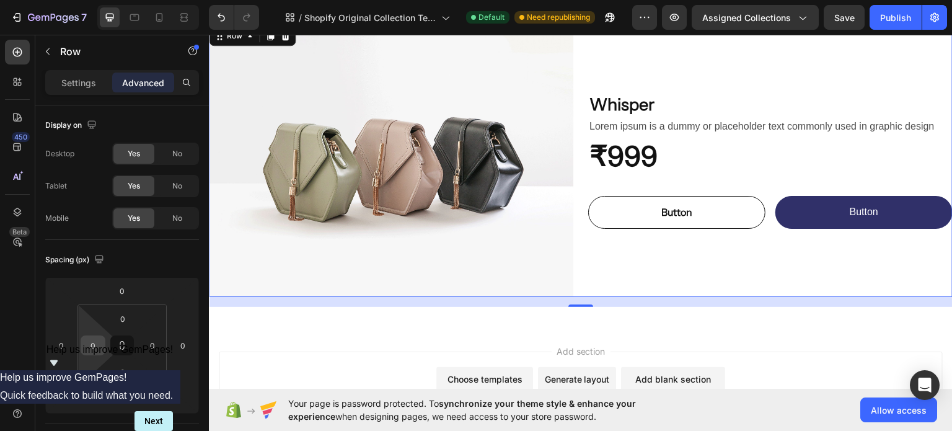
click at [84, 353] on input "0" at bounding box center [93, 345] width 19 height 19
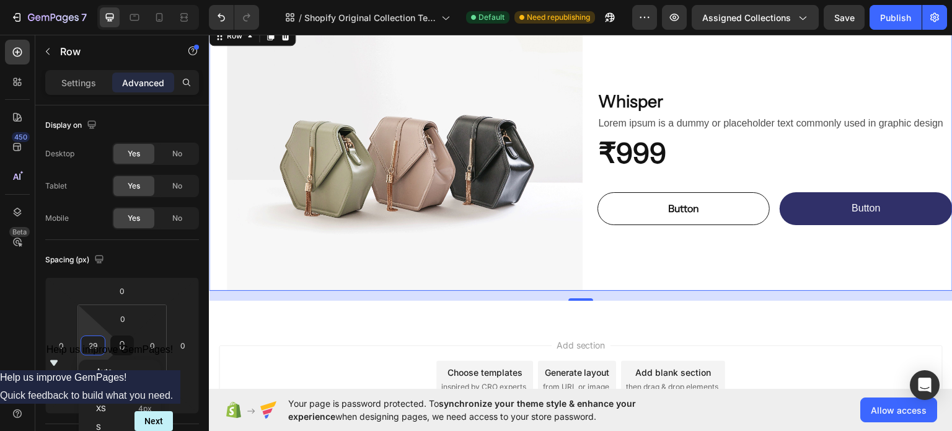
type input "30"
click at [118, 320] on input "0" at bounding box center [122, 318] width 25 height 19
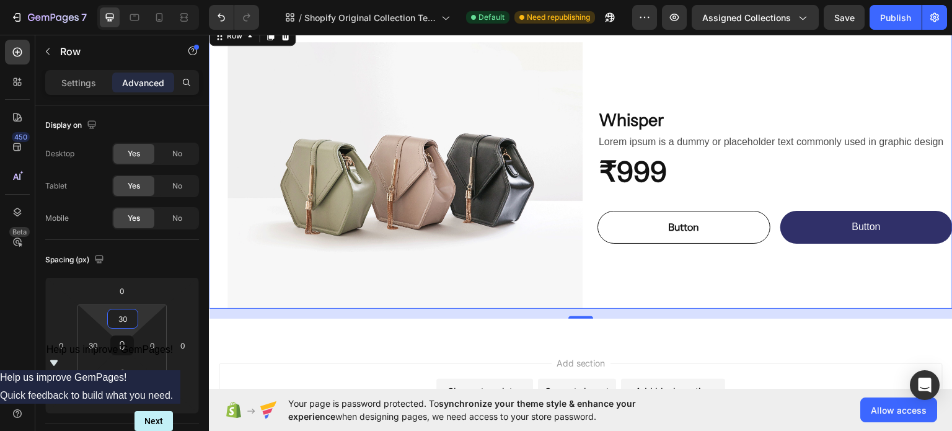
type input "30"
click at [152, 352] on input "0" at bounding box center [152, 345] width 19 height 19
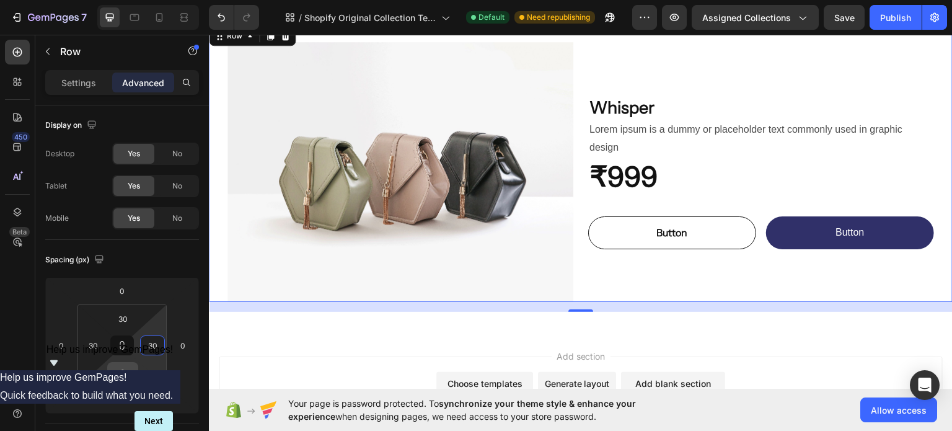
type input "30"
click at [132, 371] on input "0" at bounding box center [122, 372] width 25 height 19
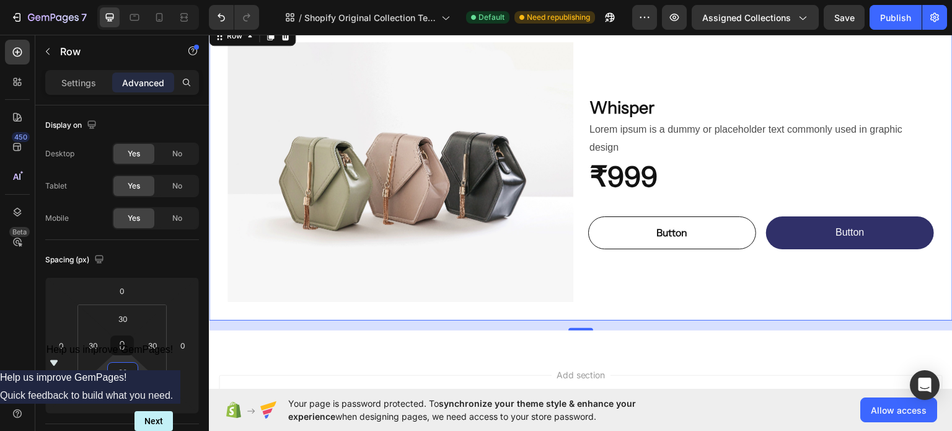
type input "30"
click at [259, 299] on div "Image Whisper Heading Lorem ipsum is a dummy or placeholder text commonly used …" at bounding box center [581, 171] width 744 height 297
click at [221, 249] on div "Image Whisper Heading Lorem ipsum is a dummy or placeholder text commonly used …" at bounding box center [581, 171] width 744 height 297
click at [89, 92] on div "Settings Advanced" at bounding box center [122, 82] width 154 height 25
click at [89, 89] on div "Settings" at bounding box center [79, 83] width 62 height 20
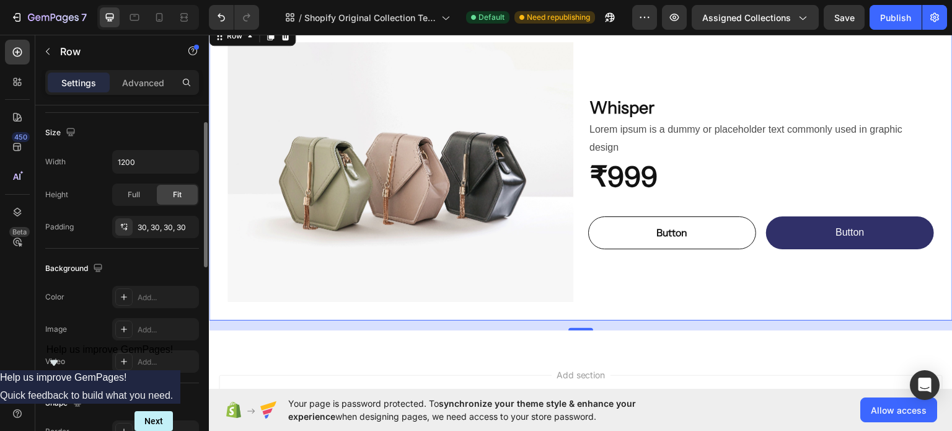
scroll to position [82, 0]
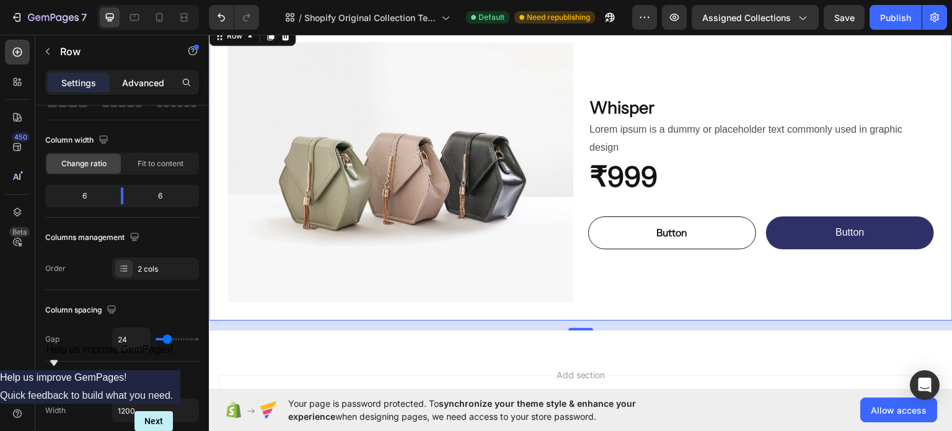
click at [144, 81] on p "Advanced" at bounding box center [143, 82] width 42 height 13
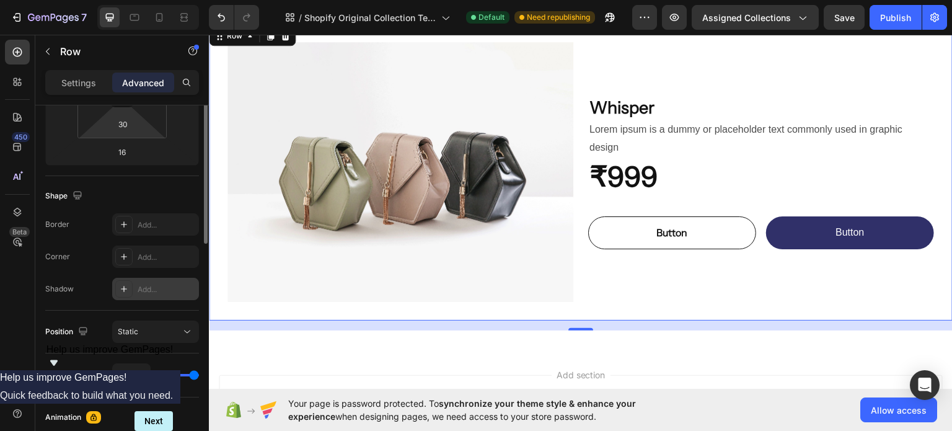
scroll to position [0, 0]
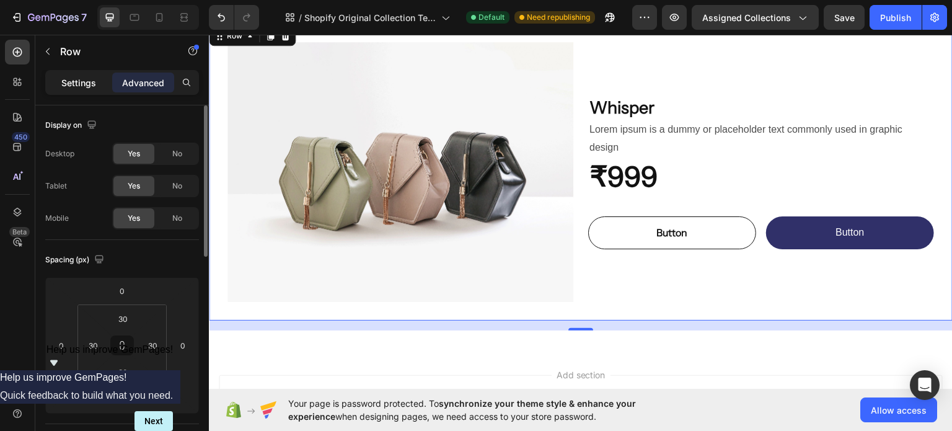
click at [91, 84] on p "Settings" at bounding box center [78, 82] width 35 height 13
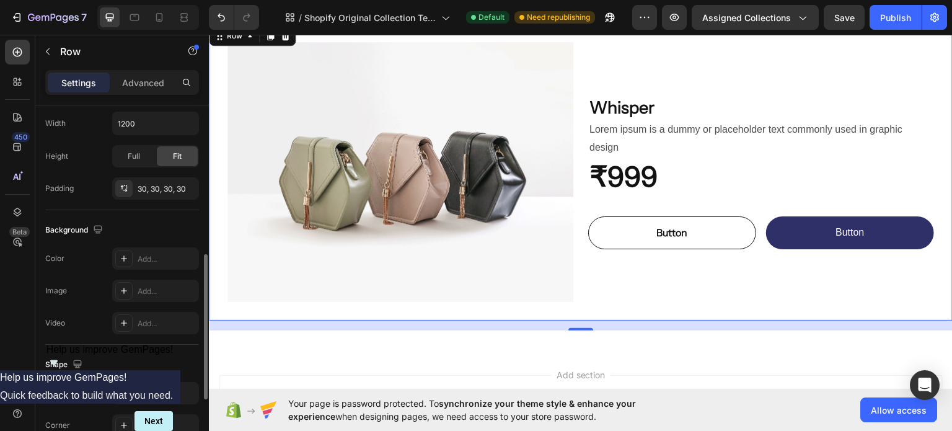
scroll to position [38, 0]
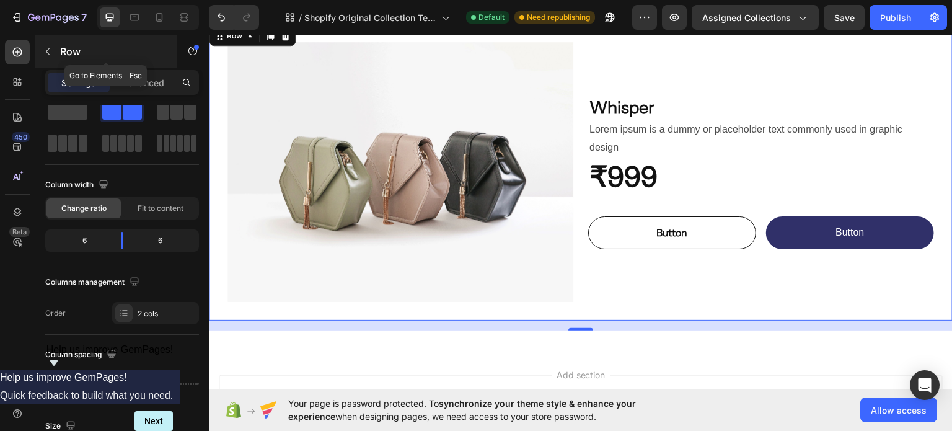
click at [50, 53] on icon "button" at bounding box center [48, 51] width 10 height 10
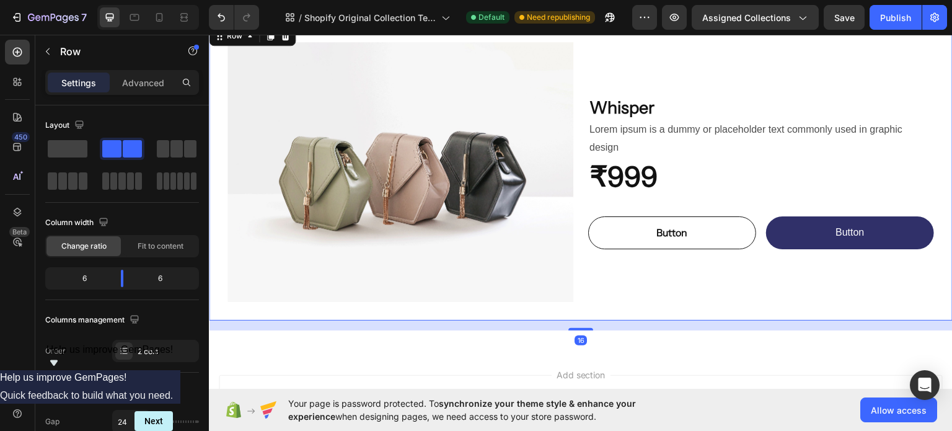
click at [614, 311] on div "Image Whisper Heading Lorem ipsum is a dummy or placeholder text commonly used …" at bounding box center [581, 171] width 744 height 297
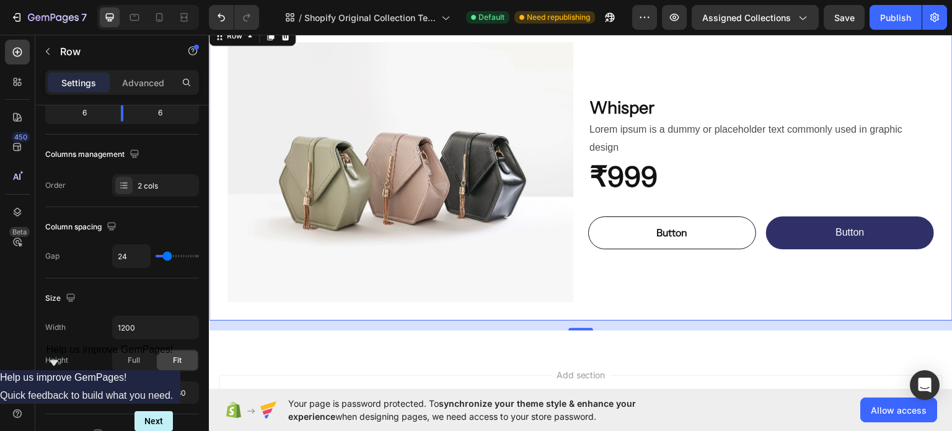
click at [351, 301] on div "Image Whisper Heading Lorem ipsum is a dummy or placeholder text commonly used …" at bounding box center [581, 171] width 744 height 297
click at [674, 201] on div "Button Button Button Button Row" at bounding box center [761, 222] width 346 height 53
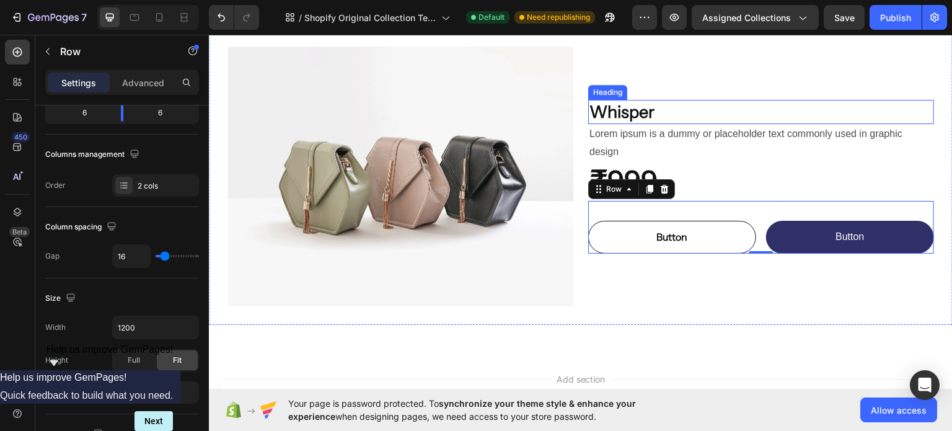
scroll to position [893, 0]
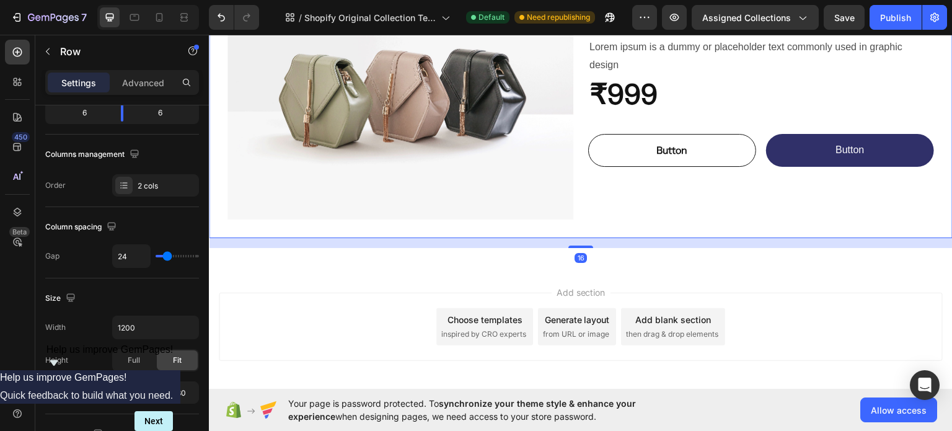
click at [441, 225] on div "Image Whisper Heading Lorem ipsum is a dummy or placeholder text commonly used …" at bounding box center [581, 88] width 744 height 297
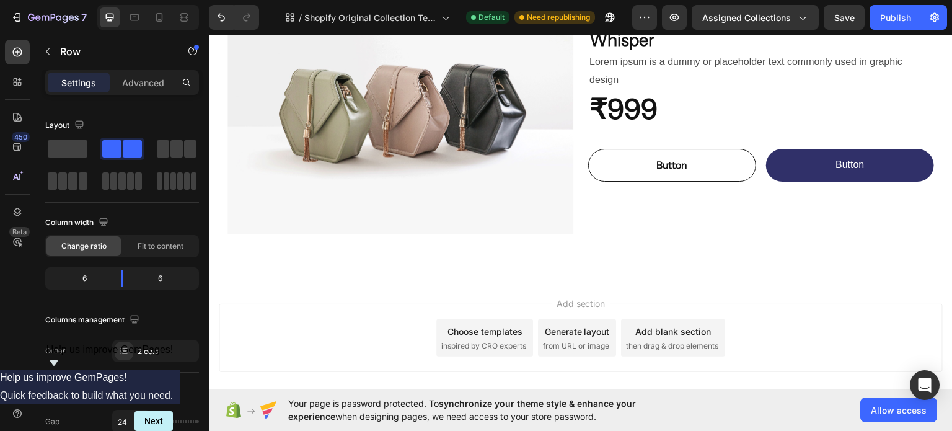
scroll to position [916, 0]
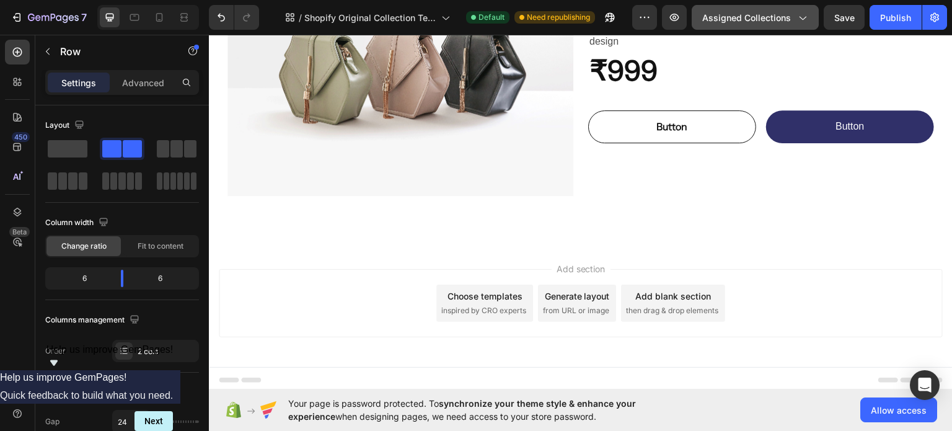
click at [784, 29] on button "Assigned Collections" at bounding box center [755, 17] width 127 height 25
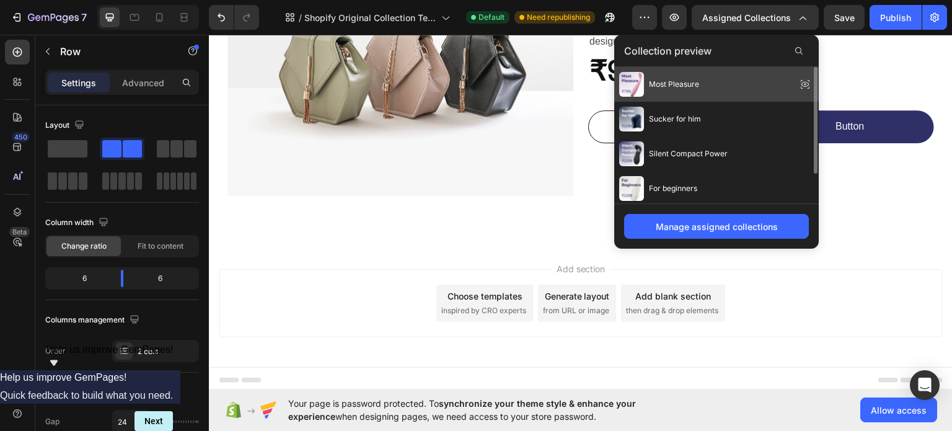
click at [697, 91] on div "Most Pleasure" at bounding box center [659, 84] width 80 height 25
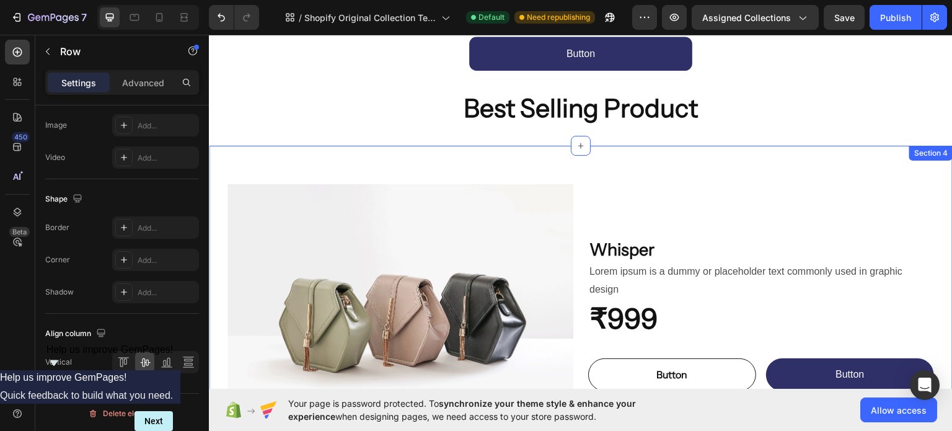
scroll to position [420, 0]
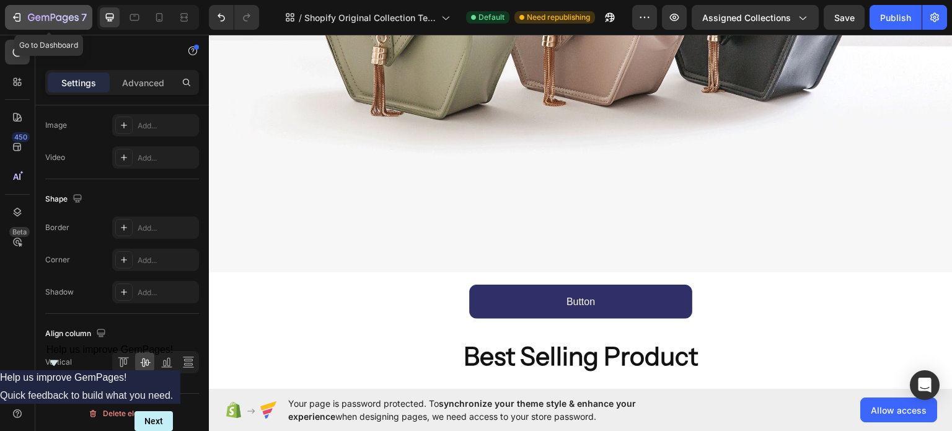
click at [41, 19] on icon "button" at bounding box center [53, 18] width 51 height 11
